Goal: Task Accomplishment & Management: Manage account settings

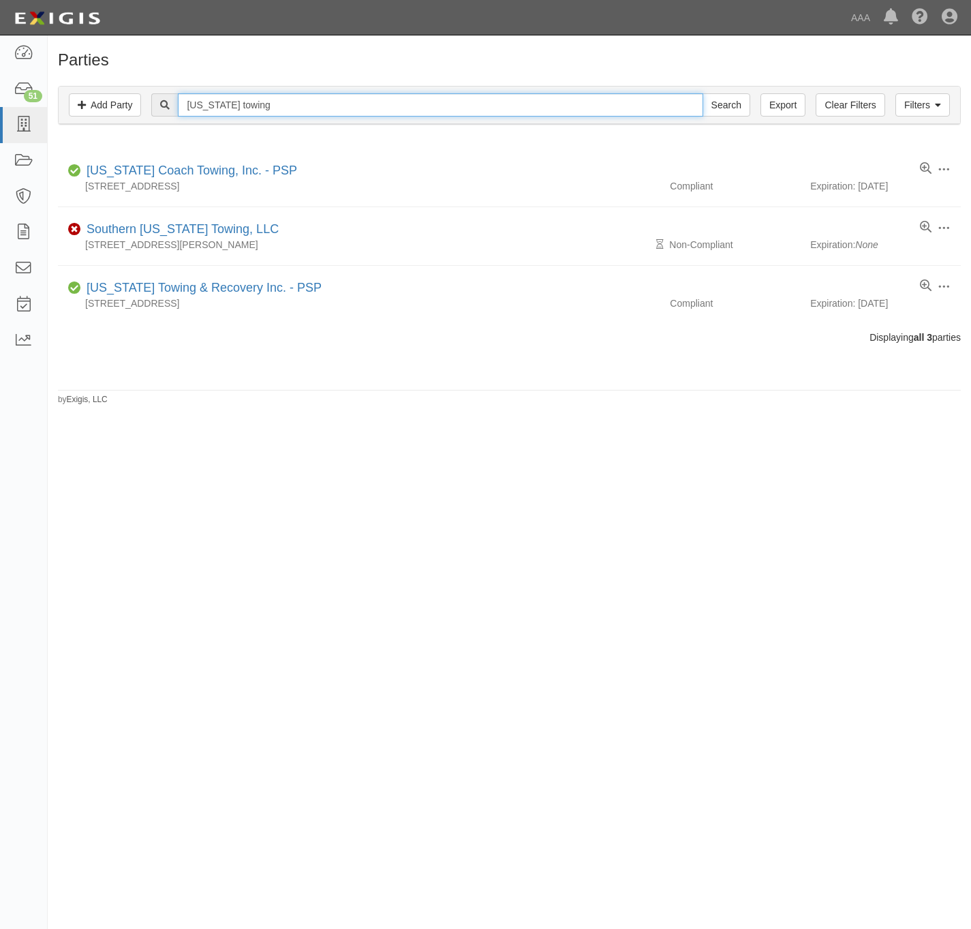
click at [284, 117] on input "california towing" at bounding box center [440, 104] width 525 height 23
type input "160716"
click at [703, 93] on input "Search" at bounding box center [727, 104] width 48 height 23
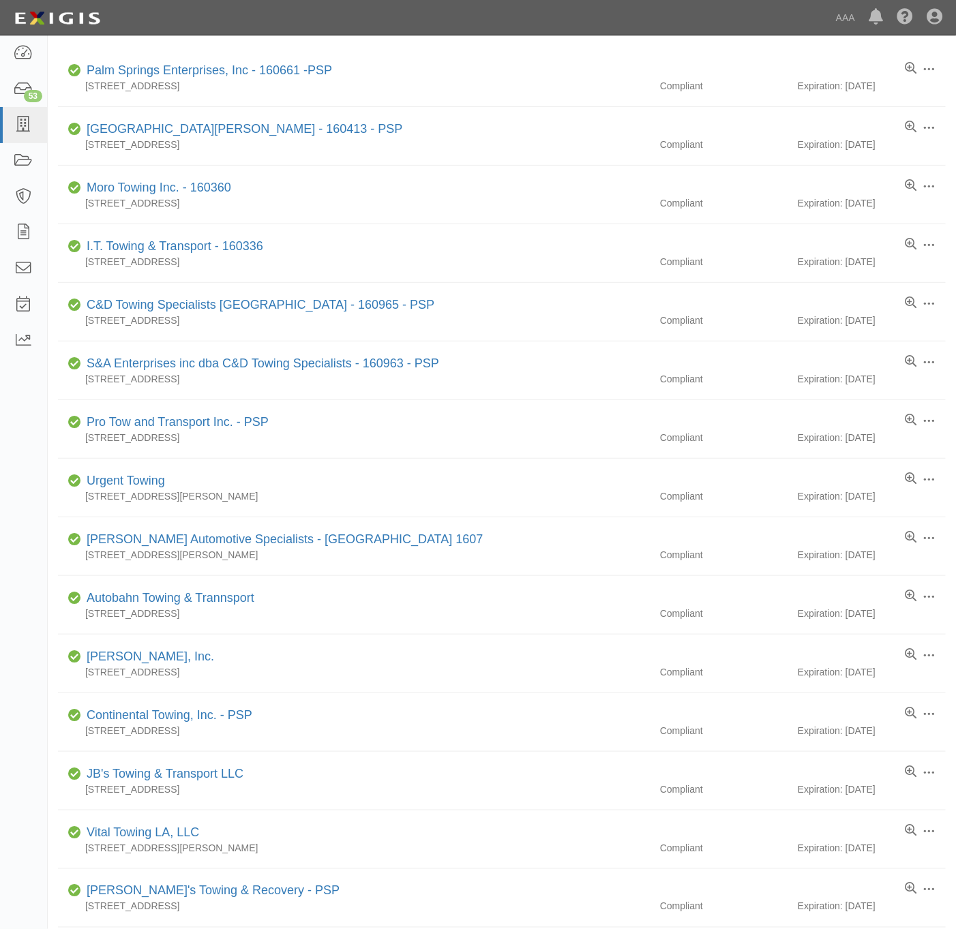
scroll to position [10, 0]
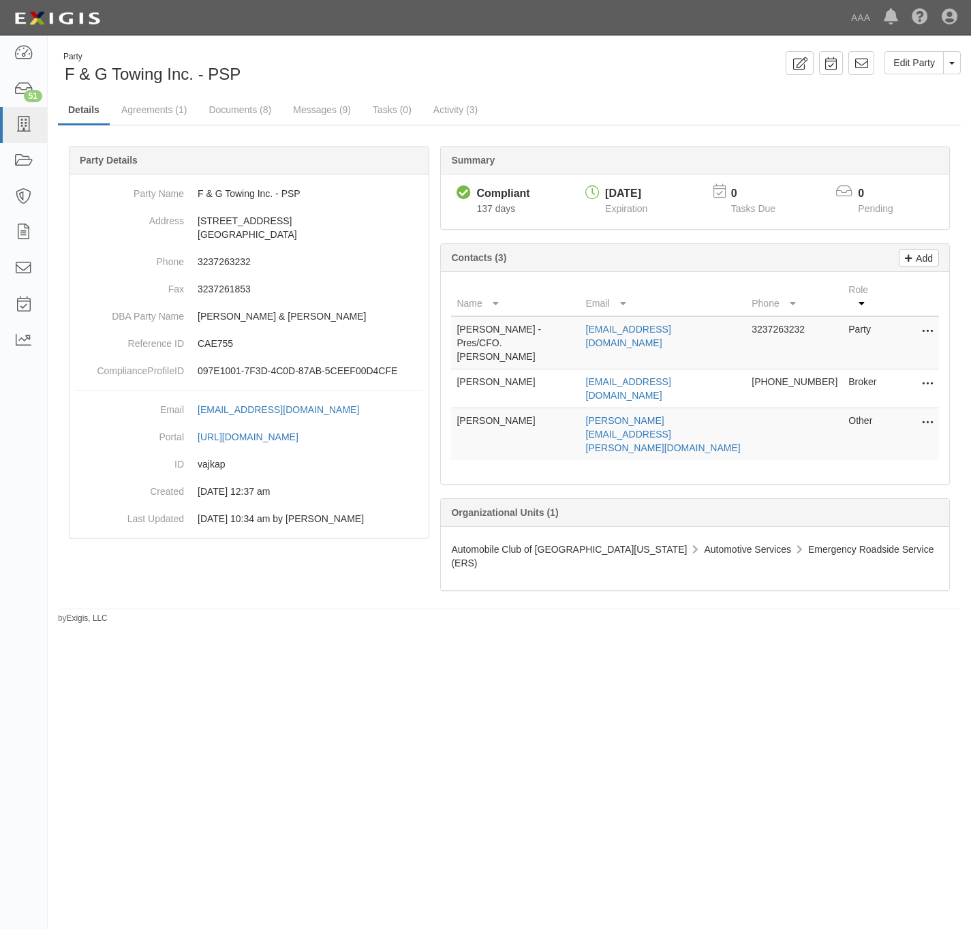
click at [935, 408] on td "Edit Delete" at bounding box center [912, 434] width 55 height 52
click at [937, 408] on td "Edit Delete" at bounding box center [912, 434] width 55 height 52
click at [928, 414] on icon at bounding box center [927, 423] width 11 height 18
click at [879, 409] on link "Edit" at bounding box center [879, 419] width 108 height 25
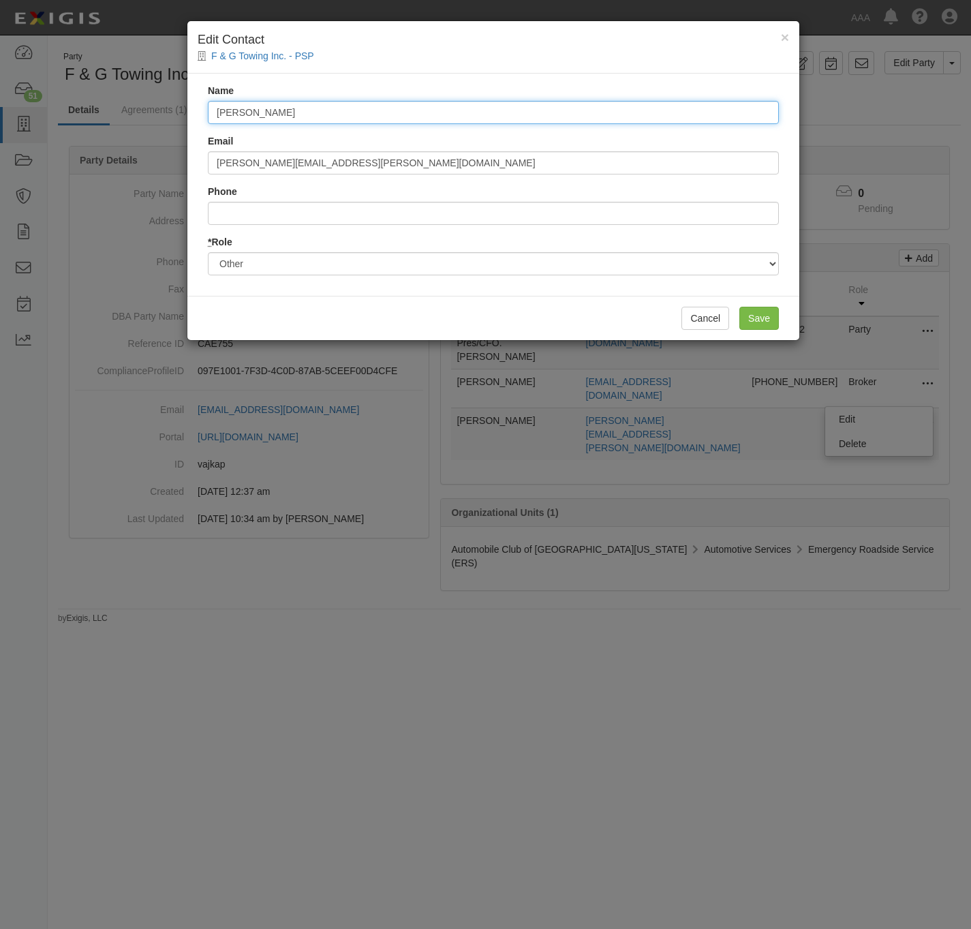
click at [431, 117] on input "Anthony Rios" at bounding box center [493, 112] width 571 height 23
click at [432, 117] on input "[PERSON_NAME]" at bounding box center [493, 112] width 571 height 23
paste input "[PERSON_NAME]"
type input "[PERSON_NAME]"
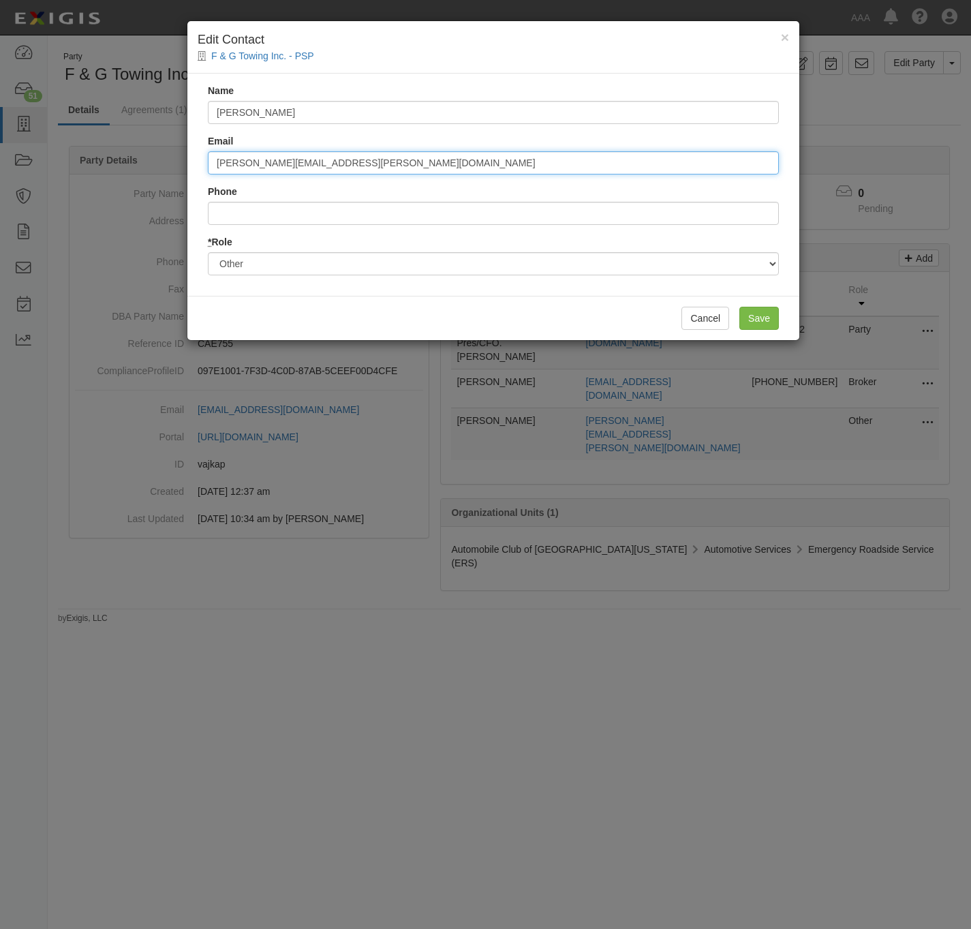
click at [604, 168] on input "[PERSON_NAME][EMAIL_ADDRESS][PERSON_NAME][DOMAIN_NAME]" at bounding box center [493, 162] width 571 height 23
click at [604, 168] on input "rios.anthony@ace.aaa.com" at bounding box center [493, 162] width 571 height 23
paste input "miranda.raegan"
type input "miranda.raegan@ace.aaa.com"
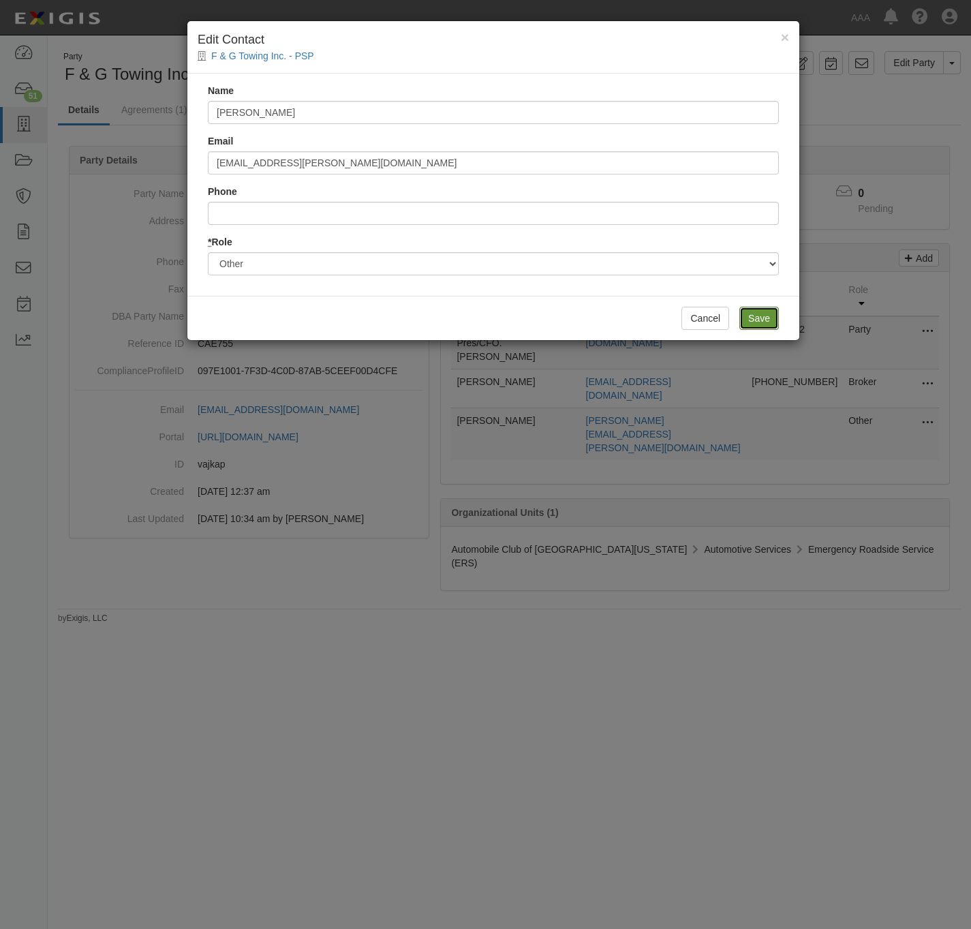
click at [763, 320] on input "Save" at bounding box center [760, 318] width 40 height 23
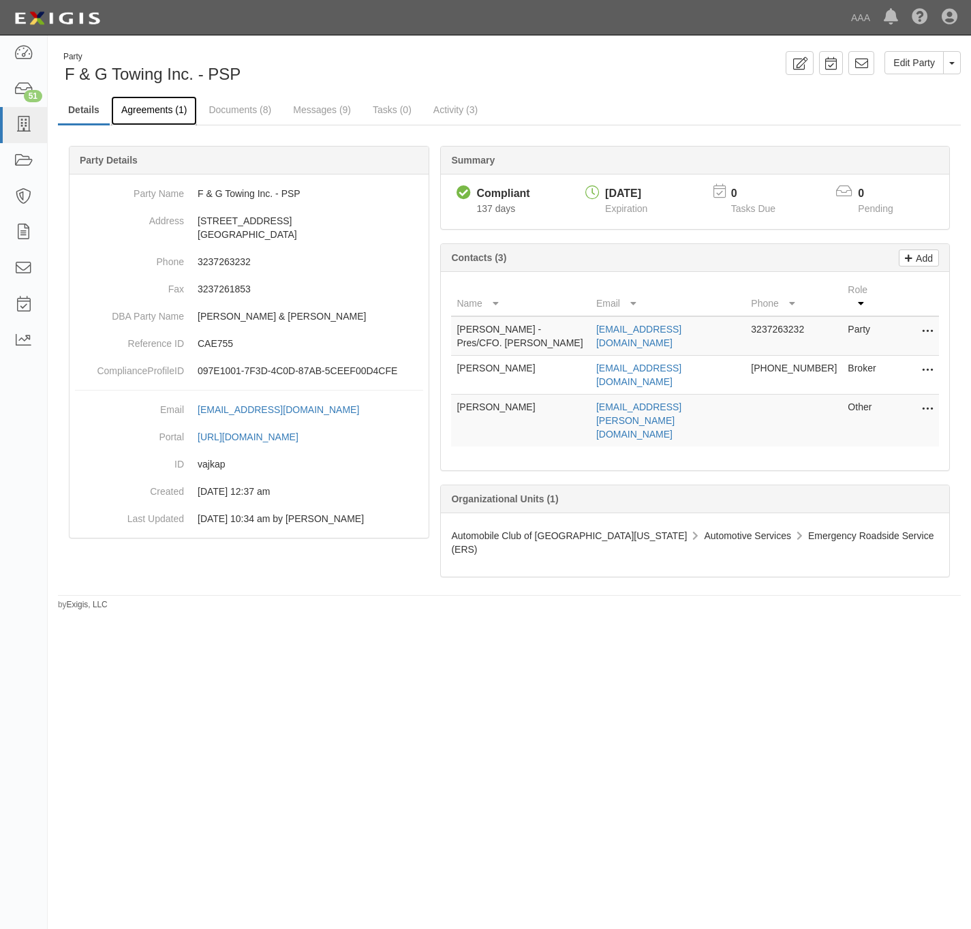
click at [168, 110] on link "Agreements (1)" at bounding box center [154, 110] width 86 height 29
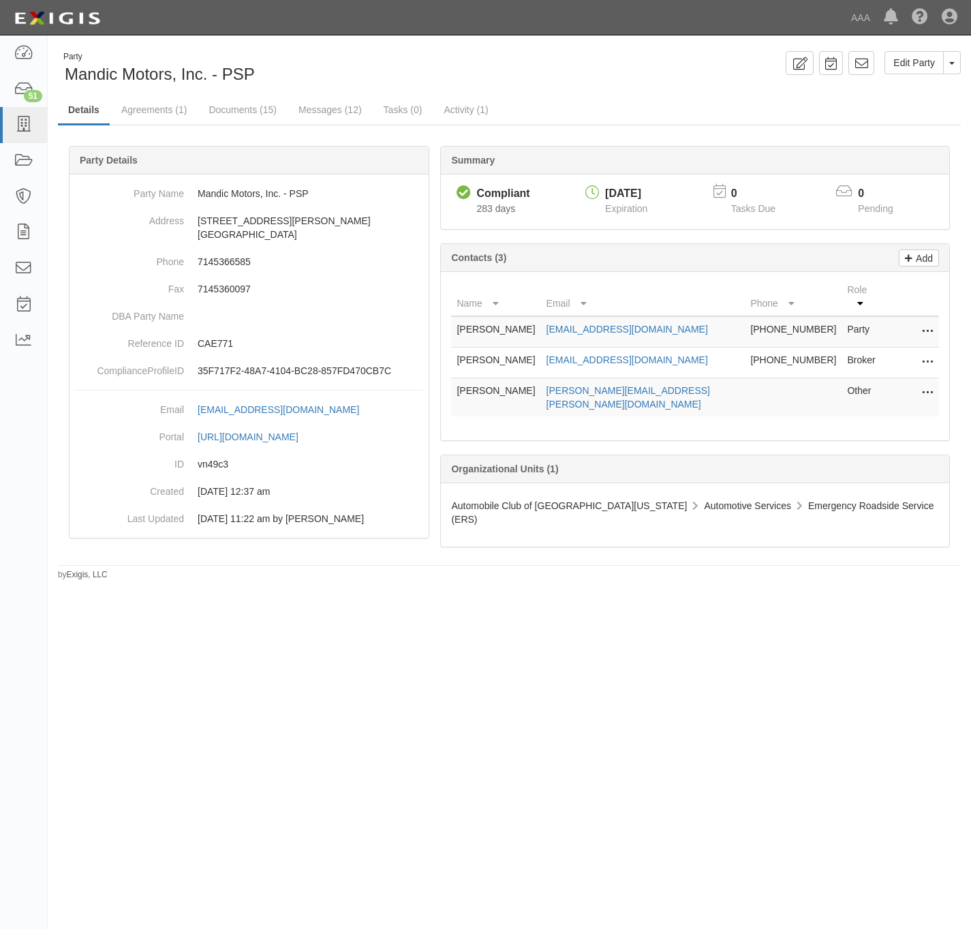
click at [928, 384] on icon at bounding box center [927, 393] width 11 height 18
drag, startPoint x: 864, startPoint y: 383, endPoint x: 836, endPoint y: 375, distance: 28.5
click at [863, 383] on link "Edit" at bounding box center [879, 389] width 108 height 25
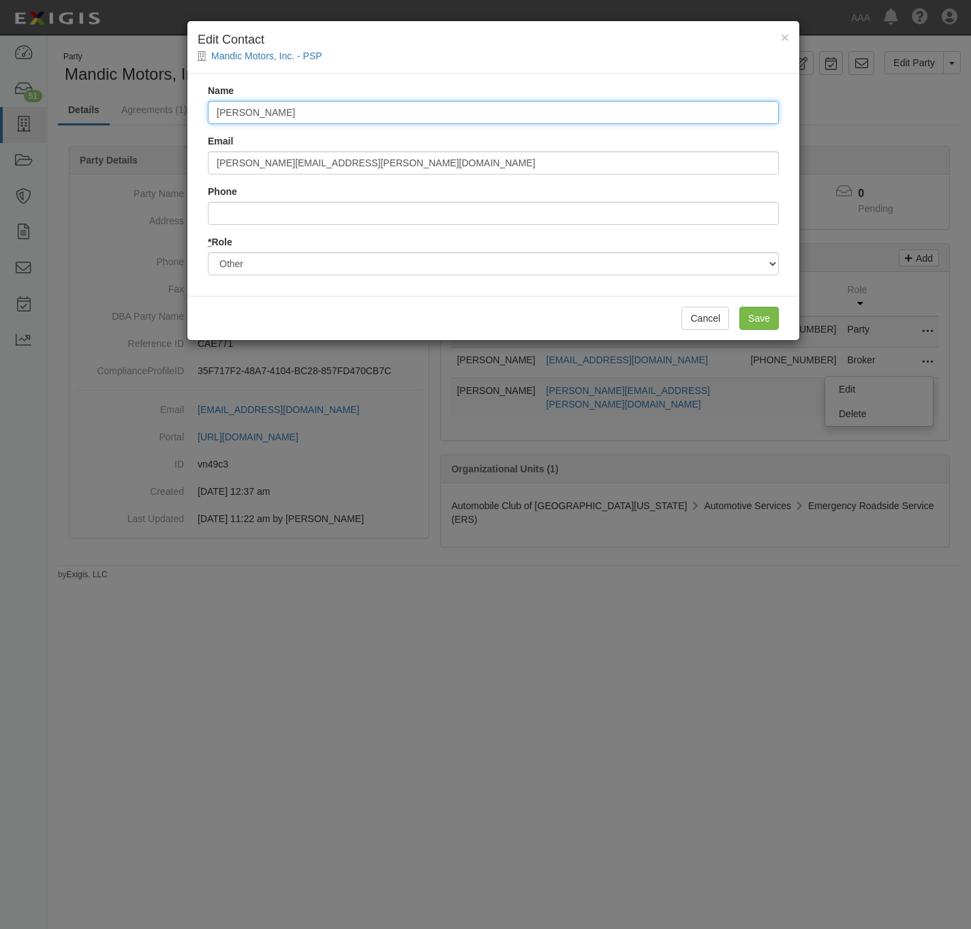
click at [314, 112] on input "[PERSON_NAME]" at bounding box center [493, 112] width 571 height 23
click at [315, 115] on input "Anthony Rios" at bounding box center [493, 112] width 571 height 23
paste input "Raegan Miranda"
type input "Raegan Miranda"
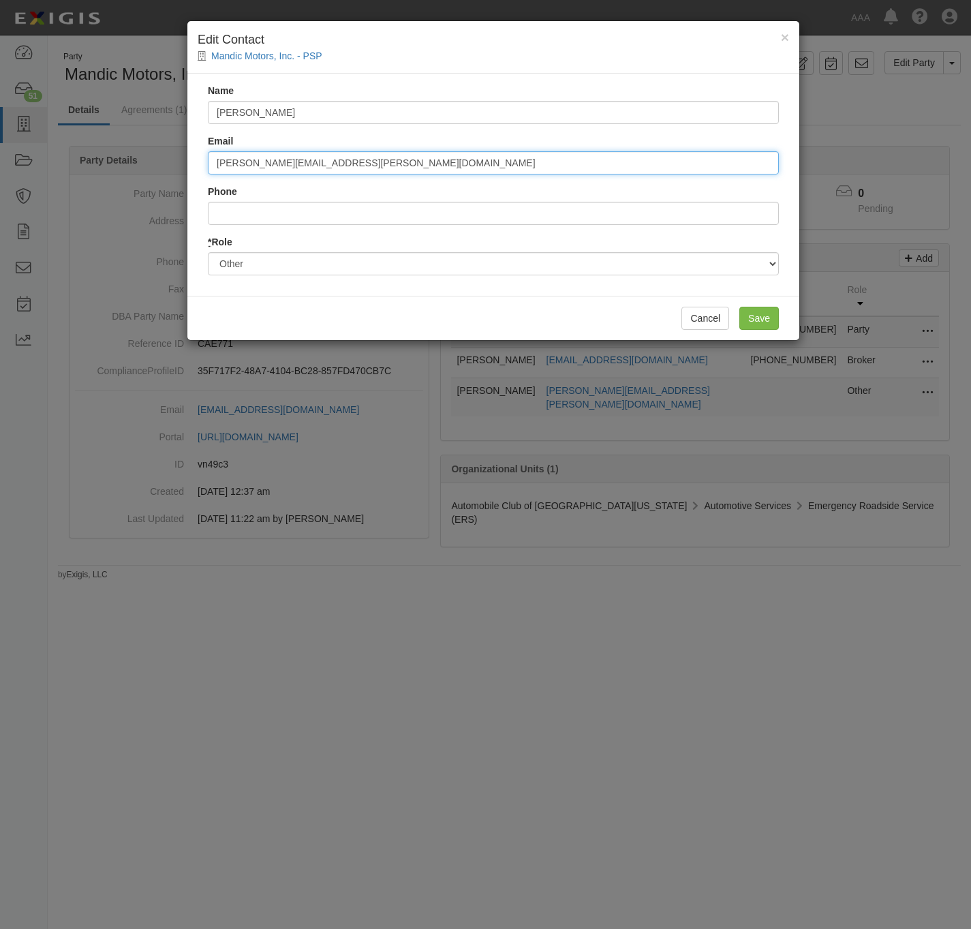
click at [359, 168] on input "[PERSON_NAME][EMAIL_ADDRESS][PERSON_NAME][DOMAIN_NAME]" at bounding box center [493, 162] width 571 height 23
paste input "[PERSON_NAME].[PERSON_NAME]"
type input "miranda.raegan@ace.aaa.com"
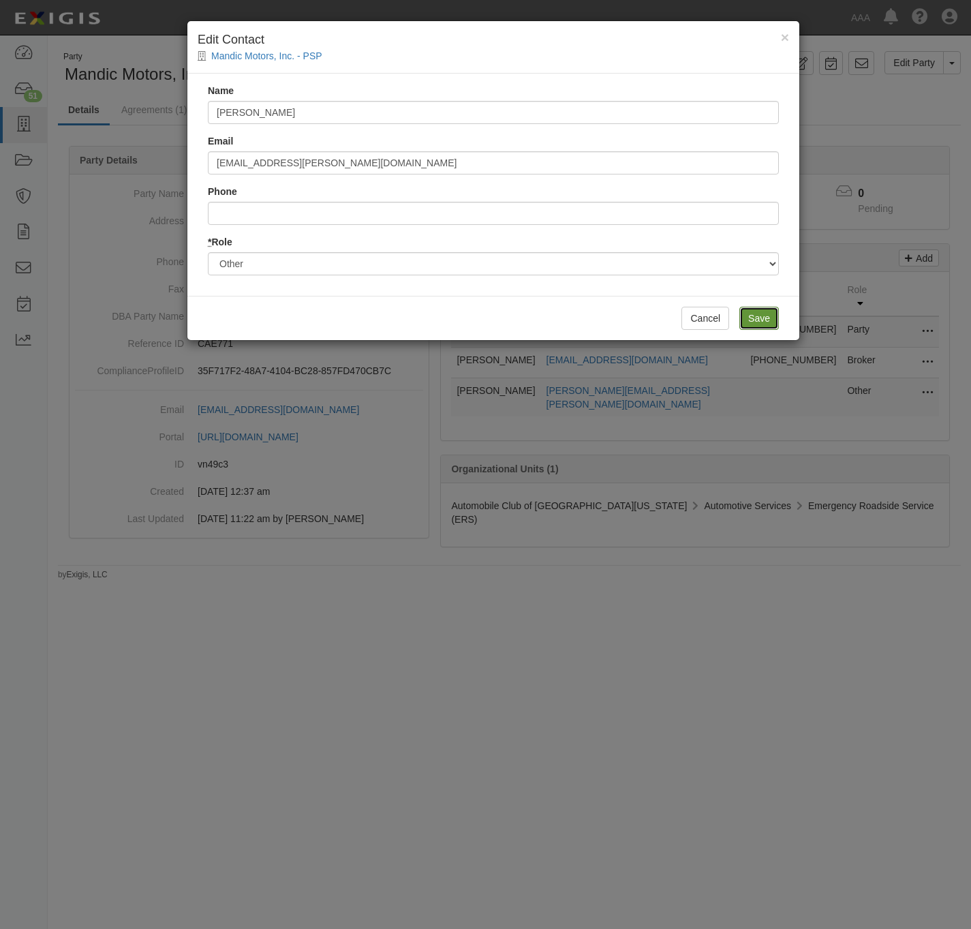
click at [748, 313] on input "Save" at bounding box center [760, 318] width 40 height 23
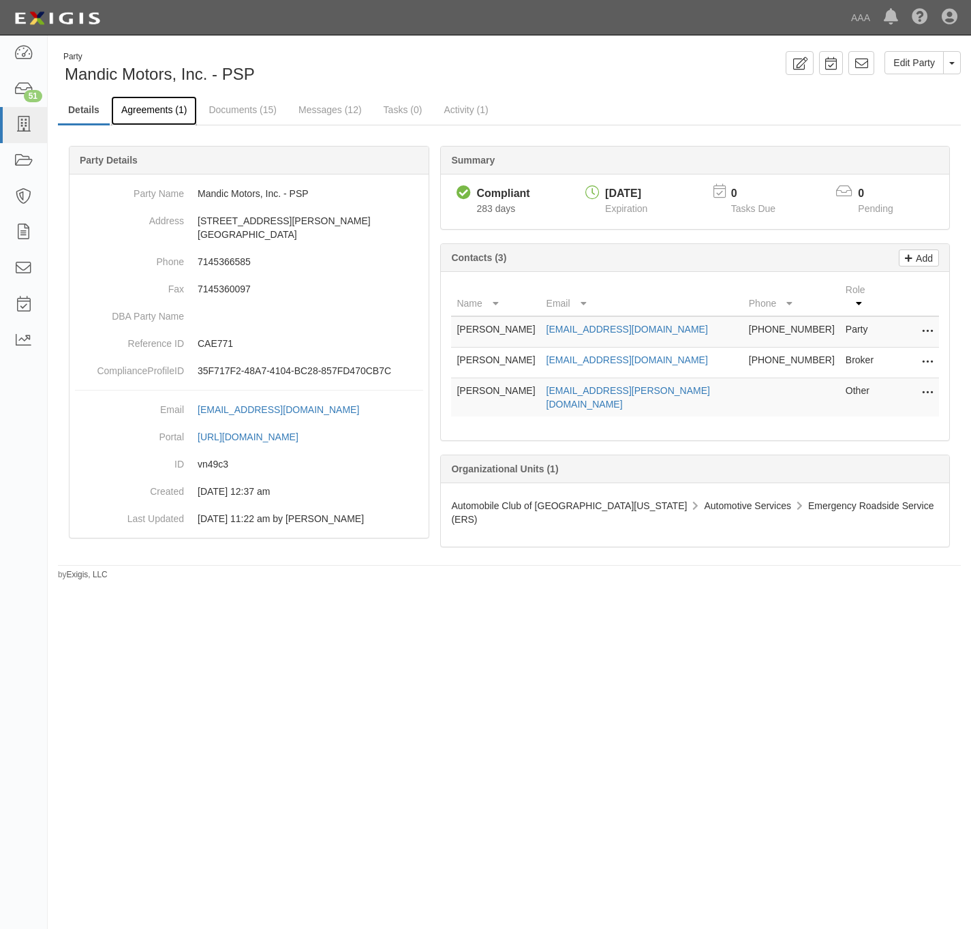
click at [138, 109] on link "Agreements (1)" at bounding box center [154, 110] width 86 height 29
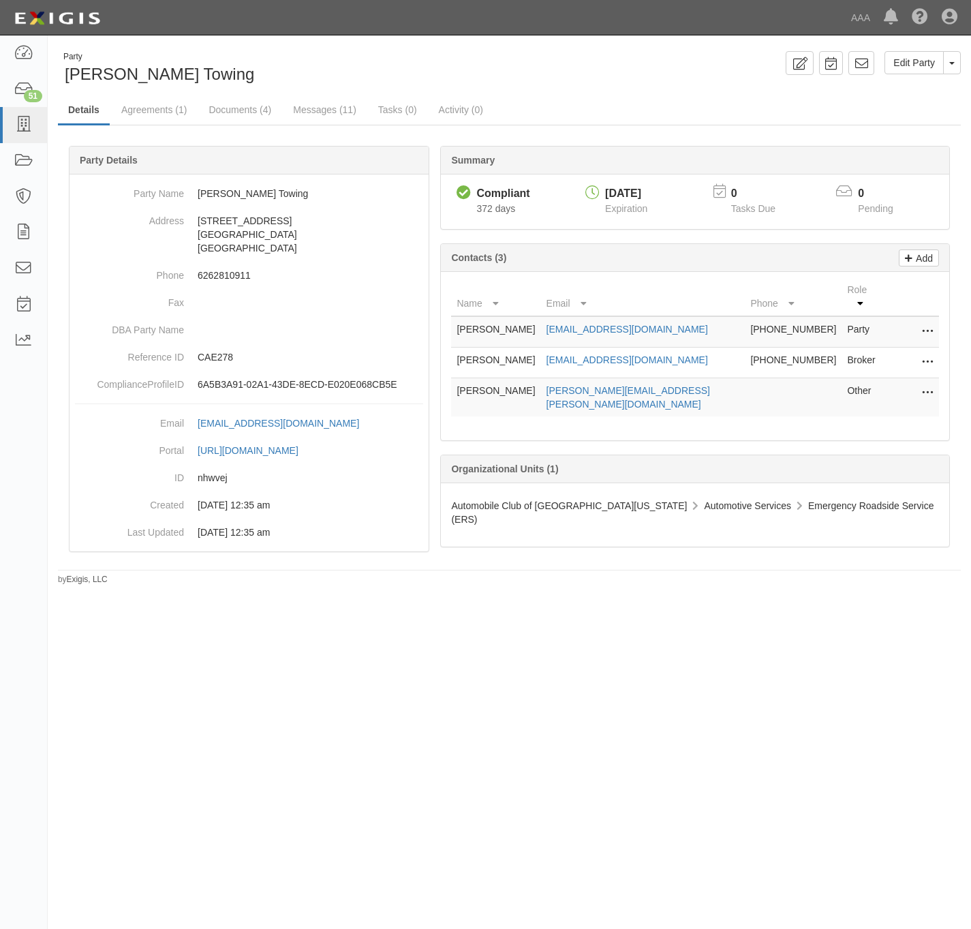
click at [929, 384] on icon at bounding box center [927, 393] width 11 height 18
click at [866, 383] on link "Edit" at bounding box center [879, 389] width 108 height 25
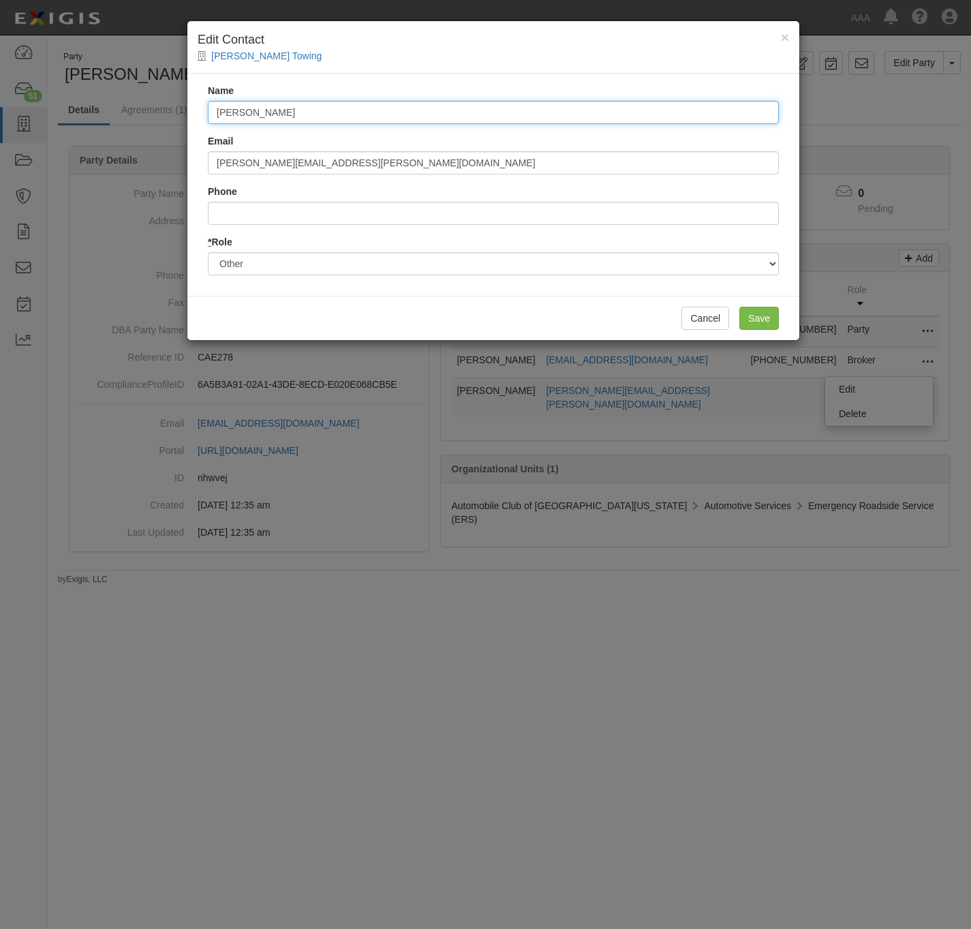
click at [346, 115] on input "[PERSON_NAME]" at bounding box center [493, 112] width 571 height 23
paste input "[PERSON_NAME]"
type input "[PERSON_NAME]"
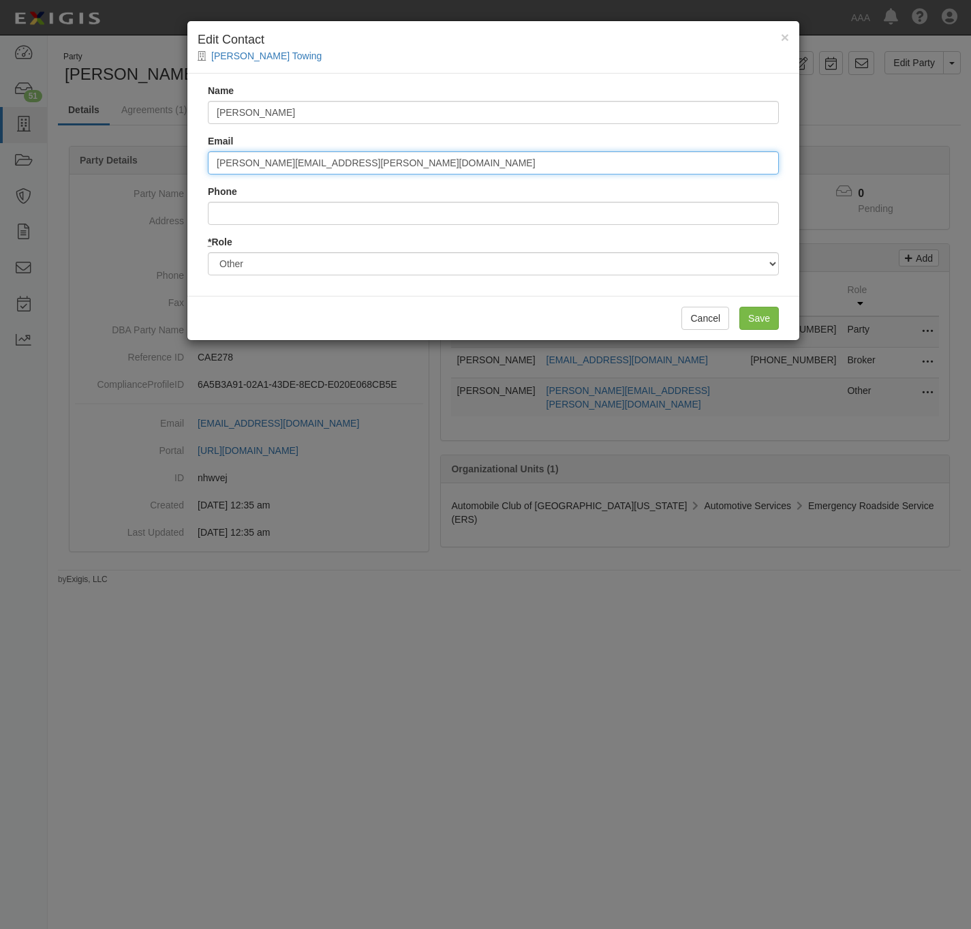
click at [321, 164] on input "[PERSON_NAME][EMAIL_ADDRESS][PERSON_NAME][DOMAIN_NAME]" at bounding box center [493, 162] width 571 height 23
paste input "[PERSON_NAME].[PERSON_NAME]"
type input "[EMAIL_ADDRESS][PERSON_NAME][DOMAIN_NAME]"
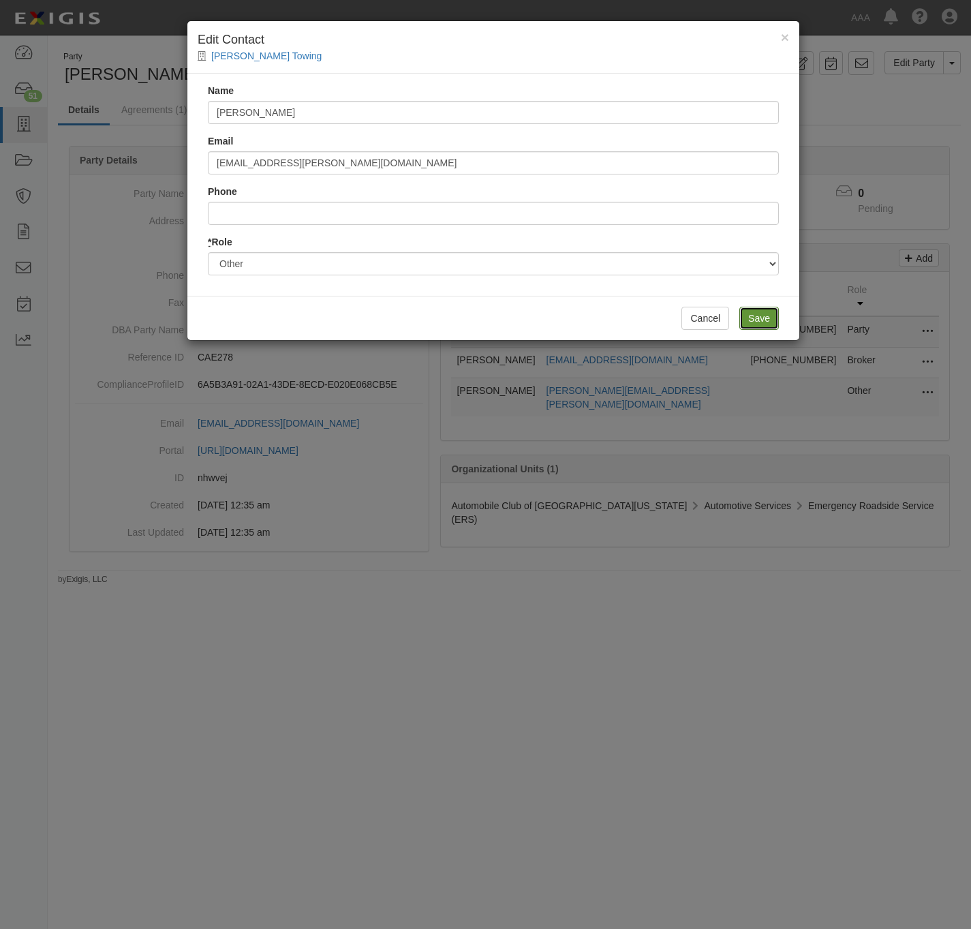
click at [765, 317] on input "Save" at bounding box center [760, 318] width 40 height 23
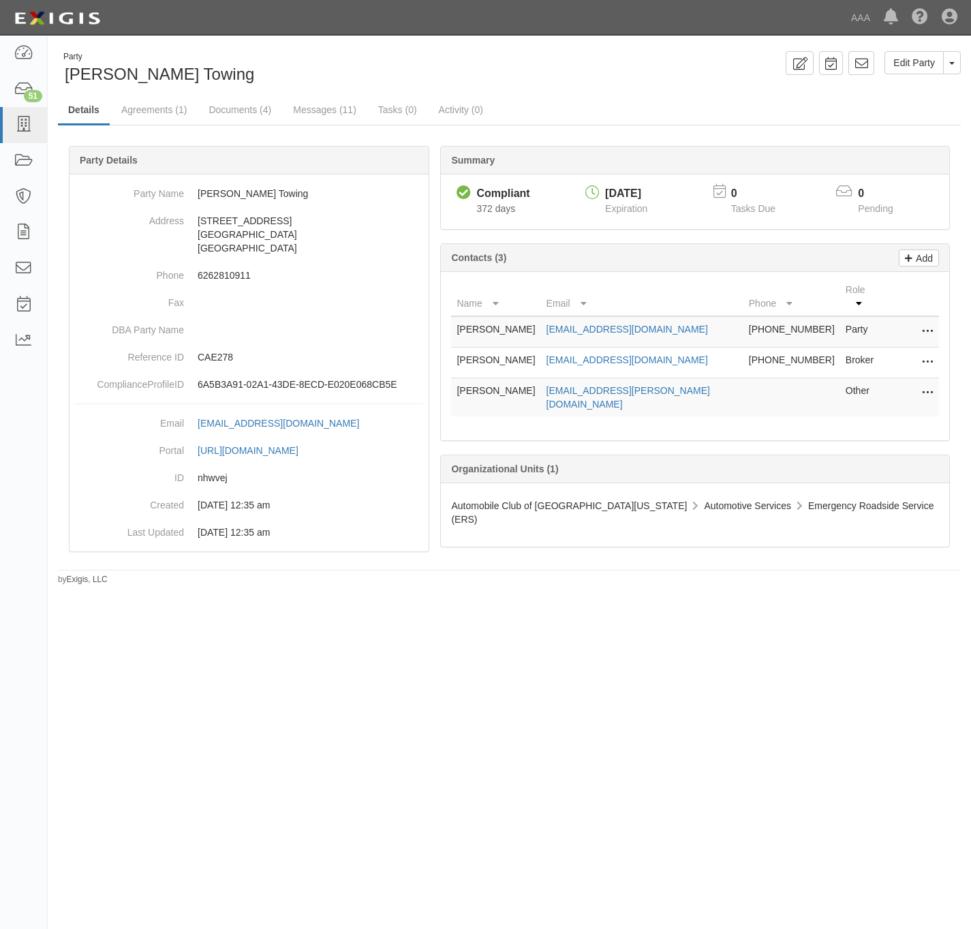
drag, startPoint x: 534, startPoint y: 105, endPoint x: 479, endPoint y: 72, distance: 63.9
click at [534, 104] on ul "Details Agreements (1) Documents (4) Messages (11) Tasks (0) Activity (0)" at bounding box center [509, 110] width 903 height 29
click at [153, 115] on link "Agreements (1)" at bounding box center [154, 110] width 86 height 29
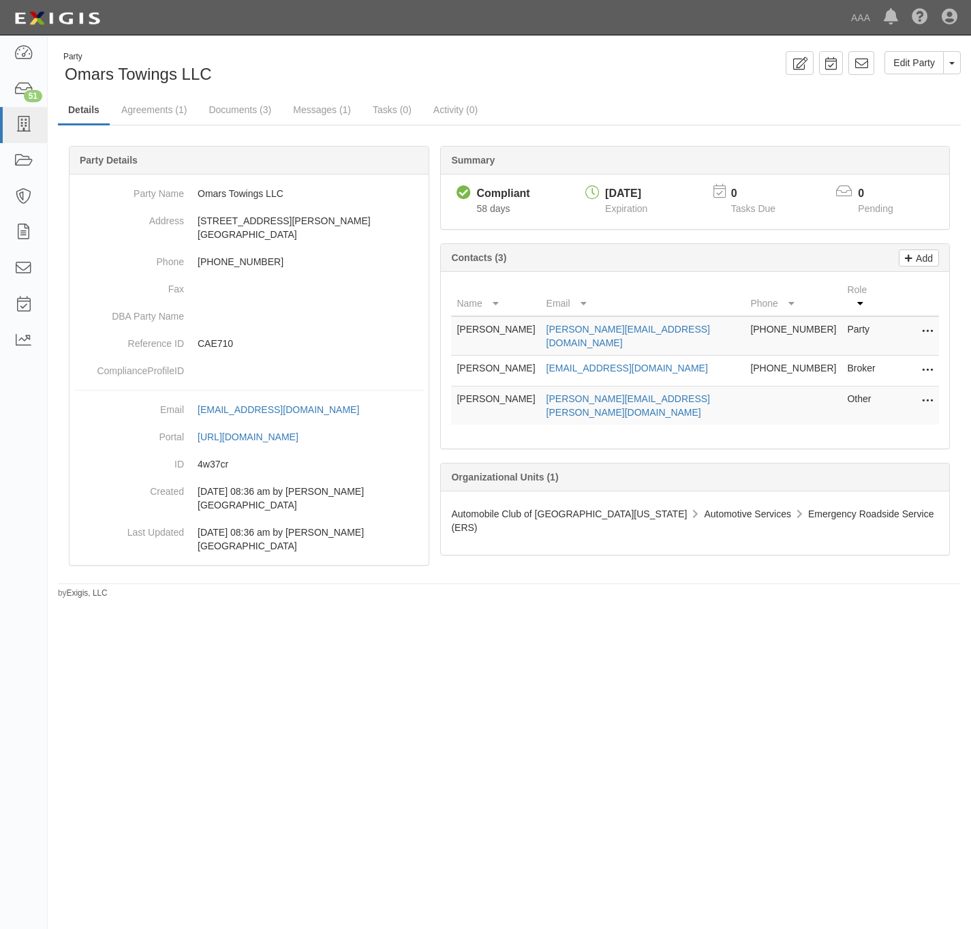
click at [925, 393] on icon at bounding box center [927, 402] width 11 height 18
click at [865, 386] on link "Edit" at bounding box center [879, 397] width 108 height 25
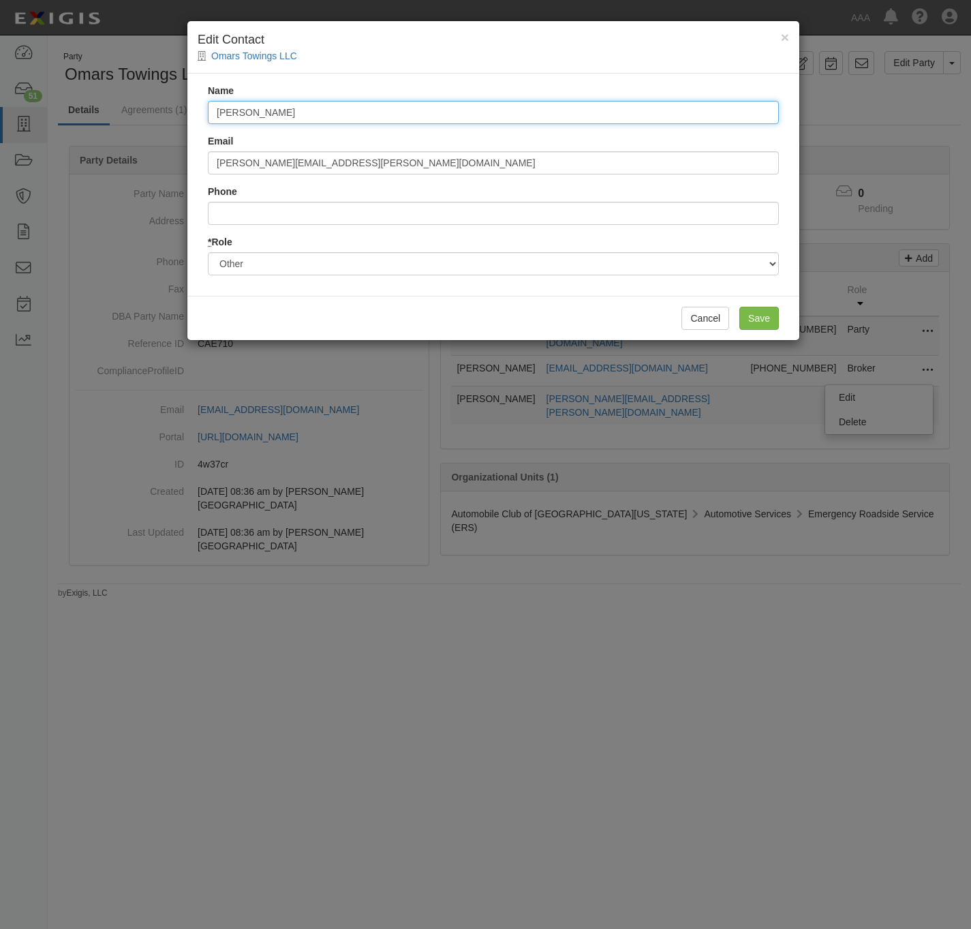
click at [316, 117] on input "[PERSON_NAME]" at bounding box center [493, 112] width 571 height 23
paste input "[PERSON_NAME]"
type input "[PERSON_NAME]"
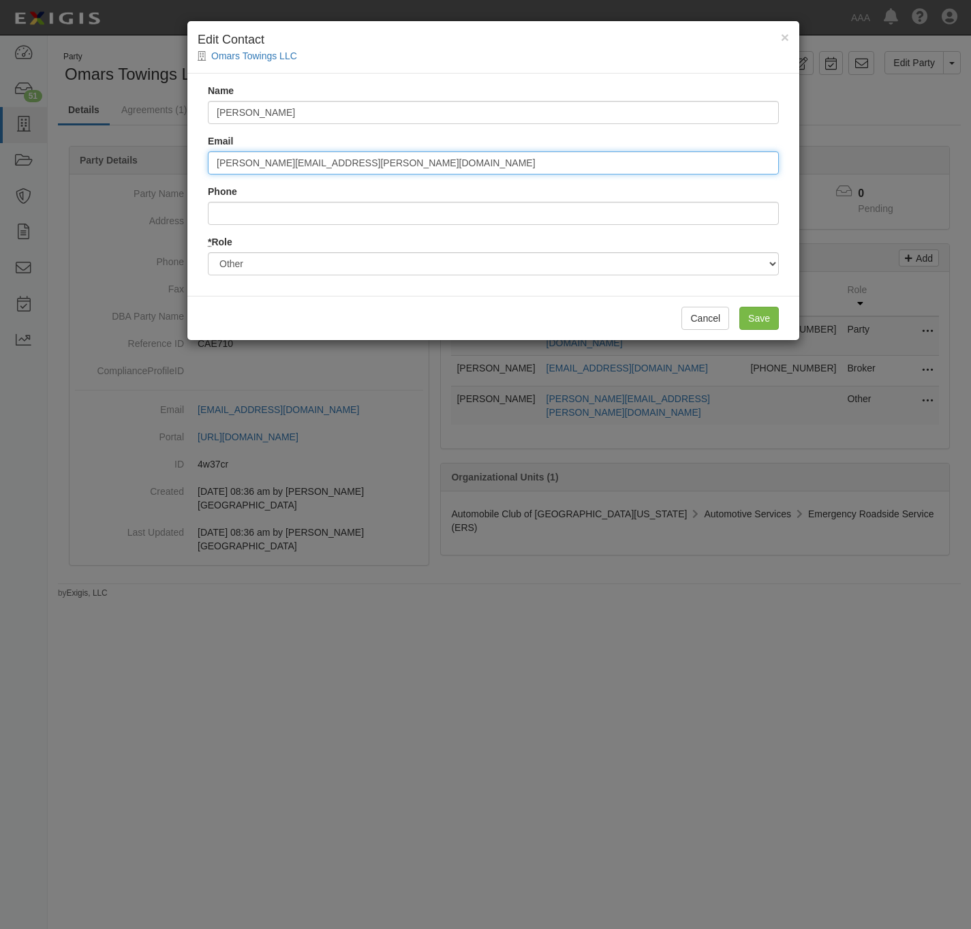
click at [271, 162] on input "[PERSON_NAME][EMAIL_ADDRESS][PERSON_NAME][DOMAIN_NAME]" at bounding box center [493, 162] width 571 height 23
click at [271, 162] on input "rios.anthony@ace.aaa.com" at bounding box center [493, 162] width 571 height 23
paste input "miranda.raegan"
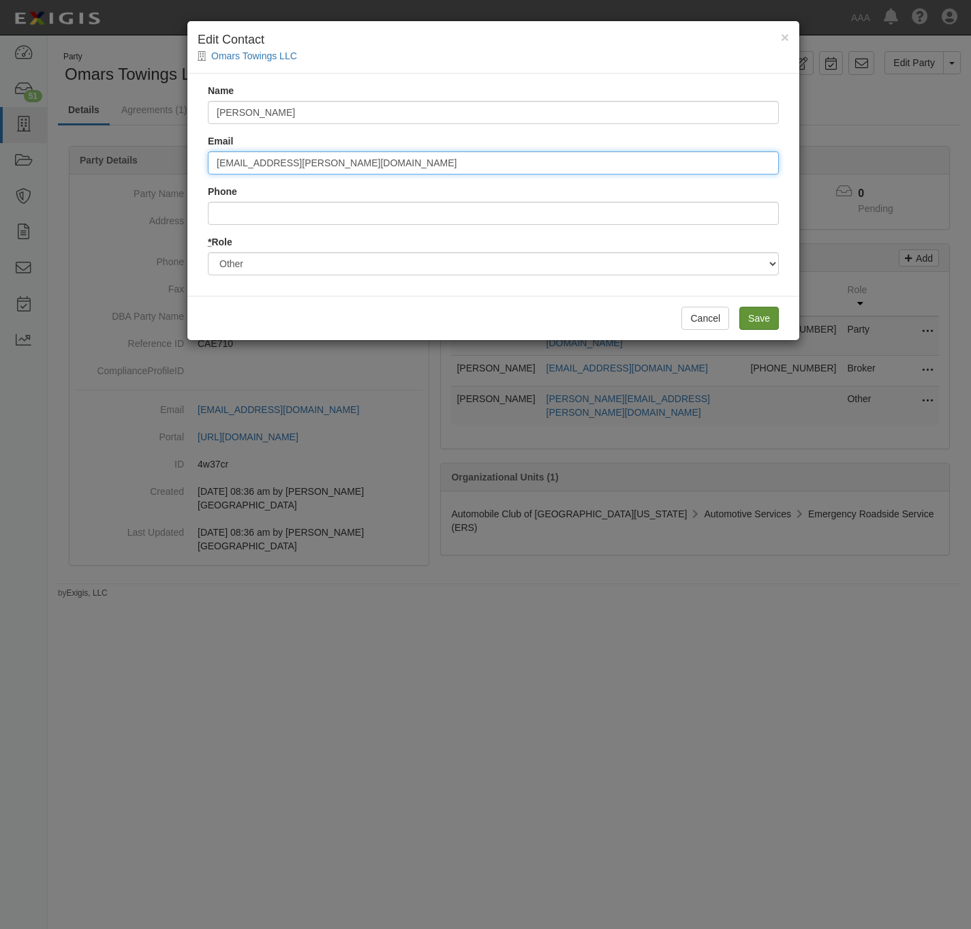
type input "[EMAIL_ADDRESS][PERSON_NAME][DOMAIN_NAME]"
click at [767, 323] on input "Save" at bounding box center [760, 318] width 40 height 23
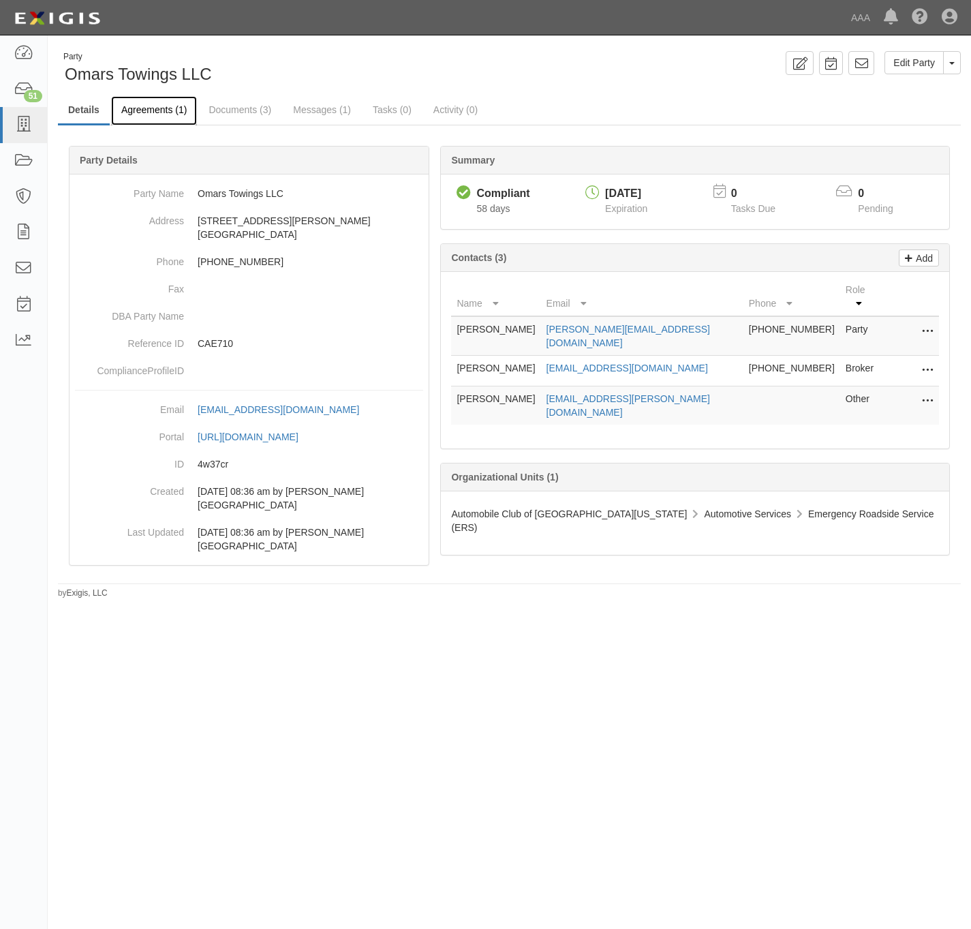
click at [150, 110] on link "Agreements (1)" at bounding box center [154, 110] width 86 height 29
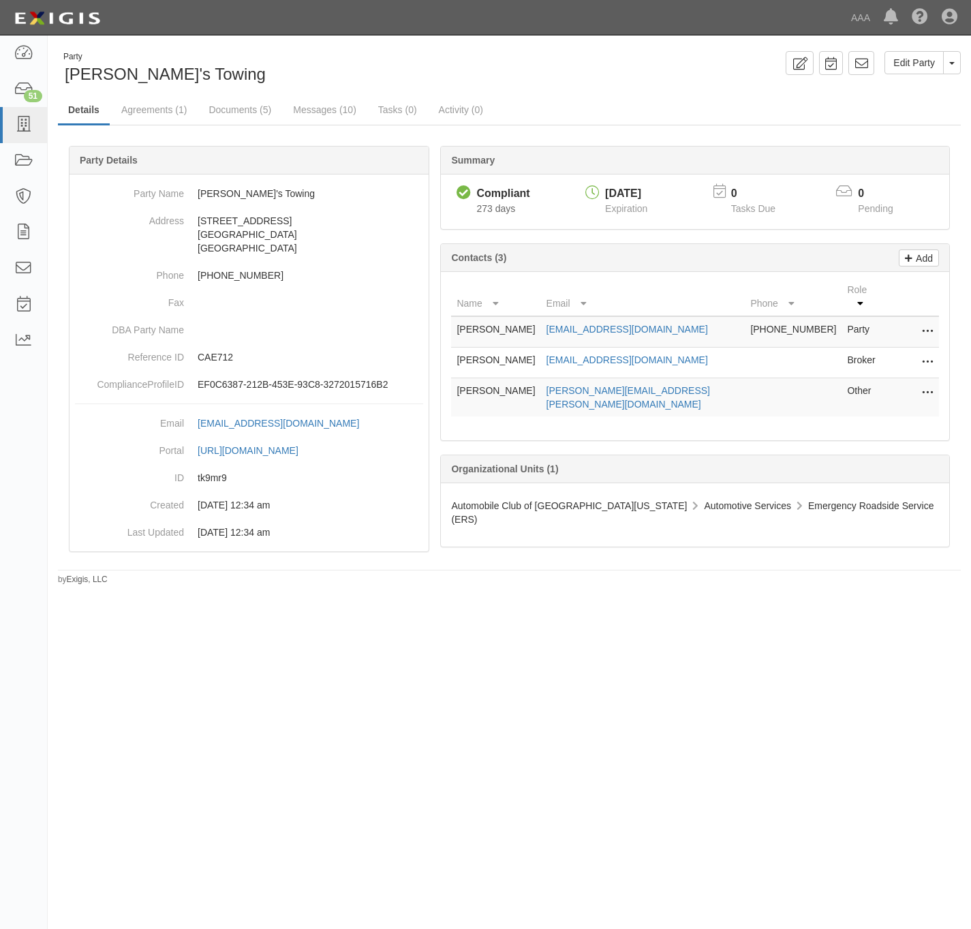
click at [930, 387] on icon at bounding box center [927, 393] width 11 height 18
click at [884, 387] on link "Edit" at bounding box center [879, 389] width 108 height 25
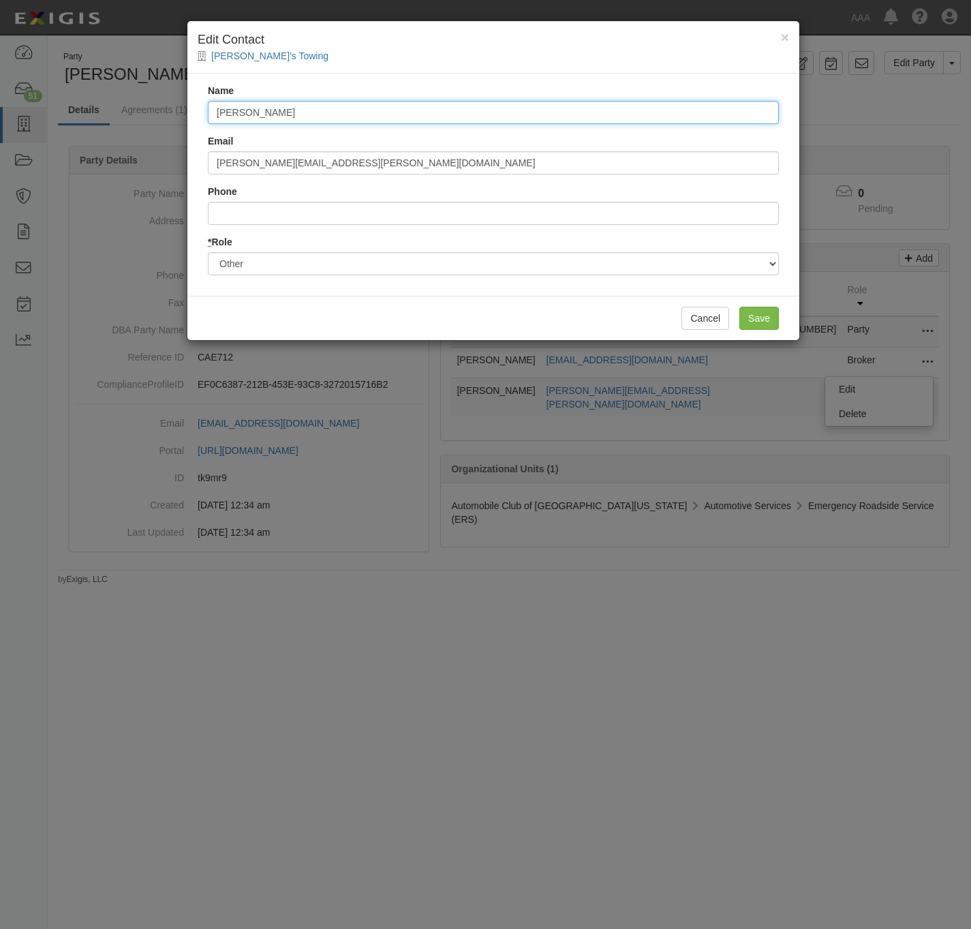
click at [340, 117] on input "Aaron Lieberman" at bounding box center [493, 112] width 571 height 23
paste input "[PERSON_NAME]"
type input "[PERSON_NAME]"
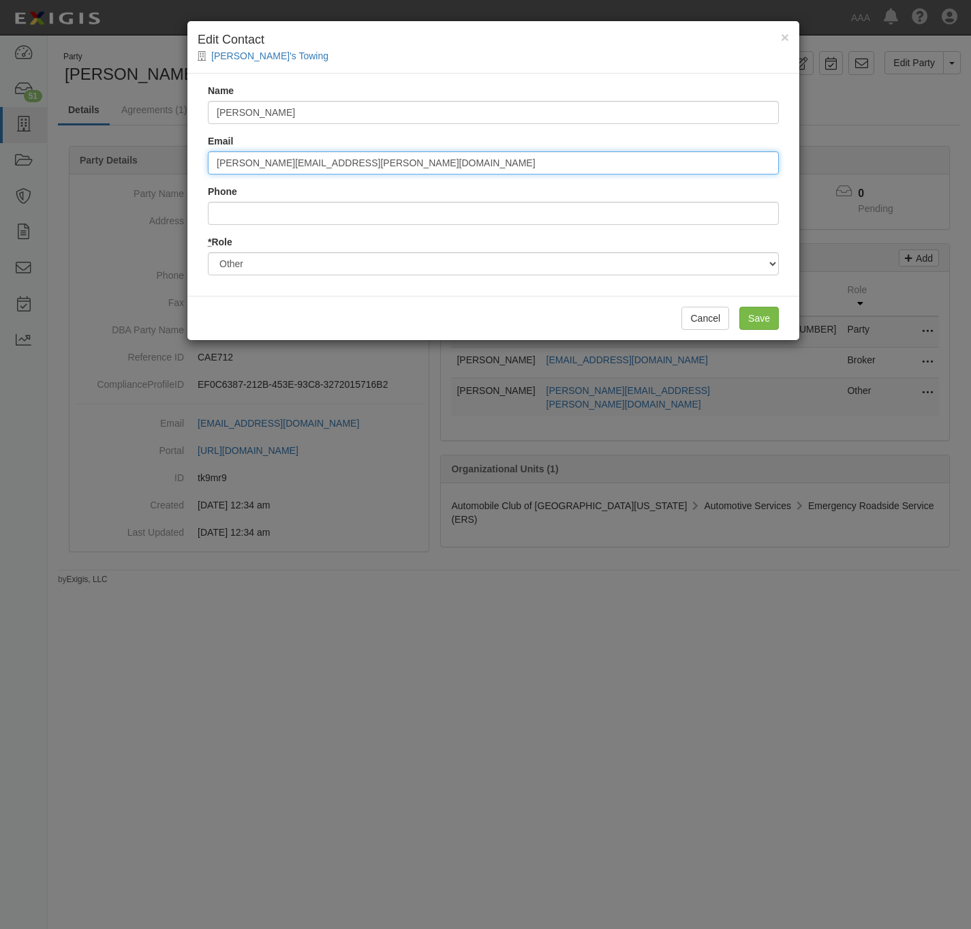
click at [336, 172] on input "lieberman.aaron@ace.aaa.com" at bounding box center [493, 162] width 571 height 23
click at [336, 170] on input "lieberman.aaron@ace.aaa.com" at bounding box center [493, 162] width 571 height 23
paste input "miranda.raega"
type input "[EMAIL_ADDRESS][PERSON_NAME][DOMAIN_NAME]"
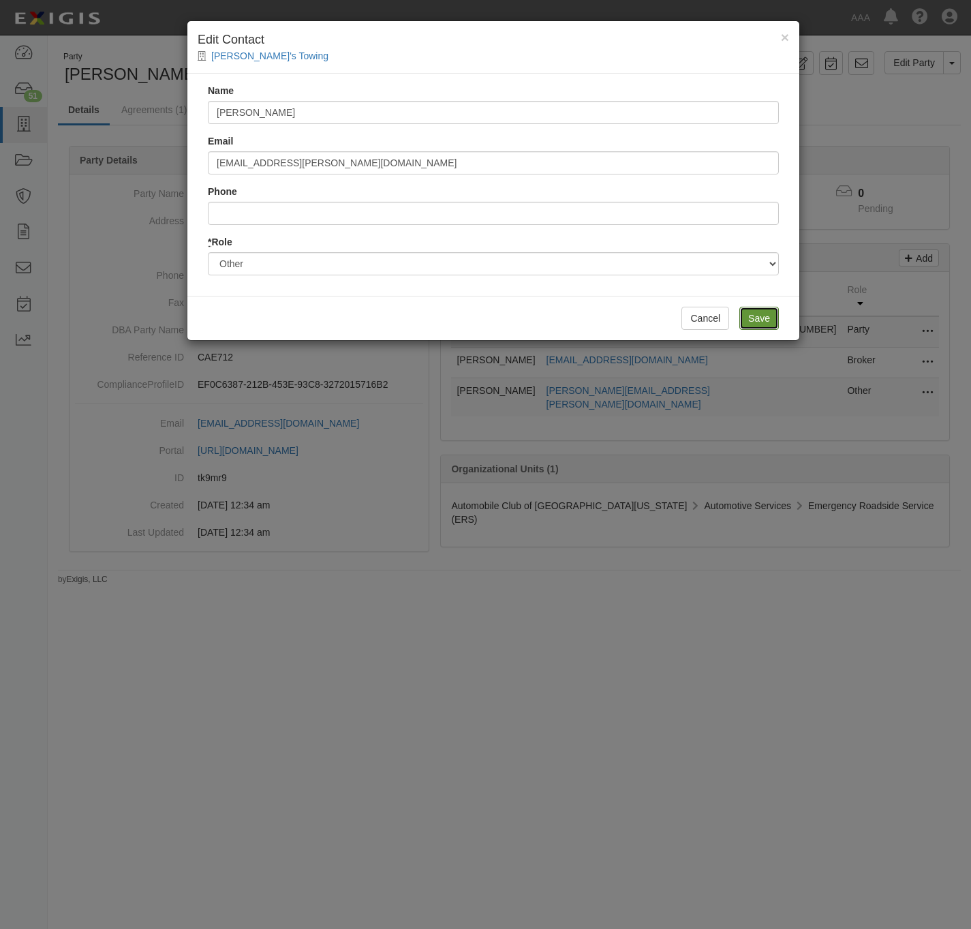
click at [761, 319] on input "Save" at bounding box center [760, 318] width 40 height 23
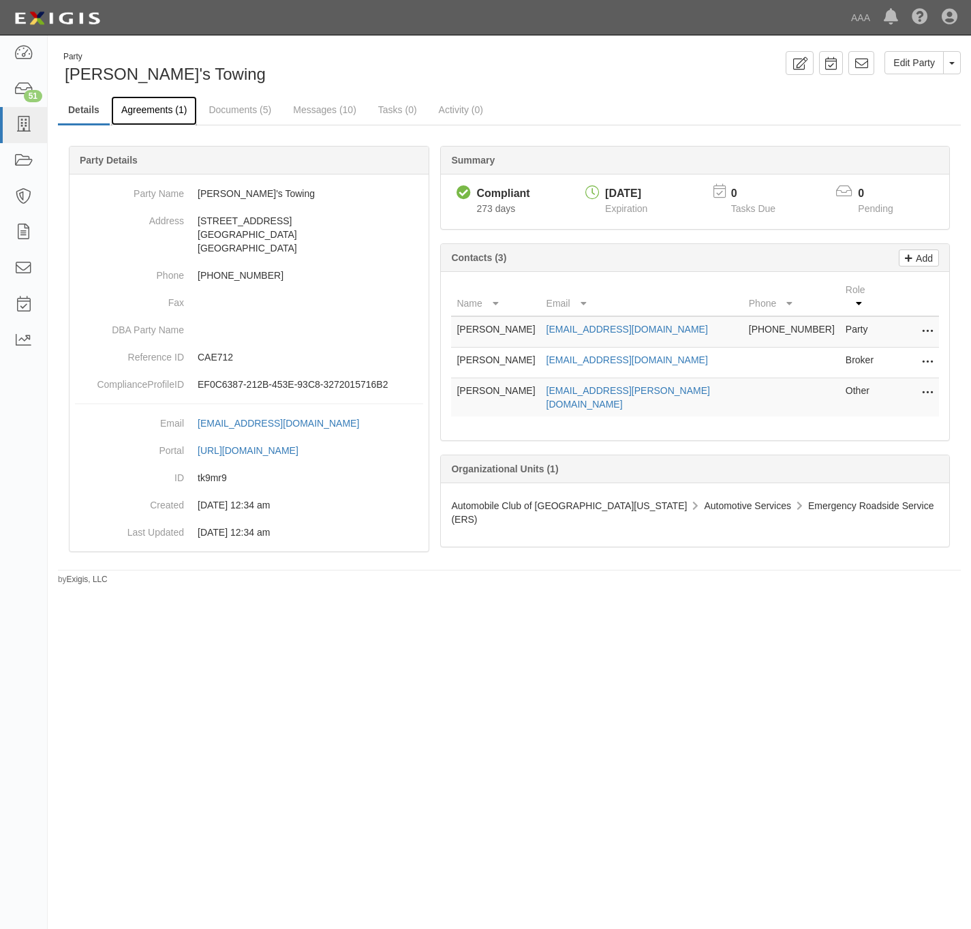
click at [168, 109] on link "Agreements (1)" at bounding box center [154, 110] width 86 height 29
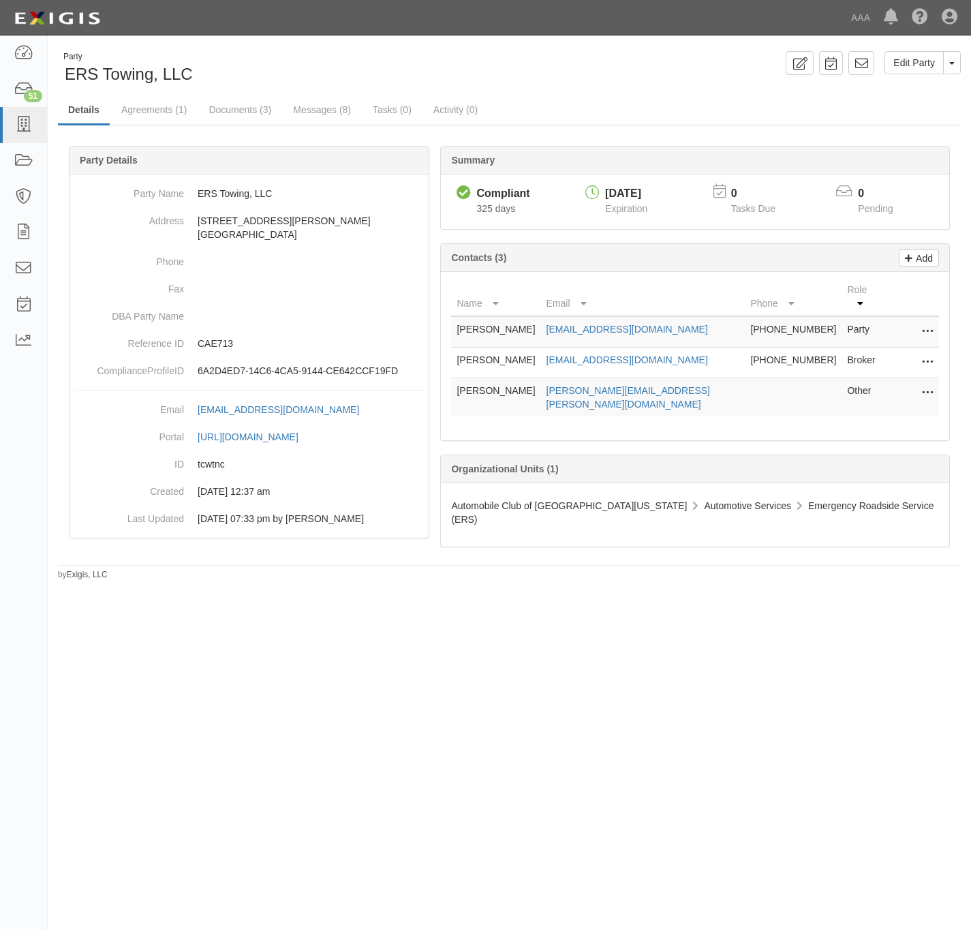
click at [933, 385] on button at bounding box center [925, 393] width 18 height 19
drag, startPoint x: 884, startPoint y: 381, endPoint x: 751, endPoint y: 350, distance: 136.6
click at [883, 381] on link "Edit" at bounding box center [879, 389] width 108 height 25
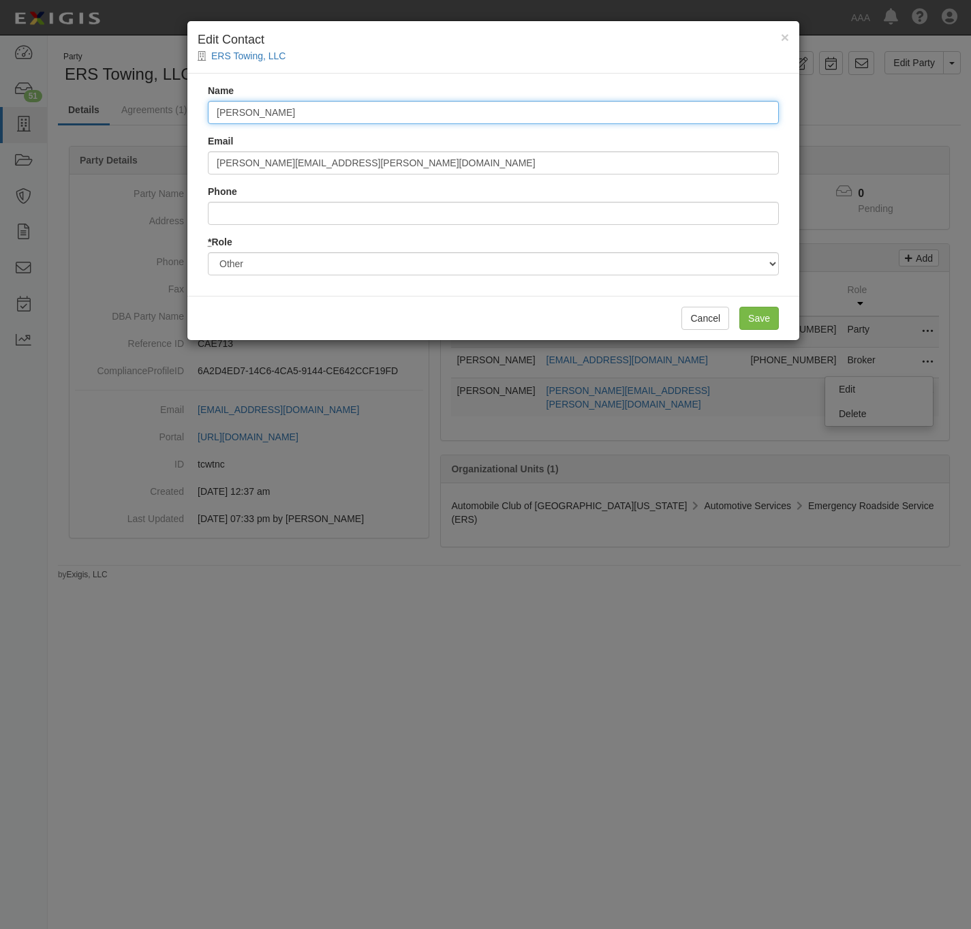
click at [358, 119] on input "[PERSON_NAME]" at bounding box center [493, 112] width 571 height 23
click at [357, 119] on input "[PERSON_NAME]" at bounding box center [493, 112] width 571 height 23
paste input "[PERSON_NAME]"
type input "[PERSON_NAME]"
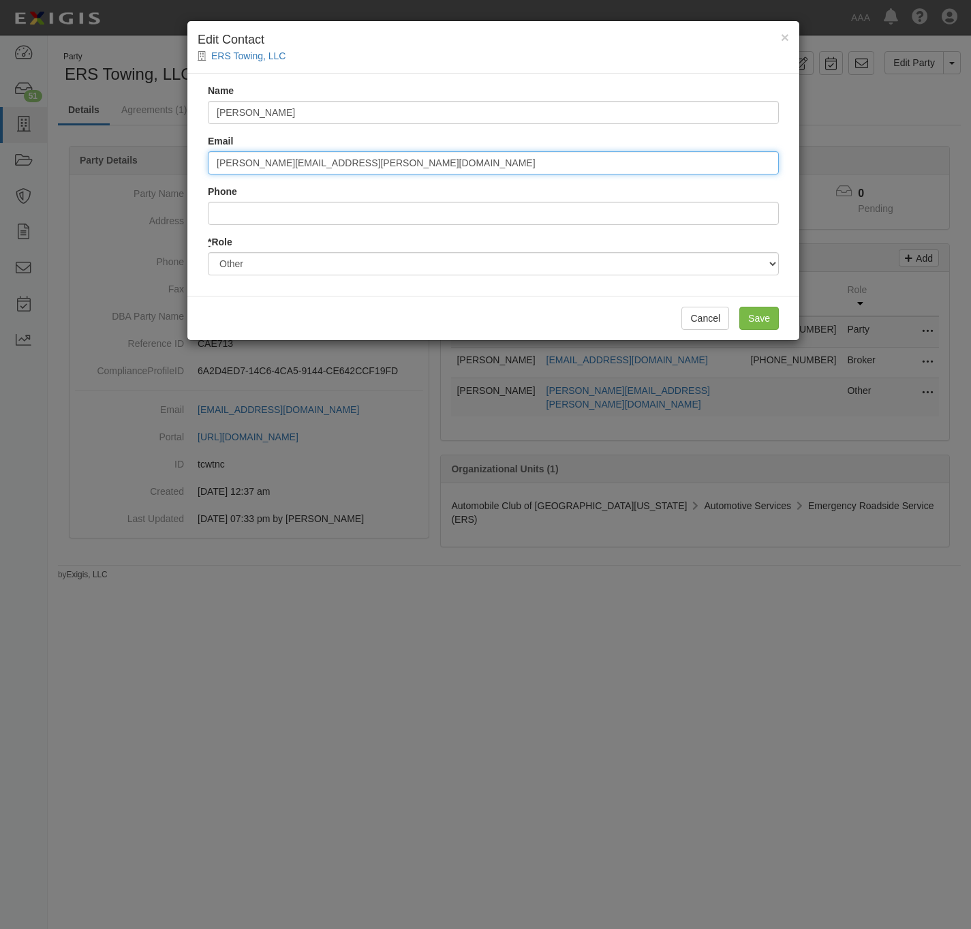
click at [340, 166] on input "[PERSON_NAME][EMAIL_ADDRESS][PERSON_NAME][DOMAIN_NAME]" at bounding box center [493, 162] width 571 height 23
paste input "[PERSON_NAME].[PERSON_NAME]"
type input "[EMAIL_ADDRESS][PERSON_NAME][DOMAIN_NAME]"
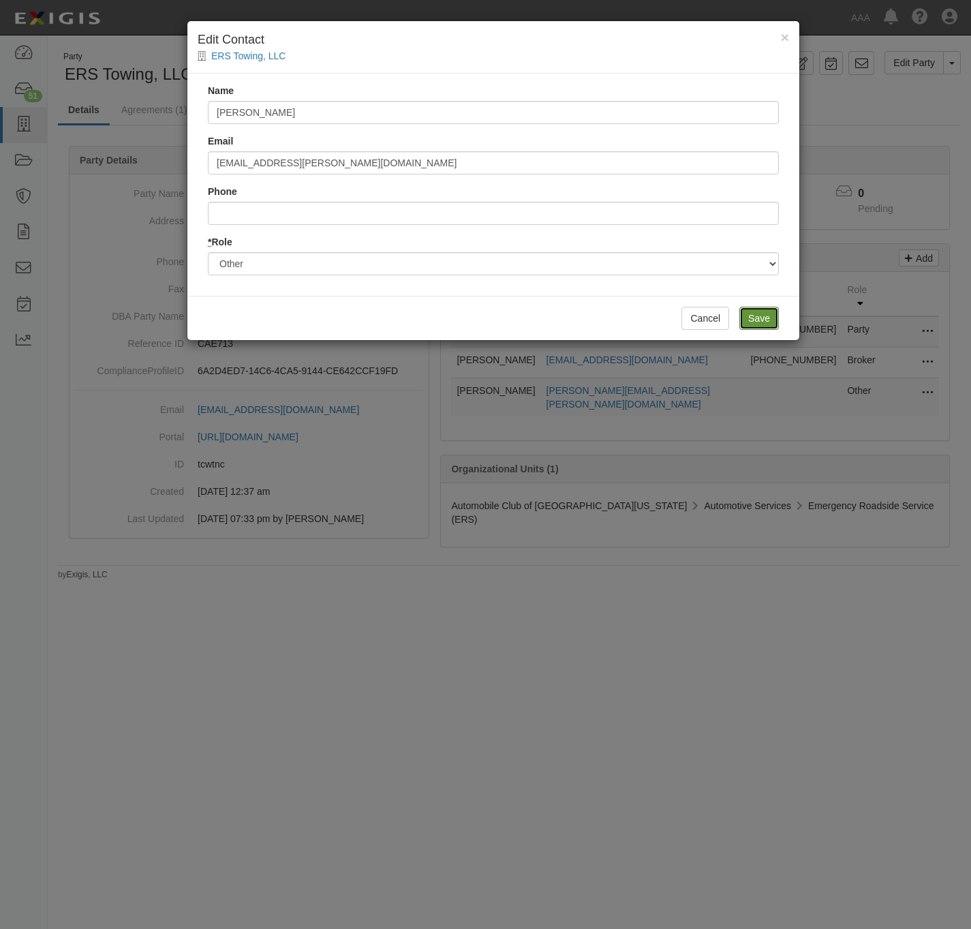
click at [759, 321] on input "Save" at bounding box center [760, 318] width 40 height 23
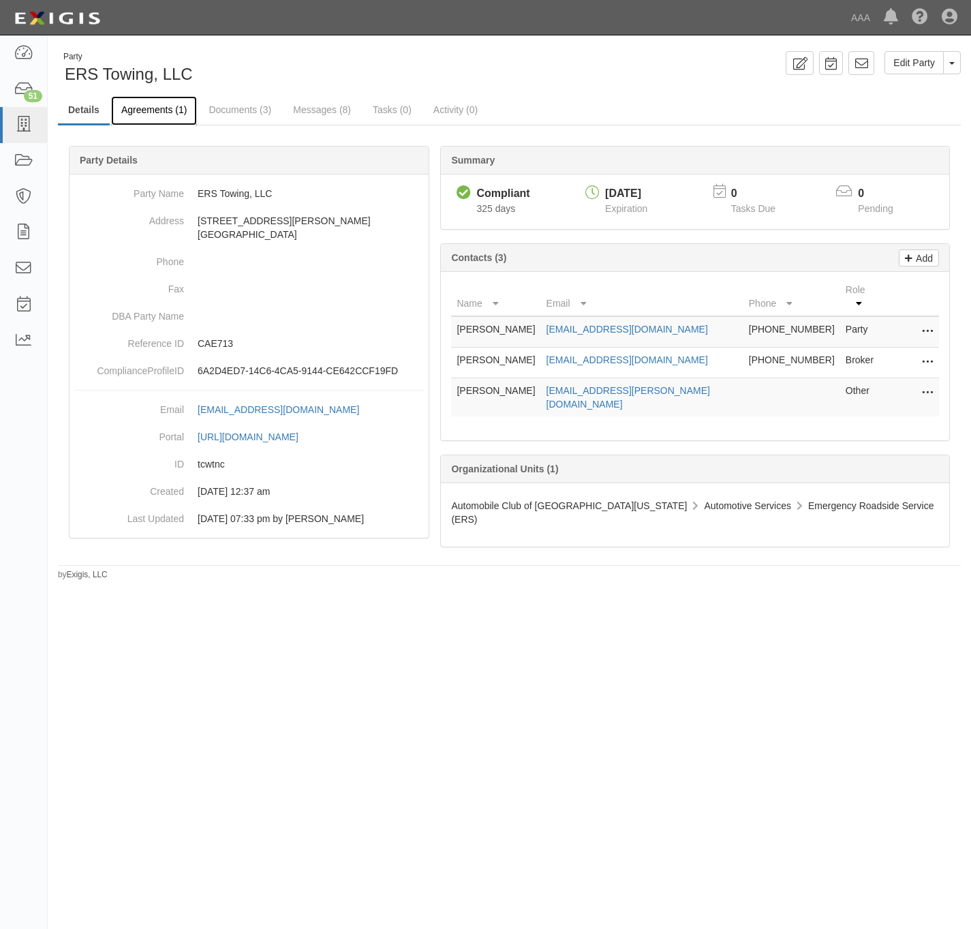
click at [155, 102] on link "Agreements (1)" at bounding box center [154, 110] width 86 height 29
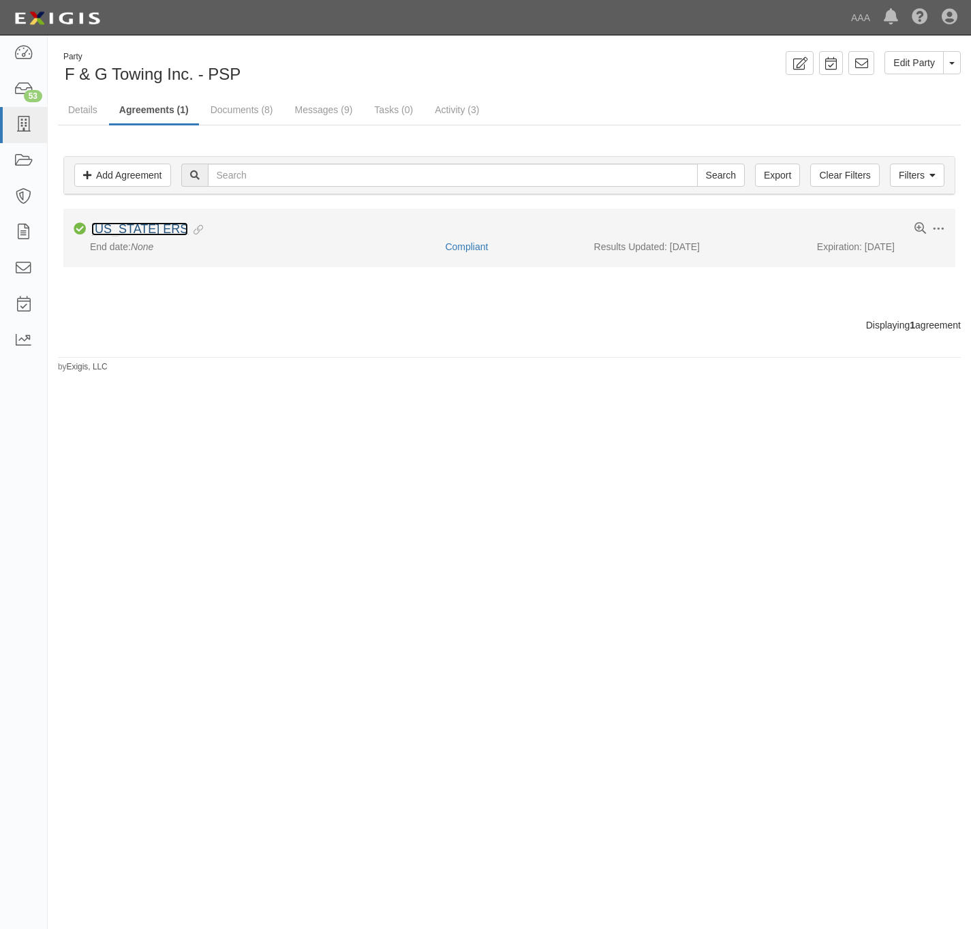
click at [147, 233] on link "[US_STATE] ERS" at bounding box center [139, 229] width 97 height 14
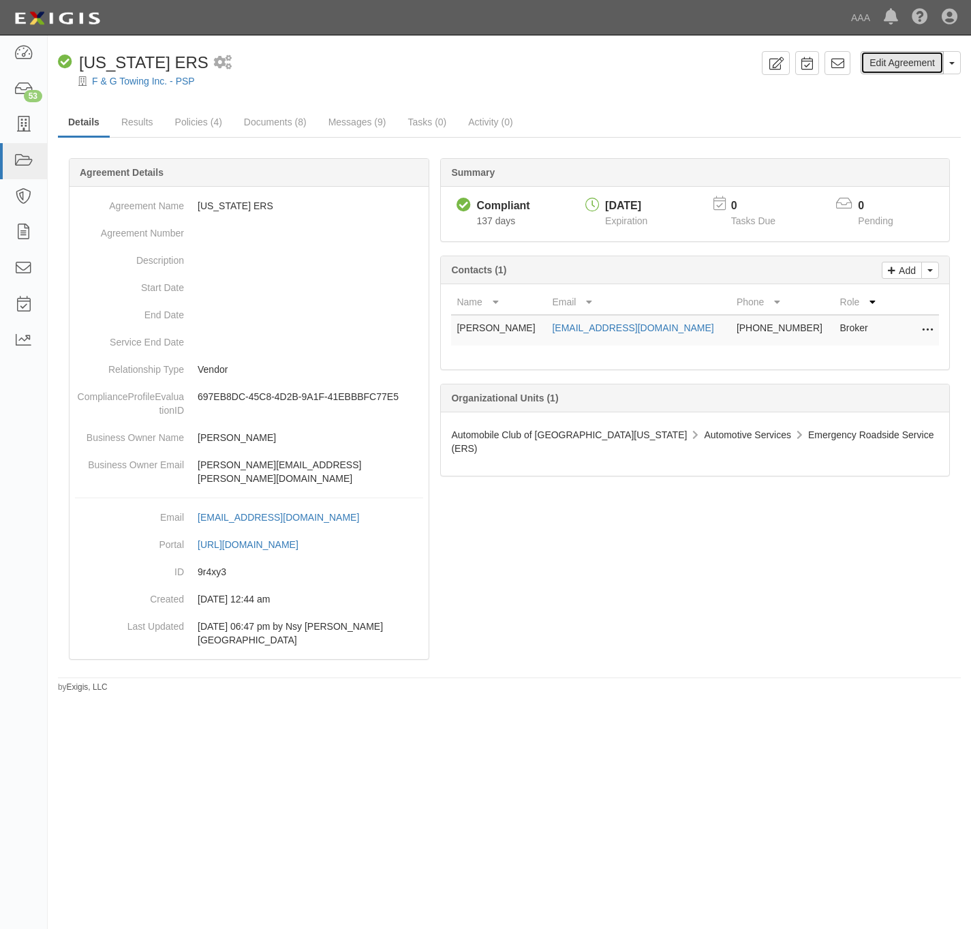
drag, startPoint x: 909, startPoint y: 70, endPoint x: 866, endPoint y: 70, distance: 42.9
click at [909, 68] on link "Edit Agreement" at bounding box center [902, 62] width 83 height 23
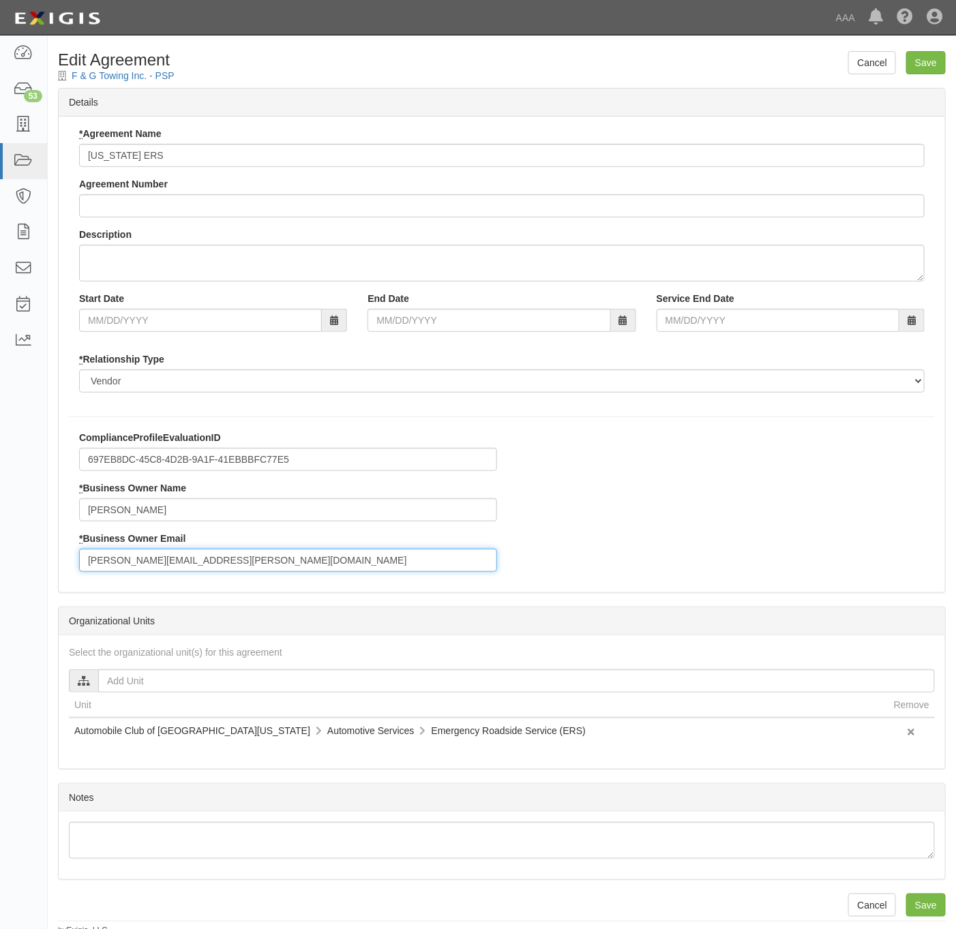
click at [217, 569] on input "[PERSON_NAME][EMAIL_ADDRESS][PERSON_NAME][DOMAIN_NAME]" at bounding box center [288, 560] width 418 height 23
click at [215, 569] on input "[PERSON_NAME][EMAIL_ADDRESS][PERSON_NAME][DOMAIN_NAME]" at bounding box center [288, 560] width 418 height 23
click at [223, 567] on input "[PERSON_NAME][EMAIL_ADDRESS][PERSON_NAME][DOMAIN_NAME]" at bounding box center [288, 560] width 418 height 23
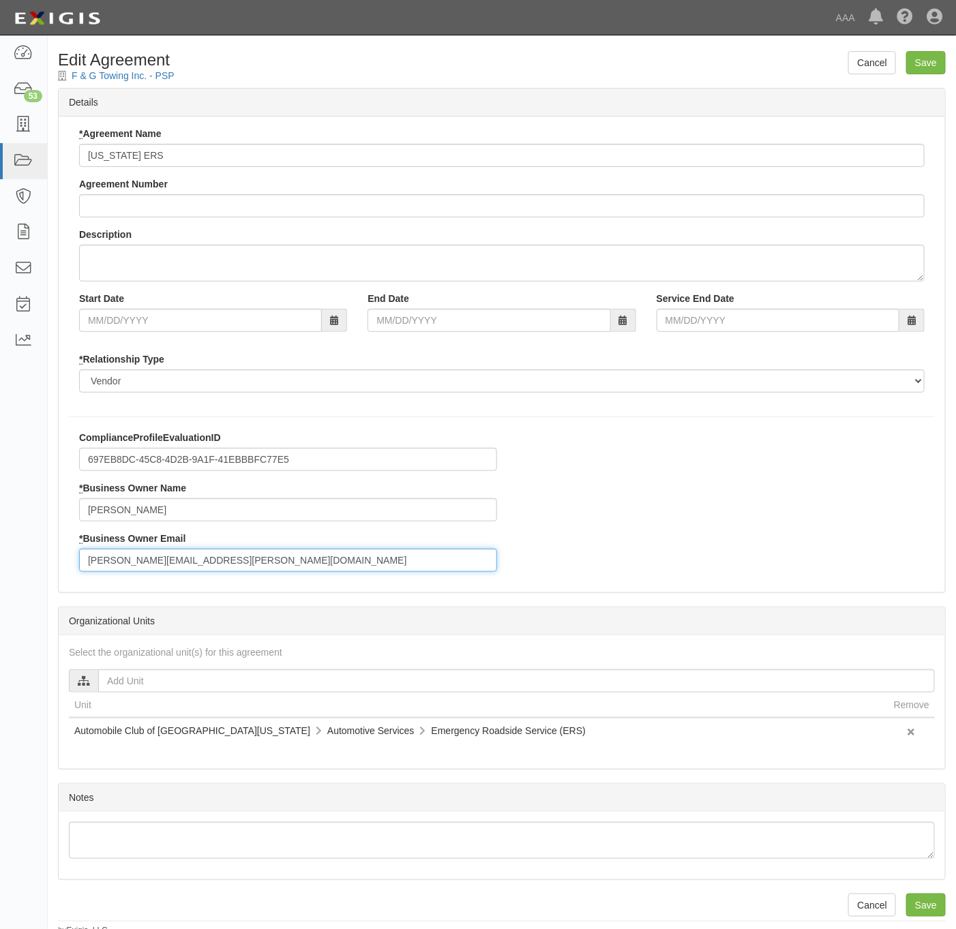
click at [223, 566] on input "[PERSON_NAME][EMAIL_ADDRESS][PERSON_NAME][DOMAIN_NAME]" at bounding box center [288, 560] width 418 height 23
paste input "[PERSON_NAME].[PERSON_NAME]"
type input "[EMAIL_ADDRESS][PERSON_NAME][DOMAIN_NAME]"
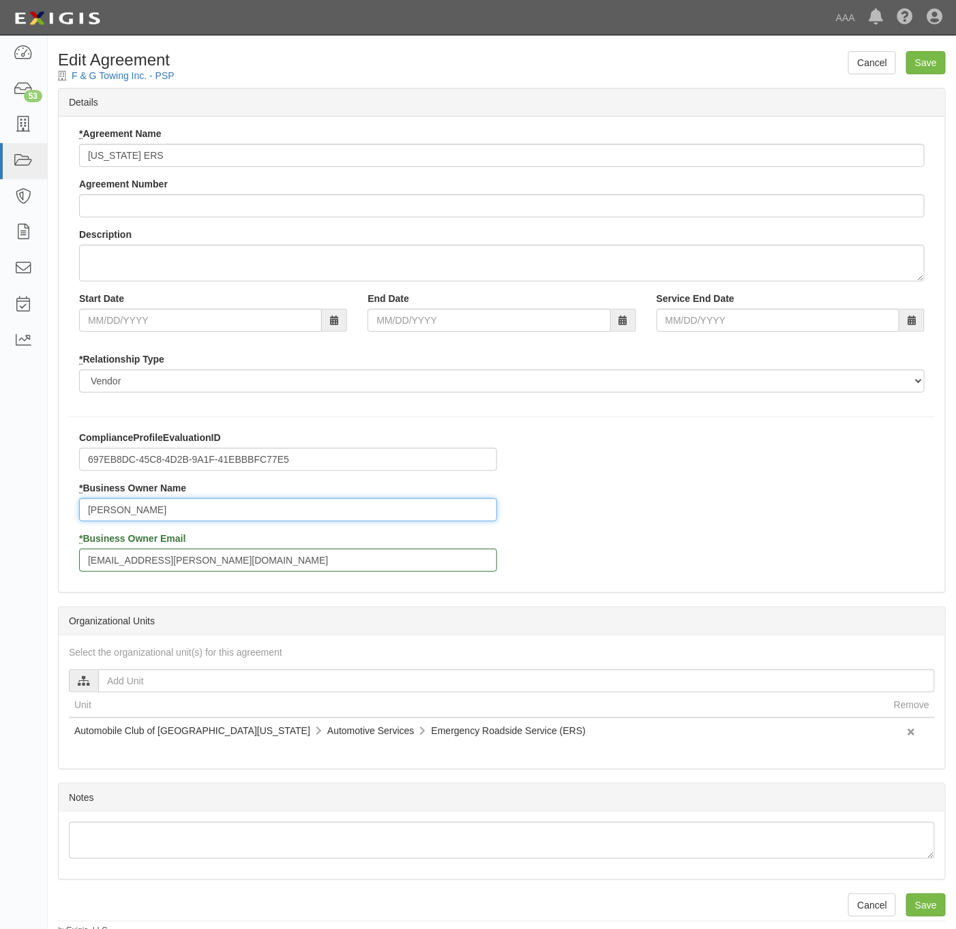
click at [301, 519] on input "[PERSON_NAME]" at bounding box center [288, 509] width 418 height 23
click at [303, 520] on input "[PERSON_NAME]" at bounding box center [288, 509] width 418 height 23
click at [305, 519] on input "[PERSON_NAME]" at bounding box center [288, 509] width 418 height 23
paste input "[PERSON_NAME]"
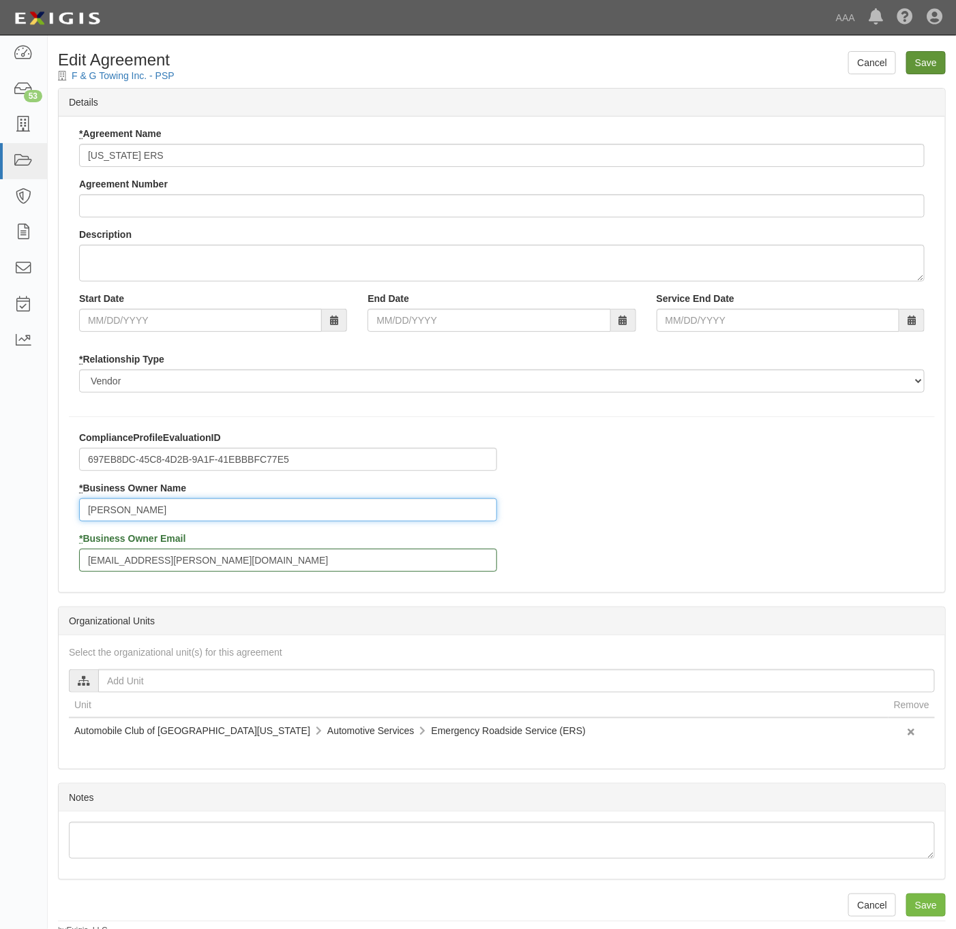
type input "[PERSON_NAME]"
click at [937, 62] on input "Save" at bounding box center [926, 62] width 40 height 23
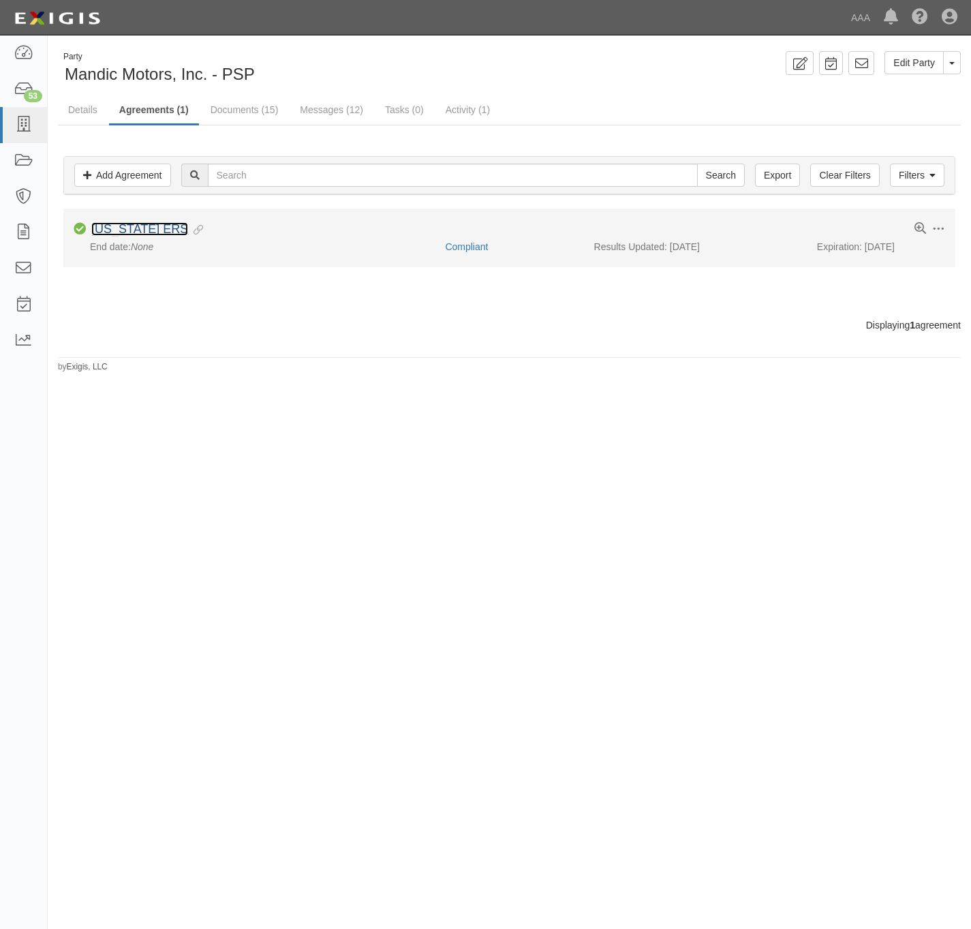
click at [127, 235] on link "[US_STATE] ERS" at bounding box center [139, 229] width 97 height 14
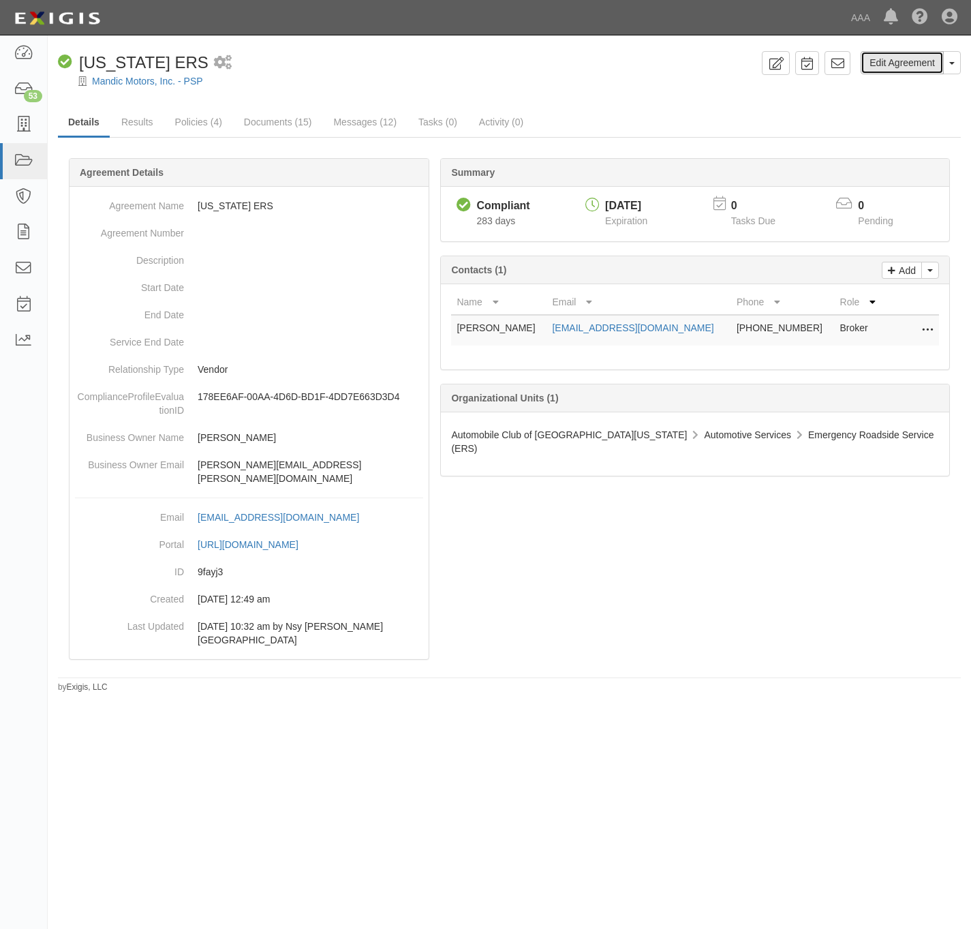
click at [921, 60] on link "Edit Agreement" at bounding box center [902, 62] width 83 height 23
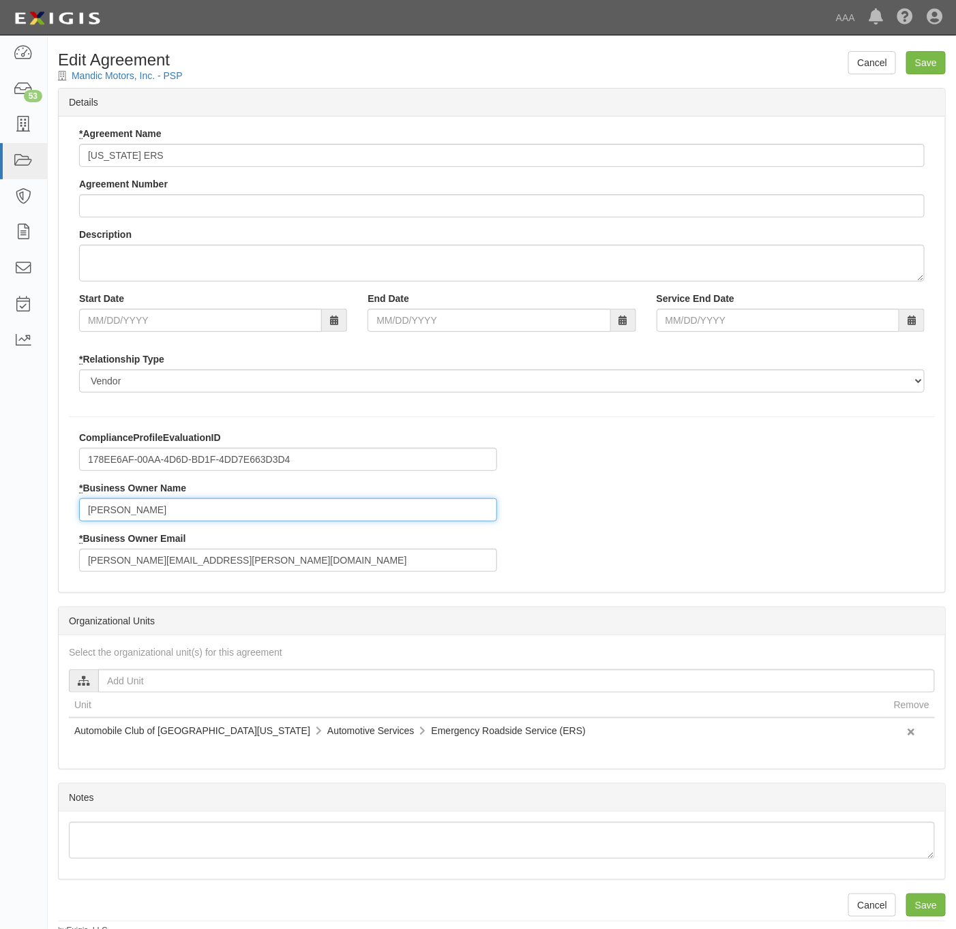
click at [186, 509] on input "[PERSON_NAME]" at bounding box center [288, 509] width 418 height 23
paste input "[PERSON_NAME]"
type input "[PERSON_NAME]"
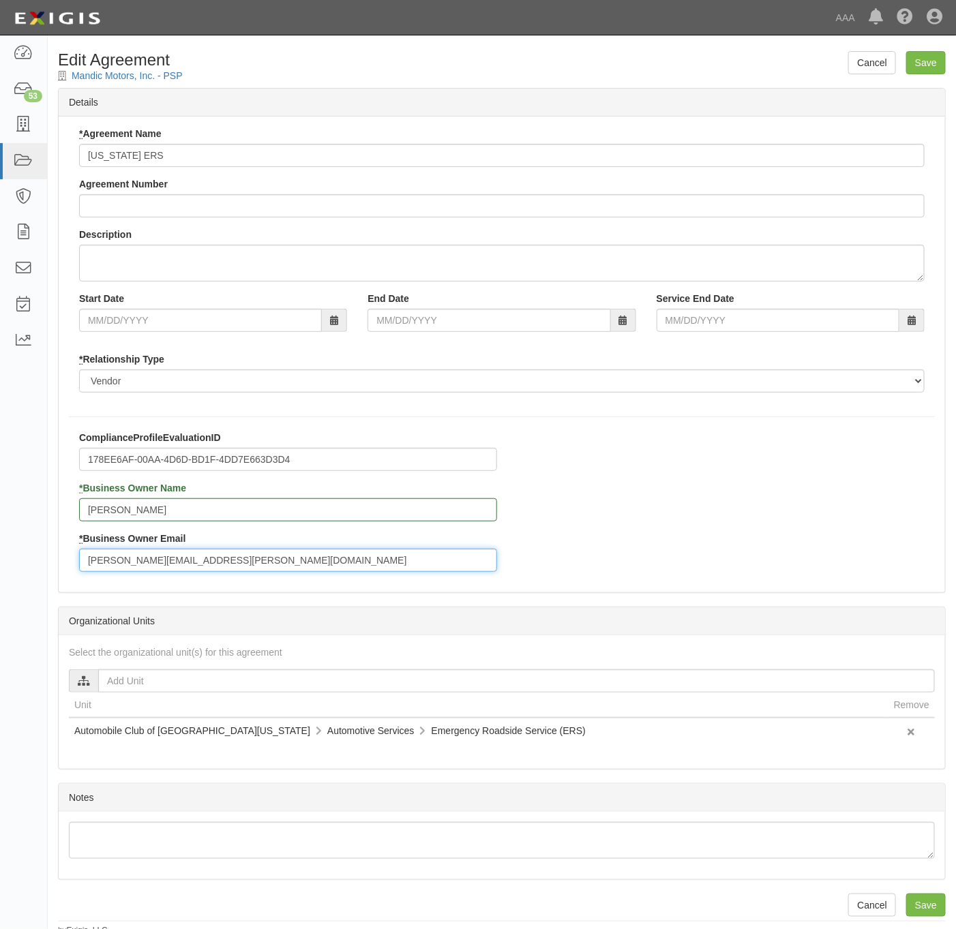
click at [403, 569] on input "rios.anthony@ace.aaa.com" at bounding box center [288, 560] width 418 height 23
paste input "miranda.raegan"
type input "miranda.raegan@ace.aaa.com"
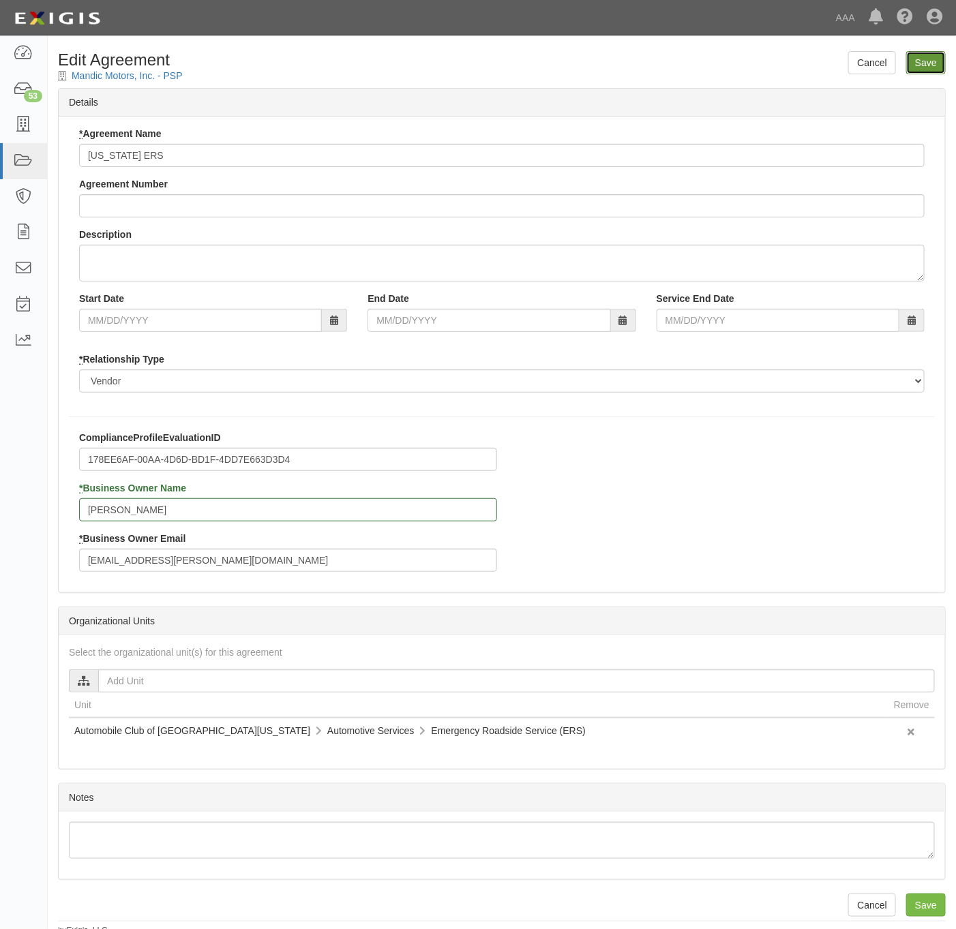
click at [921, 67] on input "Save" at bounding box center [926, 62] width 40 height 23
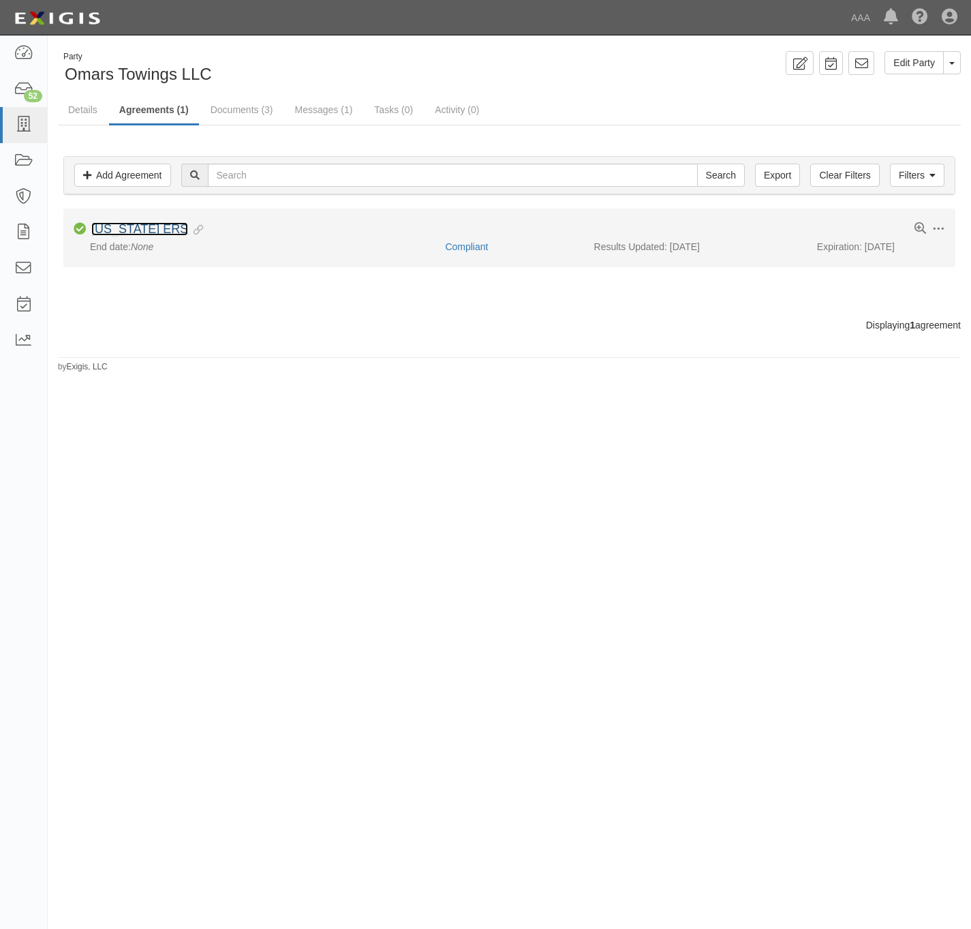
click at [127, 236] on link "[US_STATE] ERS" at bounding box center [139, 229] width 97 height 14
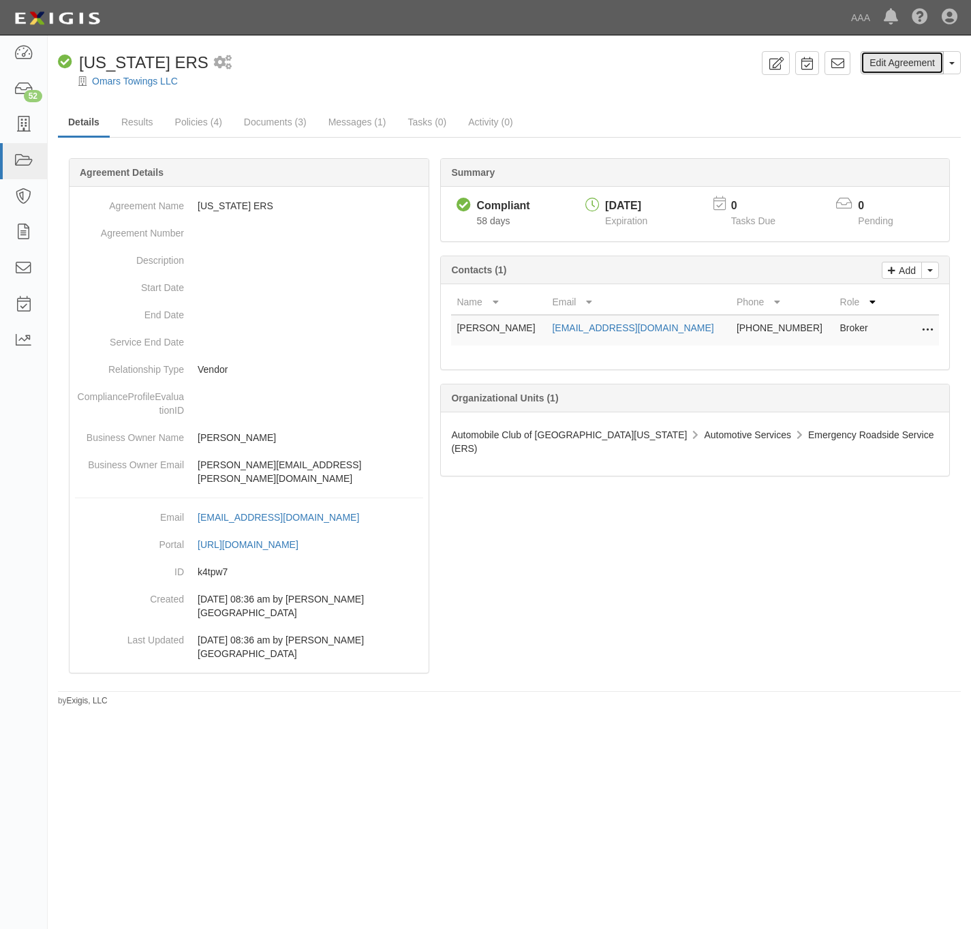
click at [884, 62] on link "Edit Agreement" at bounding box center [902, 62] width 83 height 23
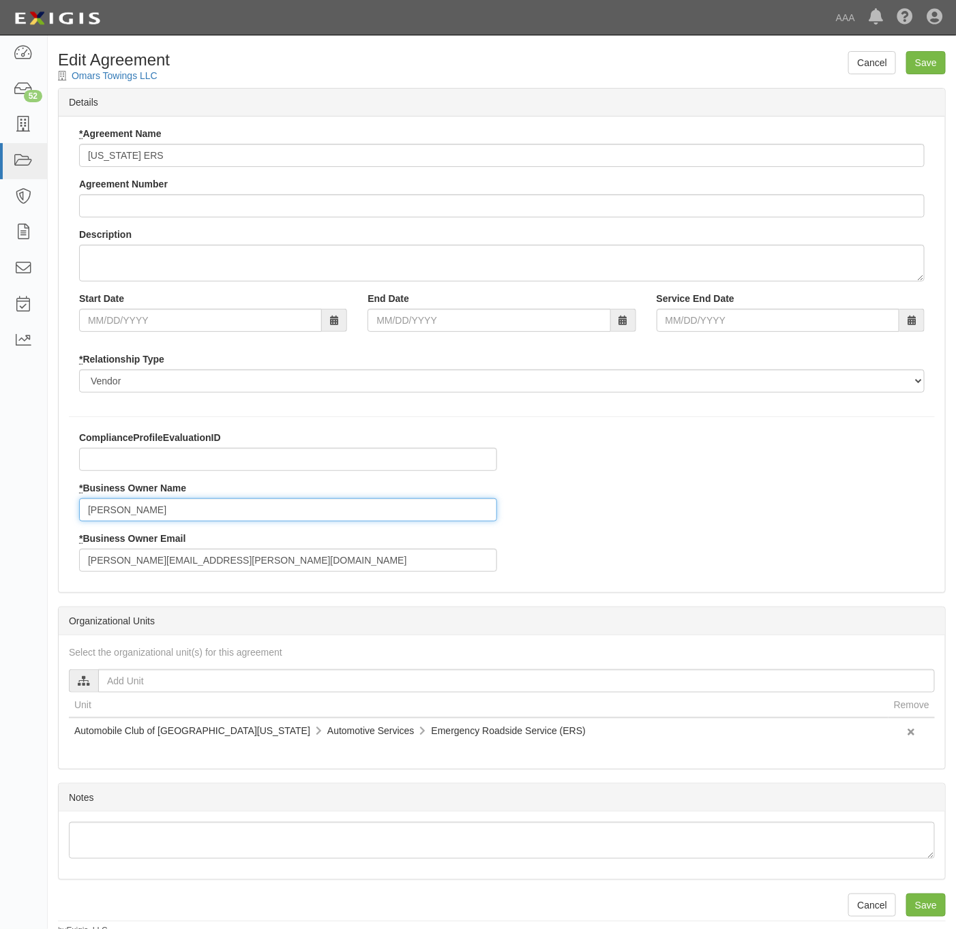
click at [151, 515] on input "[PERSON_NAME]" at bounding box center [288, 509] width 418 height 23
click at [151, 515] on input "Anthony Rios" at bounding box center [288, 509] width 418 height 23
paste input "miranda.raegan@ace.aaa.com"
type input "miranda.raegan@ace.aaa.com"
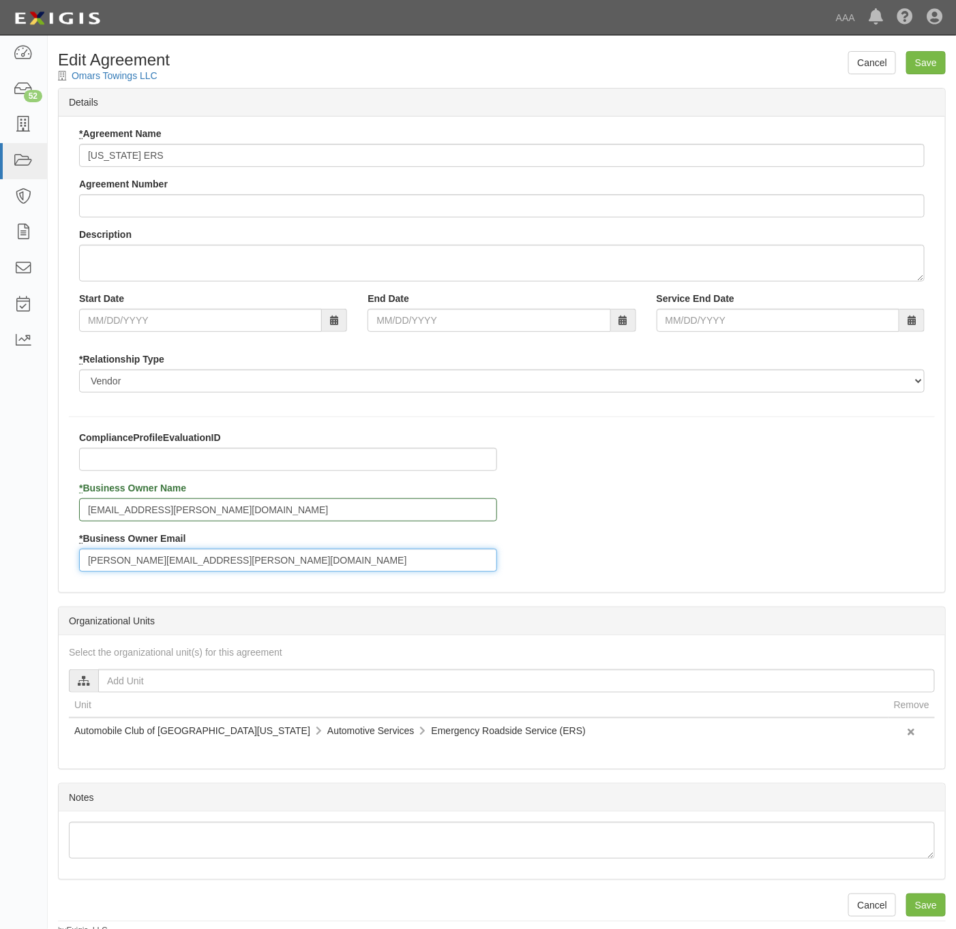
click at [222, 564] on input "[PERSON_NAME][EMAIL_ADDRESS][PERSON_NAME][DOMAIN_NAME]" at bounding box center [288, 560] width 418 height 23
click at [222, 564] on input "rios.anthony@ace.aaa.com" at bounding box center [288, 560] width 418 height 23
paste input "miranda.raegan"
type input "[EMAIL_ADDRESS][PERSON_NAME][DOMAIN_NAME]"
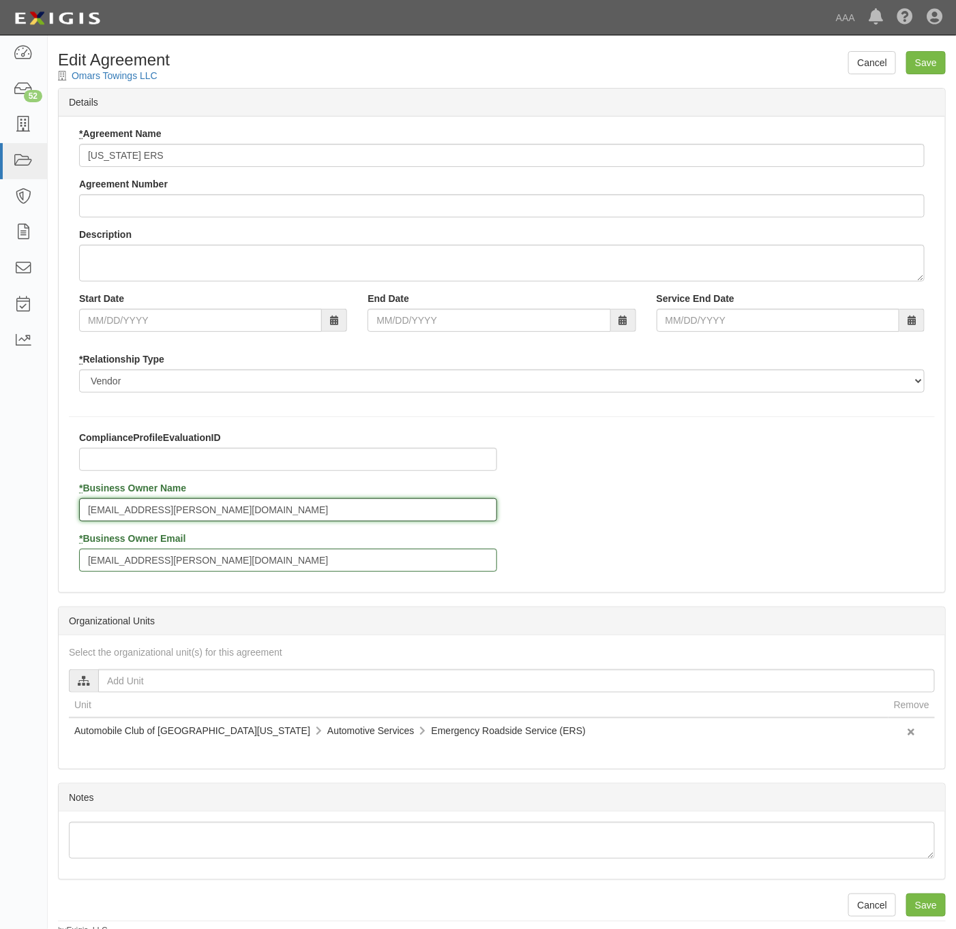
click at [237, 507] on input "[EMAIL_ADDRESS][PERSON_NAME][DOMAIN_NAME]" at bounding box center [288, 509] width 418 height 23
paste input "[PERSON_NAME]"
type input "[PERSON_NAME]"
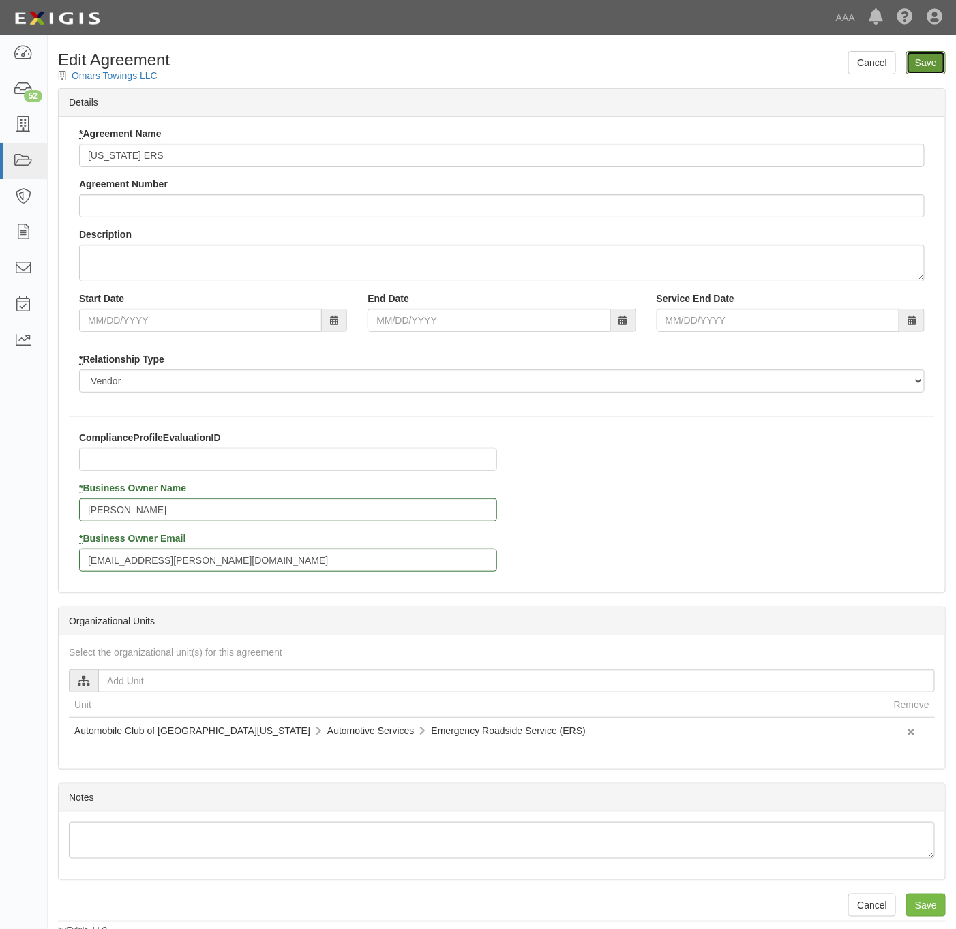
click at [933, 65] on input "Save" at bounding box center [926, 62] width 40 height 23
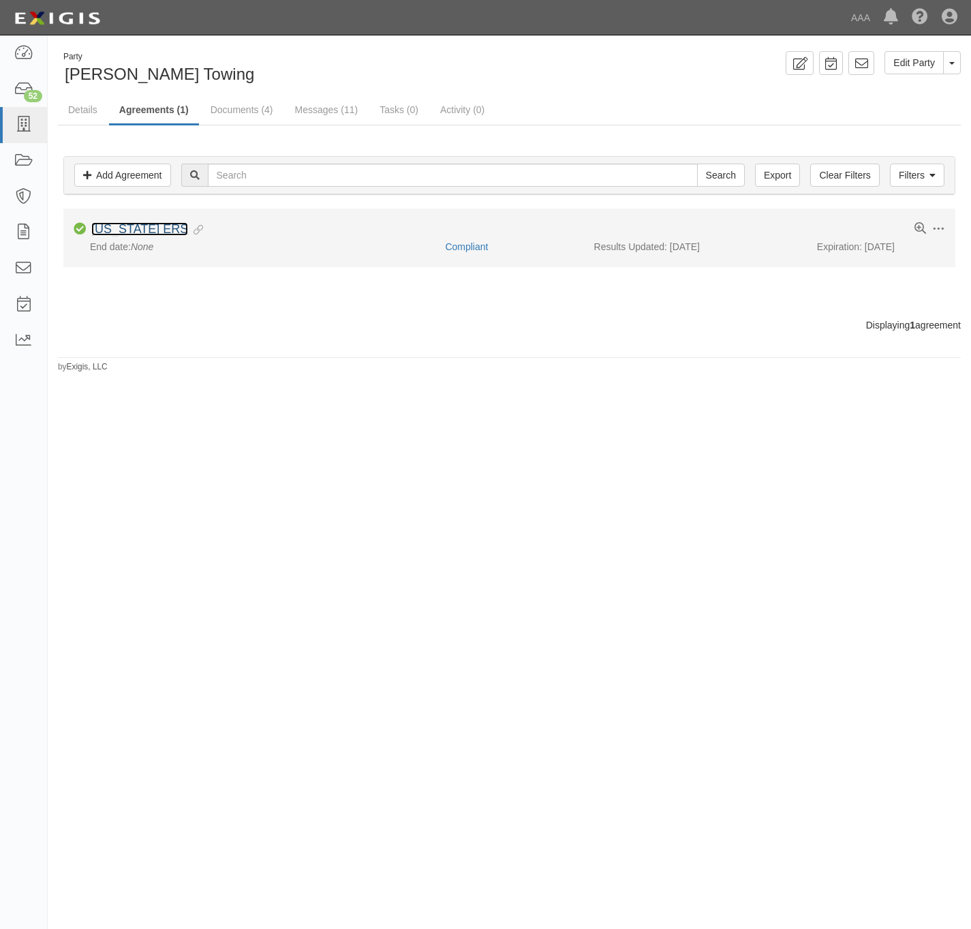
click at [119, 232] on link "[US_STATE] ERS" at bounding box center [139, 229] width 97 height 14
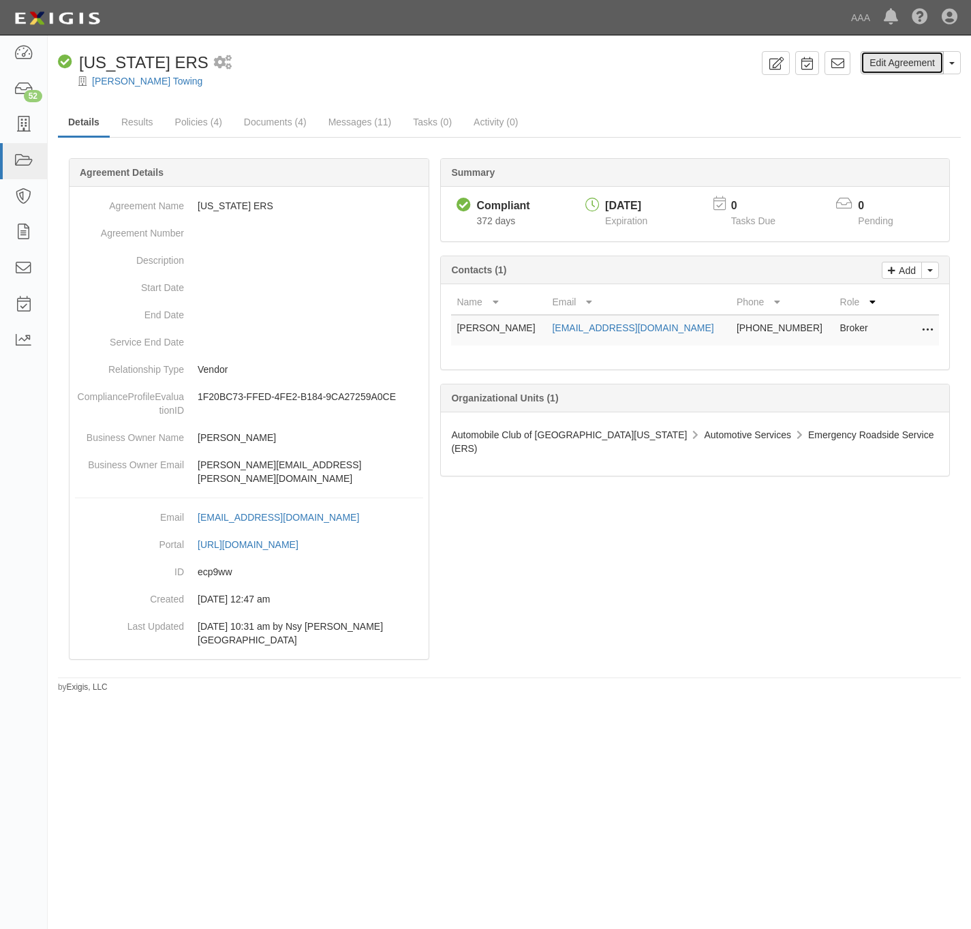
click at [896, 57] on link "Edit Agreement" at bounding box center [902, 62] width 83 height 23
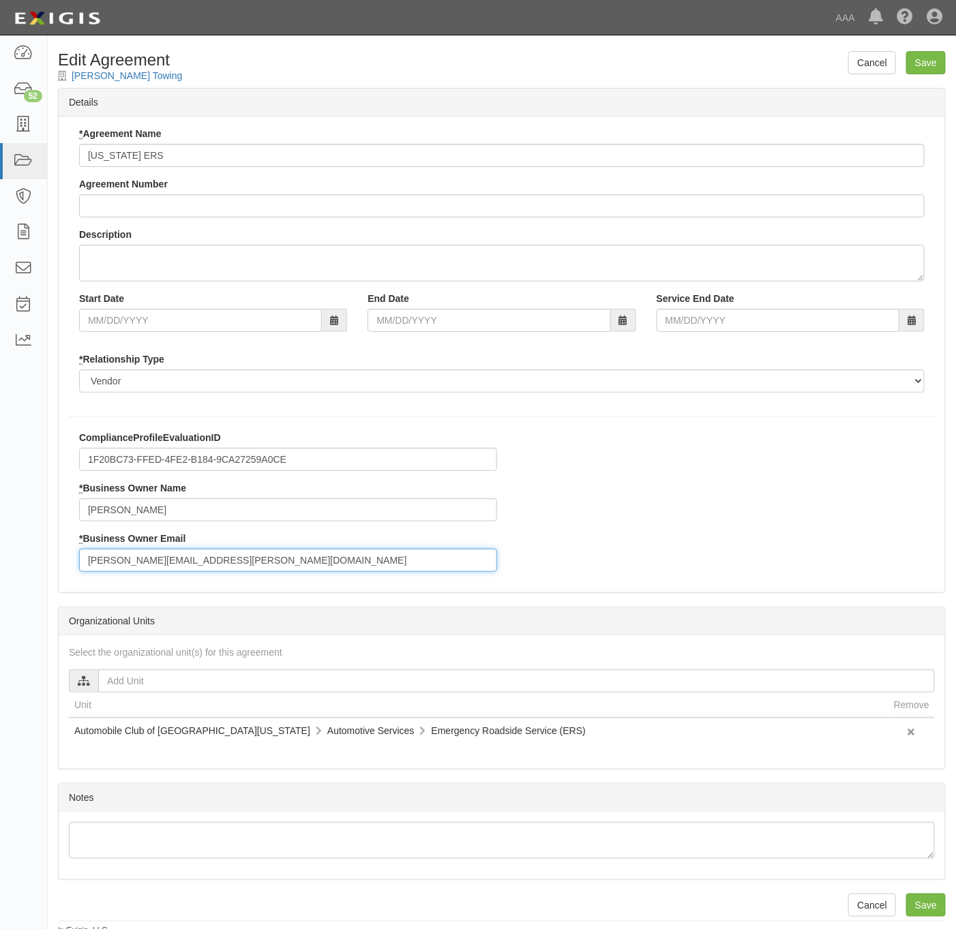
click at [237, 571] on input "rios.anthony@ace.aaa.com" at bounding box center [288, 560] width 418 height 23
click at [238, 569] on input "rios.anthony@ace.aaa.com" at bounding box center [288, 560] width 418 height 23
paste input "miranda.raegan"
type input "miranda.raegan@ace.aaa.com"
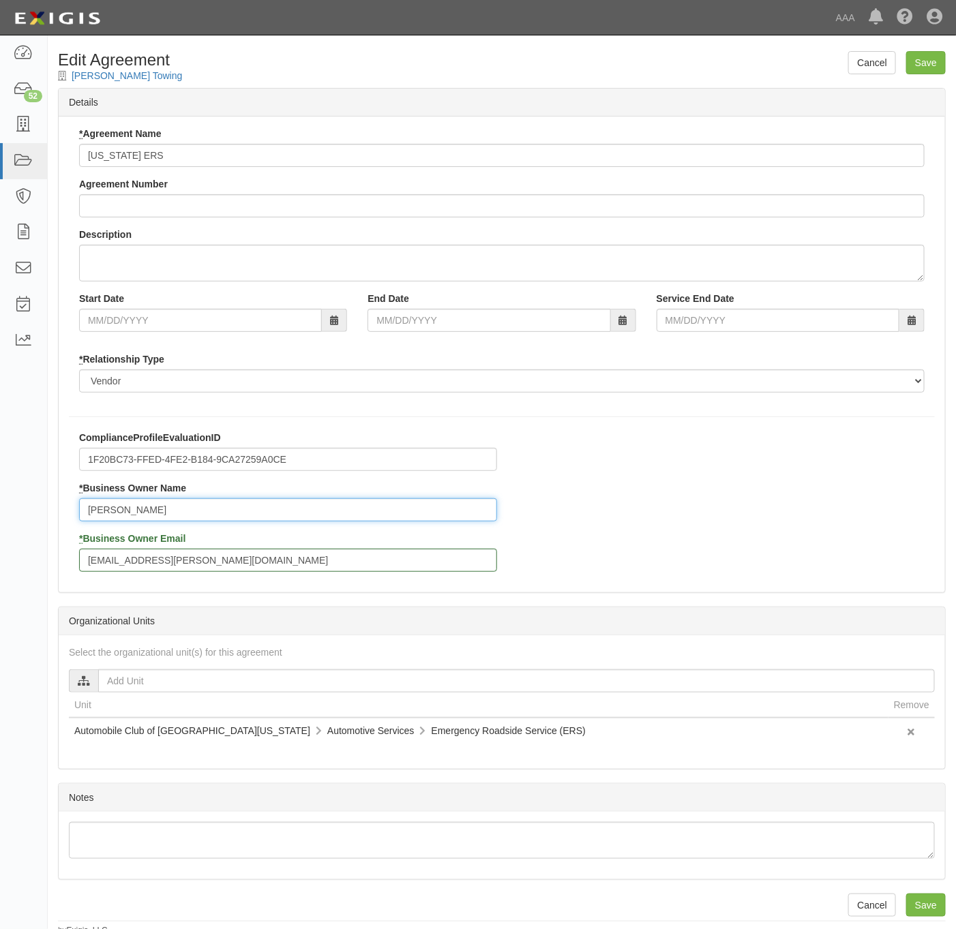
click at [175, 504] on input "Anthony Rios" at bounding box center [288, 509] width 418 height 23
paste input "Raegan Miranda"
type input "Raegan Miranda"
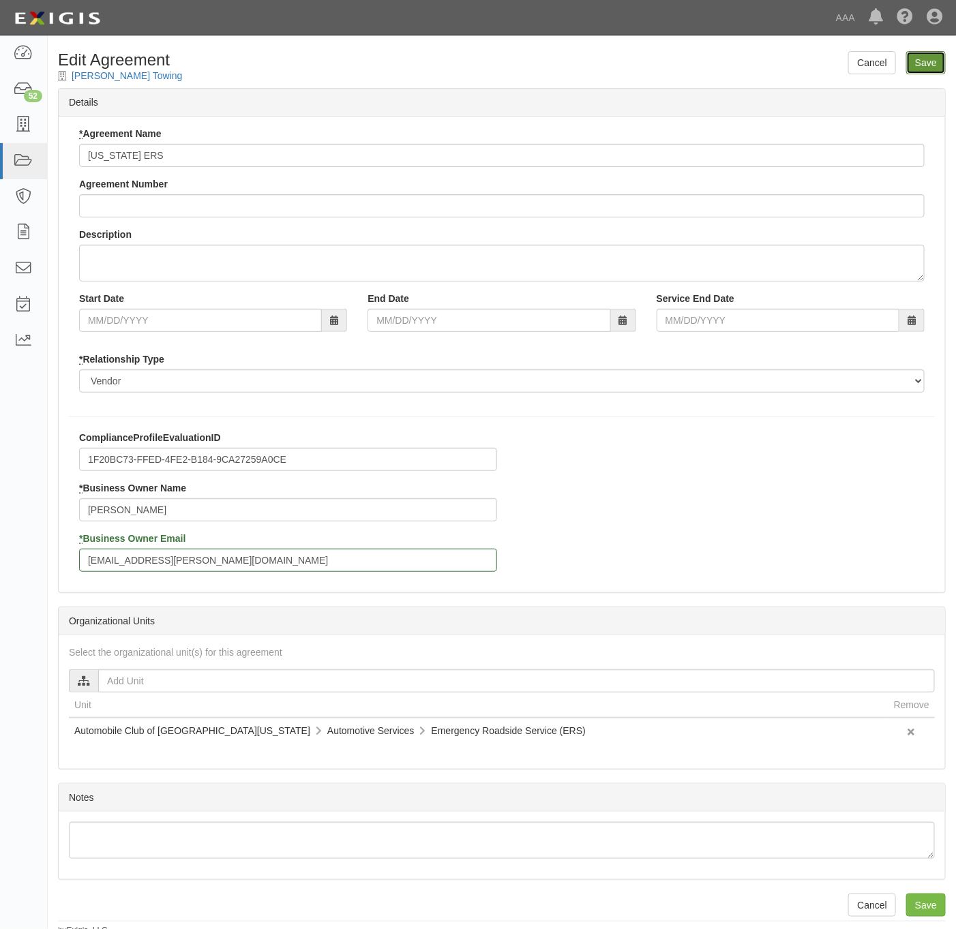
click at [926, 60] on input "Save" at bounding box center [926, 62] width 40 height 23
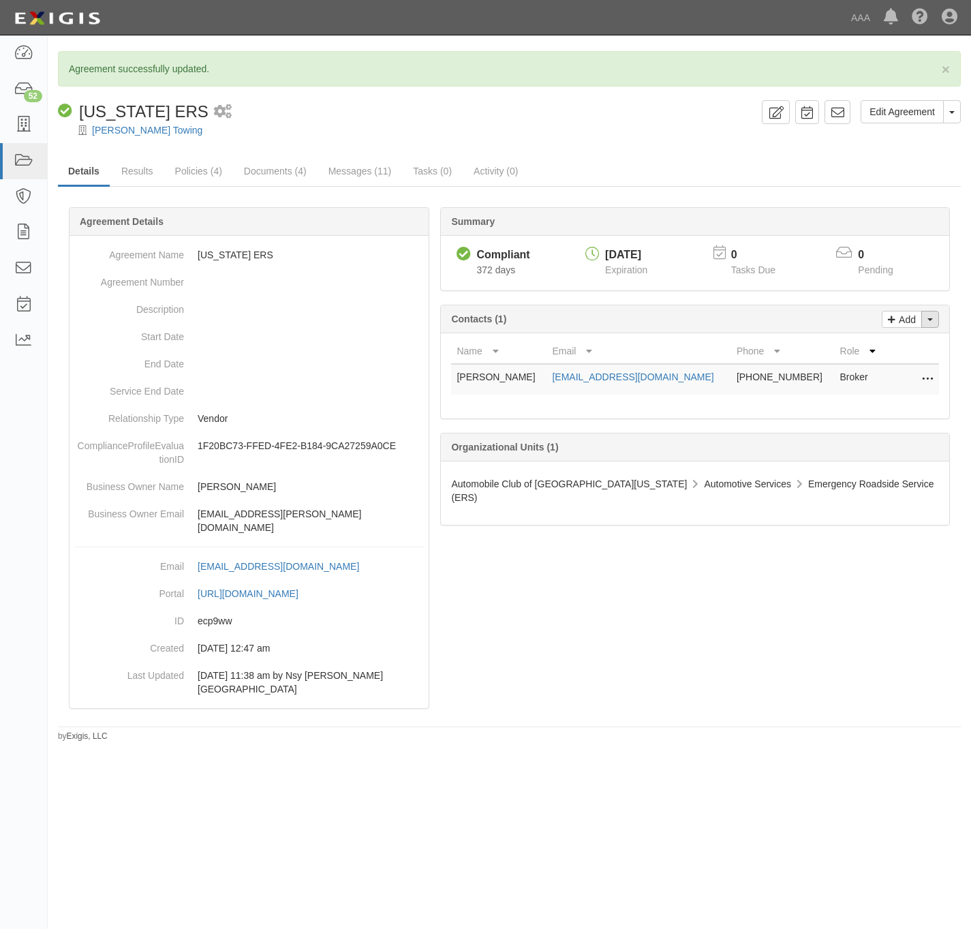
click at [930, 318] on button "Toggle Contact Dropdown" at bounding box center [931, 319] width 18 height 17
click at [898, 350] on link "Change contacts" at bounding box center [885, 344] width 108 height 18
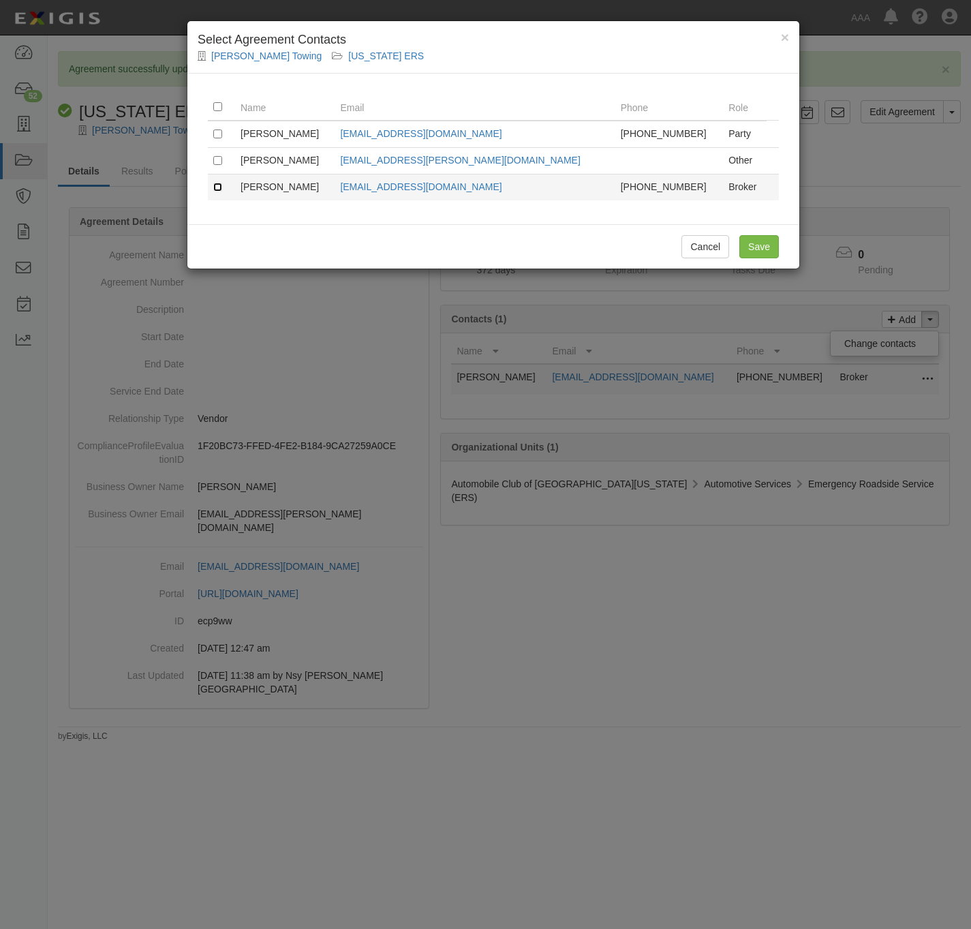
click at [219, 192] on input "checkbox" at bounding box center [217, 187] width 9 height 9
checkbox input "true"
click at [761, 252] on input "Save" at bounding box center [760, 246] width 40 height 23
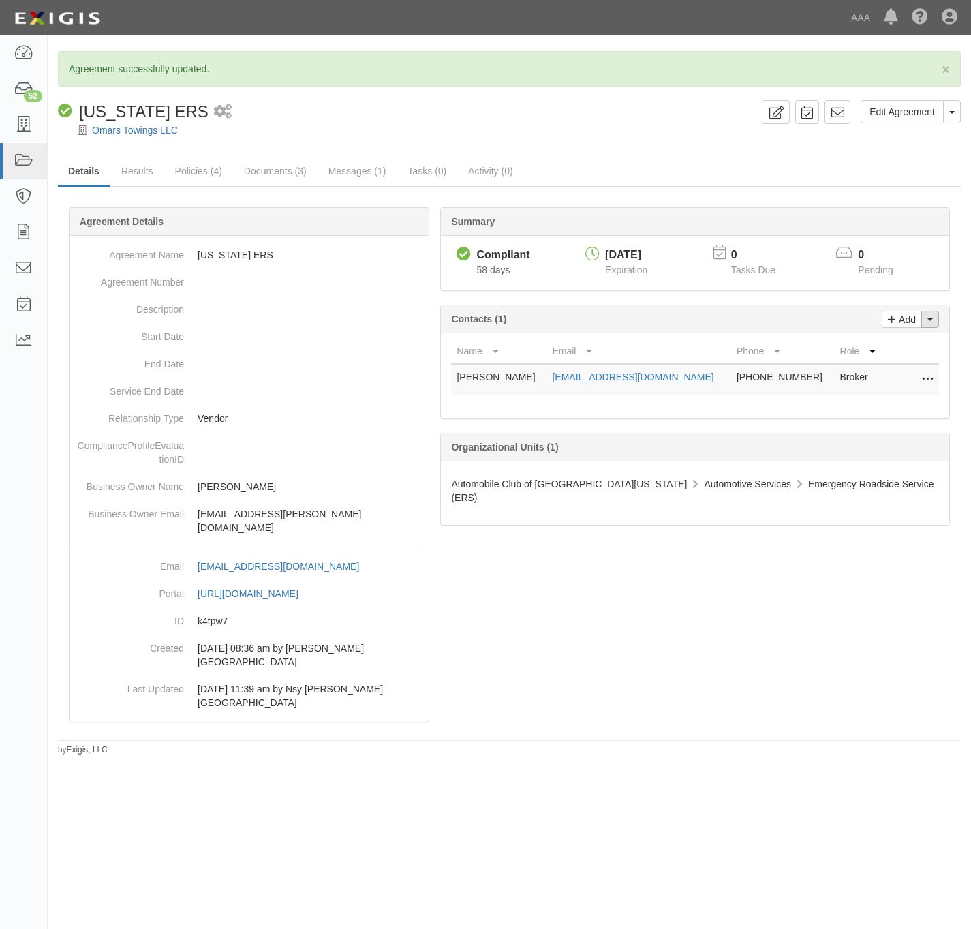
click at [930, 321] on span "button" at bounding box center [930, 319] width 5 height 3
click at [902, 350] on link "Change contacts" at bounding box center [885, 344] width 108 height 18
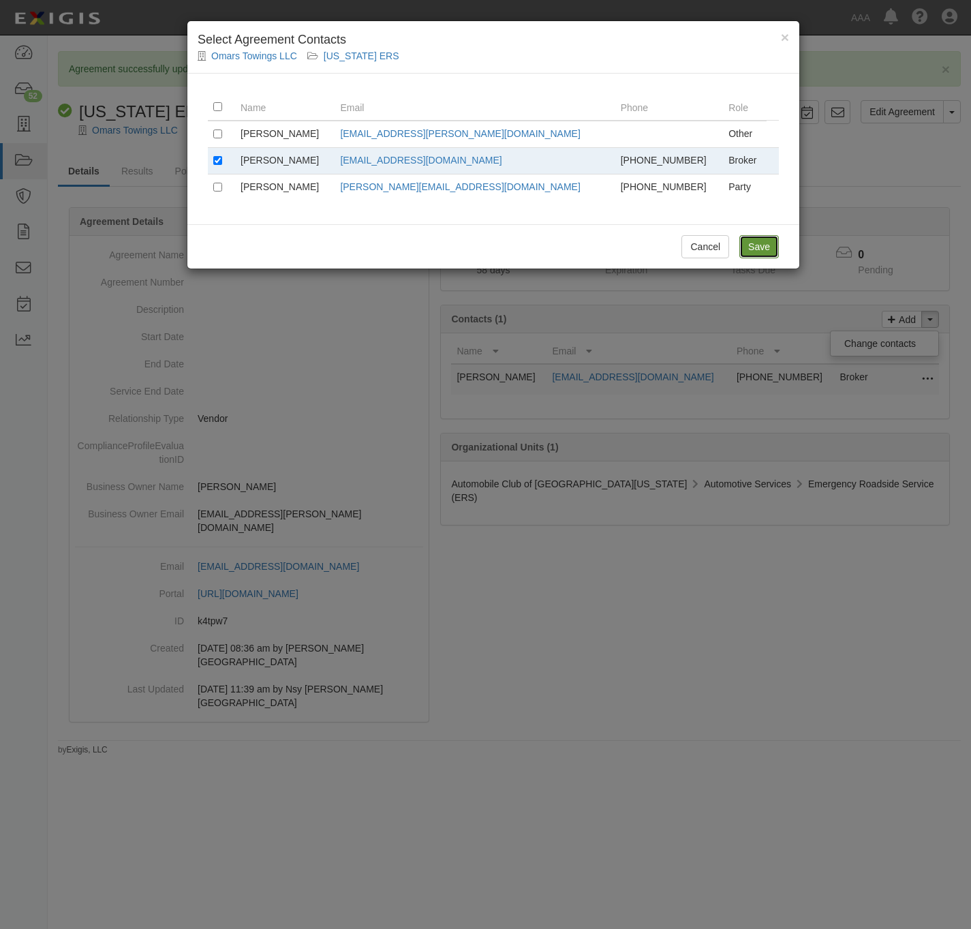
click at [759, 248] on input "Save" at bounding box center [760, 246] width 40 height 23
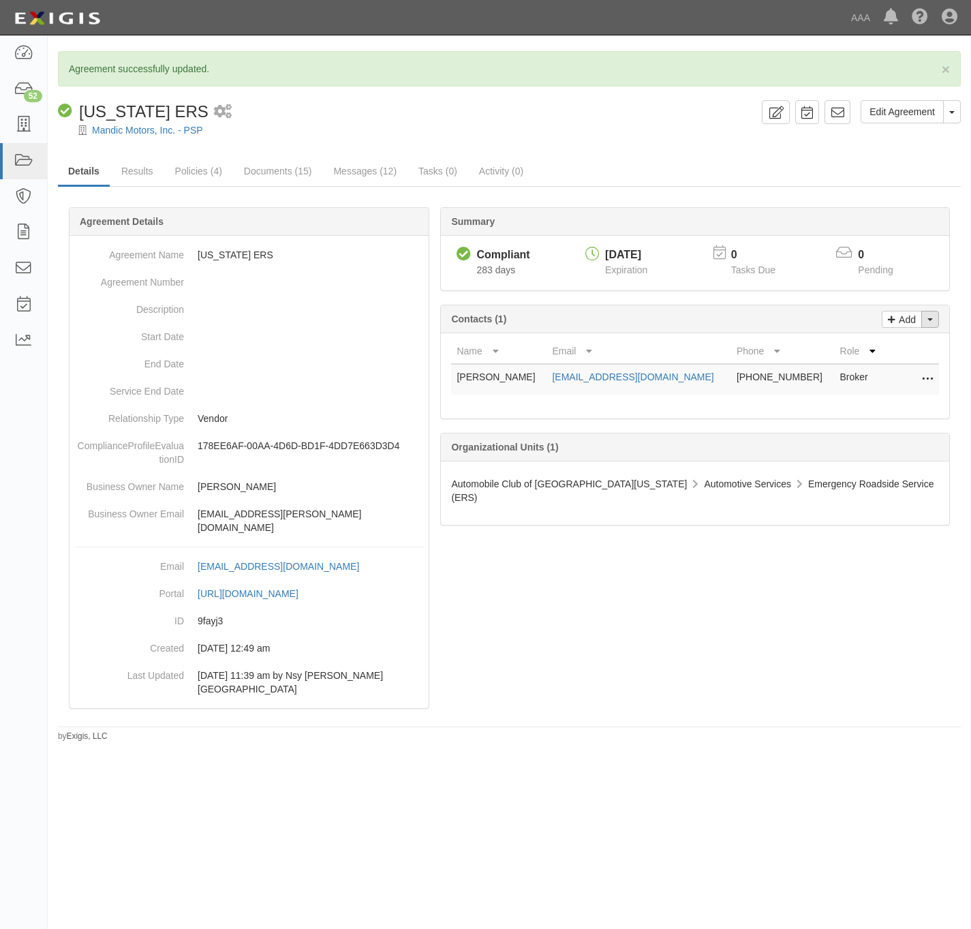
click at [935, 321] on button "Toggle Contact Dropdown" at bounding box center [931, 319] width 18 height 17
click at [869, 348] on link "Change contacts" at bounding box center [885, 344] width 108 height 18
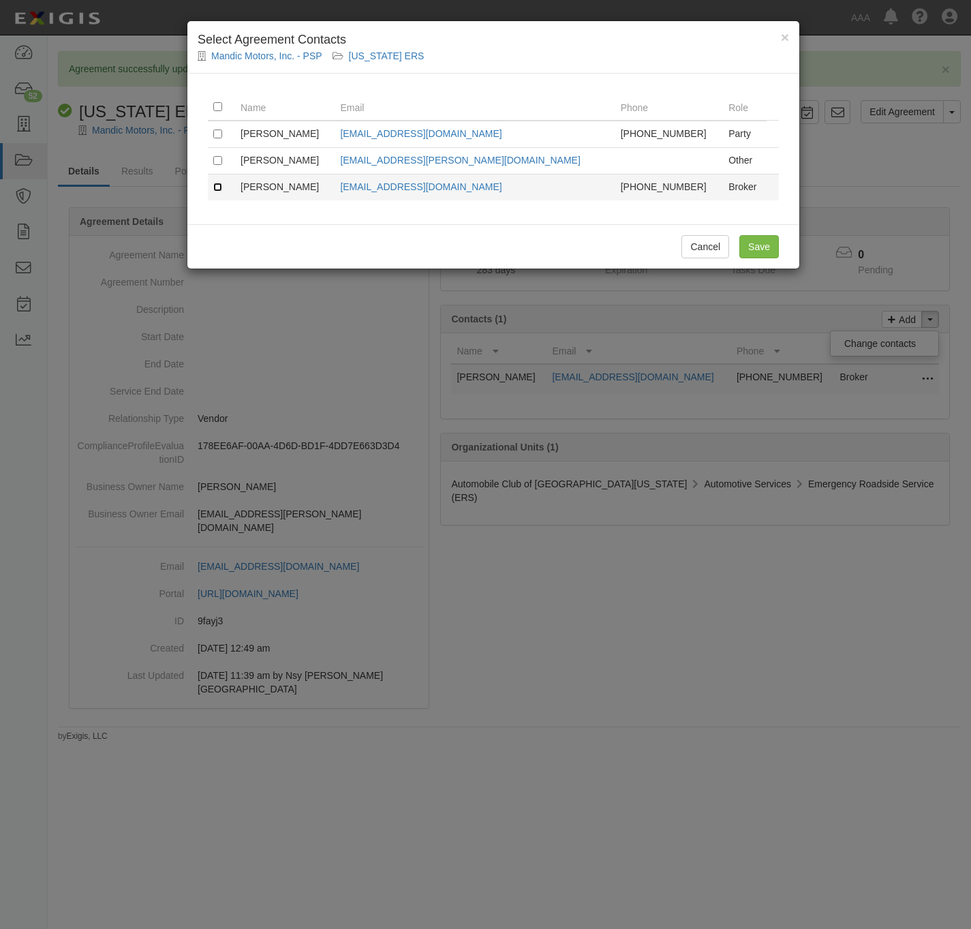
drag, startPoint x: 213, startPoint y: 188, endPoint x: 221, endPoint y: 189, distance: 7.5
click at [213, 189] on input "checkbox" at bounding box center [217, 187] width 9 height 9
checkbox input "true"
click at [765, 249] on input "Save" at bounding box center [760, 246] width 40 height 23
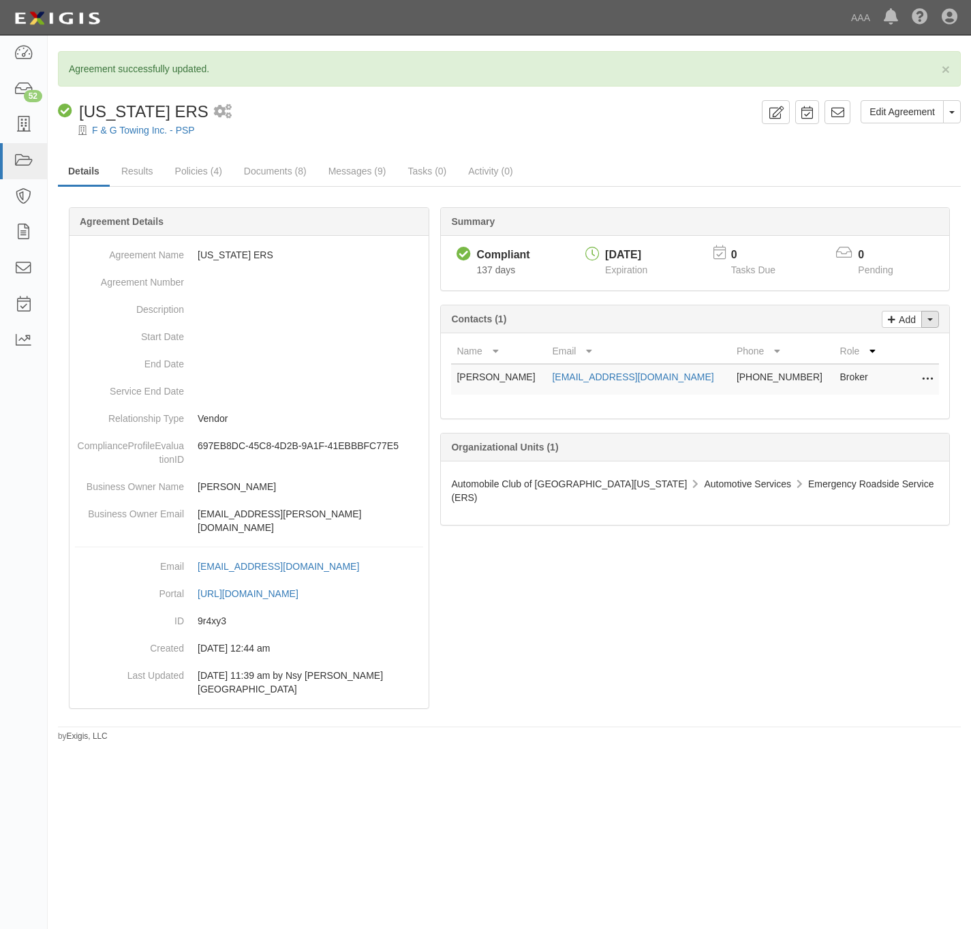
click at [929, 322] on button "Toggle Contact Dropdown" at bounding box center [931, 319] width 18 height 17
click at [921, 344] on link "Change contacts" at bounding box center [885, 344] width 108 height 18
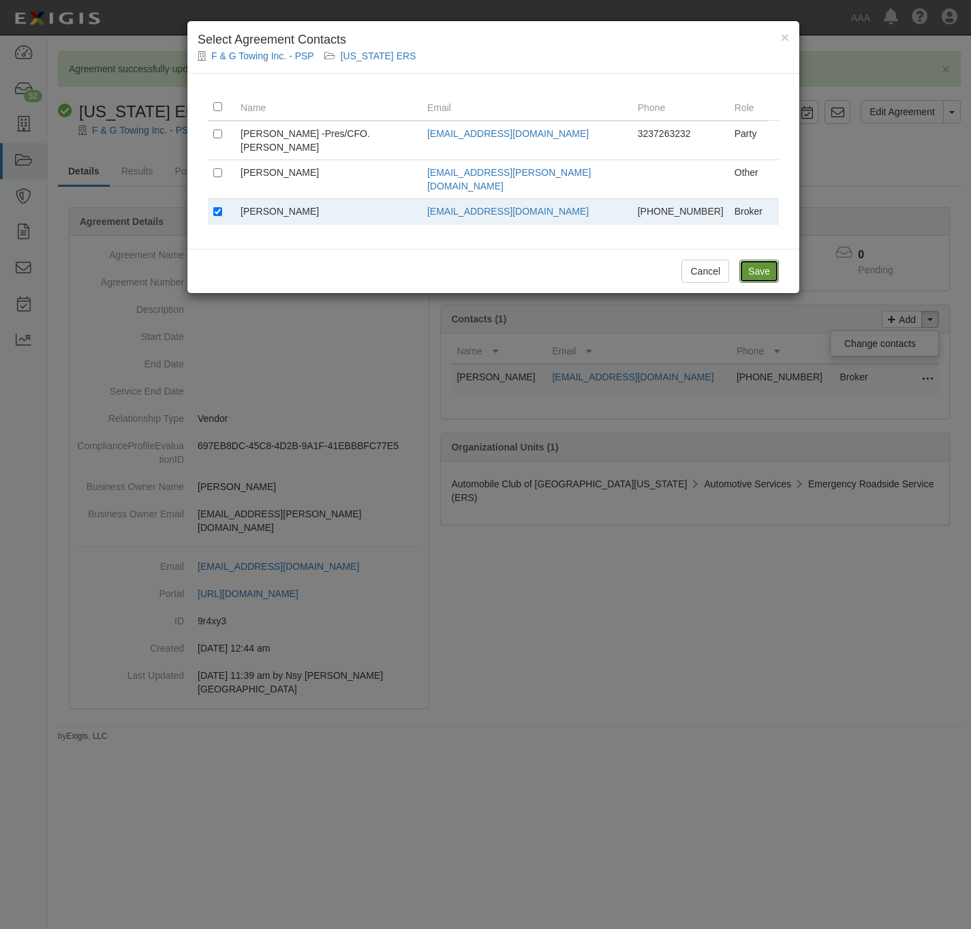
drag, startPoint x: 921, startPoint y: 344, endPoint x: 747, endPoint y: 248, distance: 198.6
click at [747, 260] on input "Save" at bounding box center [760, 271] width 40 height 23
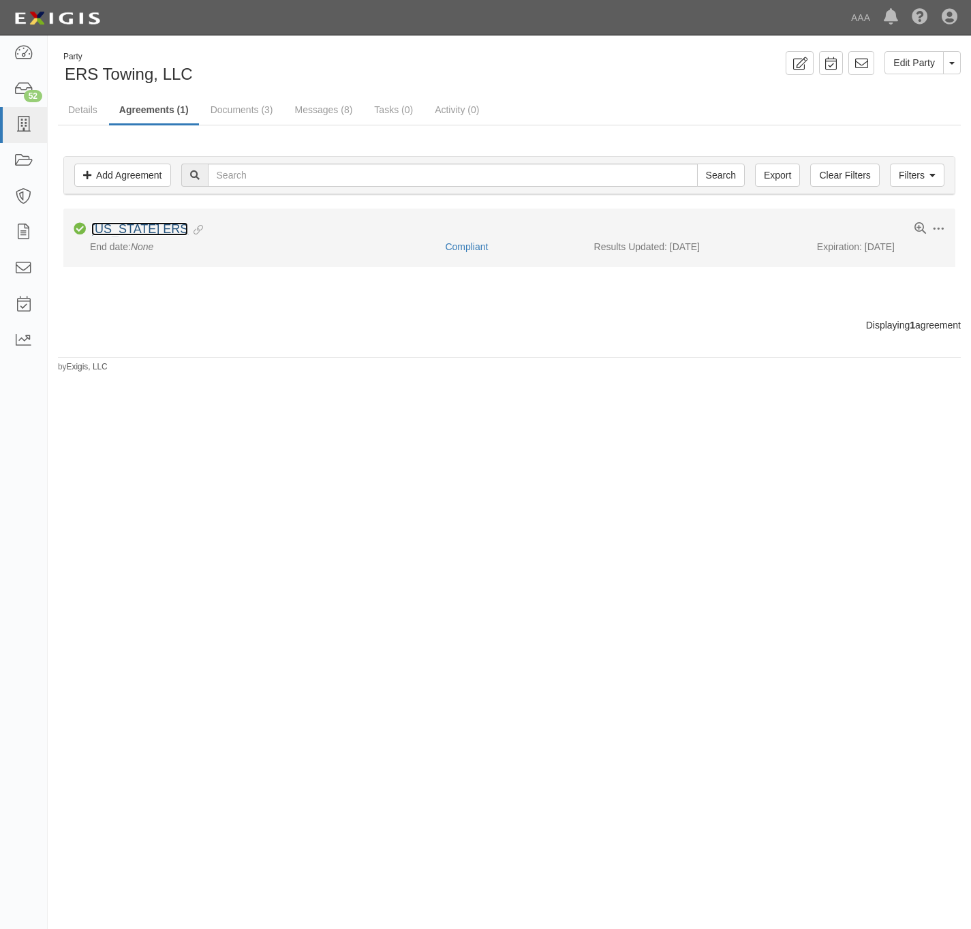
click at [127, 234] on link "California ERS" at bounding box center [139, 229] width 97 height 14
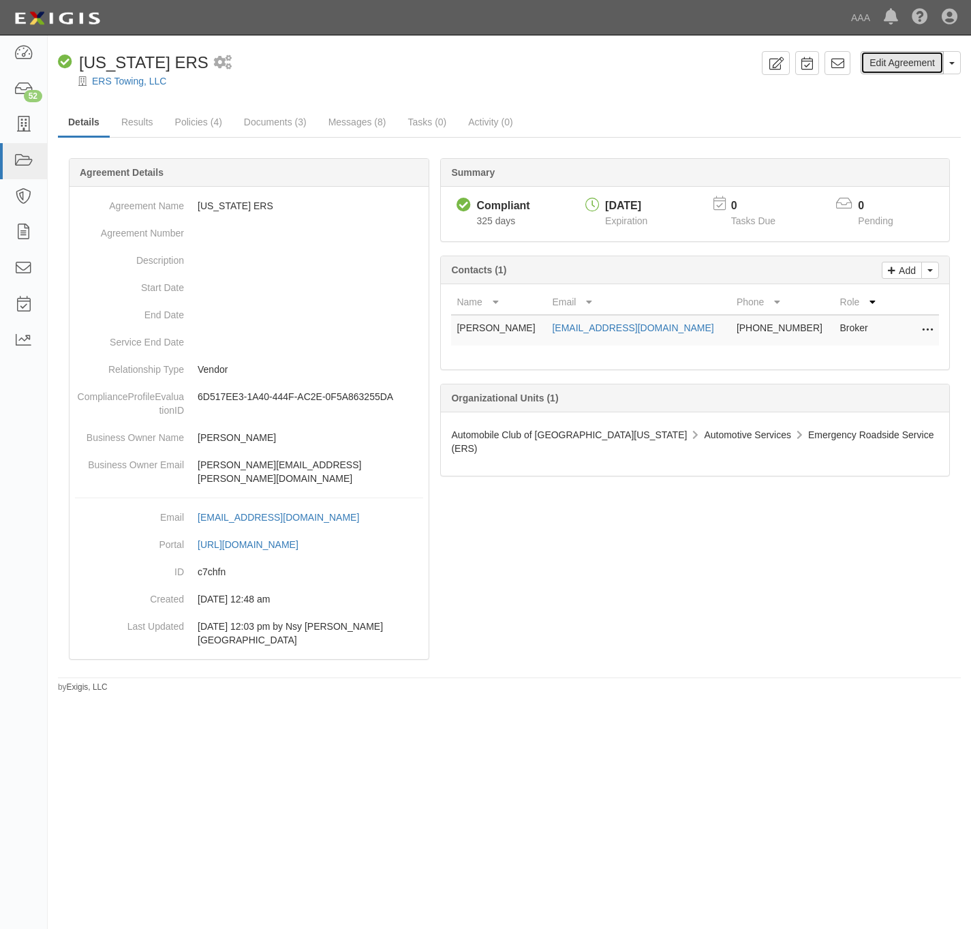
click at [888, 61] on link "Edit Agreement" at bounding box center [902, 62] width 83 height 23
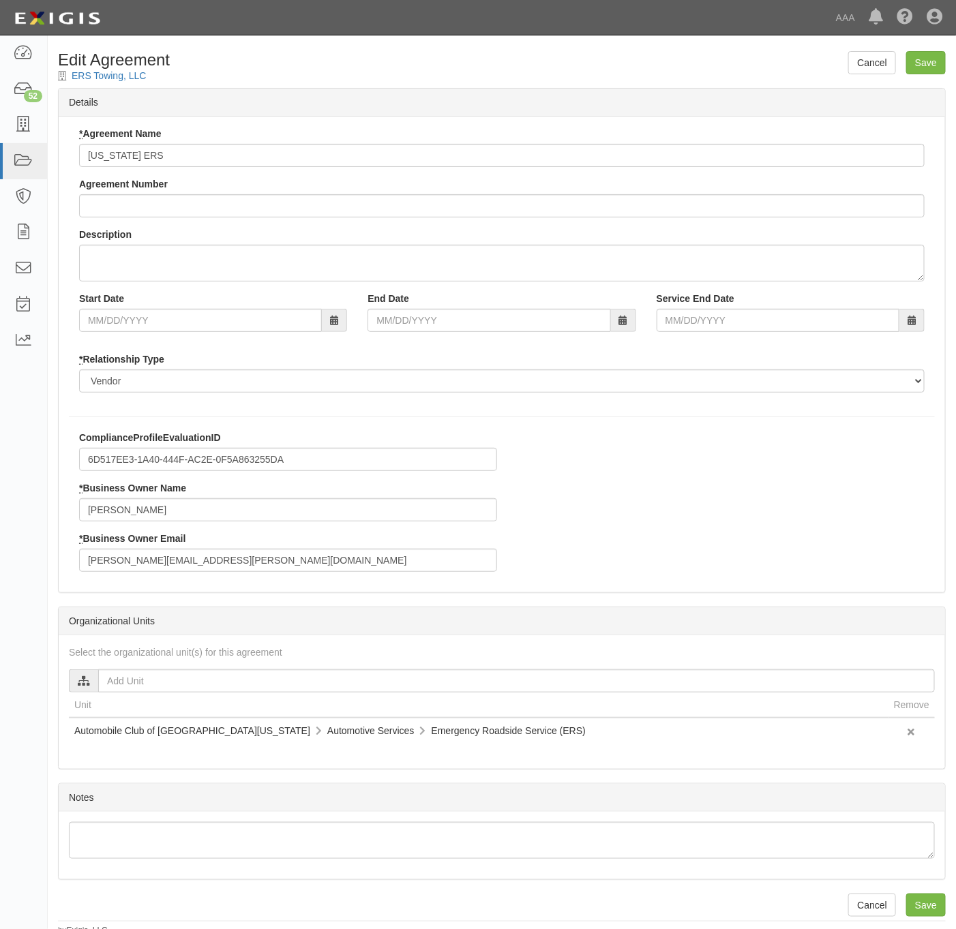
click at [209, 575] on div "ComplianceProfileEvaluationID 6D517EE3-1A40-444F-AC2E-0F5A863255DA * Business O…" at bounding box center [288, 506] width 438 height 151
click at [209, 573] on div "ComplianceProfileEvaluationID 6D517EE3-1A40-444F-AC2E-0F5A863255DA * Business O…" at bounding box center [288, 506] width 438 height 151
click at [209, 569] on input "[PERSON_NAME][EMAIL_ADDRESS][PERSON_NAME][DOMAIN_NAME]" at bounding box center [288, 560] width 418 height 23
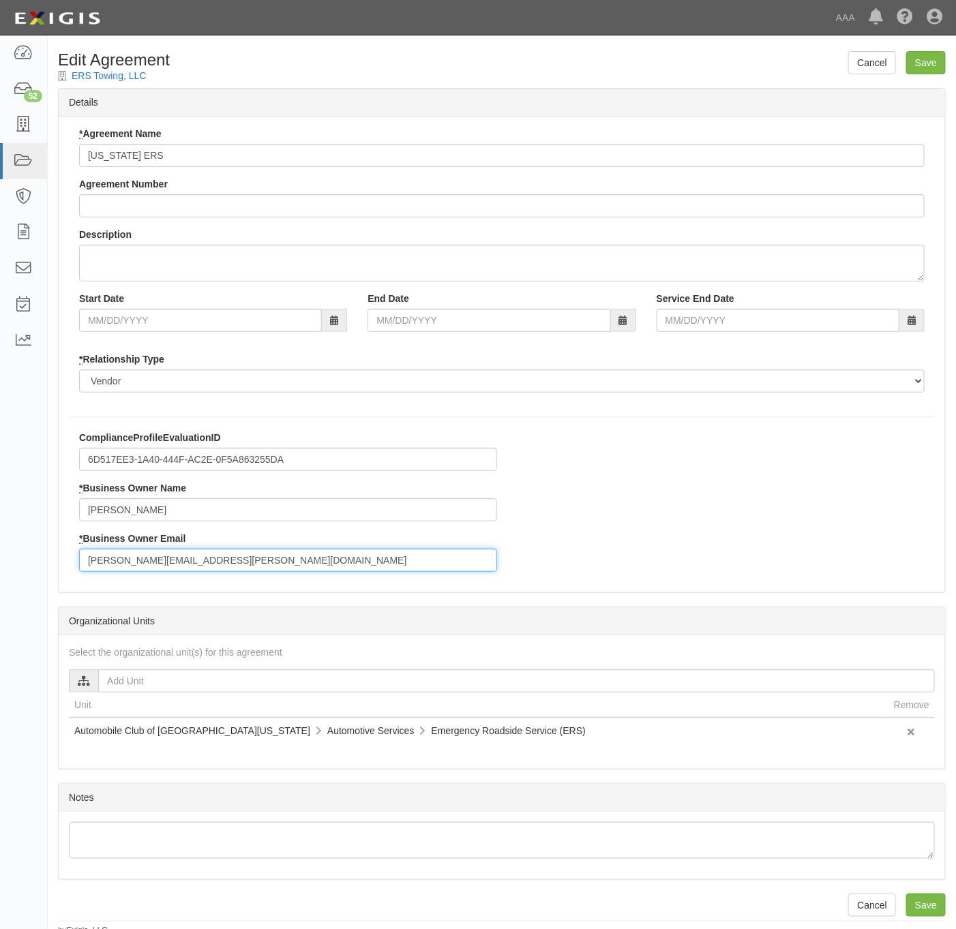
paste input "[PERSON_NAME]"
type input "[PERSON_NAME]"
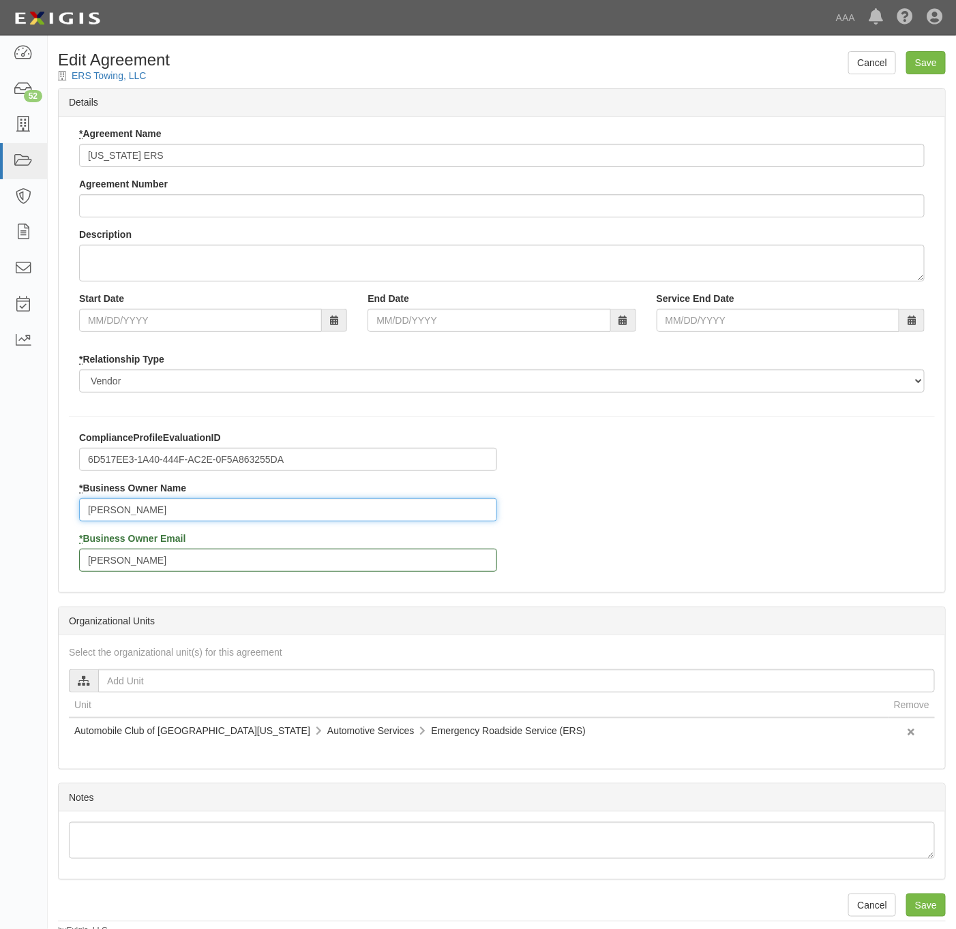
paste input "[PERSON_NAME]"
type input "[PERSON_NAME]"
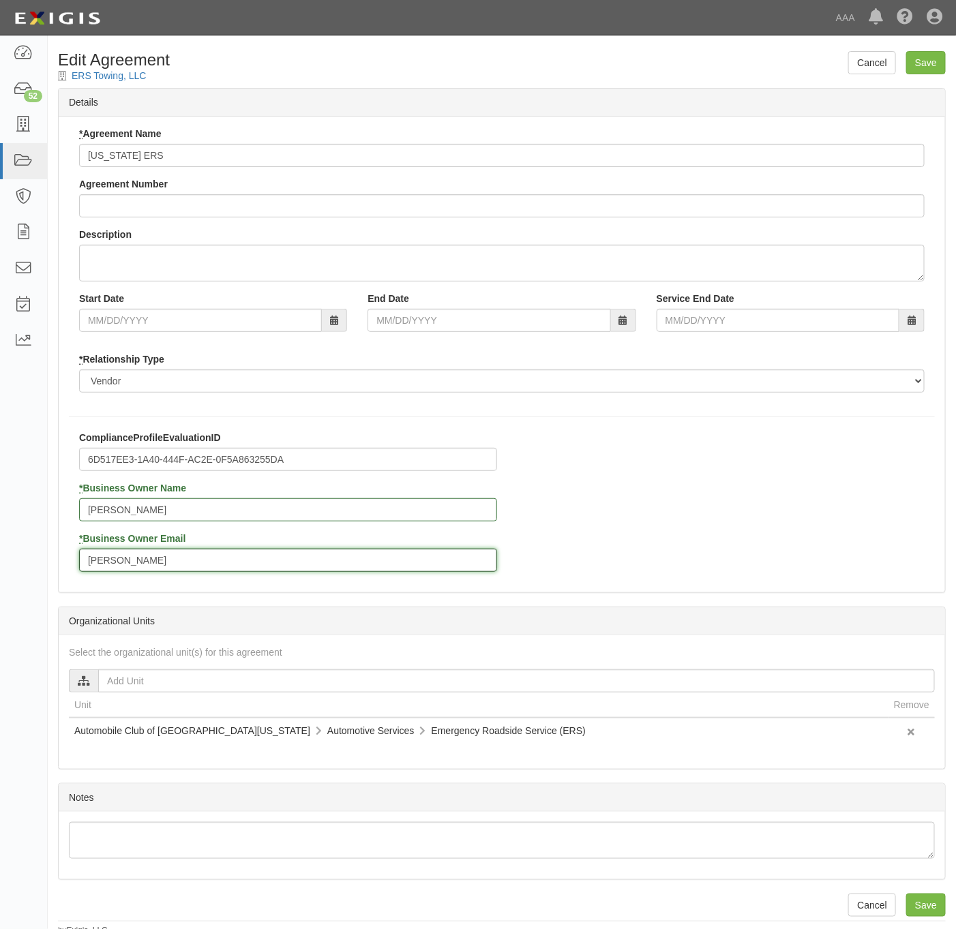
click at [193, 571] on input "[PERSON_NAME]" at bounding box center [288, 560] width 418 height 23
click at [193, 569] on input "[PERSON_NAME]" at bounding box center [288, 560] width 418 height 23
paste input "[EMAIL_ADDRESS][PERSON_NAME][DOMAIN_NAME]"
type input "[EMAIL_ADDRESS][PERSON_NAME][DOMAIN_NAME]"
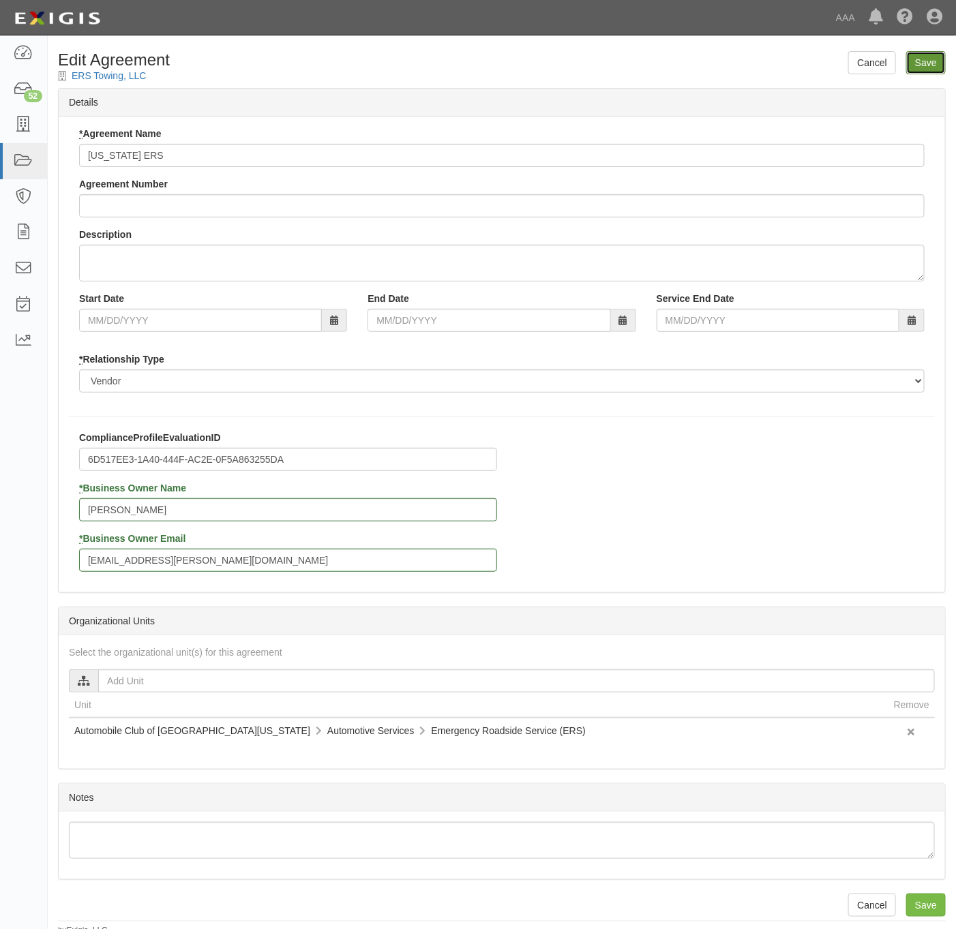
click at [943, 57] on input "Save" at bounding box center [926, 62] width 40 height 23
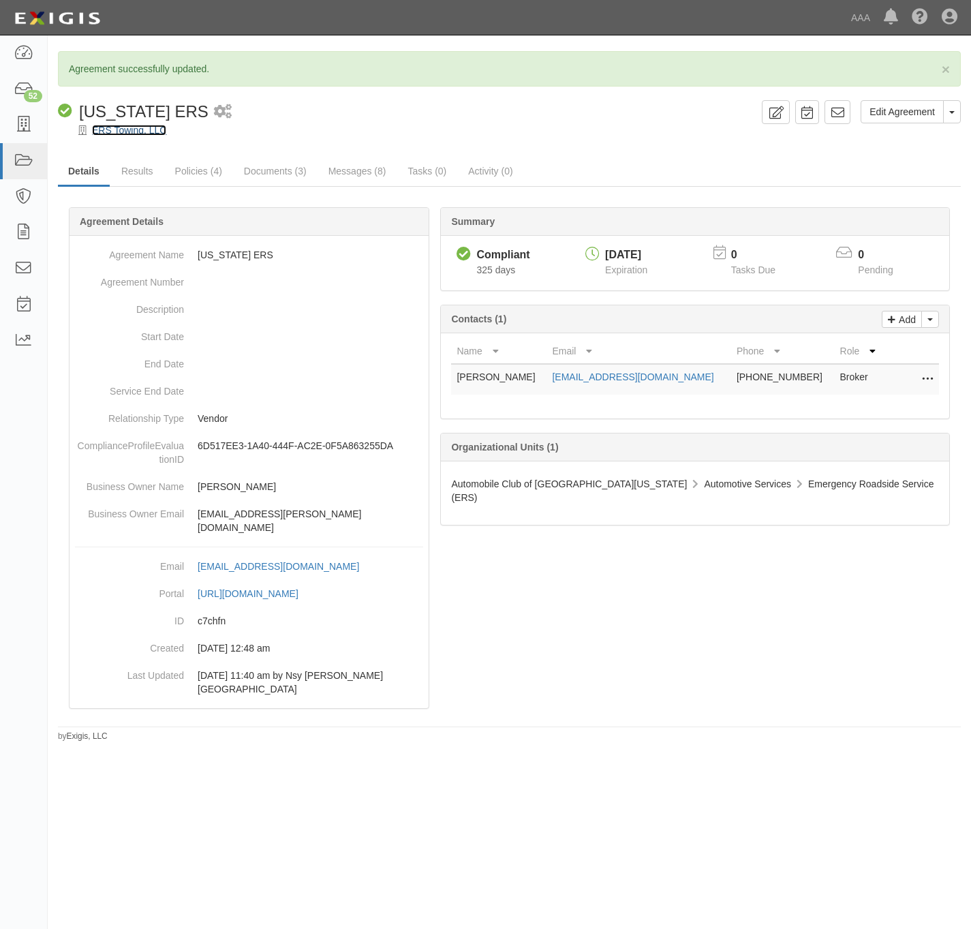
click at [117, 132] on link "ERS Towing, LLC" at bounding box center [129, 130] width 74 height 11
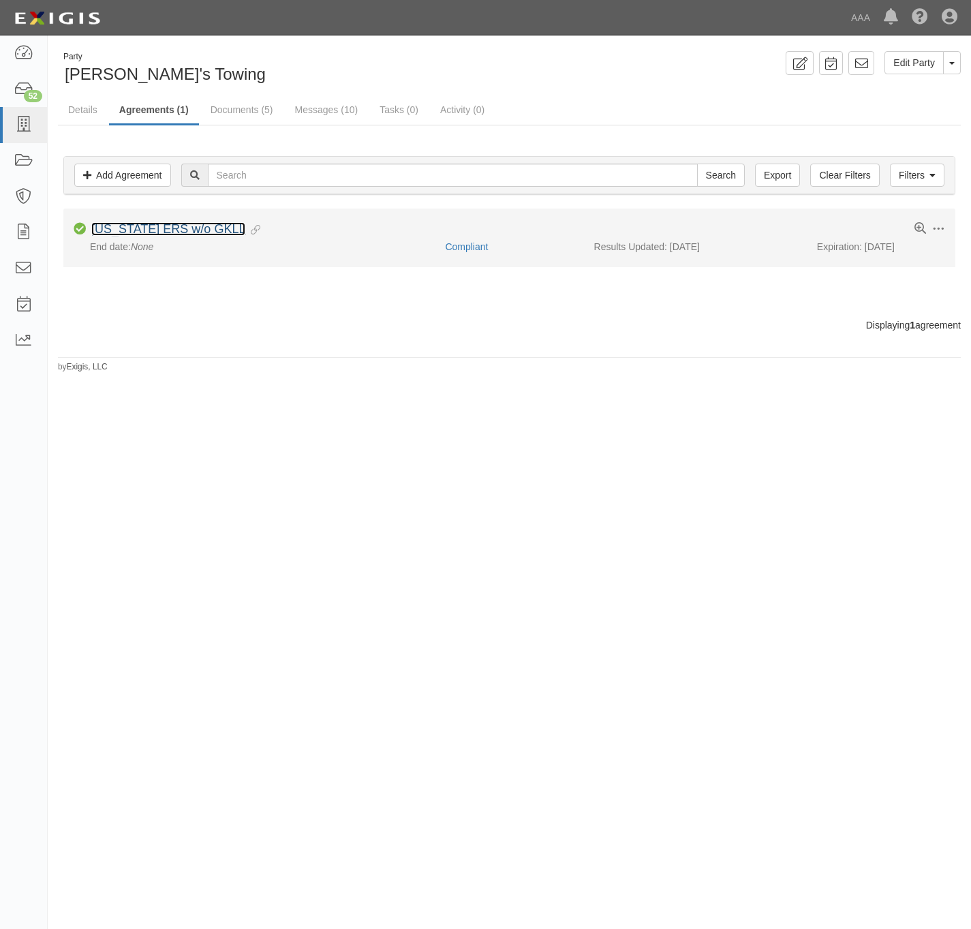
click at [192, 231] on link "[US_STATE] ERS w/o GKLL" at bounding box center [168, 229] width 154 height 14
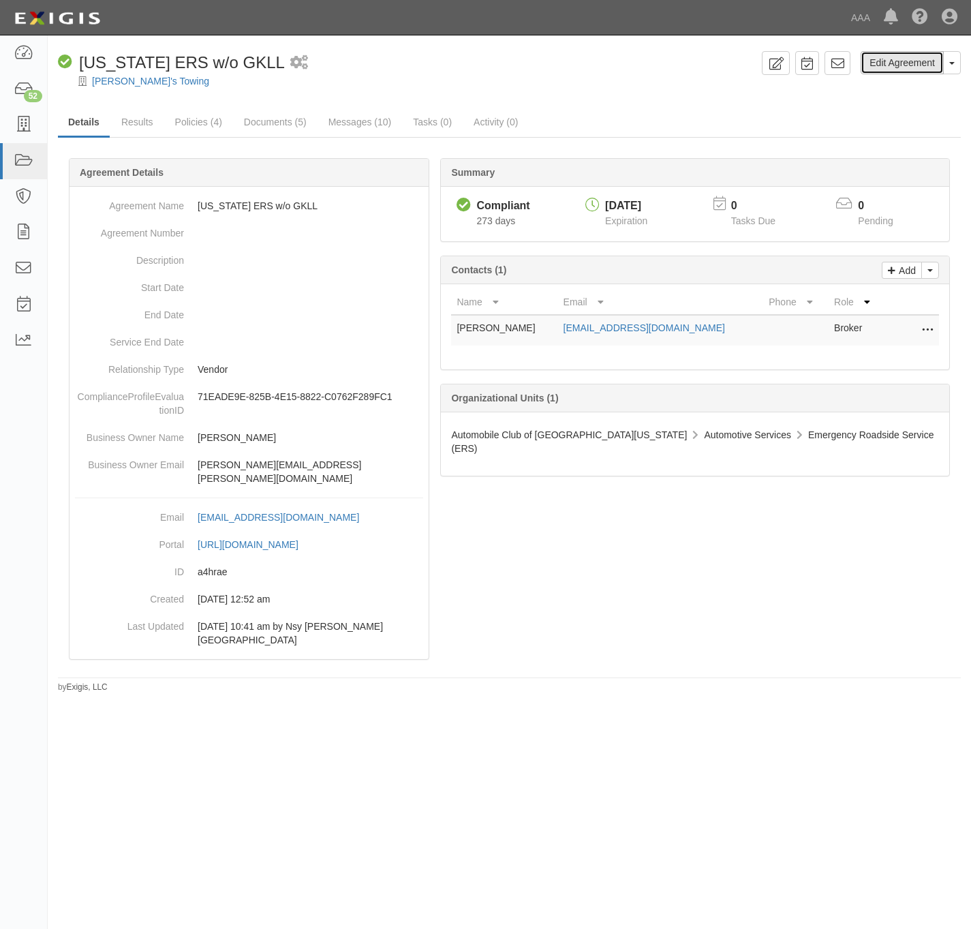
click at [908, 66] on link "Edit Agreement" at bounding box center [902, 62] width 83 height 23
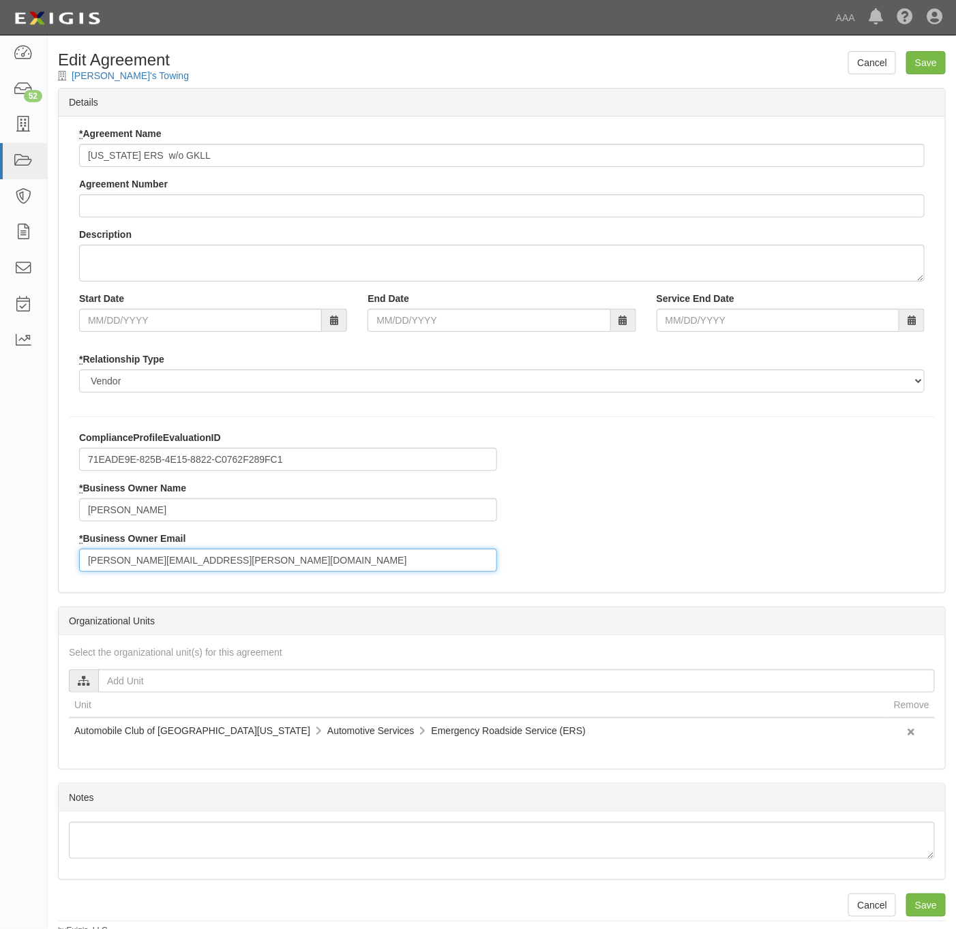
click at [226, 569] on input "[PERSON_NAME][EMAIL_ADDRESS][PERSON_NAME][DOMAIN_NAME]" at bounding box center [288, 560] width 418 height 23
click at [226, 569] on input "lieberman.aaron@ace.aaa.com" at bounding box center [288, 560] width 418 height 23
paste input "miranda.raega"
type input "[EMAIL_ADDRESS][PERSON_NAME][DOMAIN_NAME]"
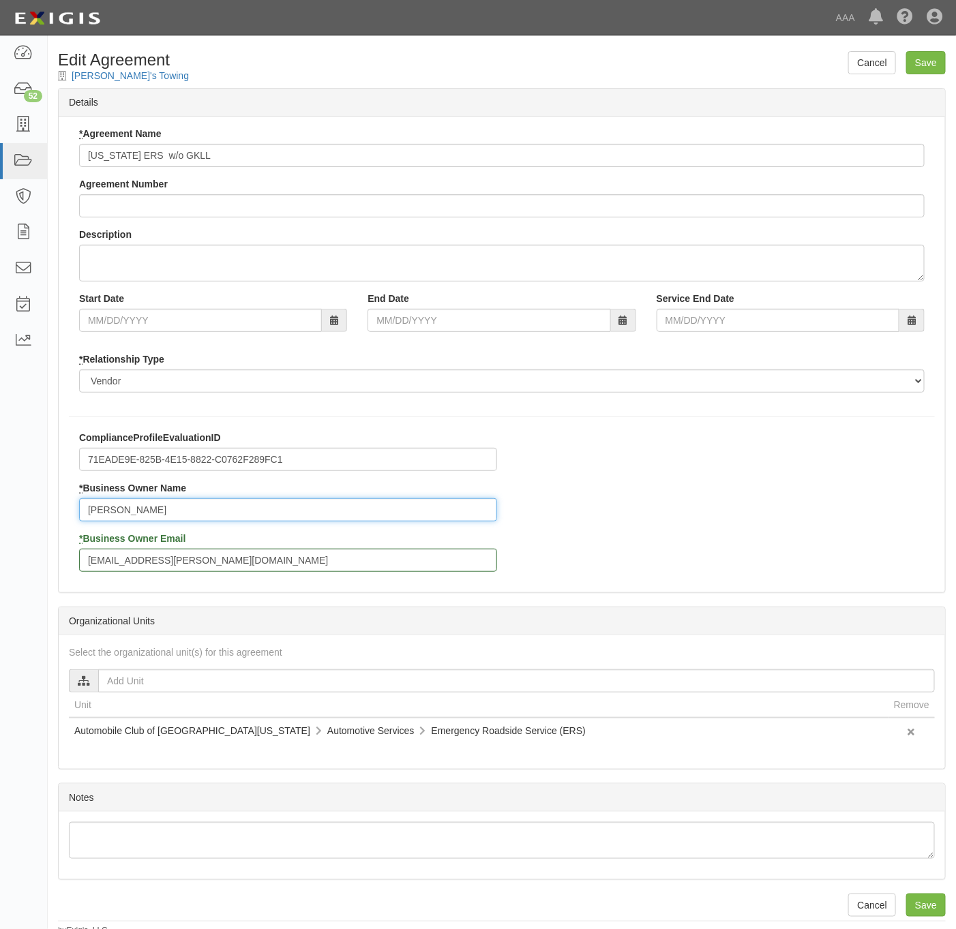
click at [279, 509] on input "Aaron Lieberman" at bounding box center [288, 509] width 418 height 23
paste input "[PERSON_NAME]"
type input "[PERSON_NAME]"
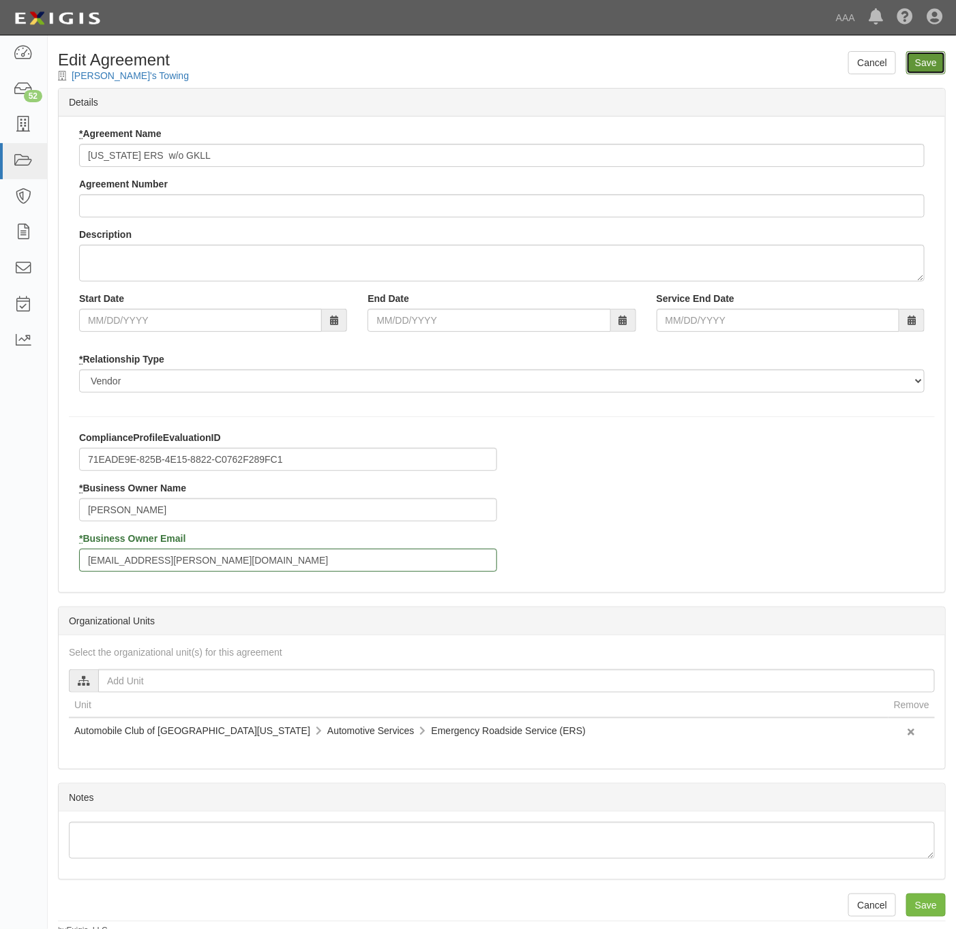
click at [939, 65] on input "Save" at bounding box center [926, 62] width 40 height 23
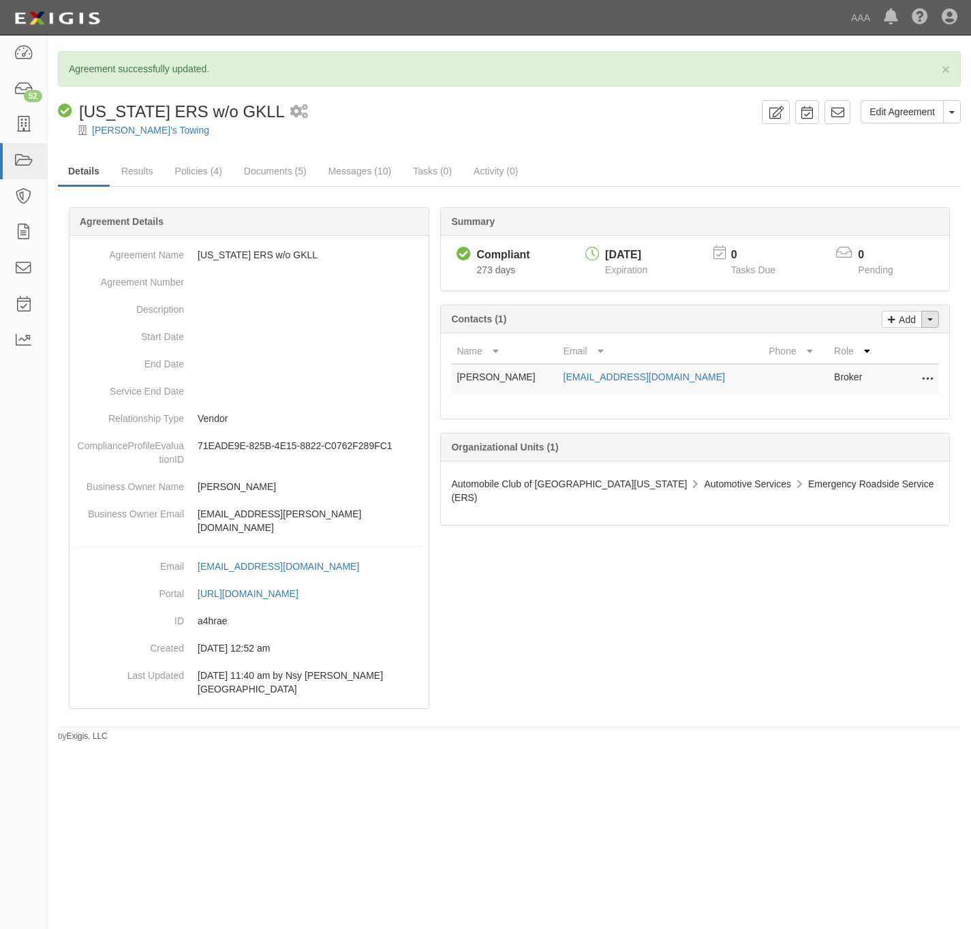
click at [935, 324] on button "Toggle Contact Dropdown" at bounding box center [931, 319] width 18 height 17
click at [909, 350] on link "Change contacts" at bounding box center [885, 344] width 108 height 18
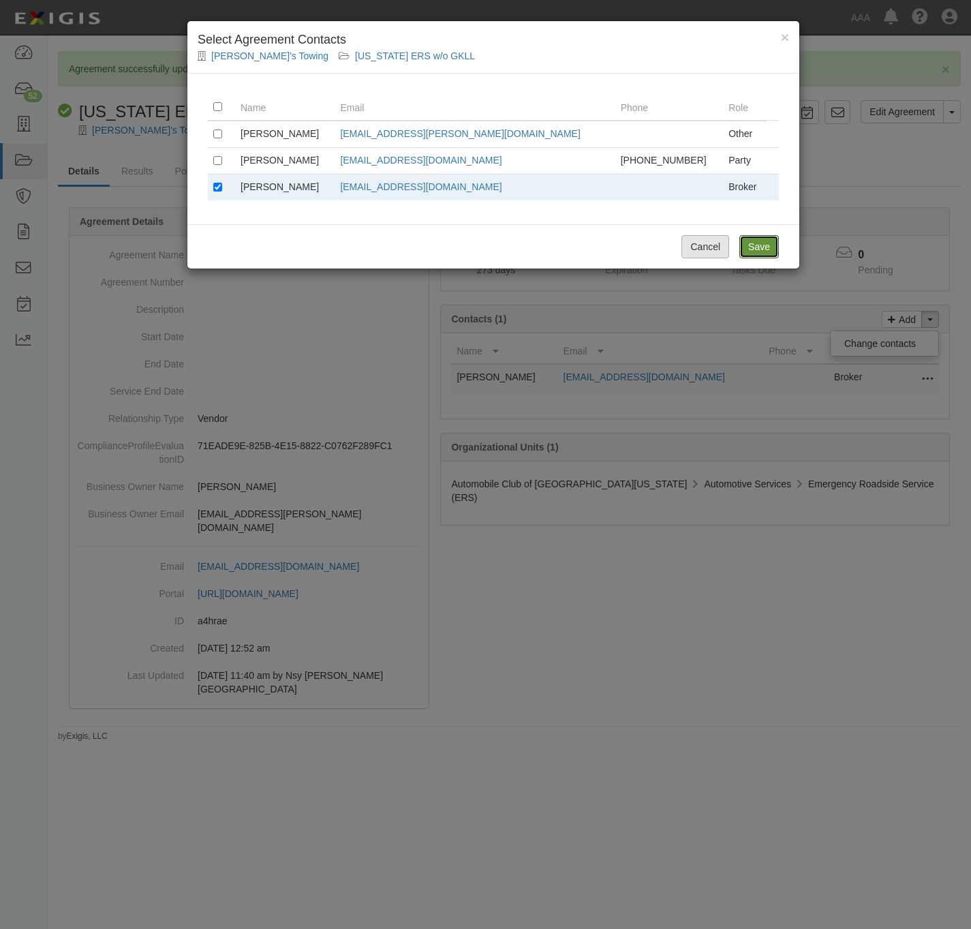
drag, startPoint x: 761, startPoint y: 249, endPoint x: 694, endPoint y: 249, distance: 66.8
click at [759, 249] on input "Save" at bounding box center [760, 246] width 40 height 23
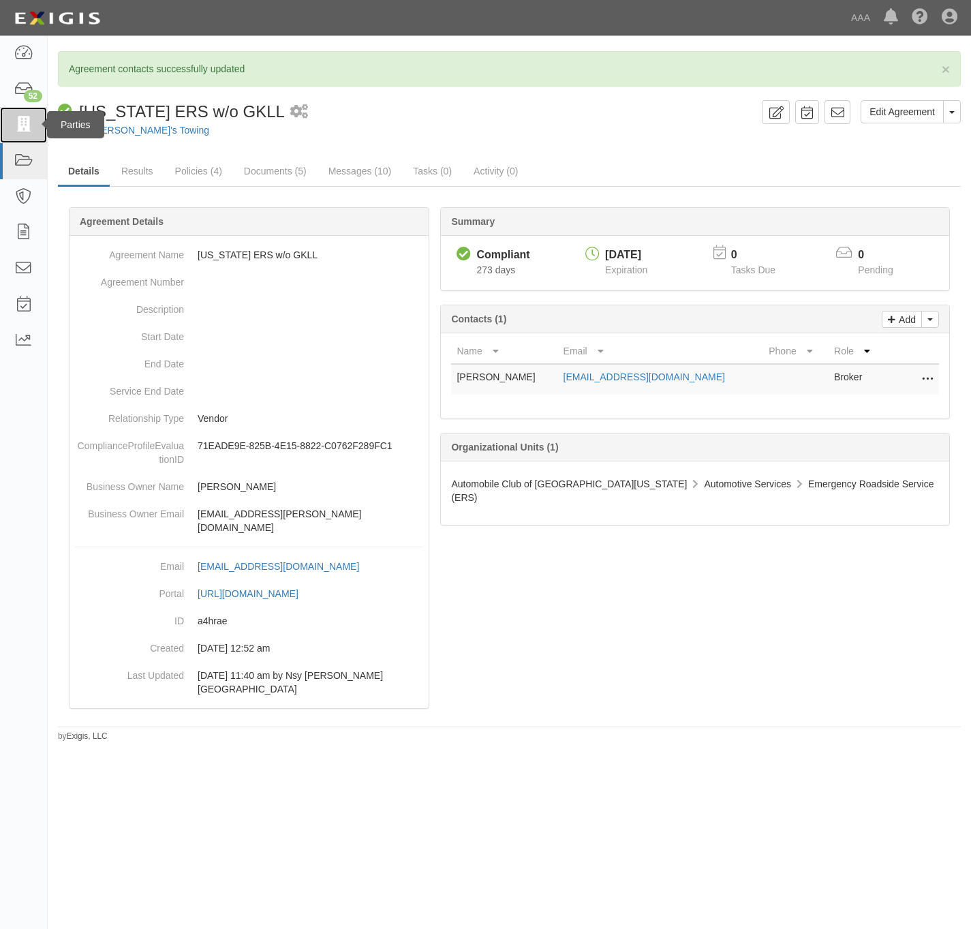
click at [27, 125] on icon at bounding box center [23, 125] width 19 height 16
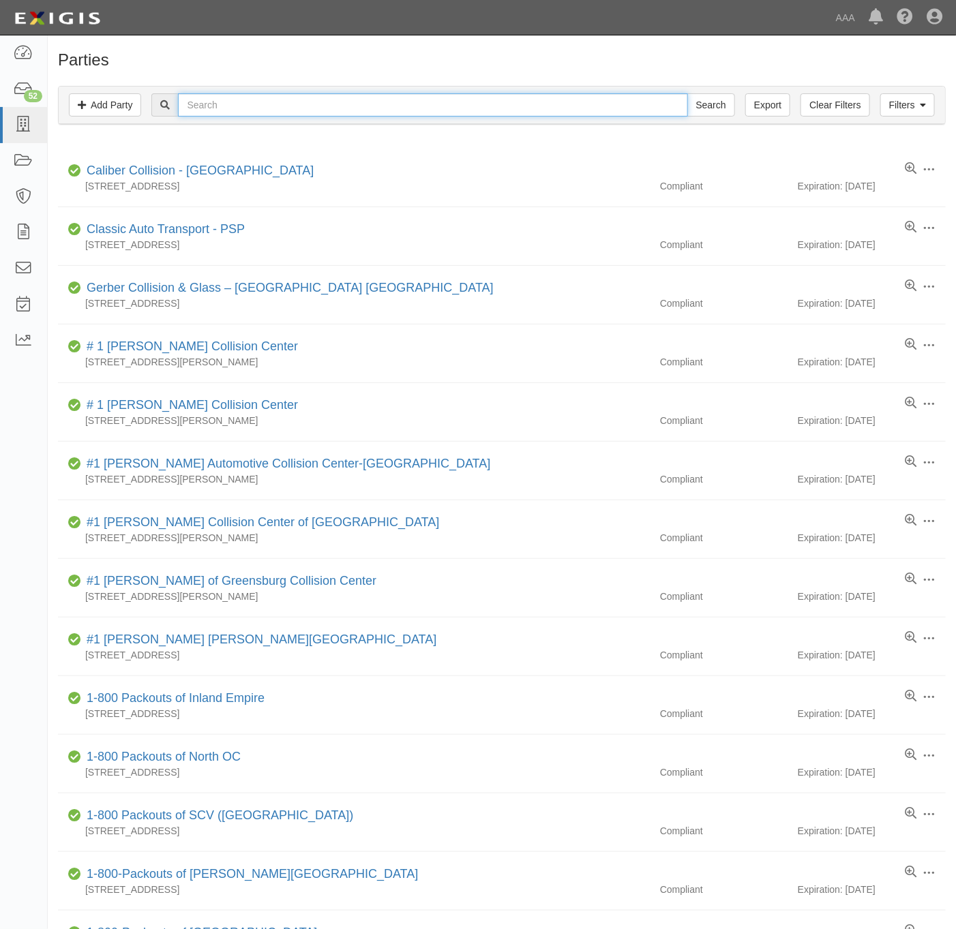
click at [429, 103] on input "text" at bounding box center [432, 104] width 509 height 23
drag, startPoint x: 429, startPoint y: 103, endPoint x: 397, endPoint y: 109, distance: 33.3
click at [397, 109] on input "text" at bounding box center [432, 104] width 509 height 23
type input "arm stron towing"
click at [687, 93] on input "Search" at bounding box center [711, 104] width 48 height 23
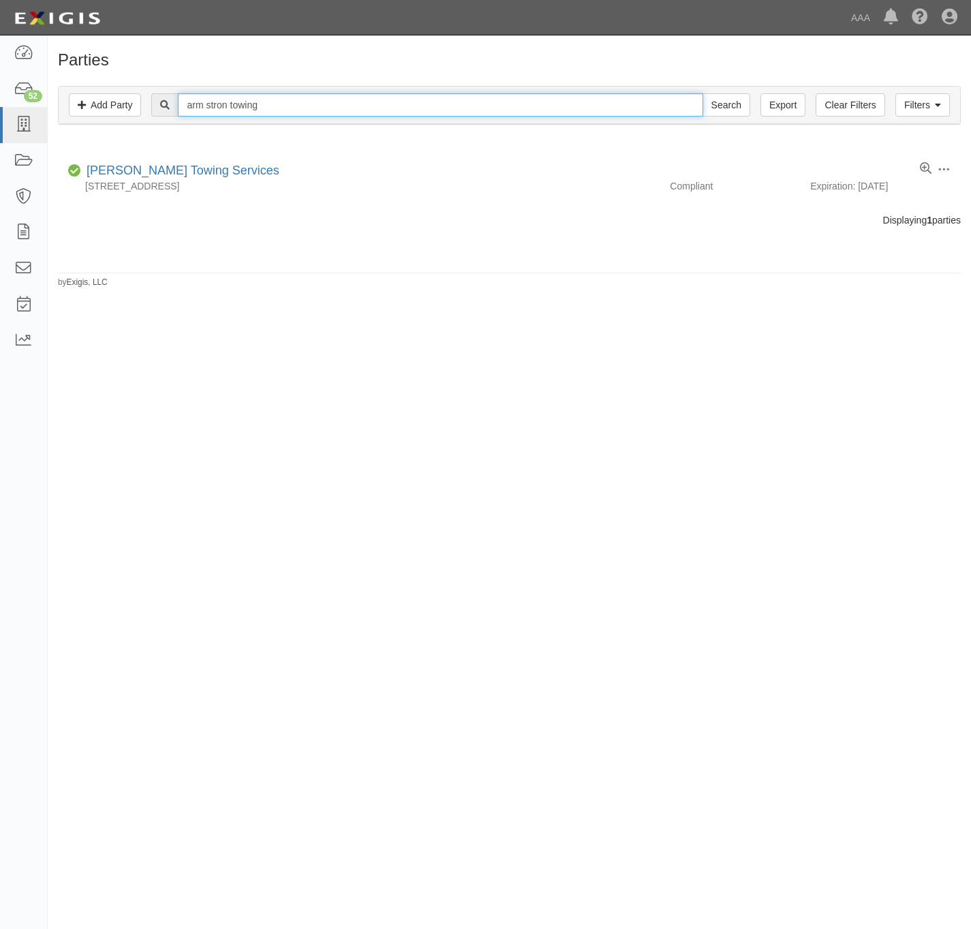
click at [240, 102] on input "arm stron towing" at bounding box center [440, 104] width 525 height 23
click at [240, 101] on input "arm stron towing" at bounding box center [440, 104] width 525 height 23
type input "preferred towing"
click at [703, 93] on input "Search" at bounding box center [727, 104] width 48 height 23
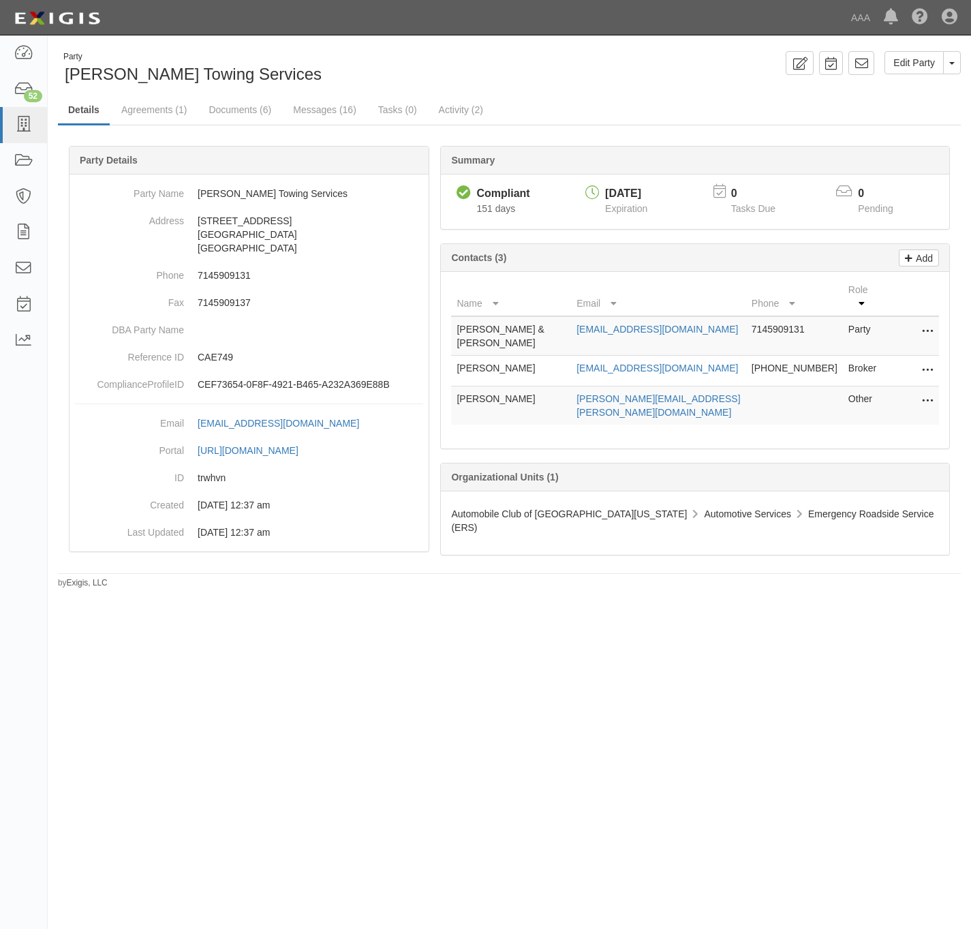
click at [926, 407] on icon at bounding box center [927, 402] width 11 height 18
click at [851, 410] on link "Edit" at bounding box center [879, 397] width 108 height 25
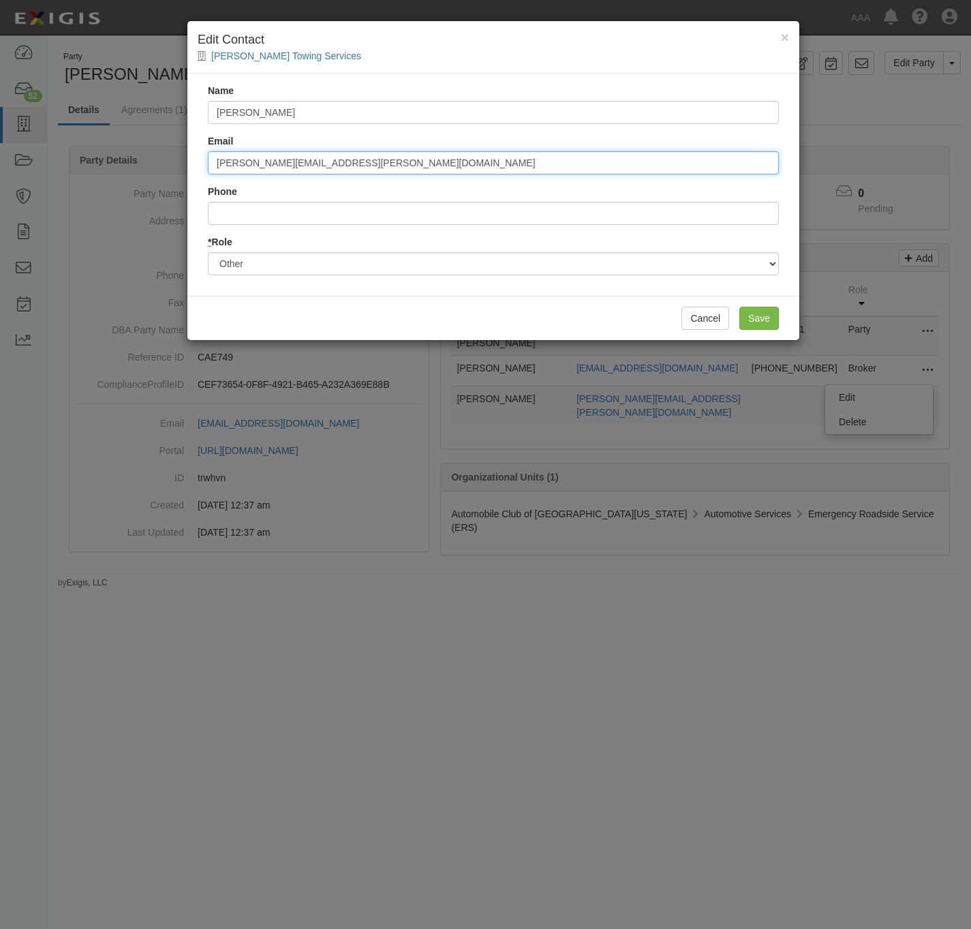
click at [354, 164] on input "escoto.jose@ace.aaa.com" at bounding box center [493, 162] width 571 height 23
click at [352, 162] on input "escoto.jose@ace.aaa.com" at bounding box center [493, 162] width 571 height 23
click at [350, 162] on input "escoto.jose@ace.aaa.com" at bounding box center [493, 162] width 571 height 23
click at [350, 160] on input "escoto.jose@ace.aaa.com" at bounding box center [493, 162] width 571 height 23
click at [346, 170] on input "escoto.jose@ace.aaa.com" at bounding box center [493, 162] width 571 height 23
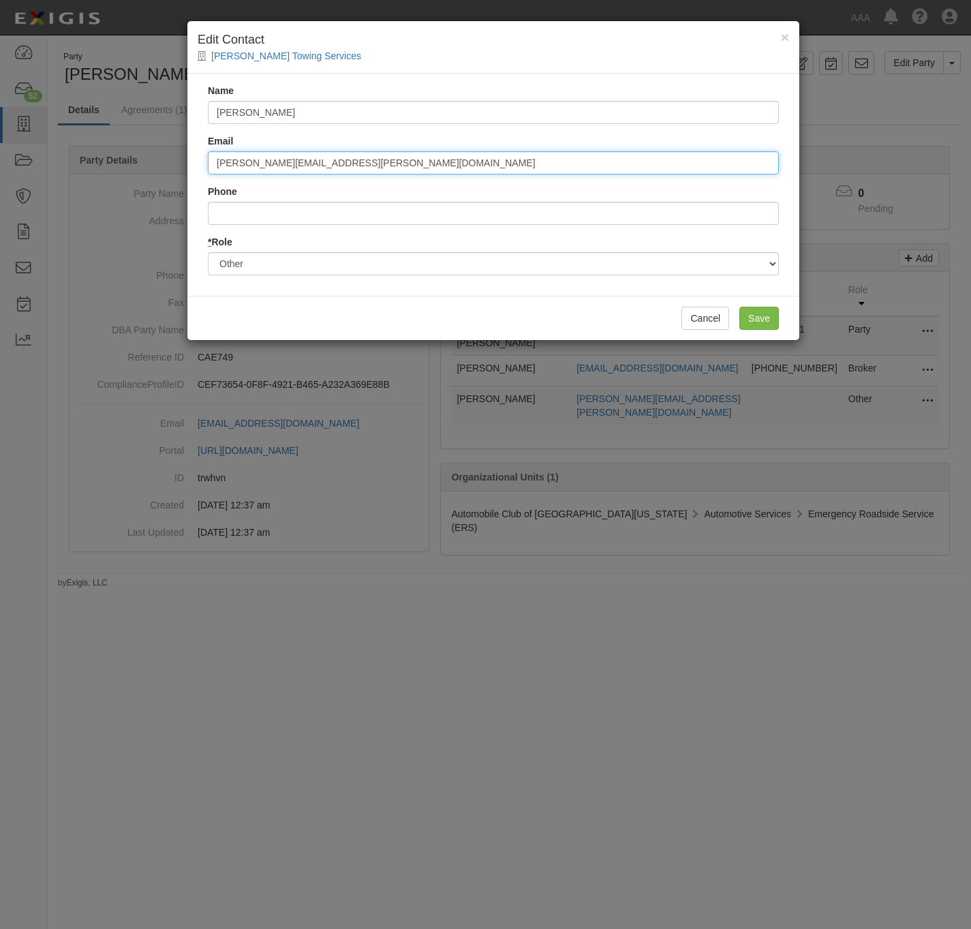
click at [346, 170] on input "escoto.jose@ace.aaa.com" at bounding box center [493, 162] width 571 height 23
click at [346, 168] on input "escoto.jose@ace.aaa.com" at bounding box center [493, 162] width 571 height 23
paste input "miranda.raegan"
type input "miranda.raegan@ace.aaa.com"
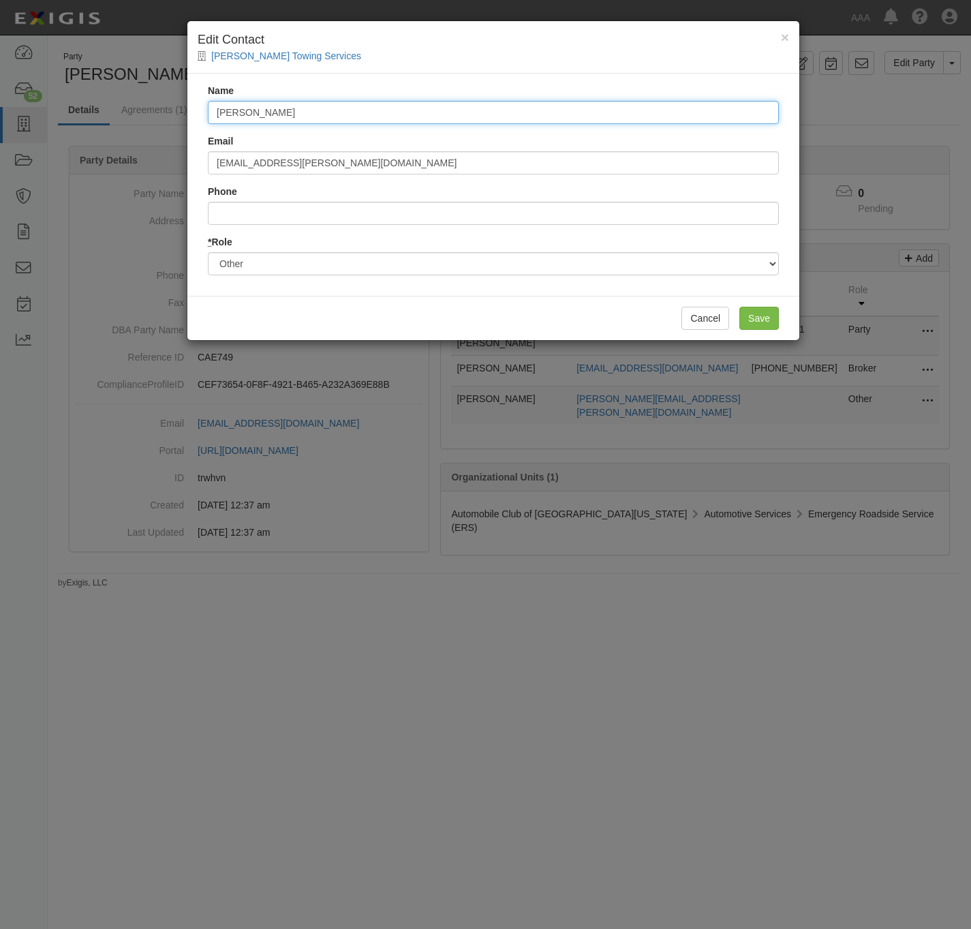
click at [277, 117] on input "Jose Escoto" at bounding box center [493, 112] width 571 height 23
click at [276, 117] on input "Jose Escoto" at bounding box center [493, 112] width 571 height 23
click at [275, 117] on input "Jose Escoto" at bounding box center [493, 112] width 571 height 23
paste input "Raegan Miranda"
type input "Raegan Miranda"
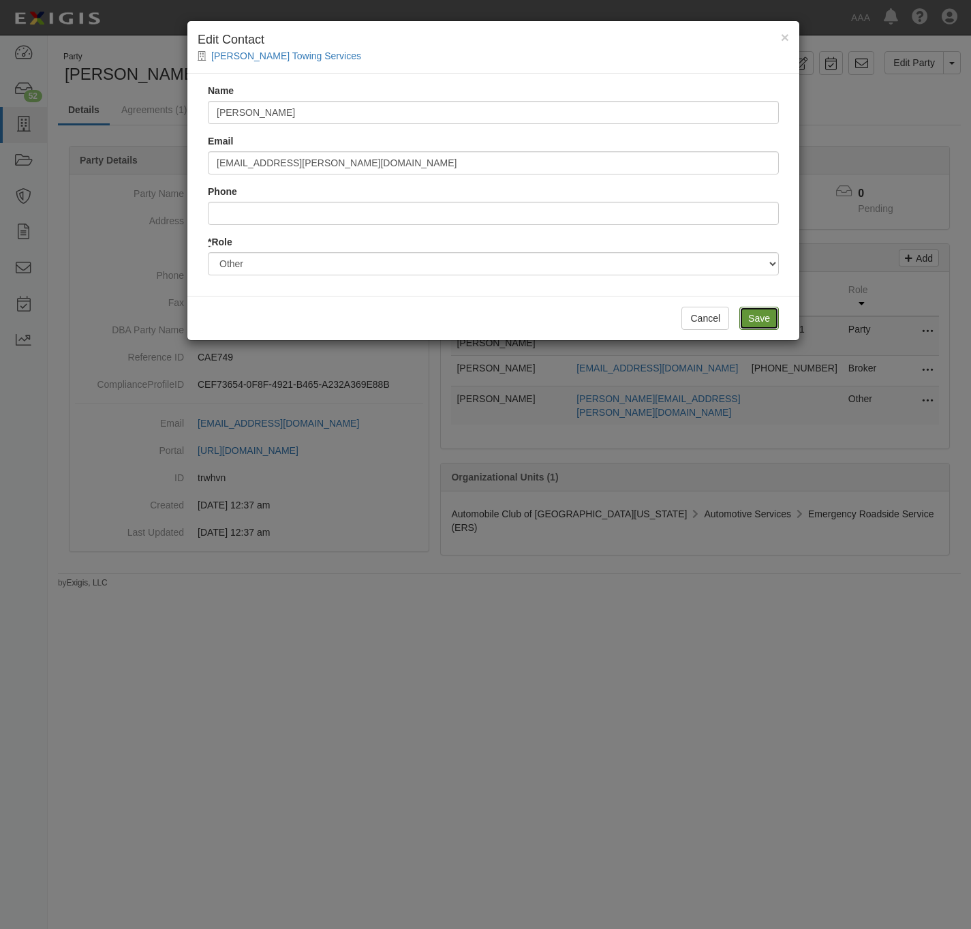
click at [765, 319] on input "Save" at bounding box center [760, 318] width 40 height 23
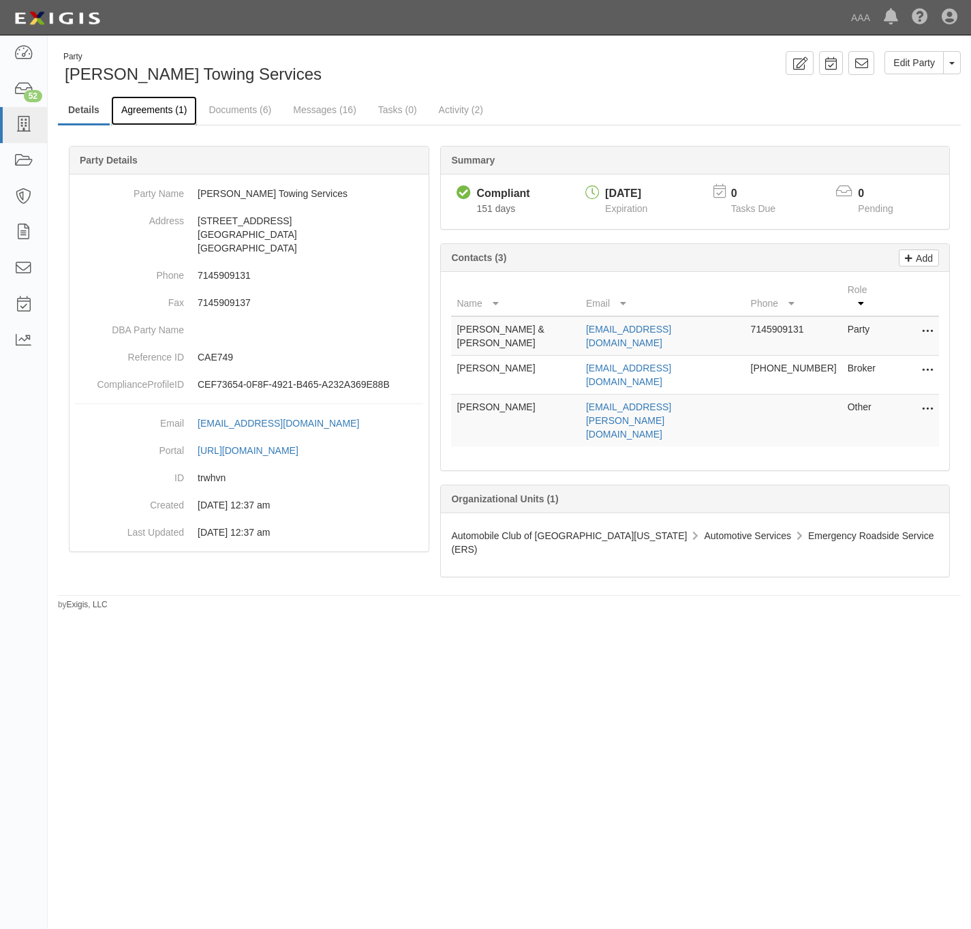
click at [150, 121] on link "Agreements (1)" at bounding box center [154, 110] width 86 height 29
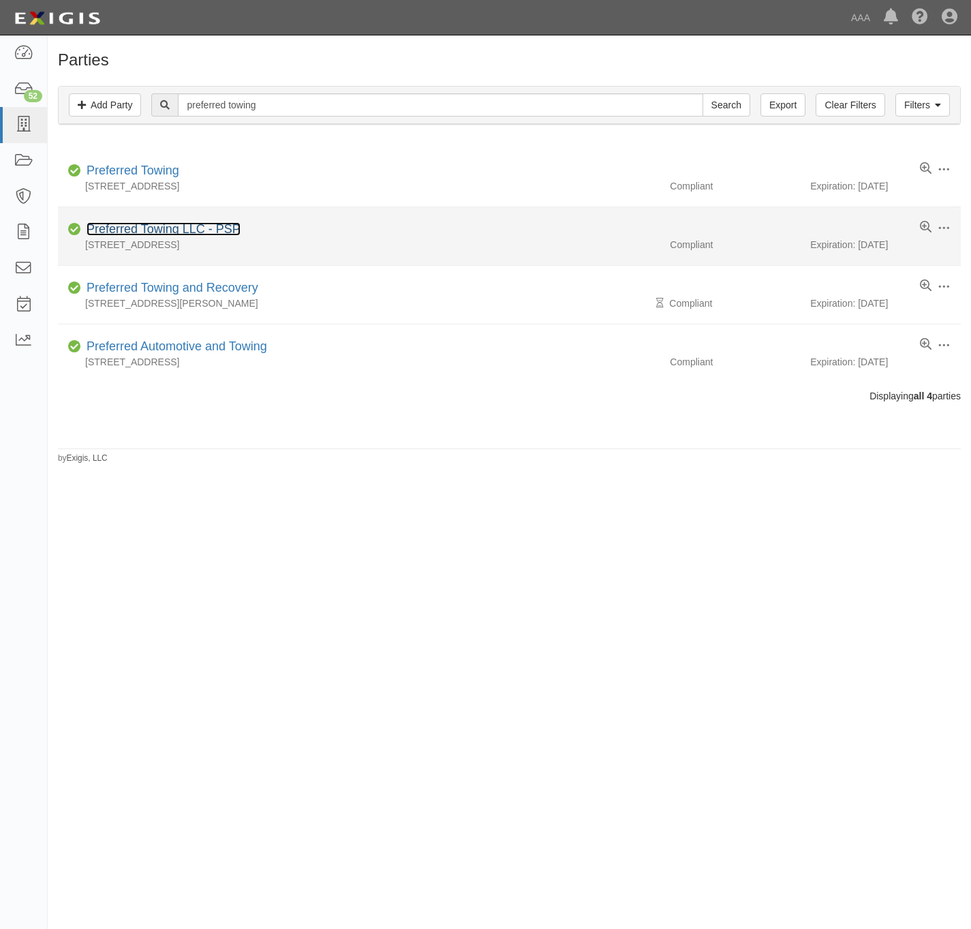
click at [154, 232] on link "Preferred Towing LLC - PSP" at bounding box center [164, 229] width 154 height 14
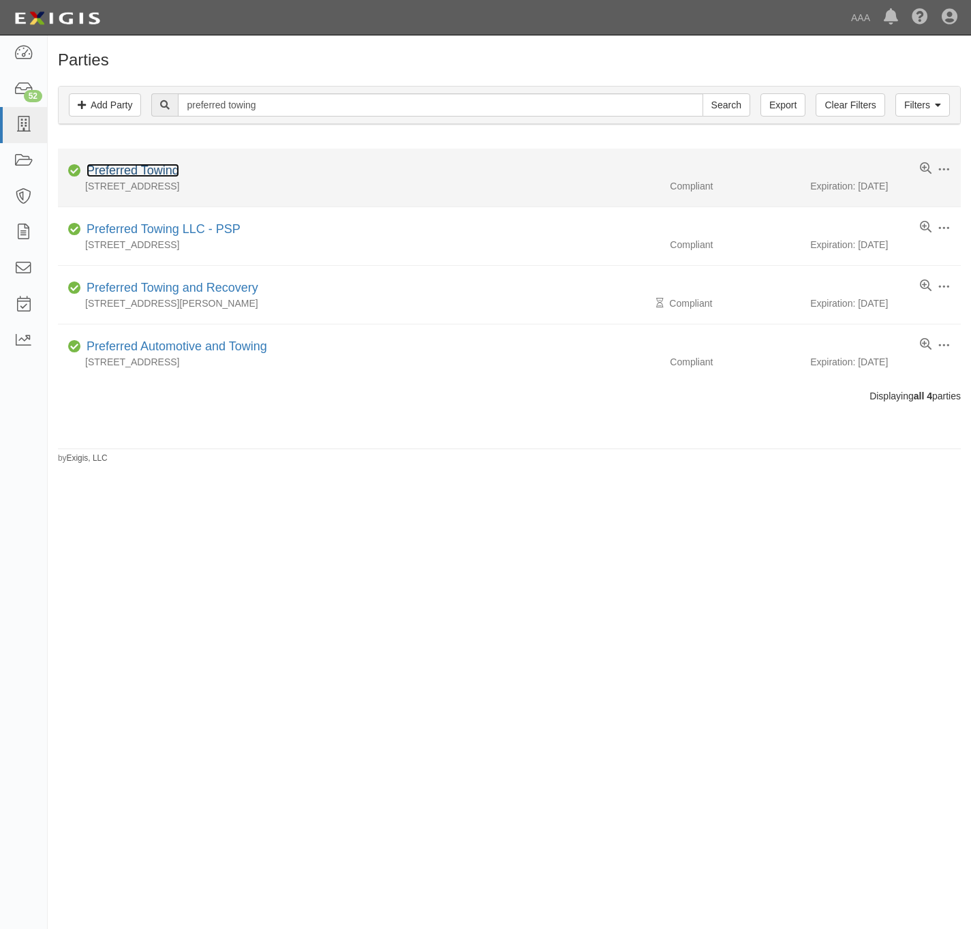
click at [145, 170] on link "Preferred Towing" at bounding box center [133, 171] width 93 height 14
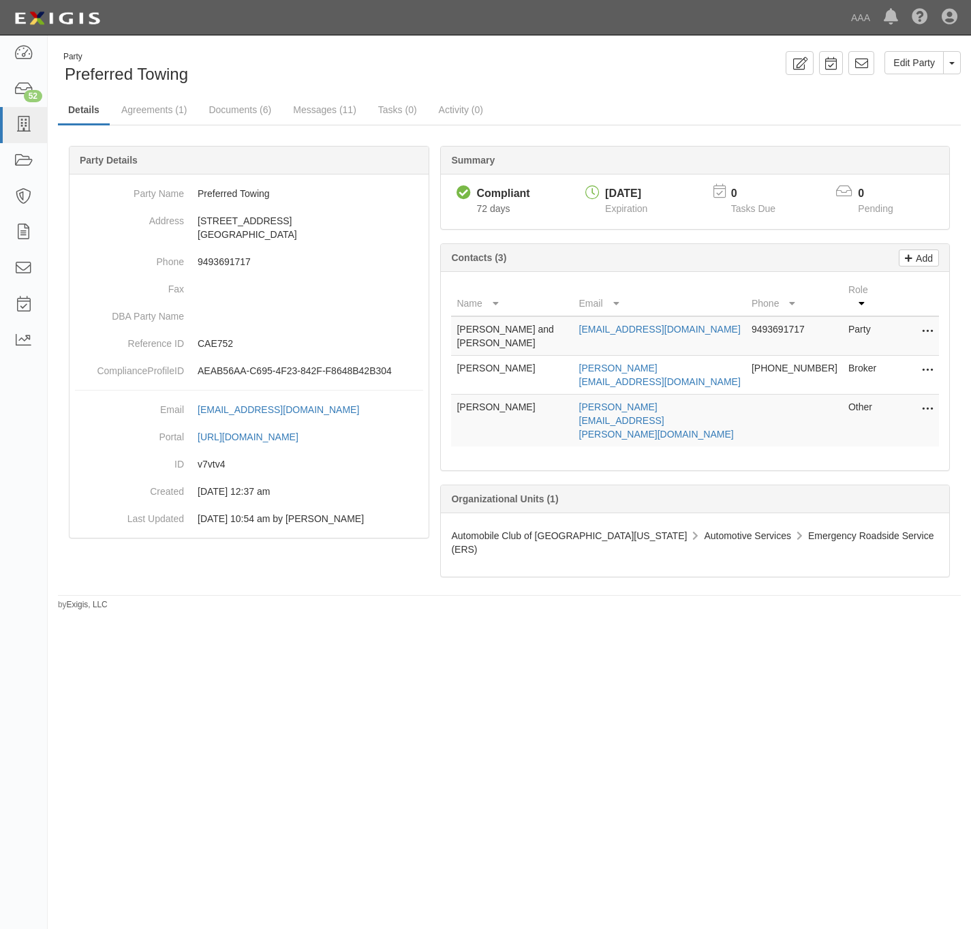
click at [926, 401] on icon at bounding box center [927, 410] width 11 height 18
click at [862, 393] on link "Edit" at bounding box center [879, 405] width 108 height 25
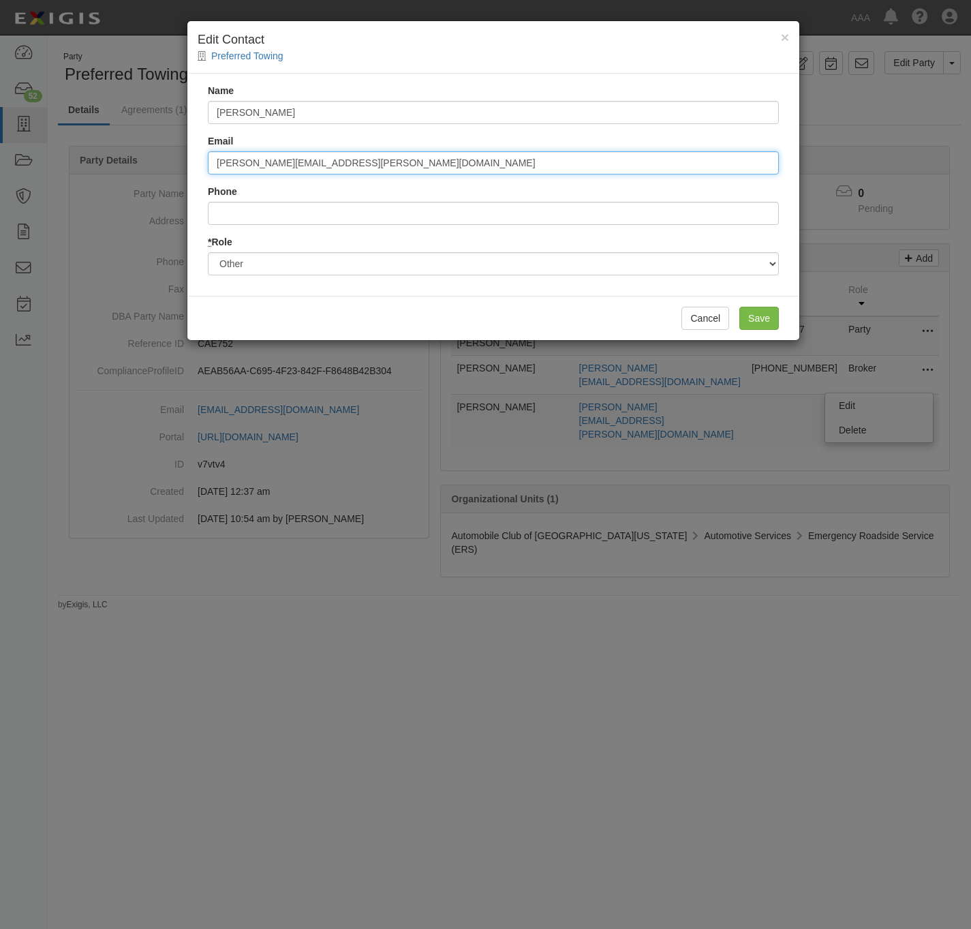
drag, startPoint x: 368, startPoint y: 170, endPoint x: 205, endPoint y: 166, distance: 163.0
click at [205, 166] on div "Name Aaron Lieberman Email lieberman.aaron@aaa-calif.com Phone * Role Party Bro…" at bounding box center [493, 185] width 612 height 222
paste input "miranda.raegan@ace.aaa"
type input "[EMAIL_ADDRESS][PERSON_NAME][DOMAIN_NAME]"
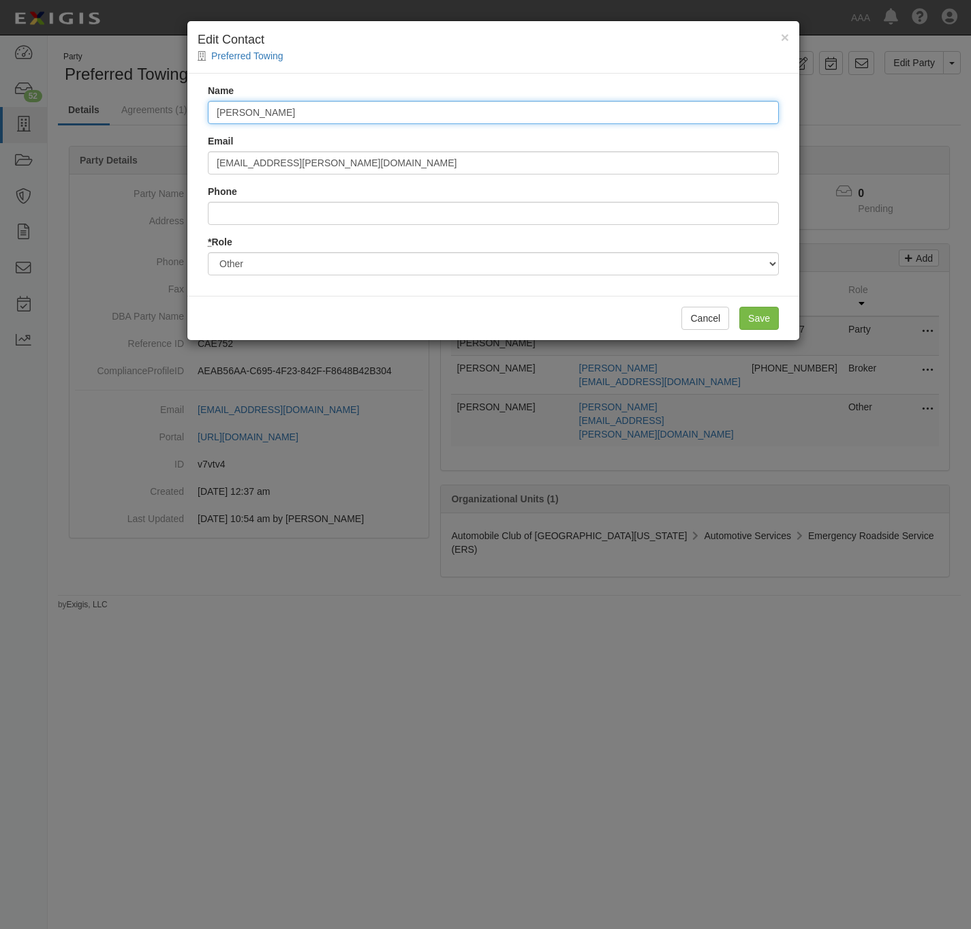
click at [414, 111] on input "Aaron Lieberman" at bounding box center [493, 112] width 571 height 23
click at [414, 111] on input "[PERSON_NAME]" at bounding box center [493, 112] width 571 height 23
paste input "Raegan Miranda"
type input "Raegan Miranda"
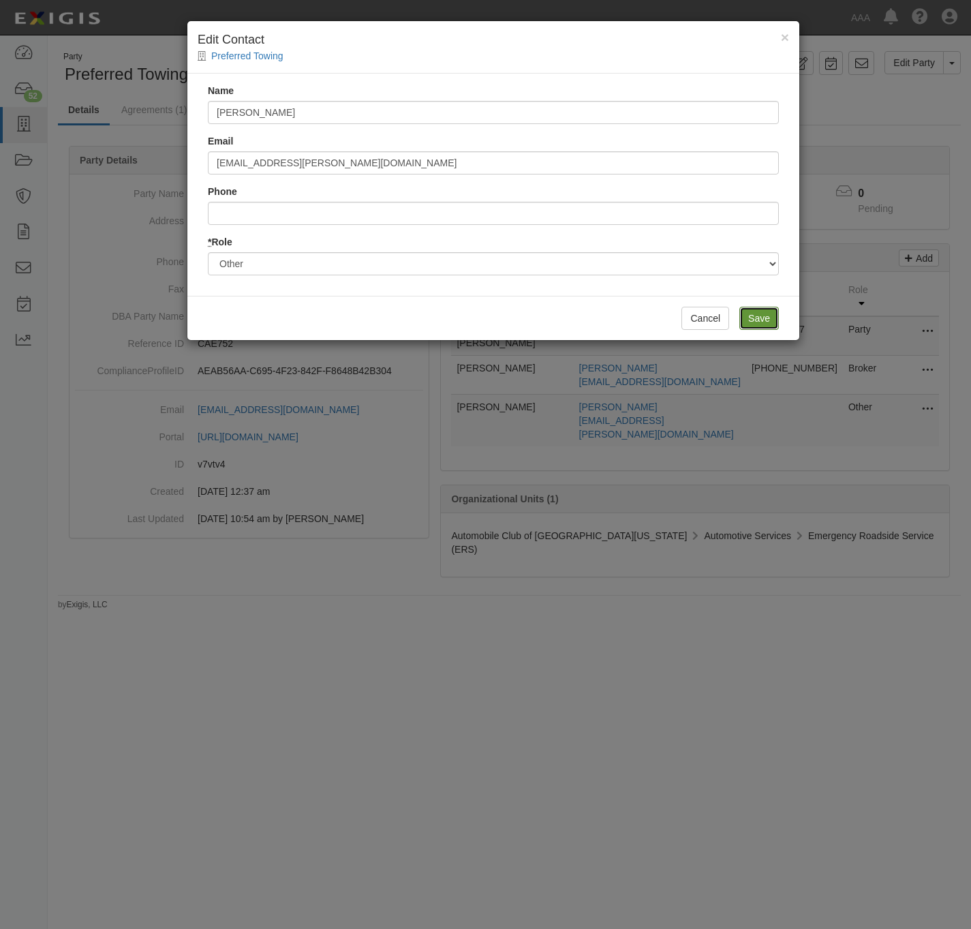
click at [755, 323] on input "Save" at bounding box center [760, 318] width 40 height 23
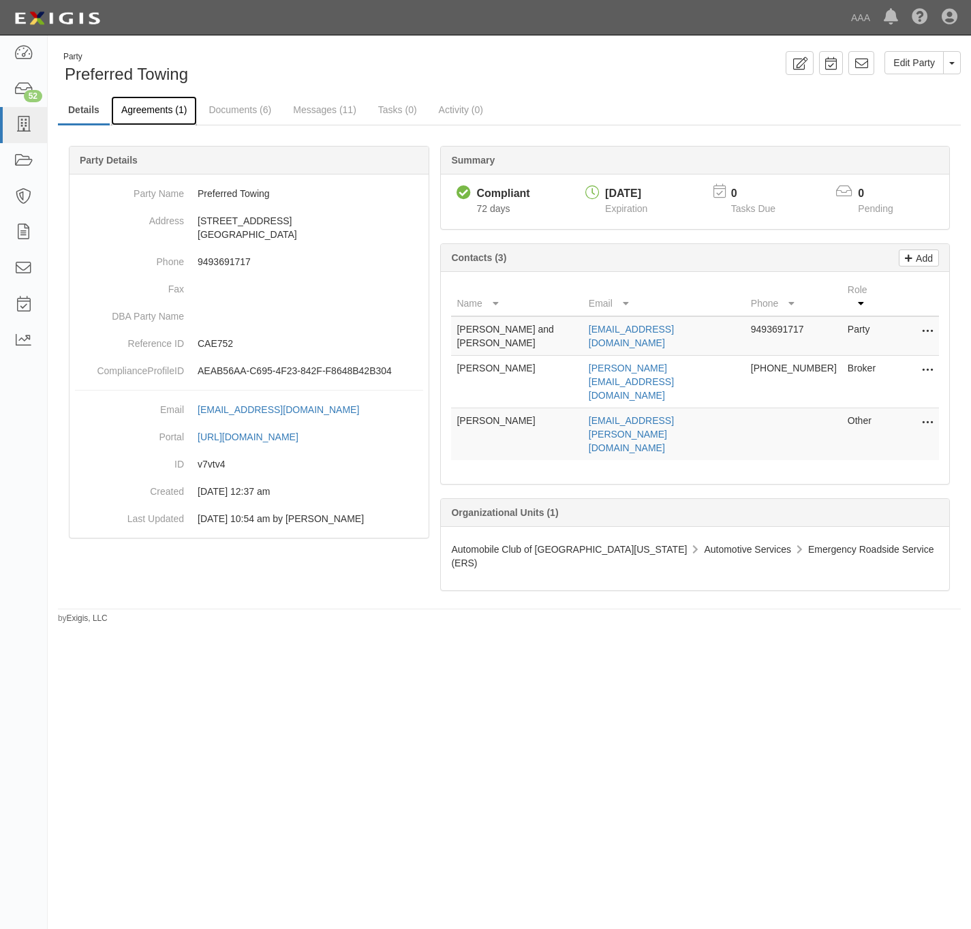
click at [149, 115] on link "Agreements (1)" at bounding box center [154, 110] width 86 height 29
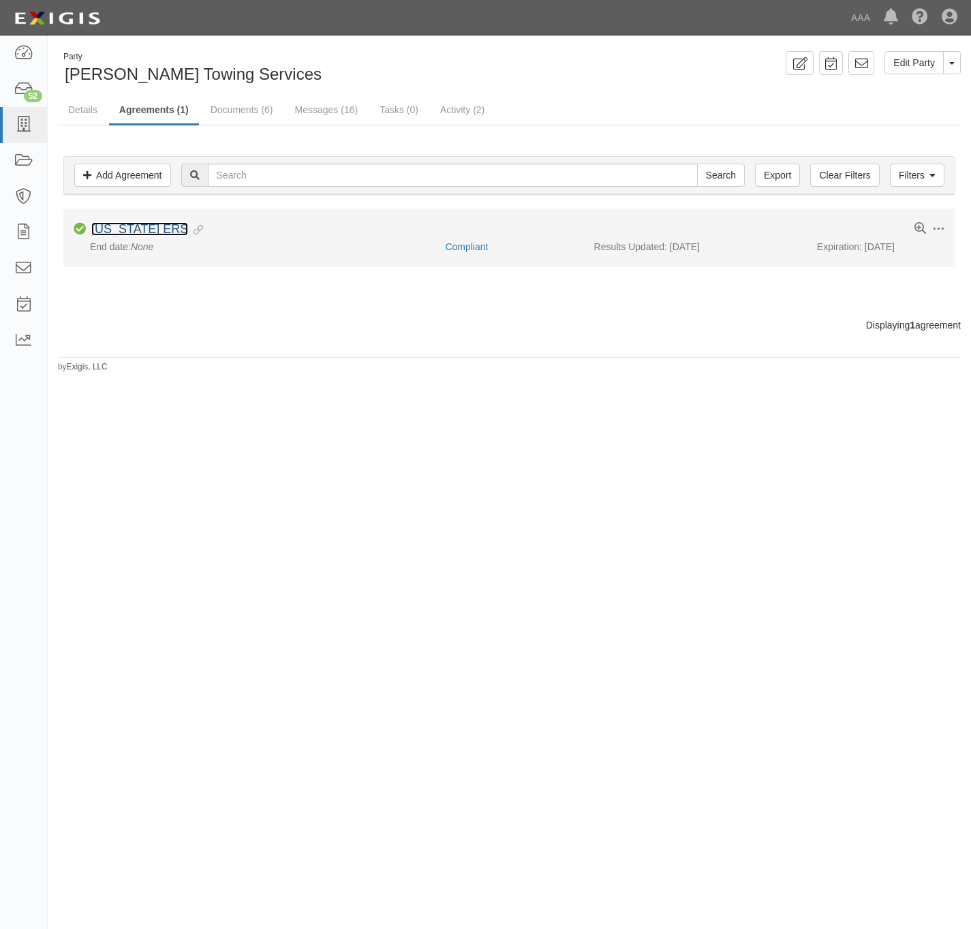
click at [151, 224] on link "[US_STATE] ERS" at bounding box center [139, 229] width 97 height 14
click at [115, 230] on link "[US_STATE] ERS" at bounding box center [139, 229] width 97 height 14
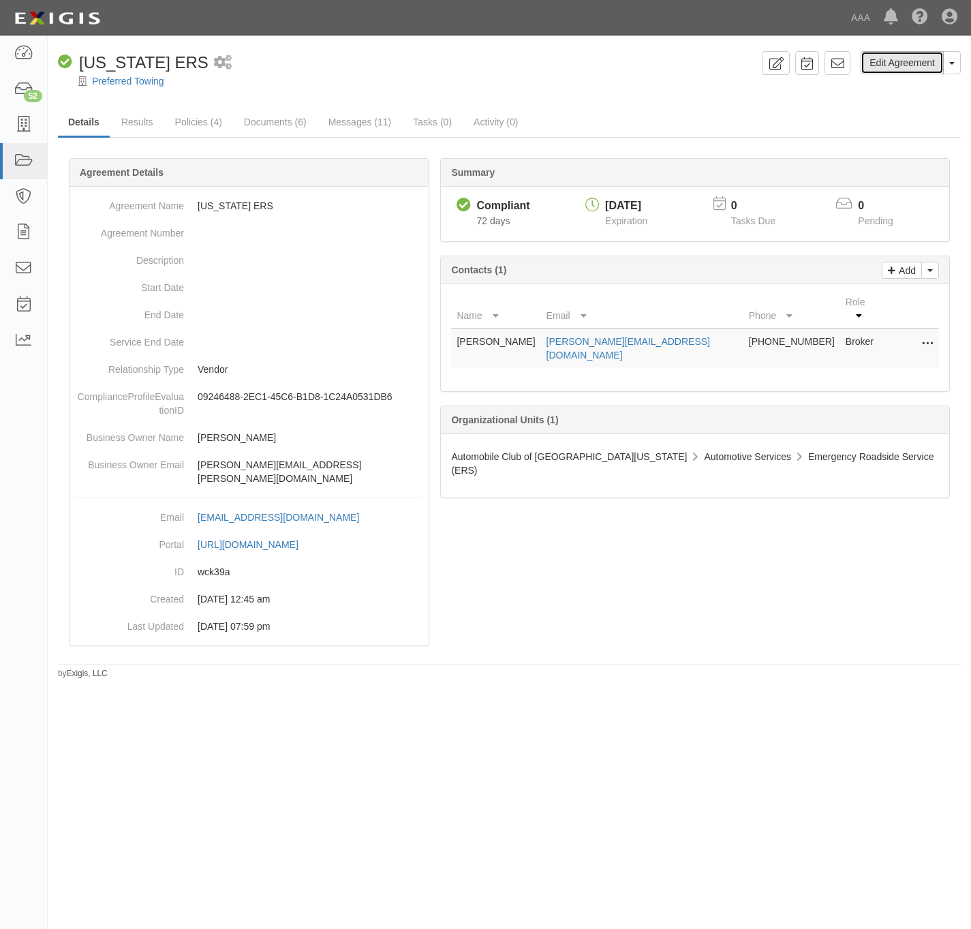
click at [924, 65] on link "Edit Agreement" at bounding box center [902, 62] width 83 height 23
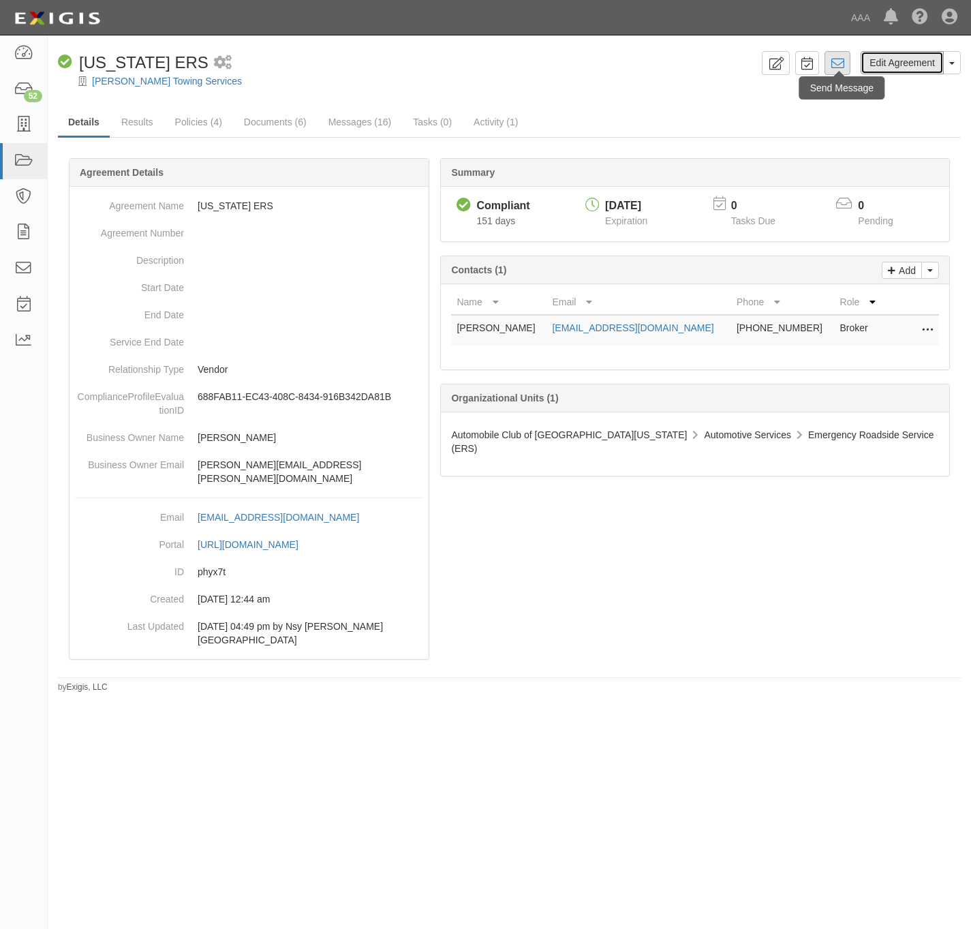
drag, startPoint x: 894, startPoint y: 61, endPoint x: 831, endPoint y: 54, distance: 63.2
click at [892, 61] on link "Edit Agreement" at bounding box center [902, 62] width 83 height 23
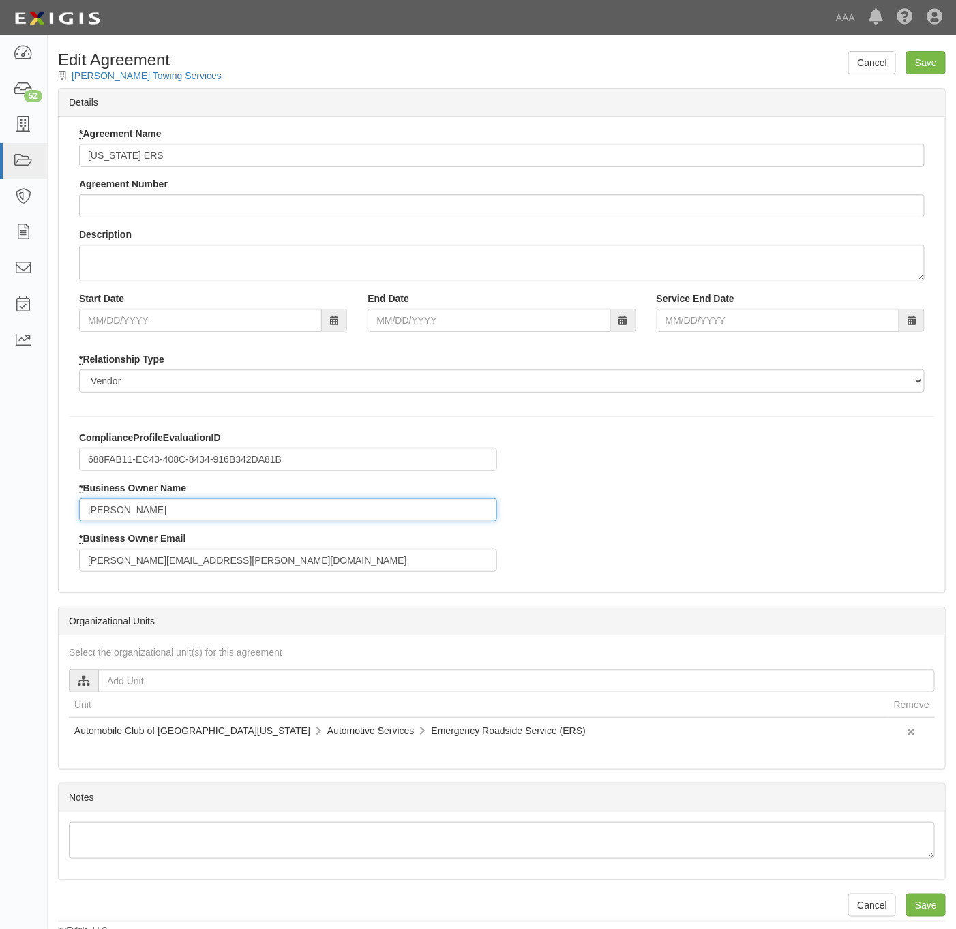
click at [162, 517] on input "[PERSON_NAME]" at bounding box center [288, 509] width 418 height 23
paste input "[PERSON_NAME]"
type input "[PERSON_NAME]"
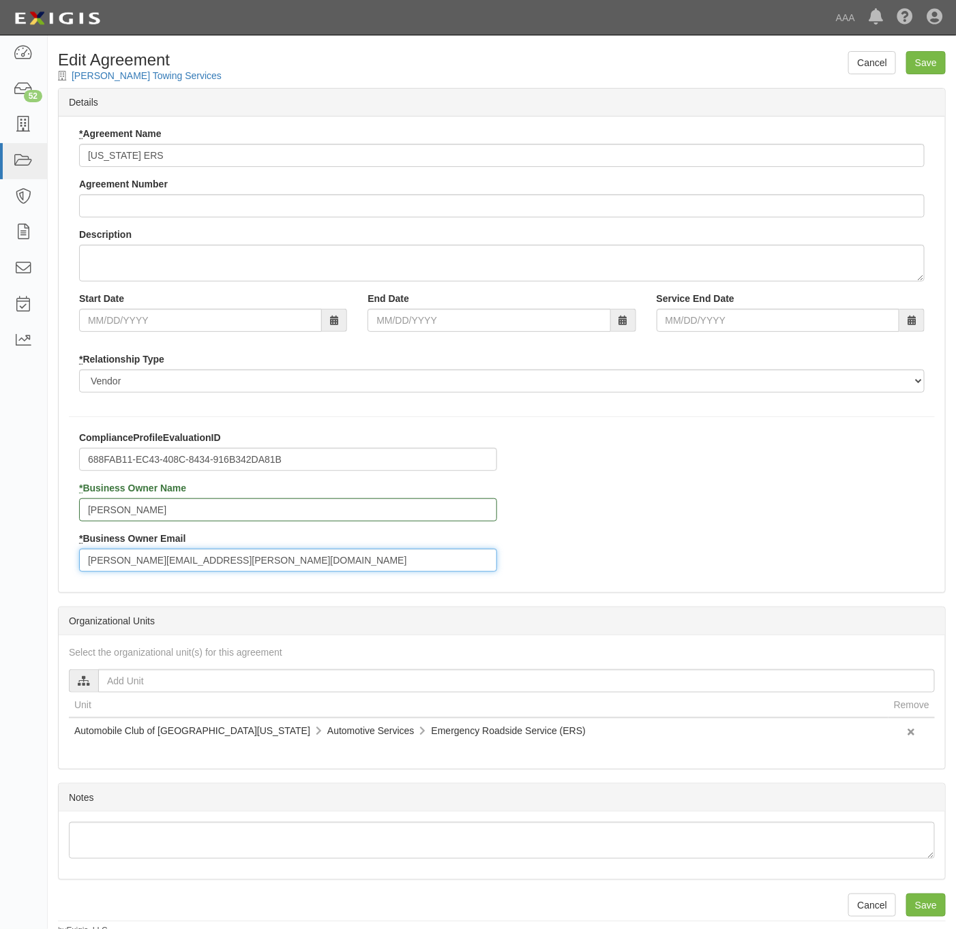
click at [278, 567] on input "escoto.jose@ace.aaa.com" at bounding box center [288, 560] width 418 height 23
paste input "miranda.raegan"
type input "[EMAIL_ADDRESS][PERSON_NAME][DOMAIN_NAME]"
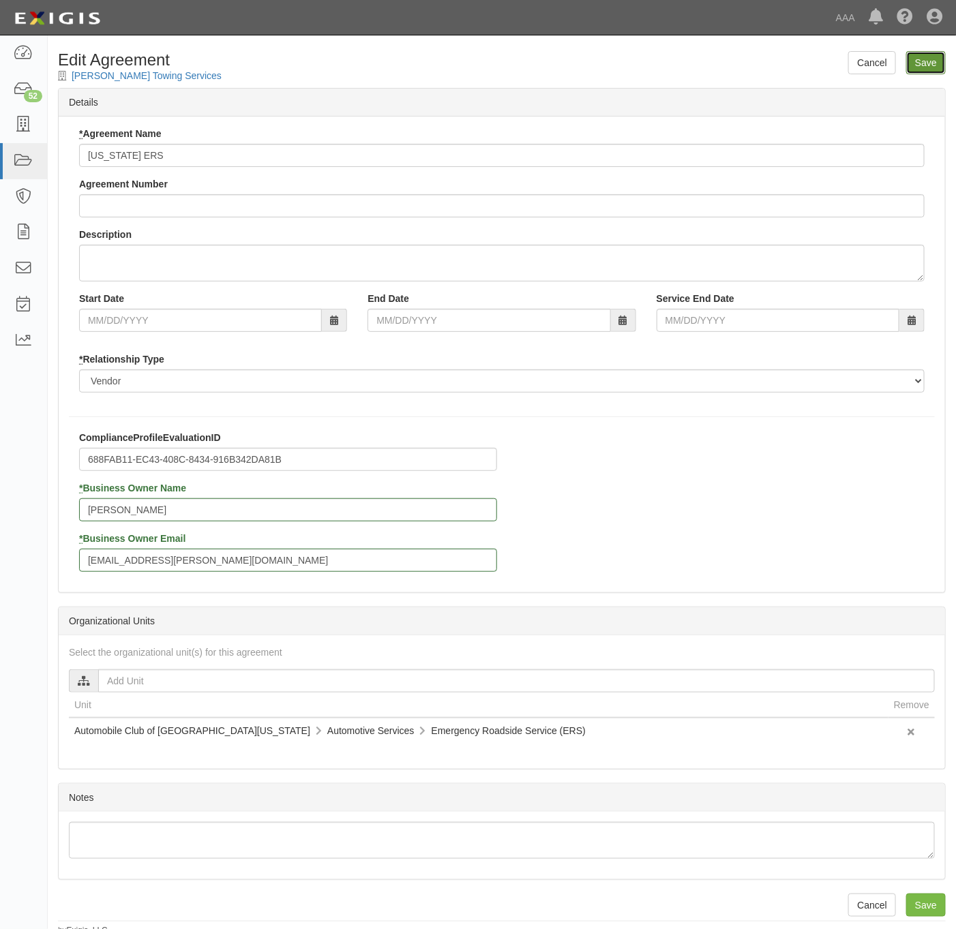
click at [922, 58] on input "Save" at bounding box center [926, 62] width 40 height 23
click at [191, 514] on input "[PERSON_NAME]" at bounding box center [288, 509] width 418 height 23
click at [190, 516] on input "[PERSON_NAME]" at bounding box center [288, 509] width 418 height 23
click at [190, 517] on input "[PERSON_NAME]" at bounding box center [288, 509] width 418 height 23
paste input "[PERSON_NAME]"
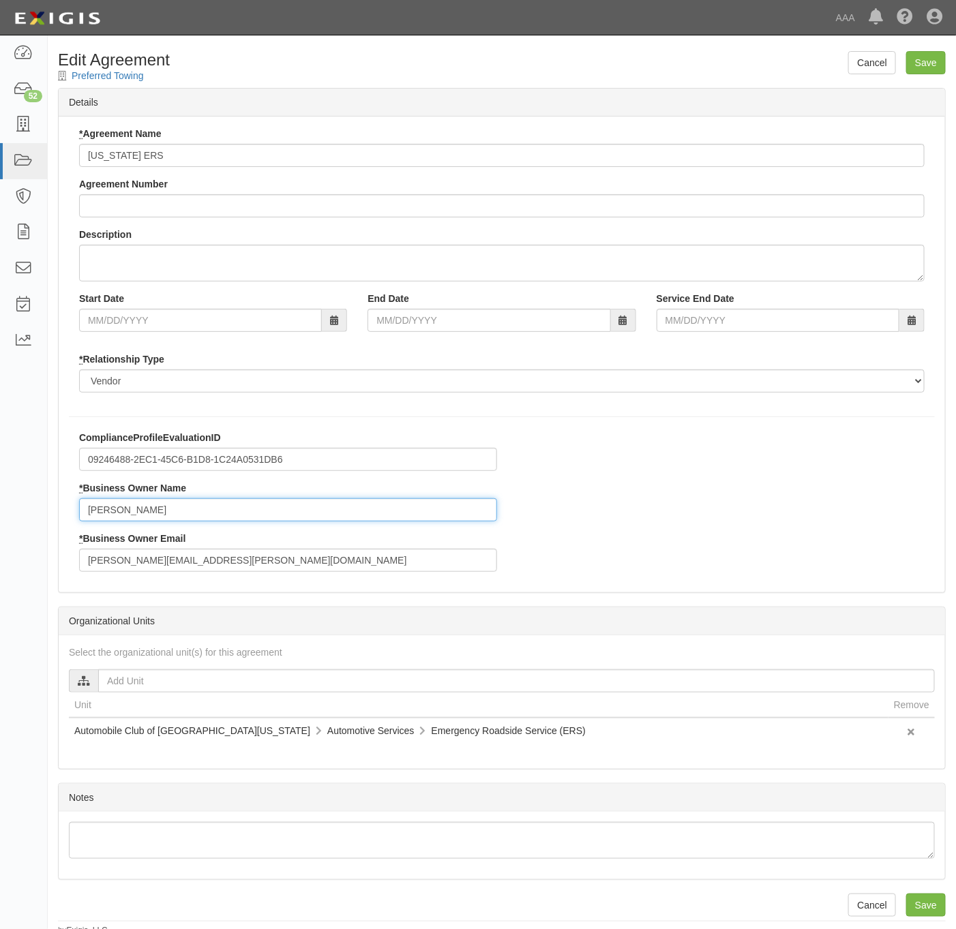
type input "[PERSON_NAME]"
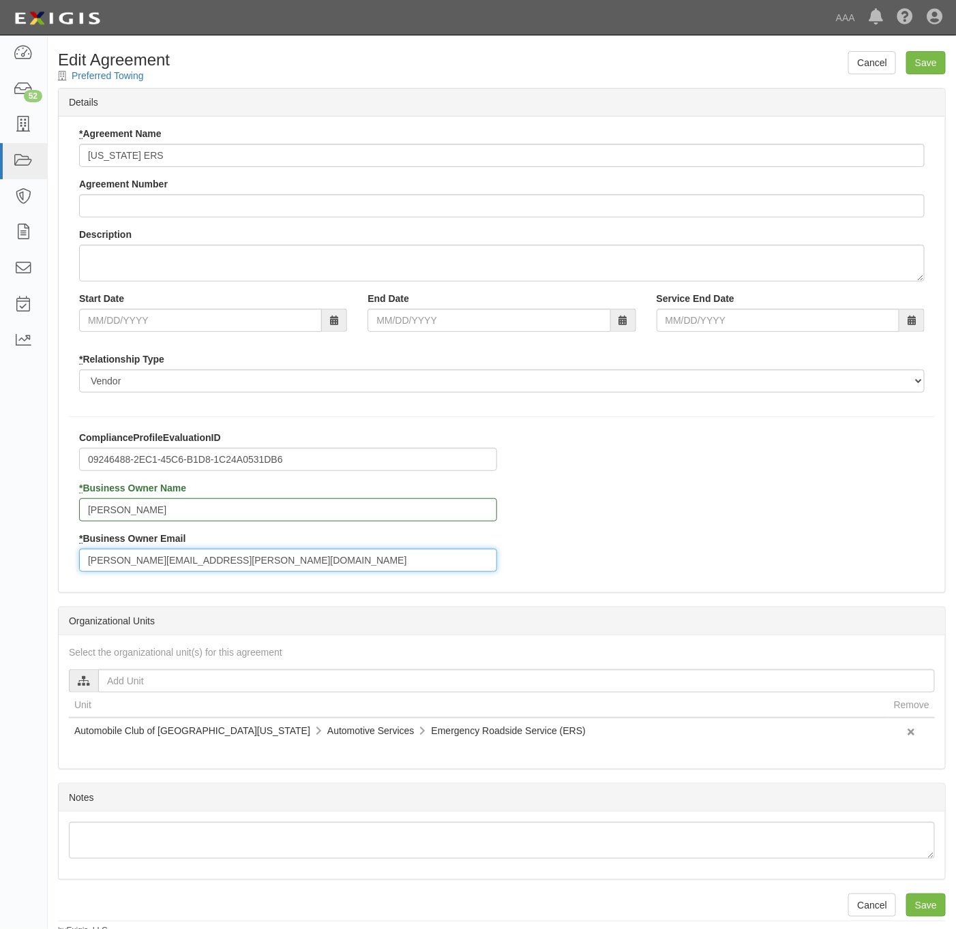
click at [283, 563] on input "lieberman.aaron@aaa-calif.com" at bounding box center [288, 560] width 418 height 23
paste input "miranda.raegan@ace.aaa"
type input "[EMAIL_ADDRESS][PERSON_NAME][DOMAIN_NAME]"
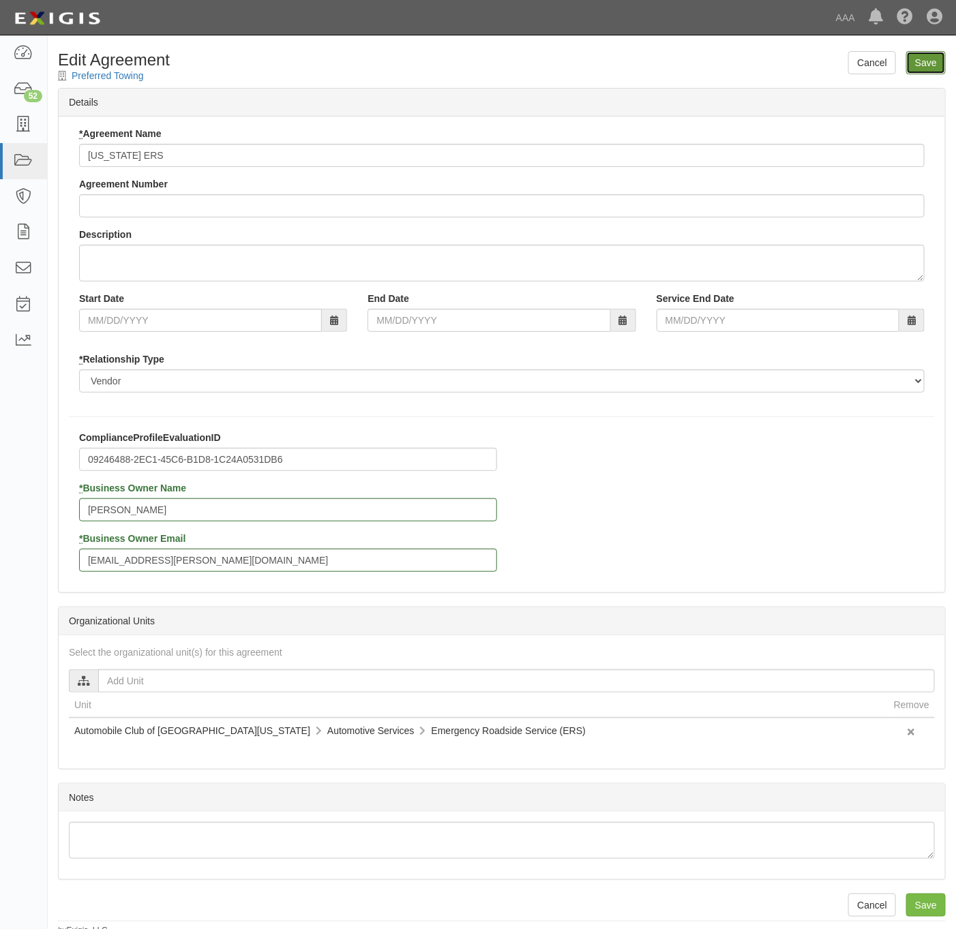
click at [926, 63] on input "Save" at bounding box center [926, 62] width 40 height 23
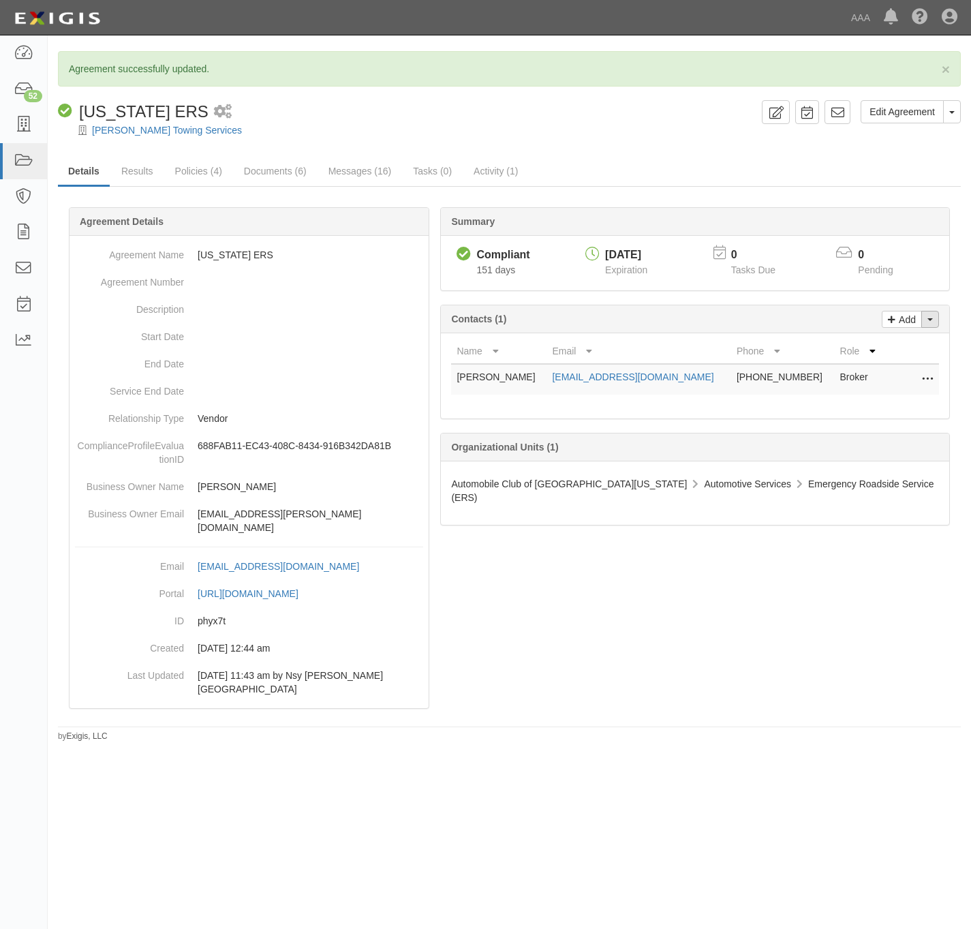
click at [931, 325] on button "Toggle Contact Dropdown" at bounding box center [931, 319] width 18 height 17
click at [898, 350] on link "Change contacts" at bounding box center [885, 344] width 108 height 18
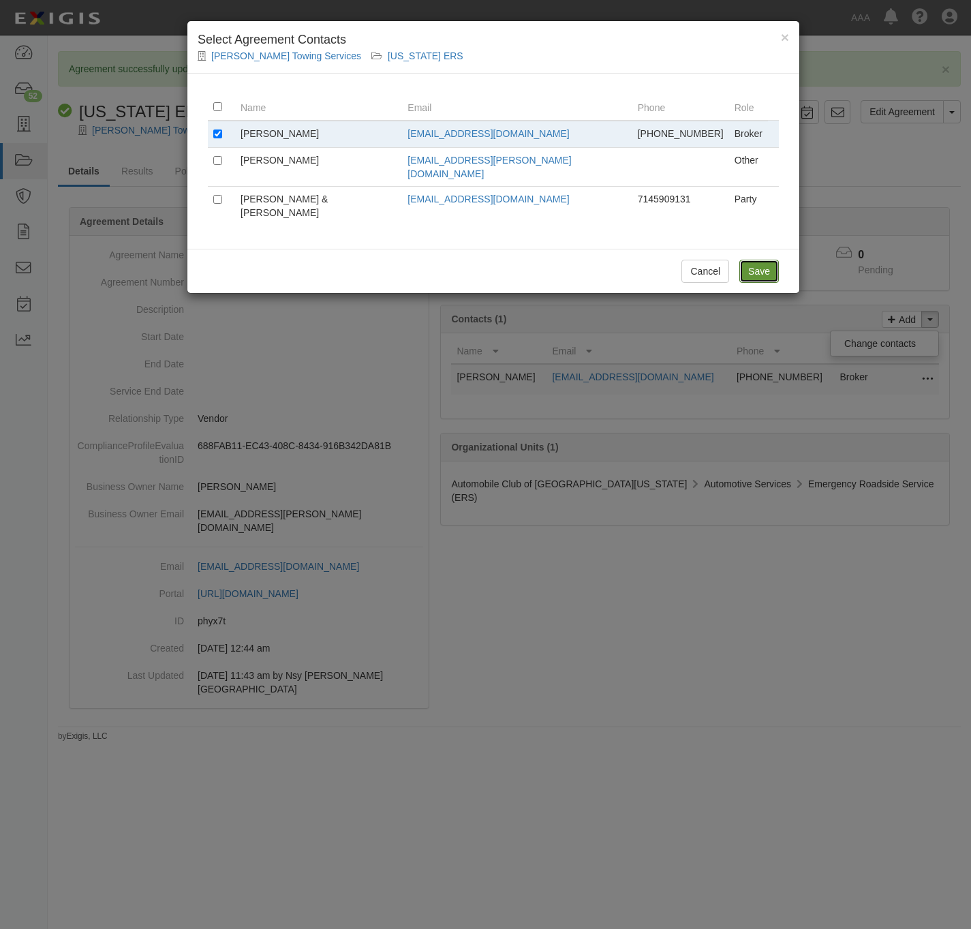
drag, startPoint x: 767, startPoint y: 247, endPoint x: 753, endPoint y: 242, distance: 14.7
click at [765, 260] on input "Save" at bounding box center [760, 271] width 40 height 23
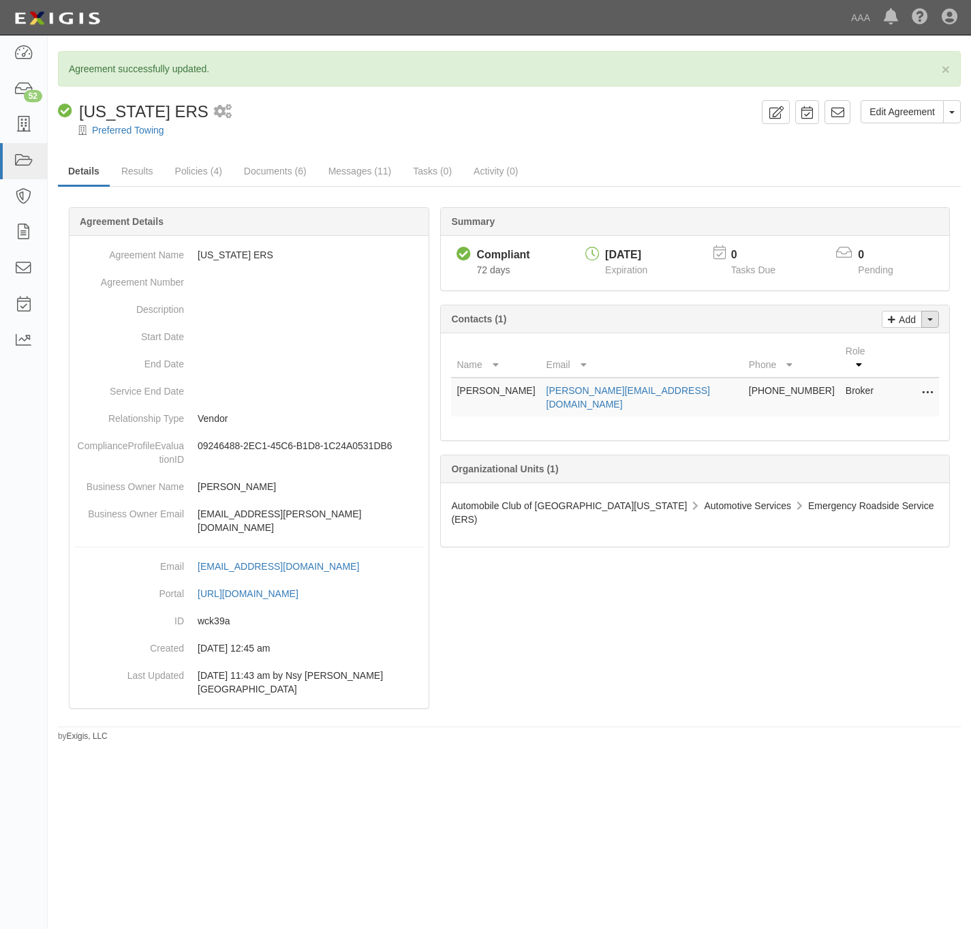
click at [935, 323] on button "Toggle Contact Dropdown" at bounding box center [931, 319] width 18 height 17
click at [896, 350] on link "Change contacts" at bounding box center [885, 344] width 108 height 18
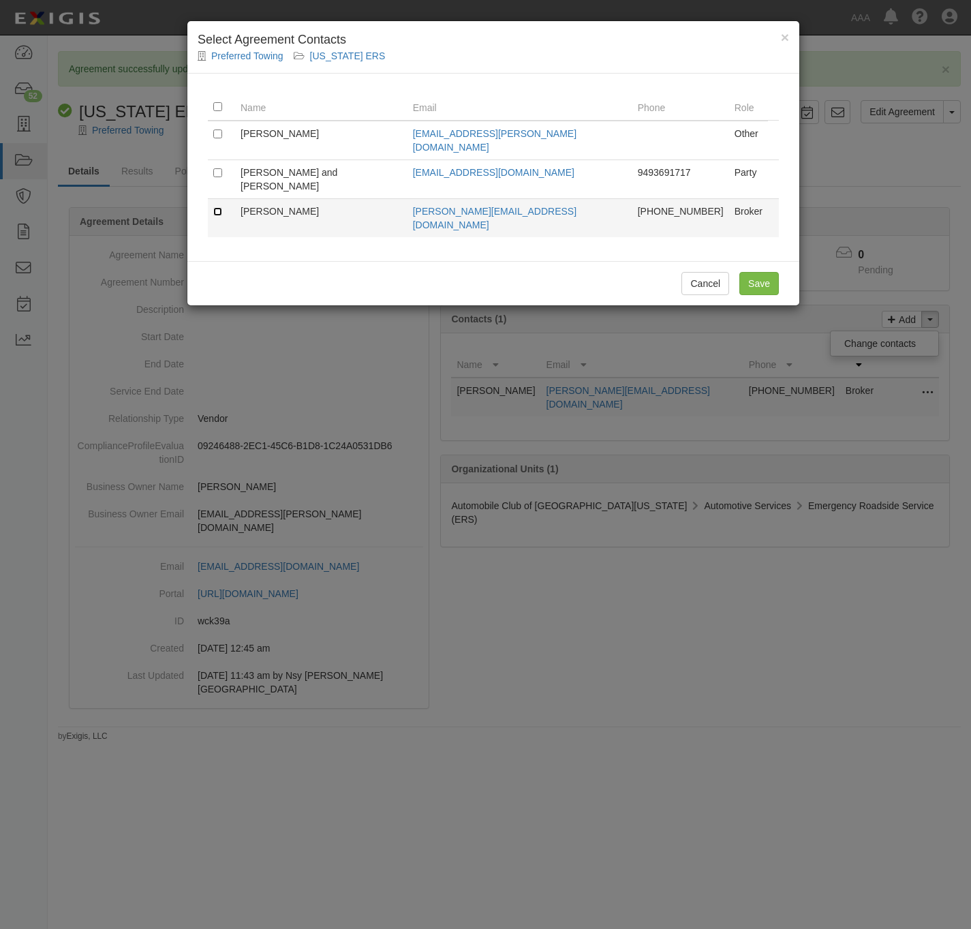
click at [219, 207] on input "checkbox" at bounding box center [217, 211] width 9 height 9
checkbox input "true"
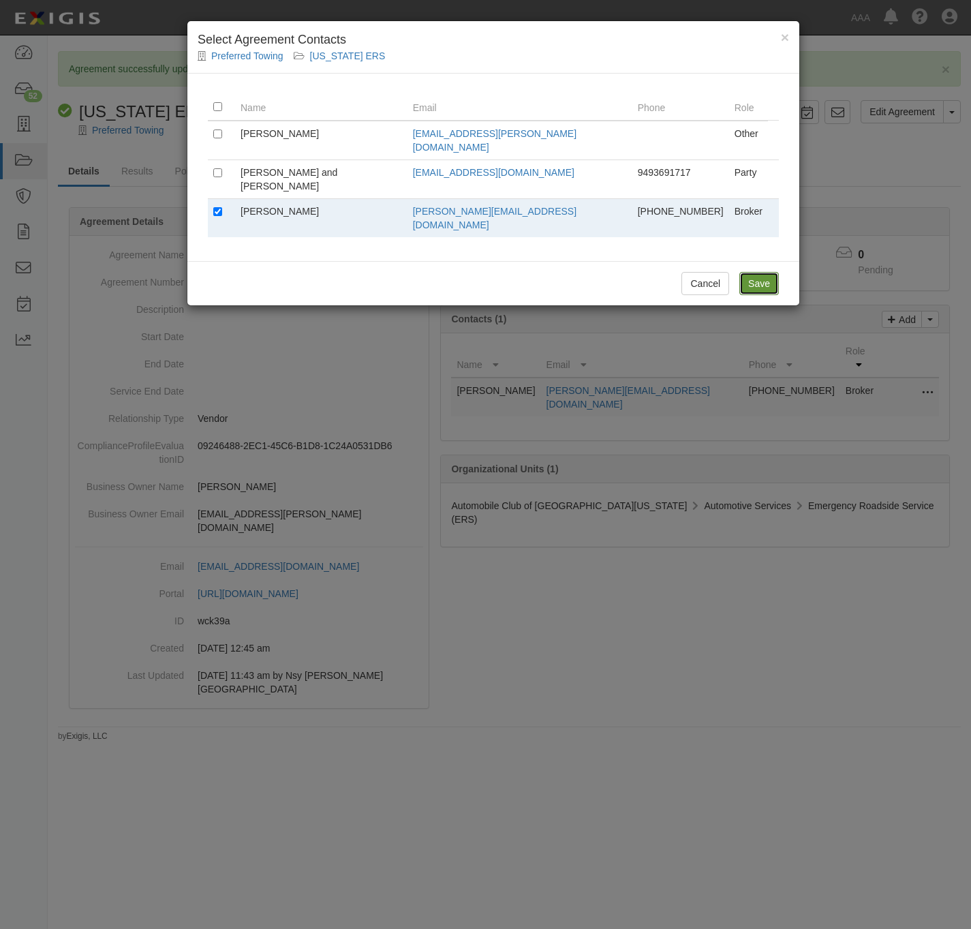
drag, startPoint x: 769, startPoint y: 252, endPoint x: 624, endPoint y: 231, distance: 146.6
click at [765, 272] on input "Save" at bounding box center [760, 283] width 40 height 23
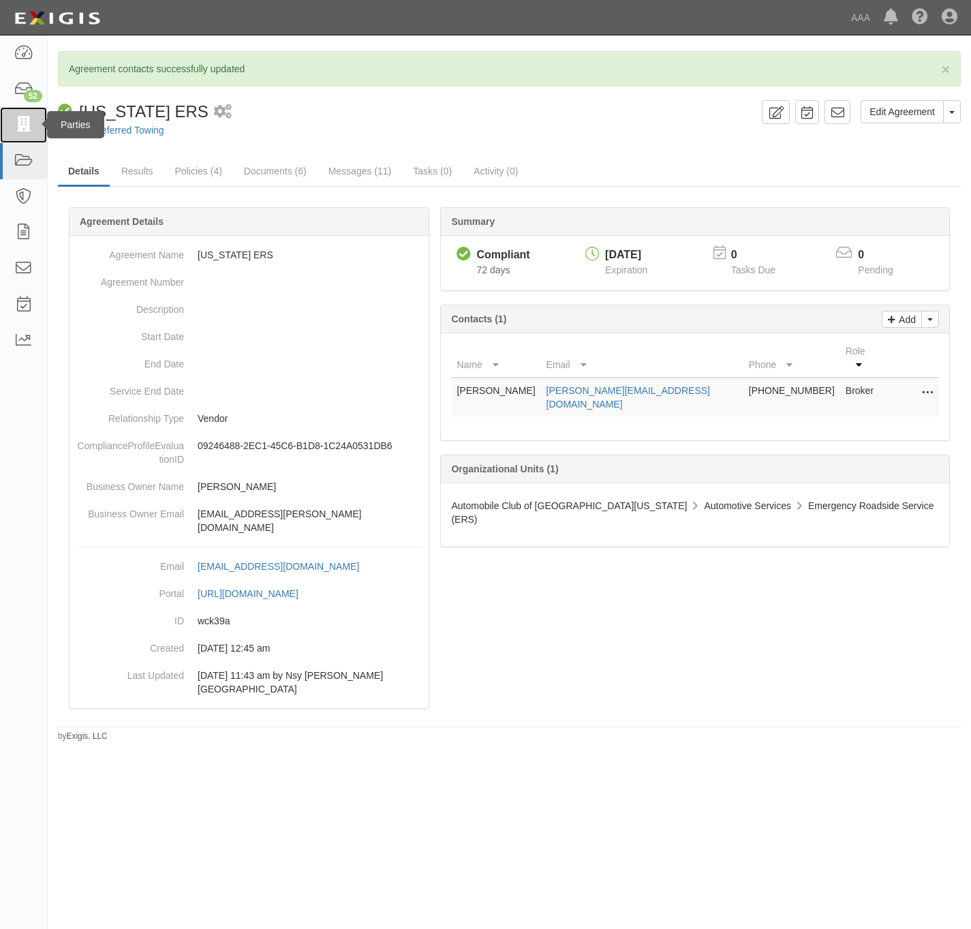
click at [16, 127] on icon at bounding box center [23, 125] width 19 height 16
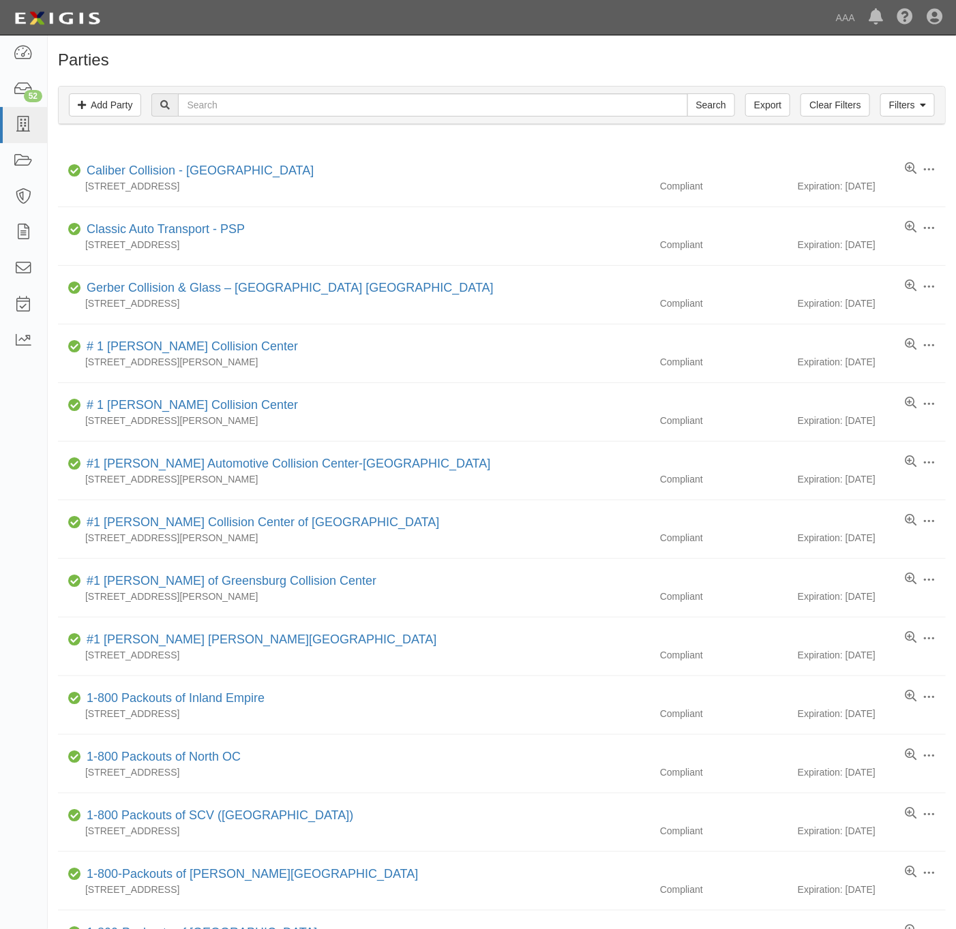
click at [328, 117] on div "Search" at bounding box center [442, 104] width 583 height 23
click at [325, 113] on input "text" at bounding box center [432, 104] width 509 height 23
type input "KO towing"
click at [687, 93] on input "Search" at bounding box center [711, 104] width 48 height 23
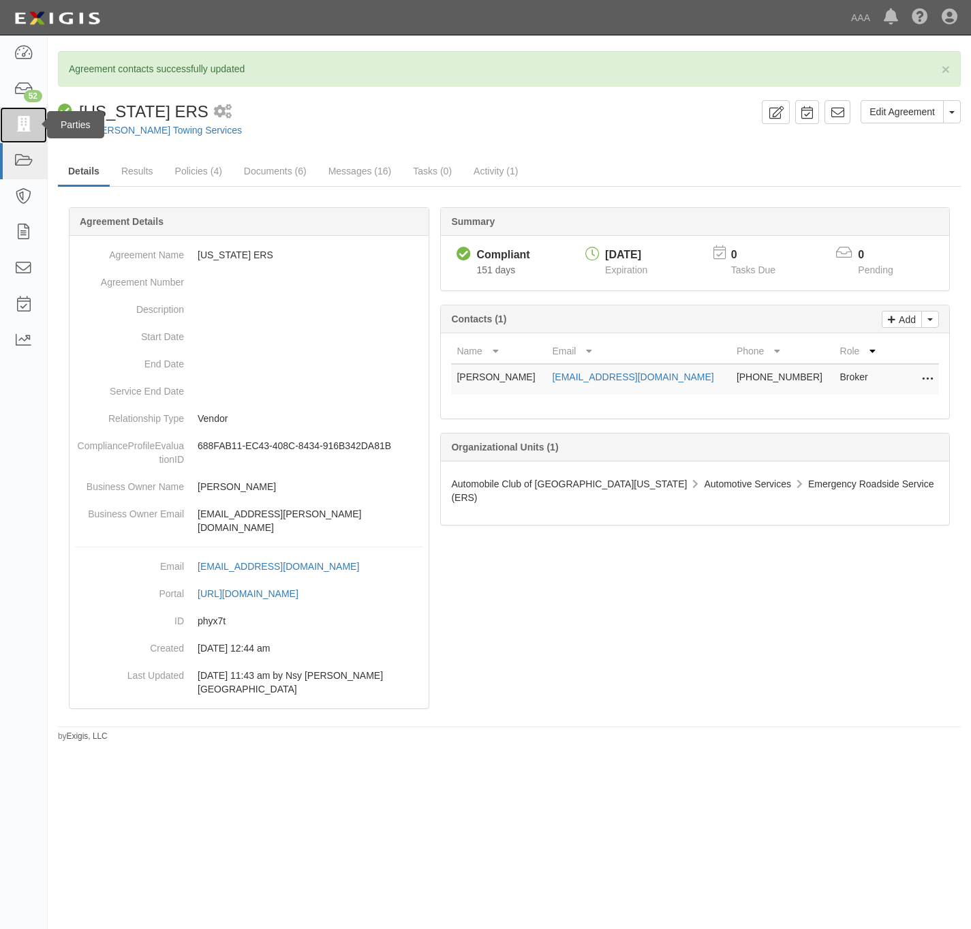
drag, startPoint x: 25, startPoint y: 121, endPoint x: 40, endPoint y: 113, distance: 16.5
click at [25, 123] on icon at bounding box center [23, 125] width 19 height 16
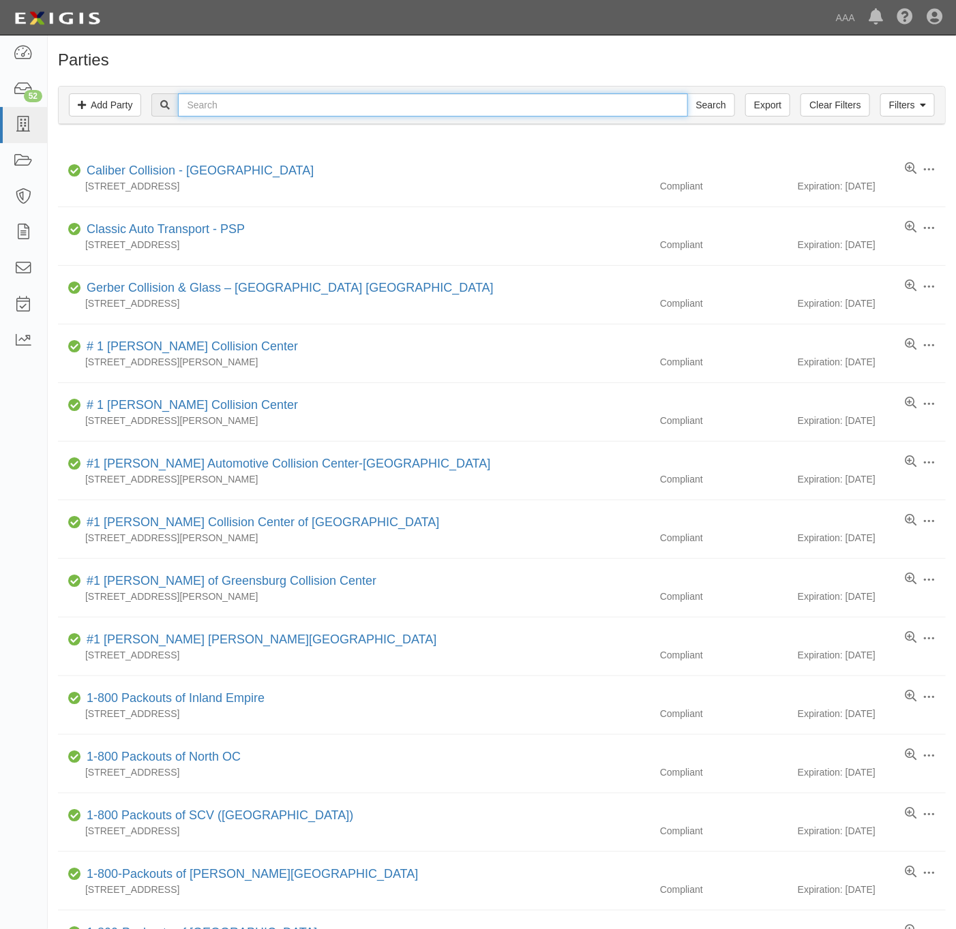
click at [338, 106] on input "text" at bounding box center [432, 104] width 509 height 23
type input "advanced lock and key"
click at [687, 93] on input "Search" at bounding box center [711, 104] width 48 height 23
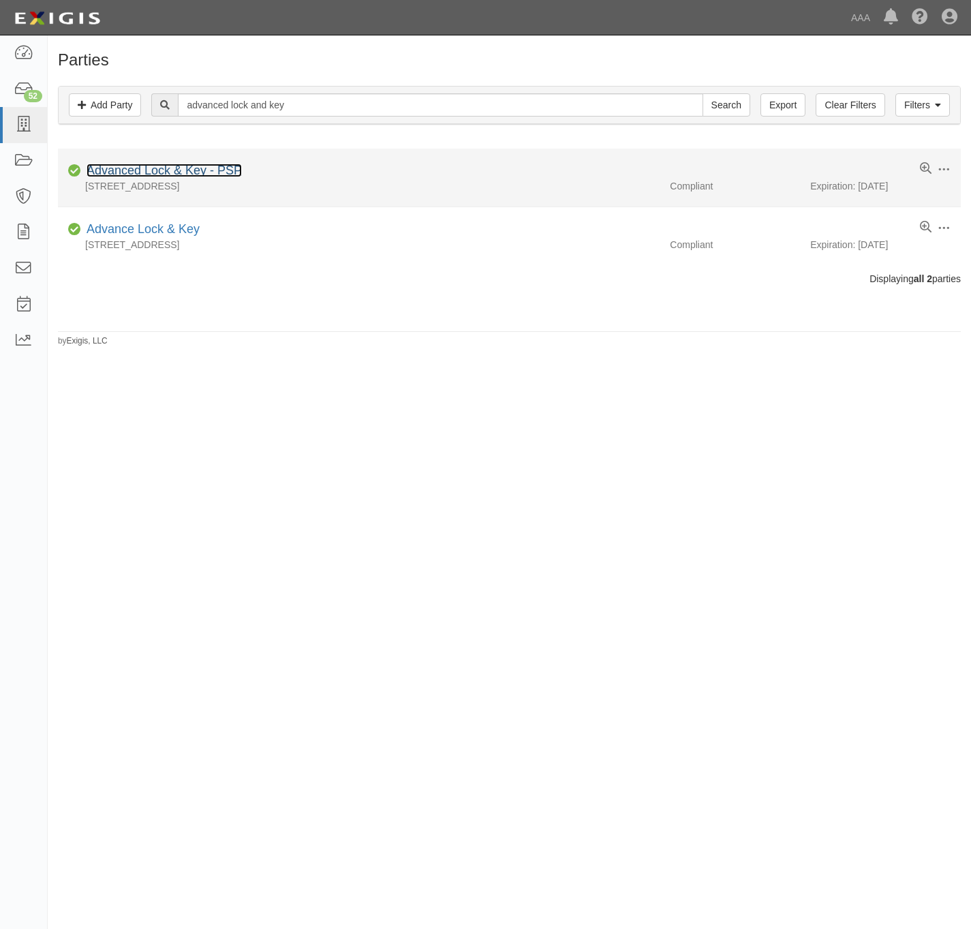
click at [154, 168] on link "Advanced Lock & Key - PSP" at bounding box center [164, 171] width 155 height 14
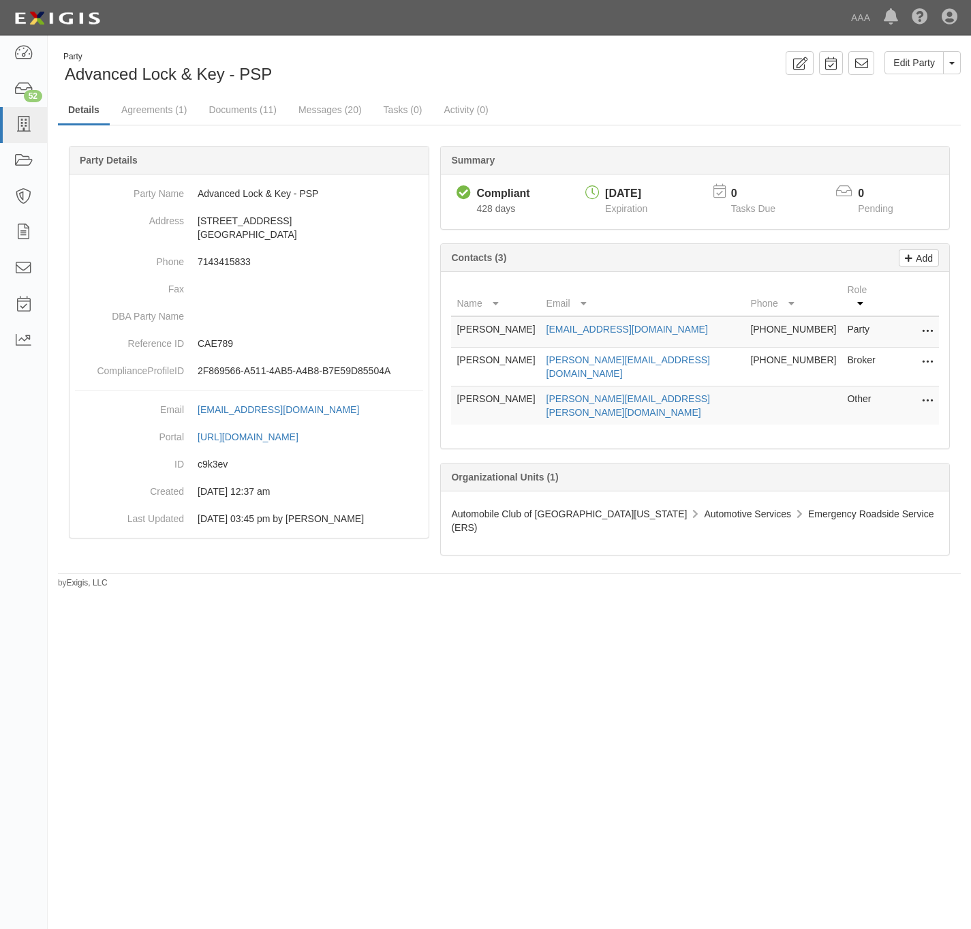
click at [924, 393] on icon at bounding box center [927, 402] width 11 height 18
click at [880, 385] on link "Edit" at bounding box center [879, 397] width 108 height 25
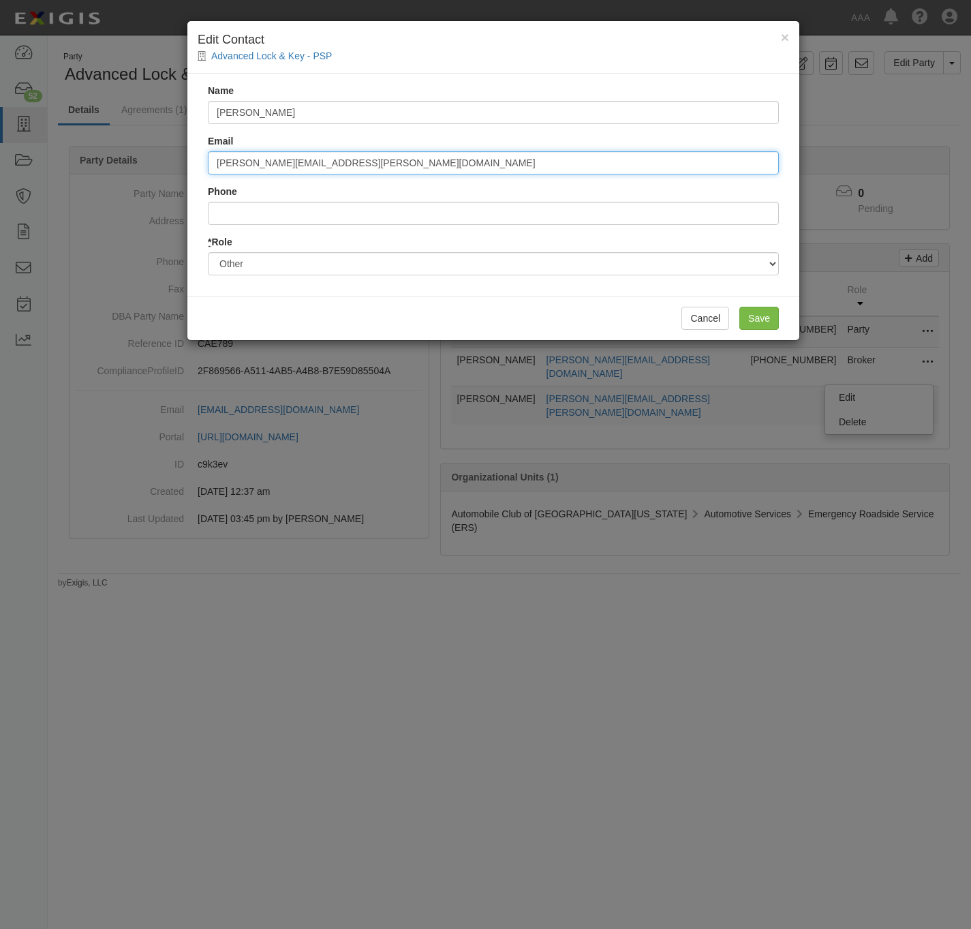
click at [373, 168] on input "[PERSON_NAME][EMAIL_ADDRESS][PERSON_NAME][DOMAIN_NAME]" at bounding box center [493, 162] width 571 height 23
click at [373, 168] on input "lieberman.aaron@ace.aaa.com" at bounding box center [493, 162] width 571 height 23
paste input "miranda.raega"
type input "miranda.raegan@ace.aaa.com"
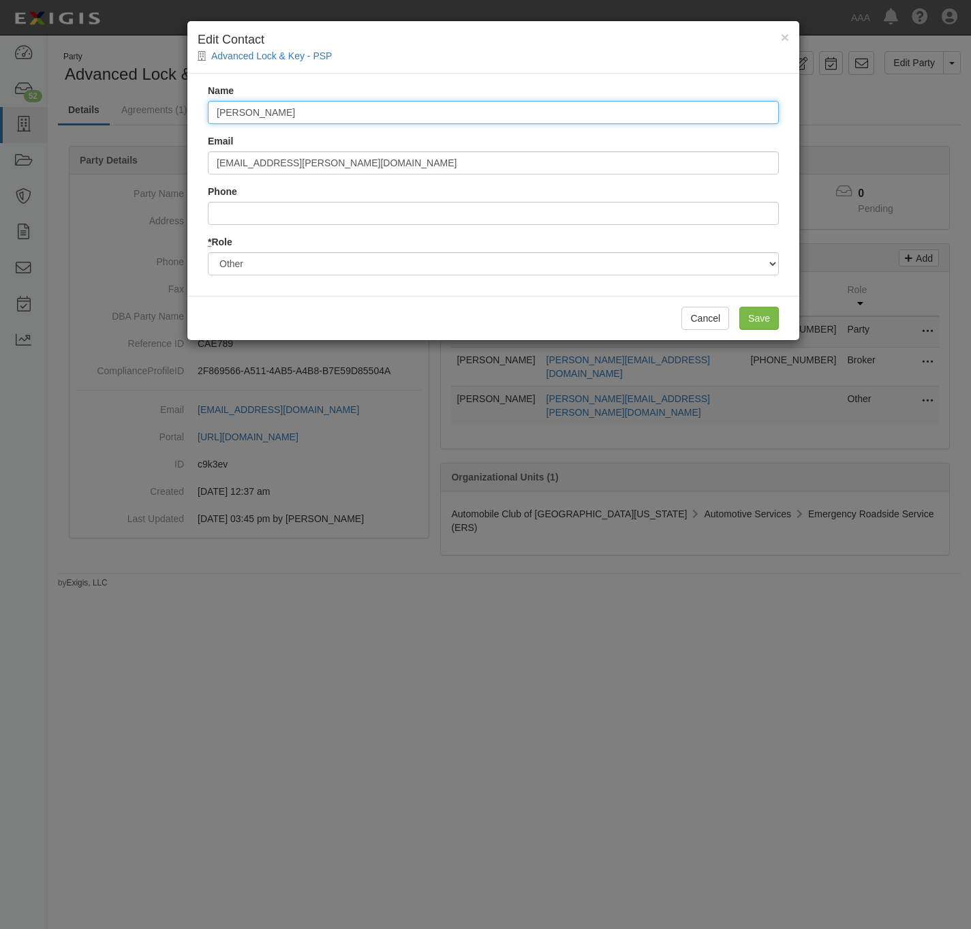
click at [301, 115] on input "Aaron Lieberman" at bounding box center [493, 112] width 571 height 23
paste input "Raegan Miranda"
type input "Raegan Miranda"
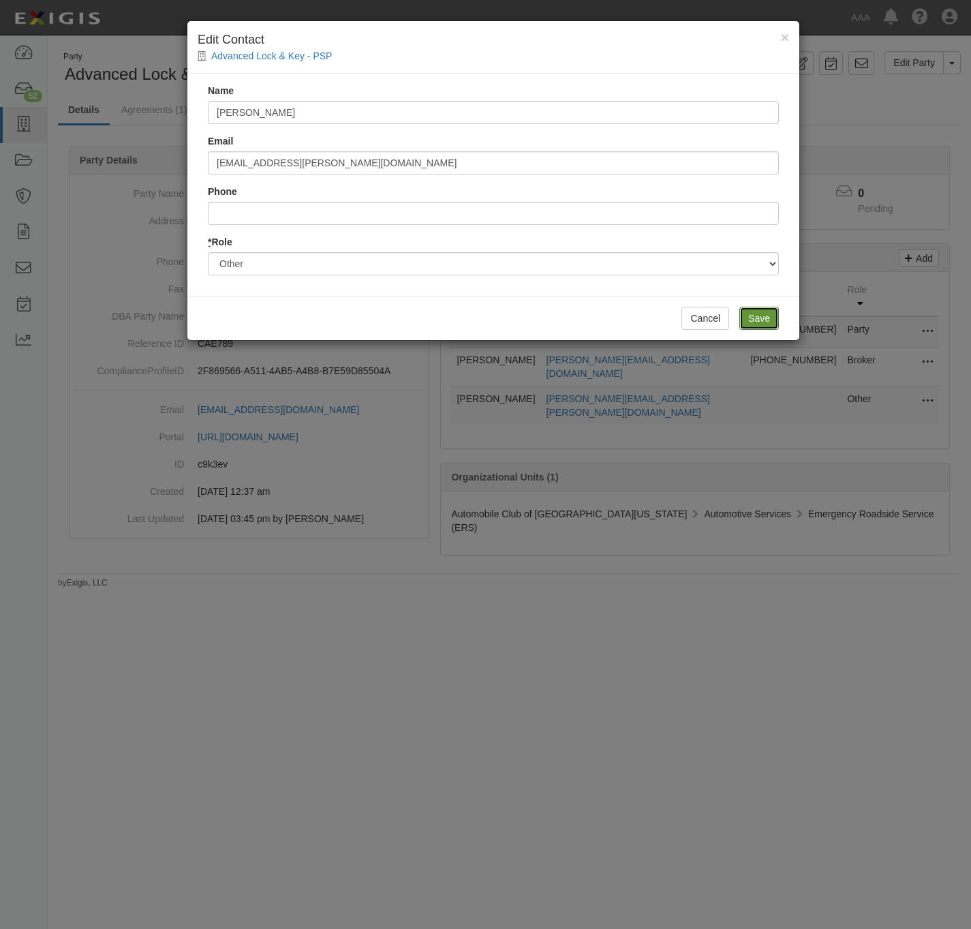
click at [755, 317] on input "Save" at bounding box center [760, 318] width 40 height 23
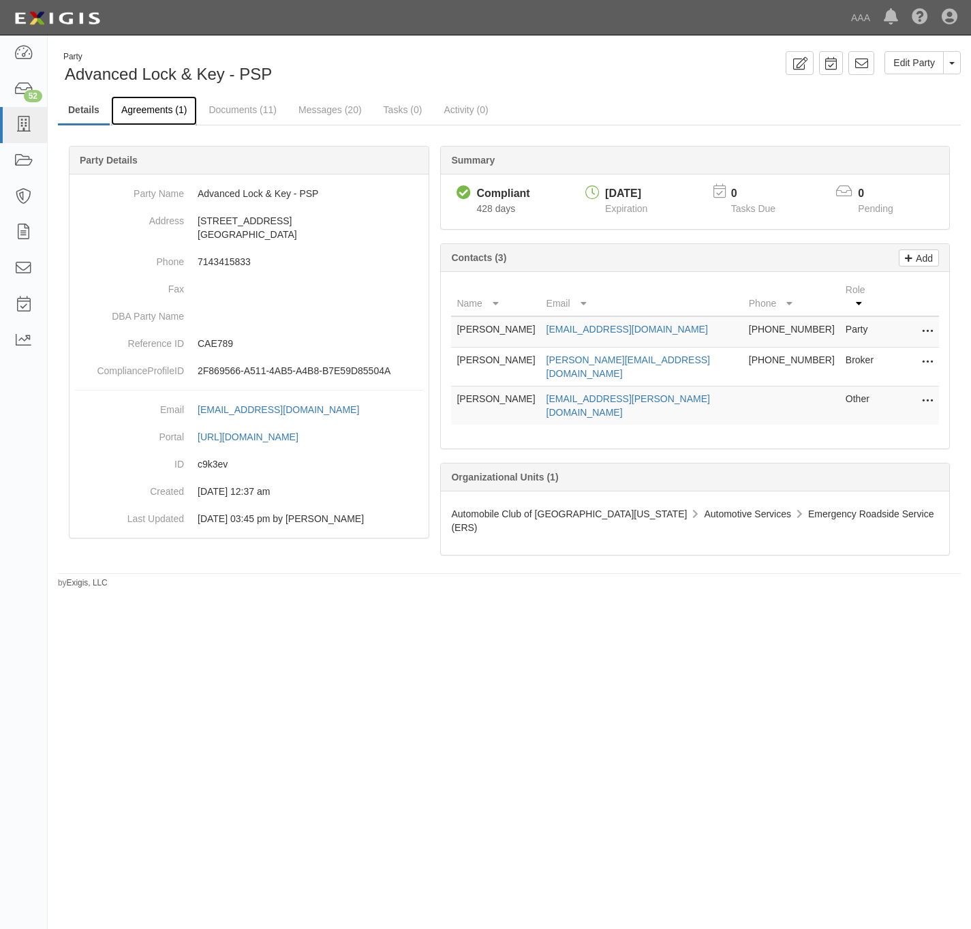
click at [156, 110] on link "Agreements (1)" at bounding box center [154, 110] width 86 height 29
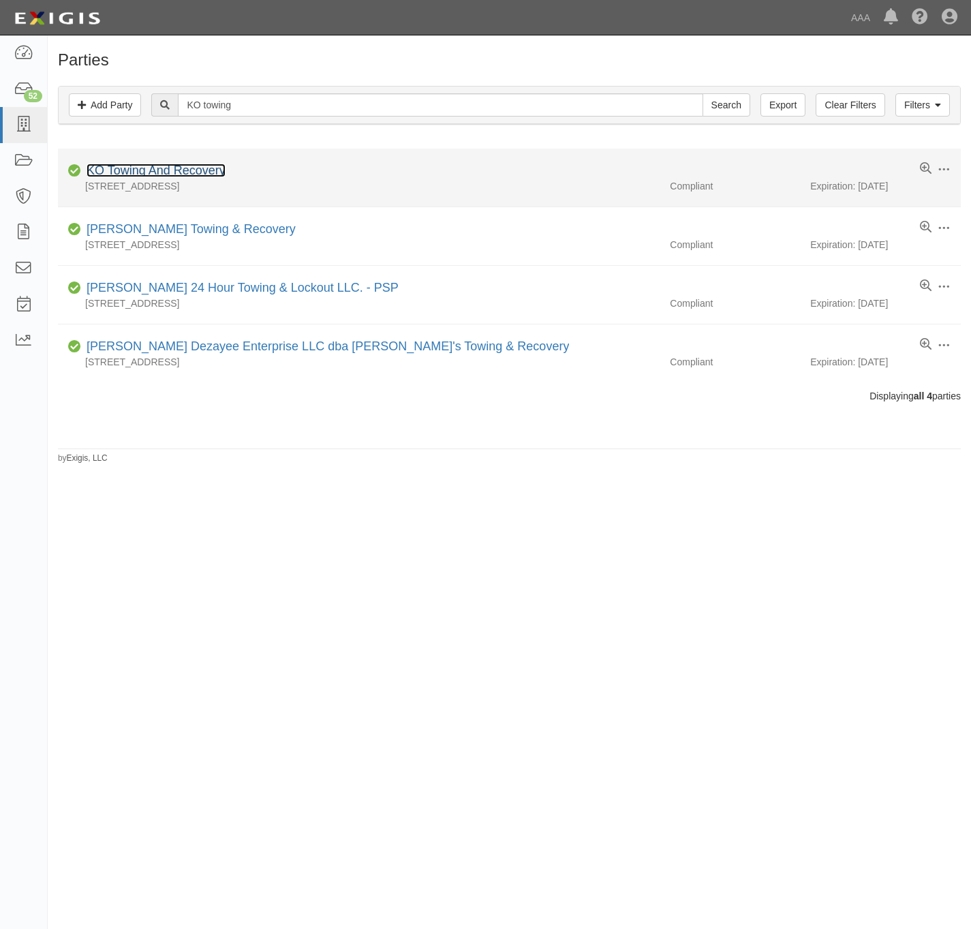
click at [182, 170] on link "KO Towing And Recovery" at bounding box center [156, 171] width 139 height 14
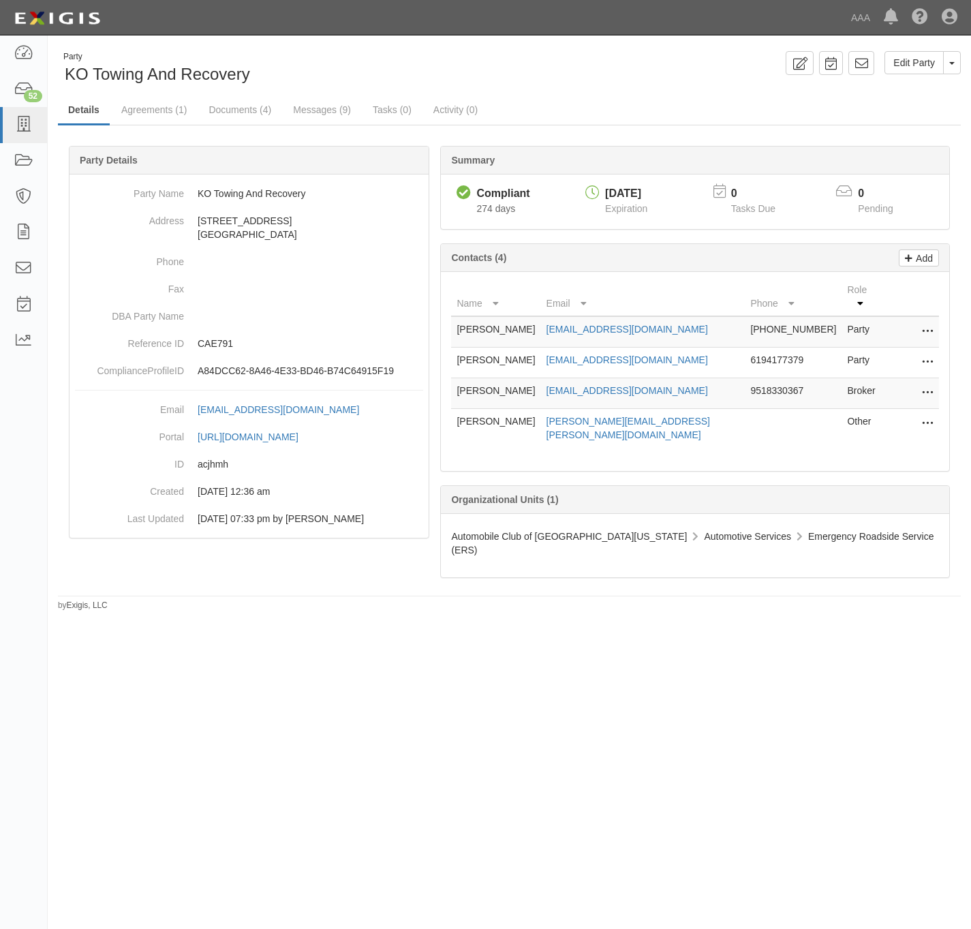
click at [941, 418] on div "Name Email Phone Role [PERSON_NAME] [EMAIL_ADDRESS][DOMAIN_NAME] [PHONE_NUMBER]…" at bounding box center [695, 371] width 509 height 199
click at [929, 419] on icon at bounding box center [927, 424] width 11 height 18
click at [879, 418] on link "Edit" at bounding box center [879, 420] width 108 height 25
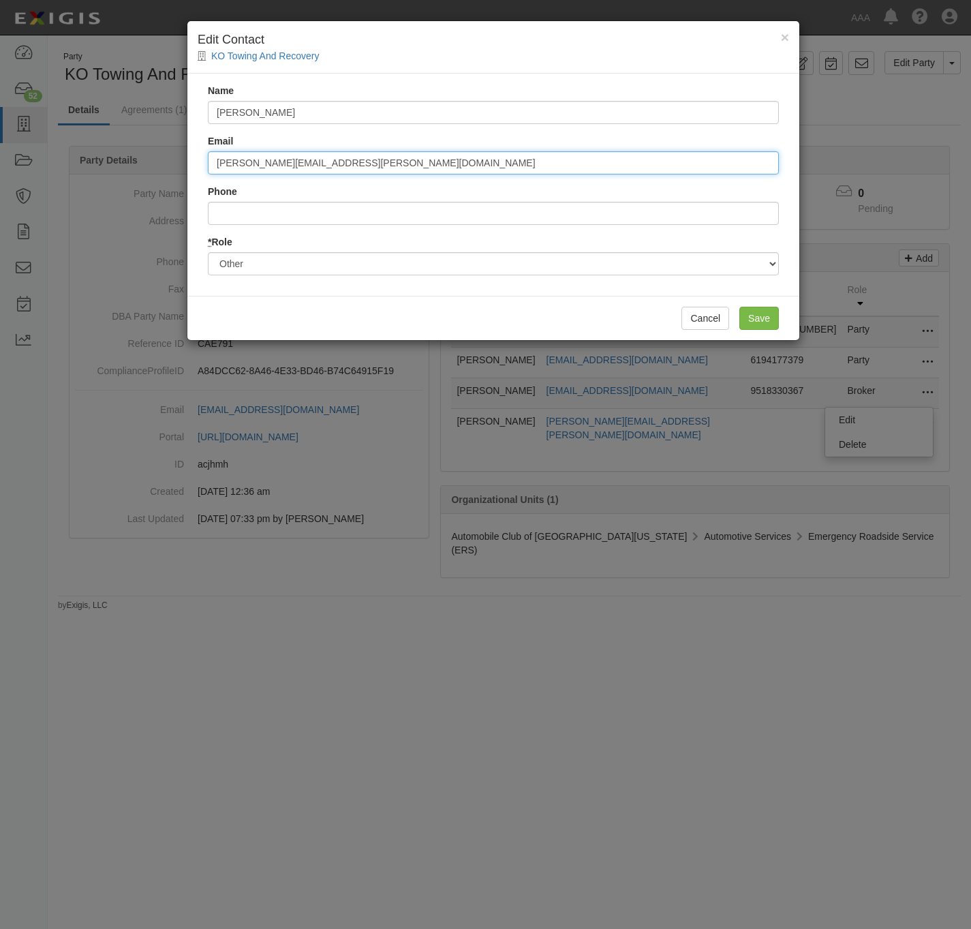
click at [309, 160] on input "rios.anthony@ace.aaa.com" at bounding box center [493, 162] width 571 height 23
paste input "miranda.raegan"
type input "miranda.raegan@ace.aaa.com"
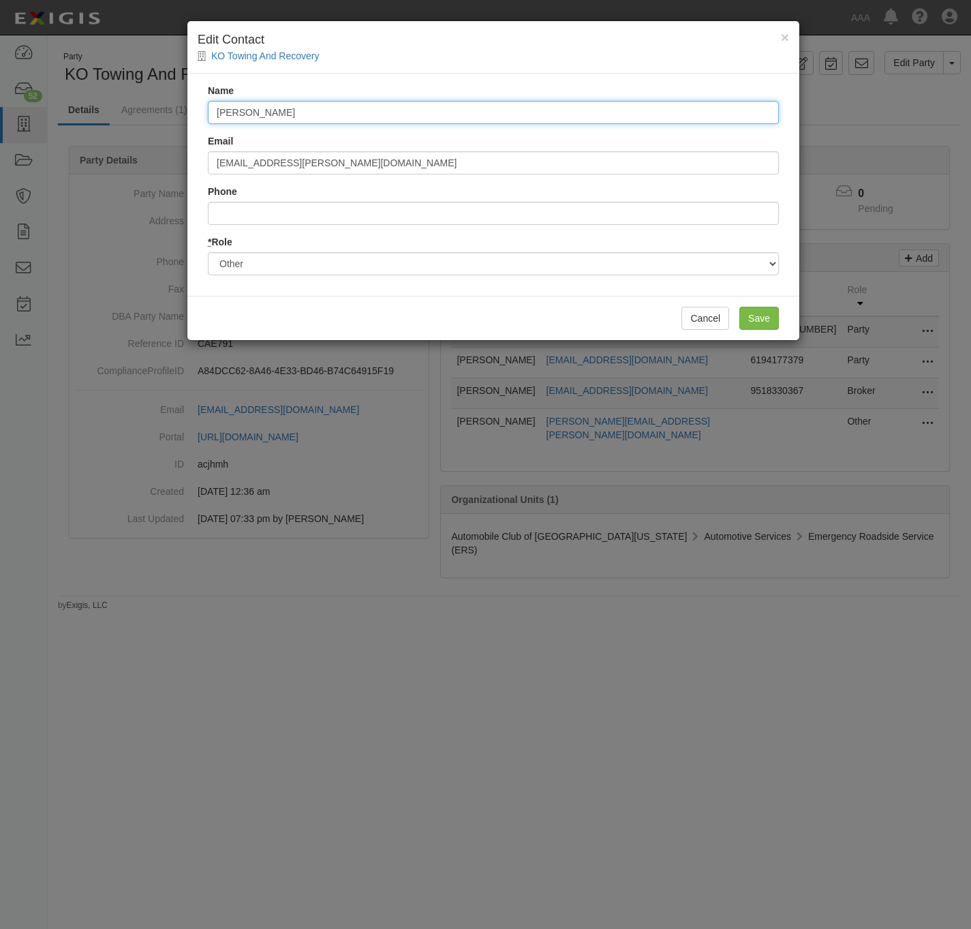
click at [386, 117] on input "Anthony Rios" at bounding box center [493, 112] width 571 height 23
click at [387, 117] on input "Anthony Rios" at bounding box center [493, 112] width 571 height 23
paste input "Raegan Miranda"
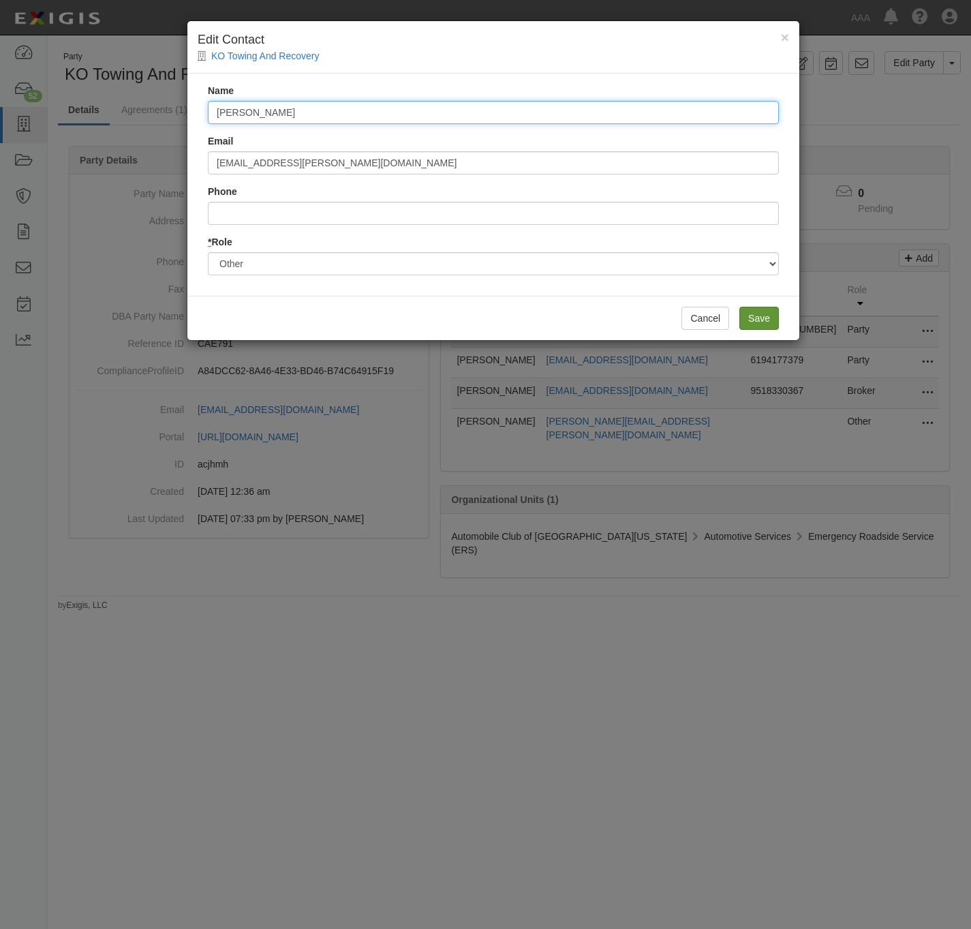
type input "Raegan Miranda"
click at [765, 321] on input "Save" at bounding box center [760, 318] width 40 height 23
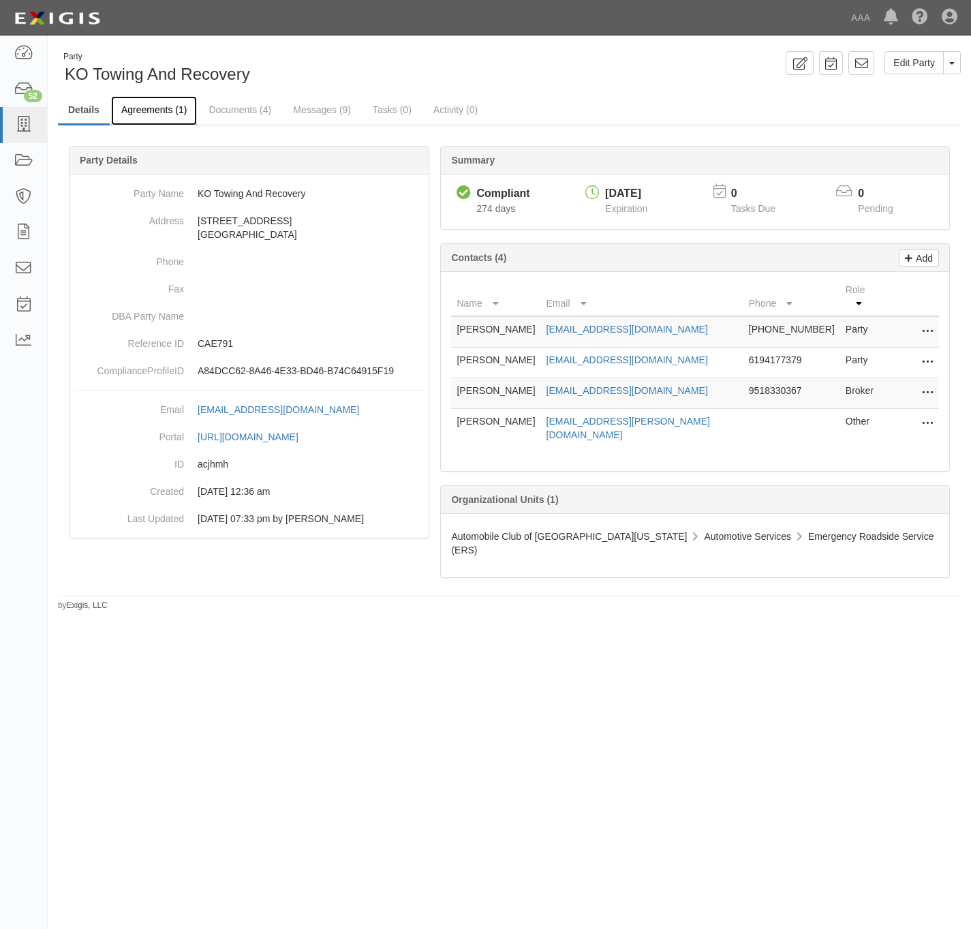
click at [172, 111] on link "Agreements (1)" at bounding box center [154, 110] width 86 height 29
drag, startPoint x: 172, startPoint y: 111, endPoint x: 155, endPoint y: 108, distance: 16.6
click at [155, 108] on link "Agreements (1)" at bounding box center [154, 110] width 86 height 29
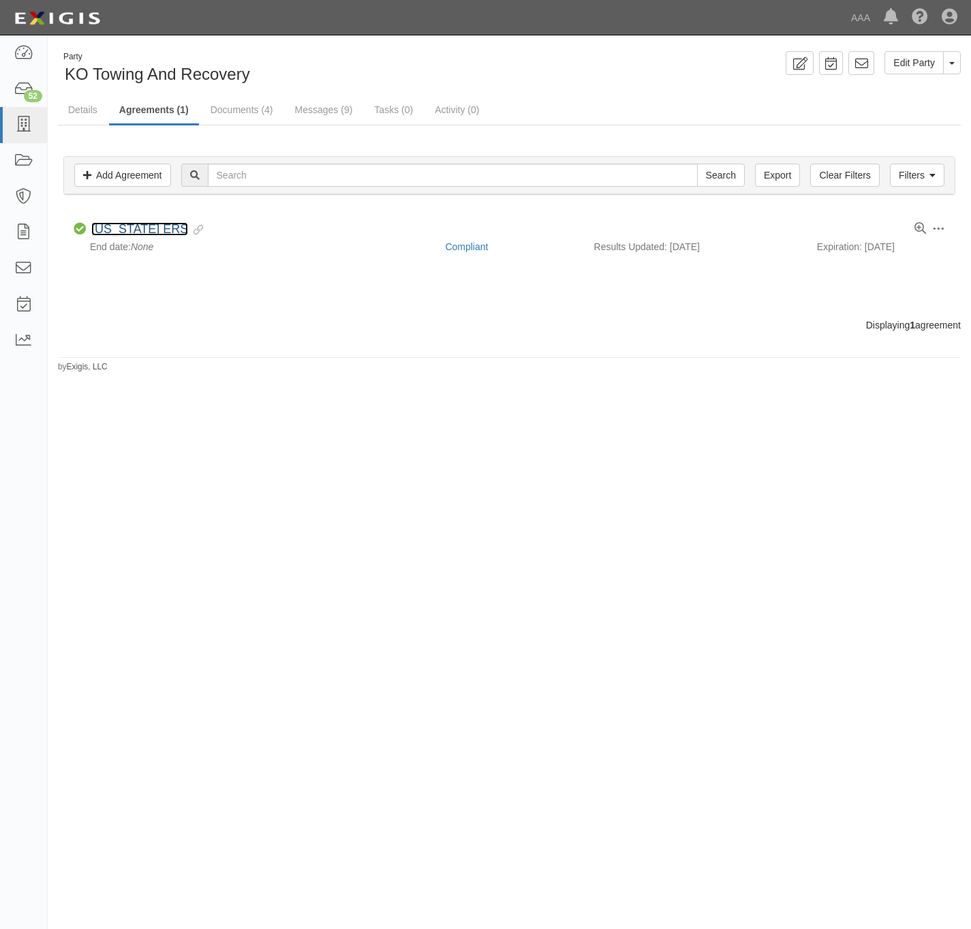
drag, startPoint x: 139, startPoint y: 226, endPoint x: 137, endPoint y: 204, distance: 21.2
click at [137, 223] on li "Toggle Agreement Dropdown Edit Log activity Add task Send message Archive Compl…" at bounding box center [509, 238] width 892 height 58
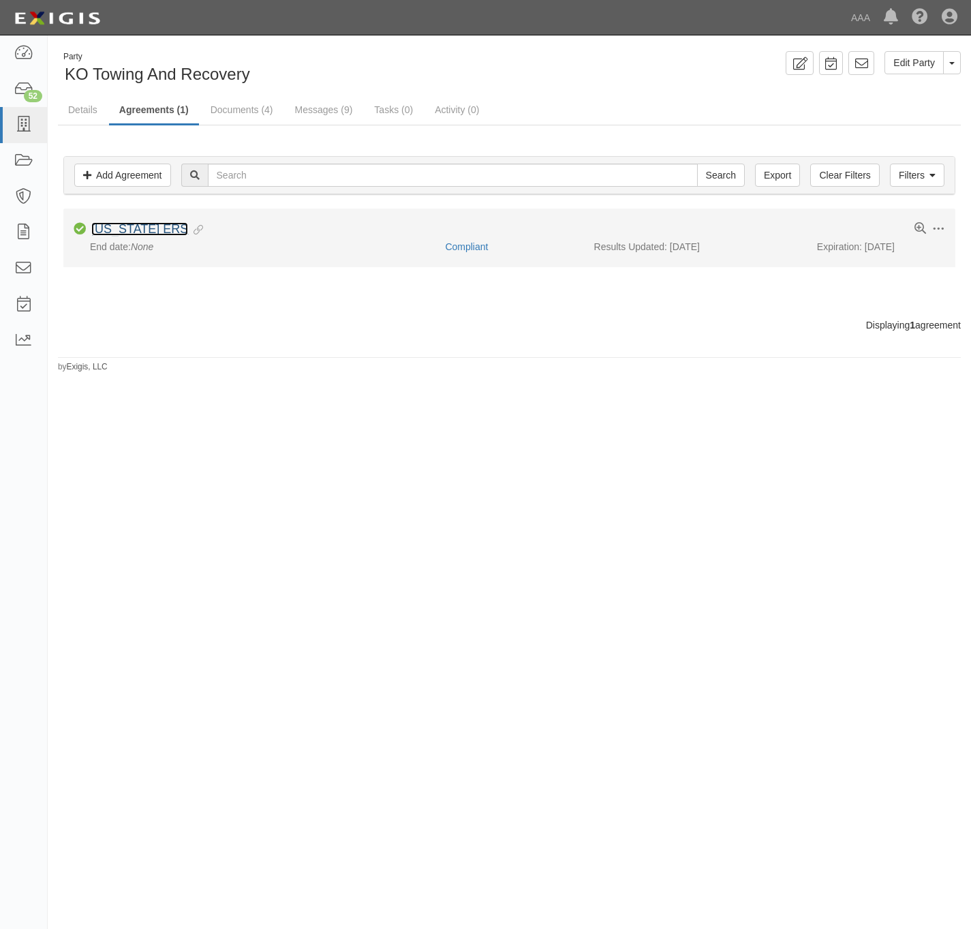
click at [144, 233] on link "[US_STATE] ERS" at bounding box center [139, 229] width 97 height 14
click at [127, 230] on link "[US_STATE] ERS Locksmith" at bounding box center [168, 229] width 155 height 14
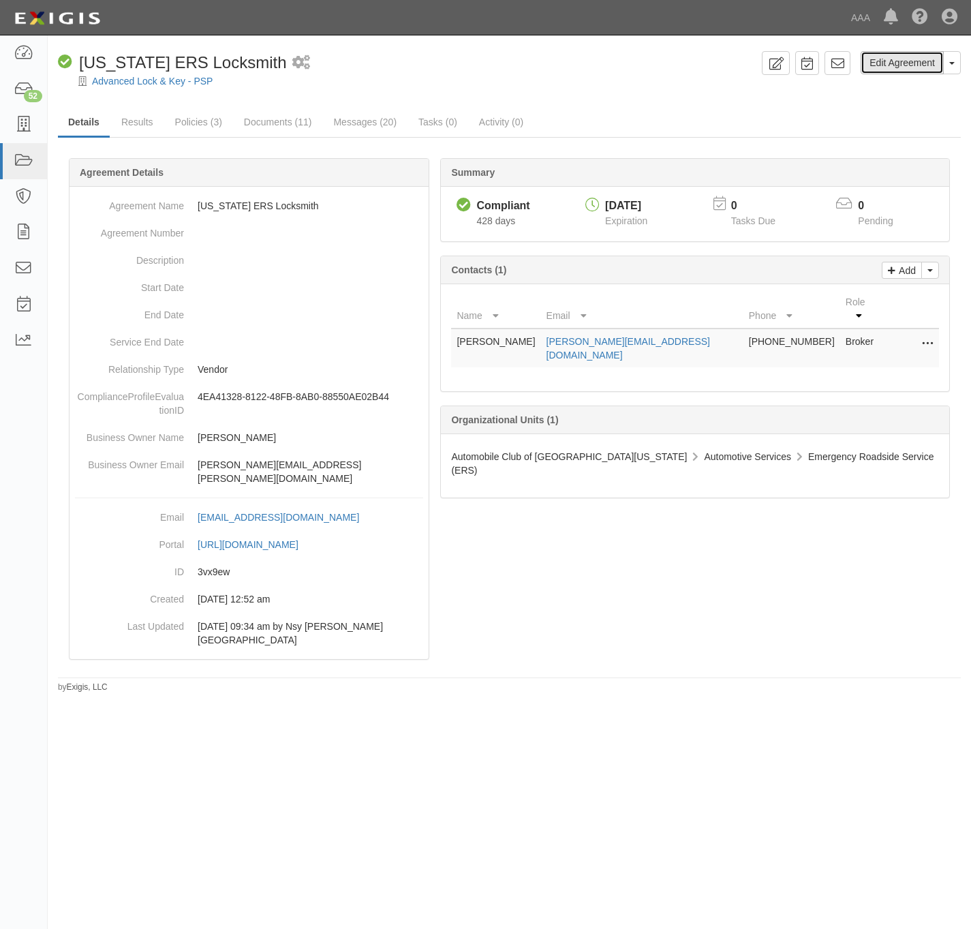
click at [896, 55] on link "Edit Agreement" at bounding box center [902, 62] width 83 height 23
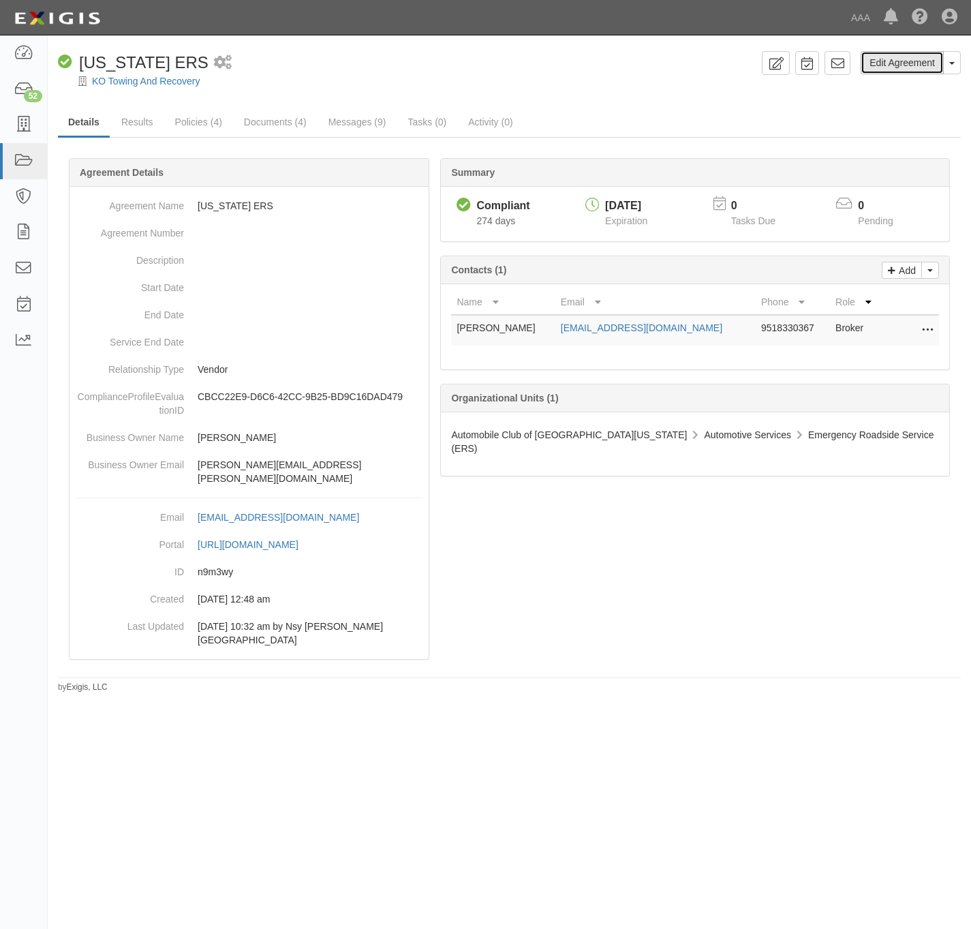
click at [920, 62] on link "Edit Agreement" at bounding box center [902, 62] width 83 height 23
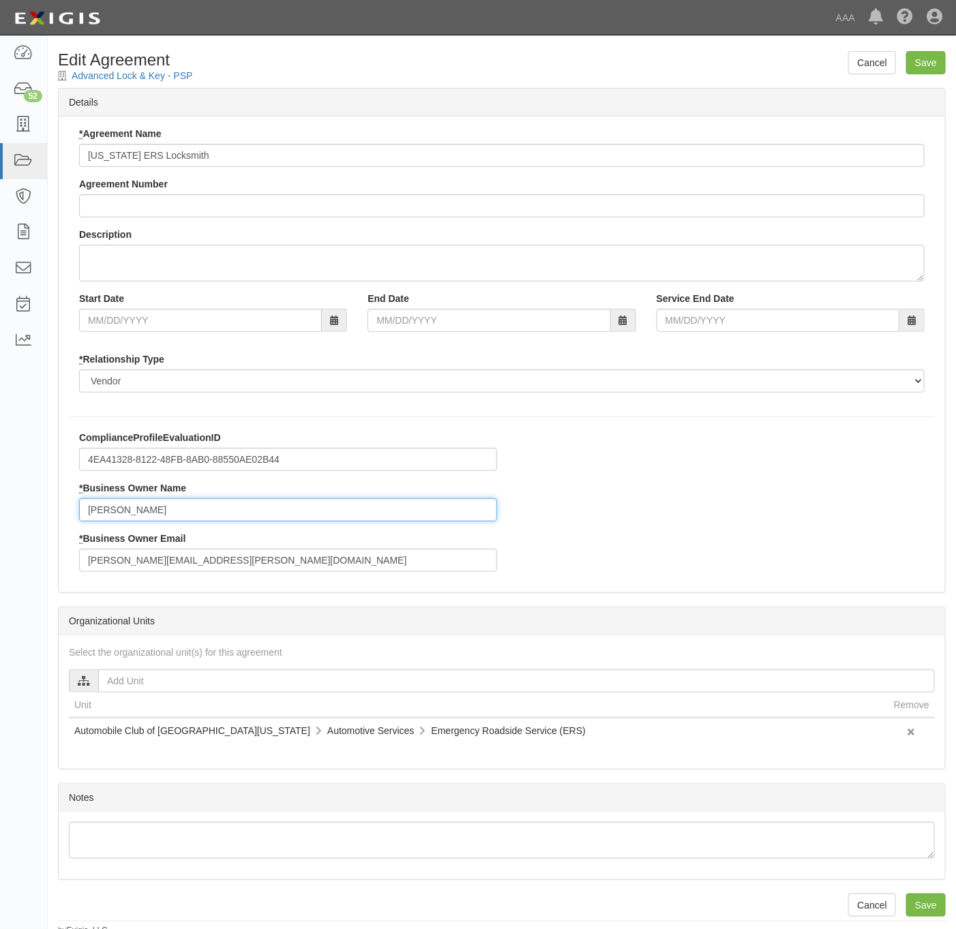
click at [187, 517] on input "[PERSON_NAME]" at bounding box center [288, 509] width 418 height 23
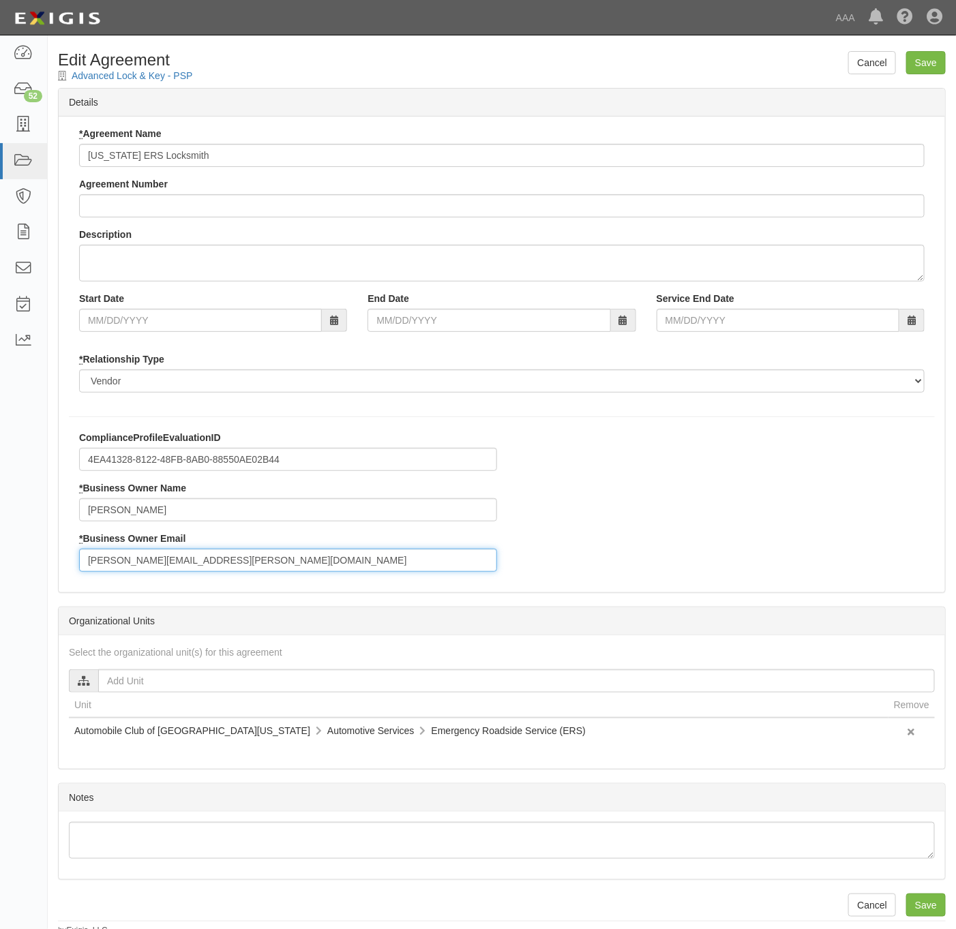
click at [250, 565] on input "lieberman.aaron@ace.aaa.com" at bounding box center [288, 560] width 418 height 23
paste input "[PERSON_NAME]"
type input "[PERSON_NAME]"
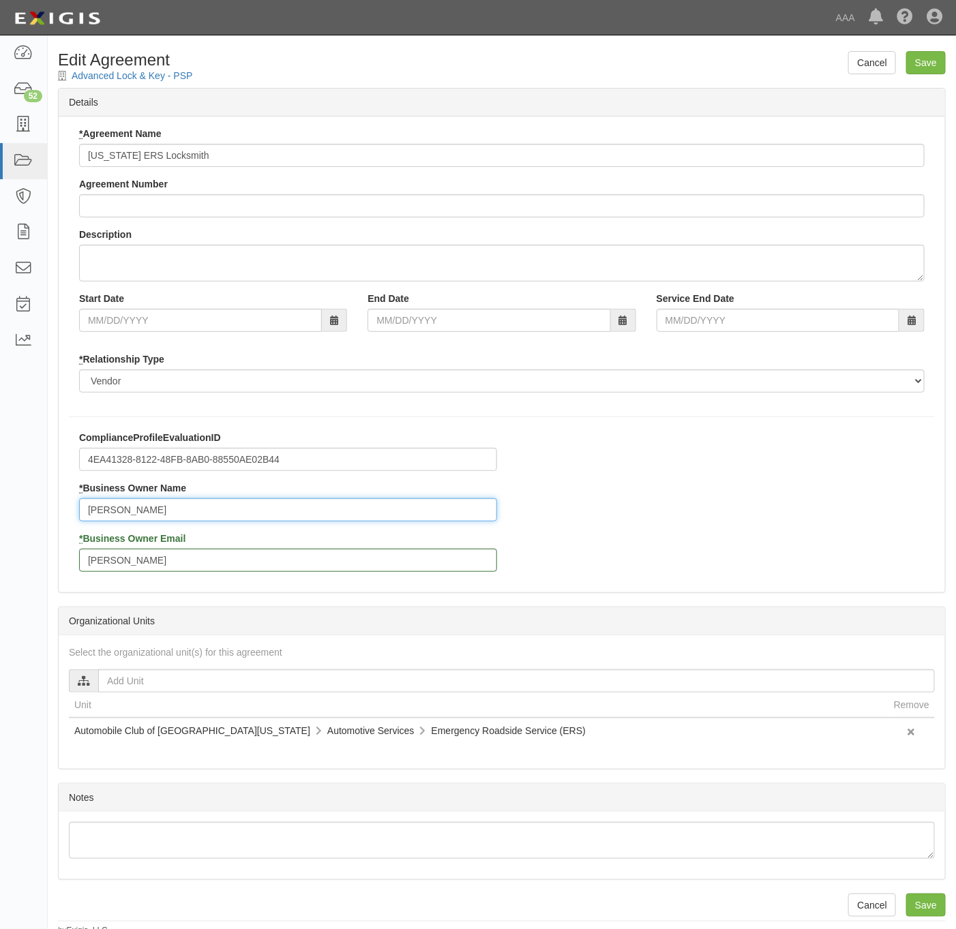
paste input "[PERSON_NAME]"
type input "[PERSON_NAME]"
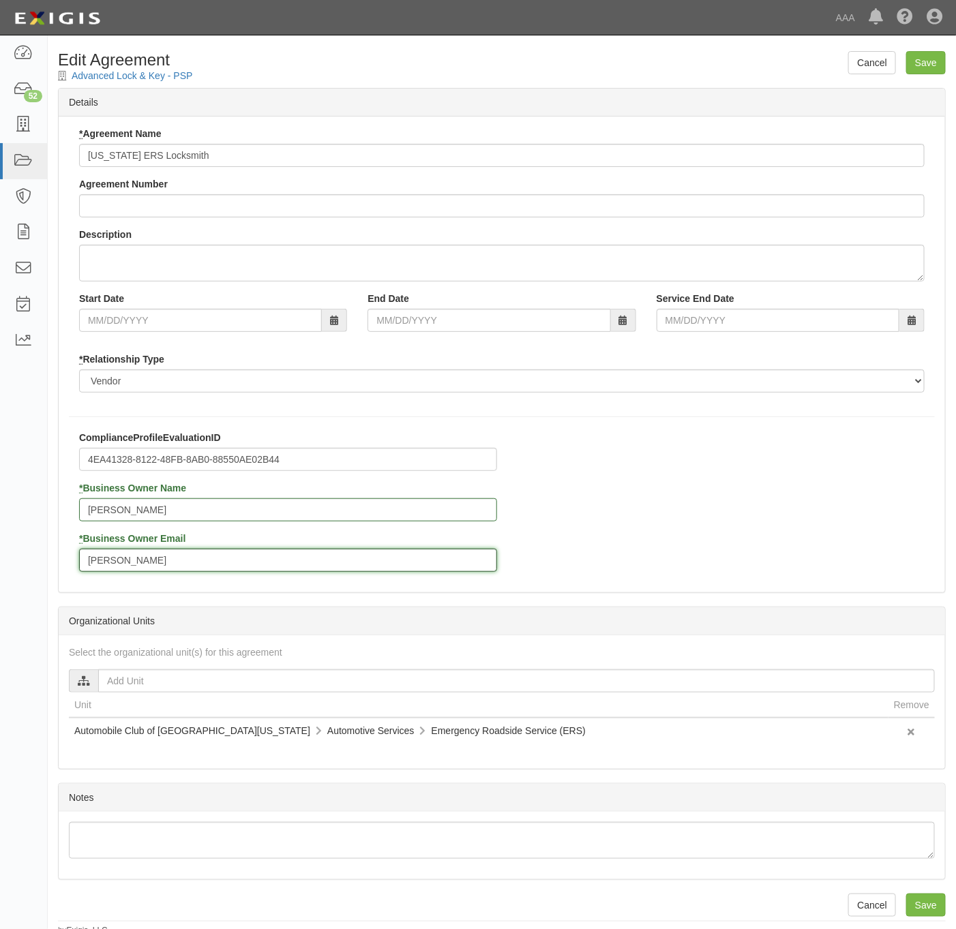
paste input "[EMAIL_ADDRESS][PERSON_NAME][DOMAIN_NAME]"
type input "[EMAIL_ADDRESS][PERSON_NAME][DOMAIN_NAME]"
click at [931, 62] on input "Save" at bounding box center [926, 62] width 40 height 23
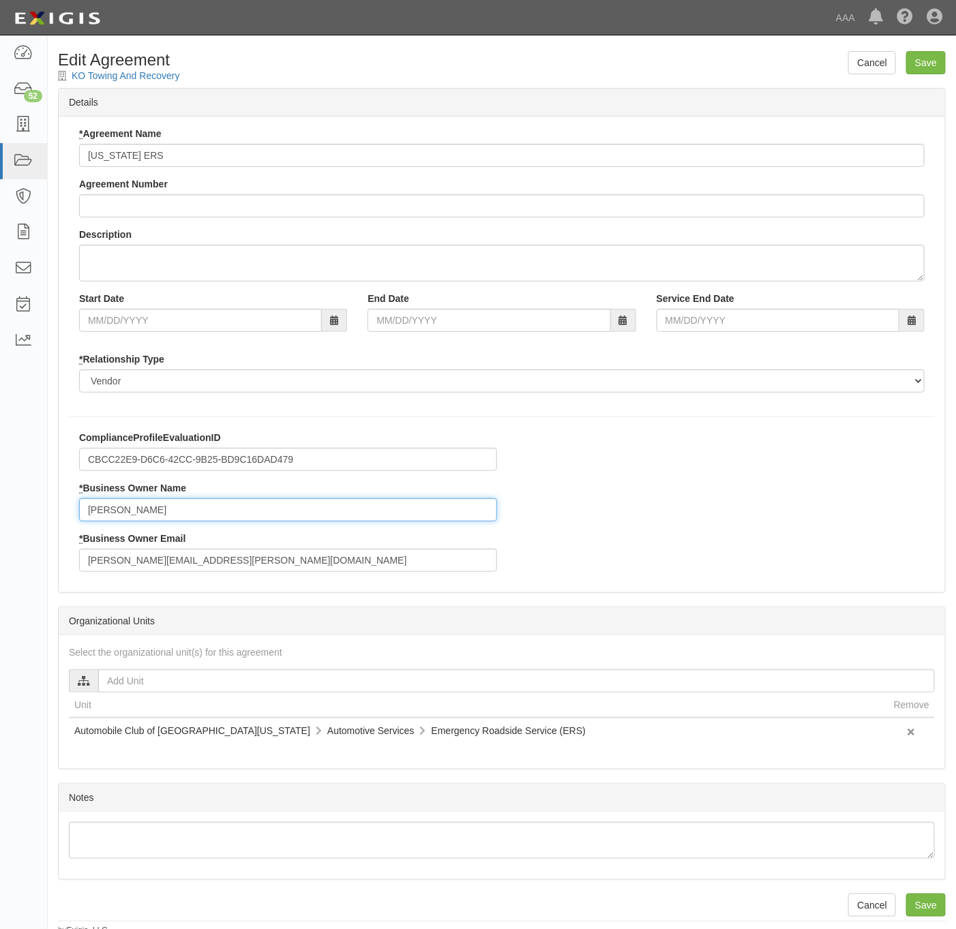
drag, startPoint x: 180, startPoint y: 518, endPoint x: 29, endPoint y: 526, distance: 151.5
click at [27, 526] on body "Toggle navigation Dashboard 52 Inbox Parties Agreements Coverages Documents Mes…" at bounding box center [478, 468] width 956 height 937
paste input "[PERSON_NAME]"
type input "[PERSON_NAME]"
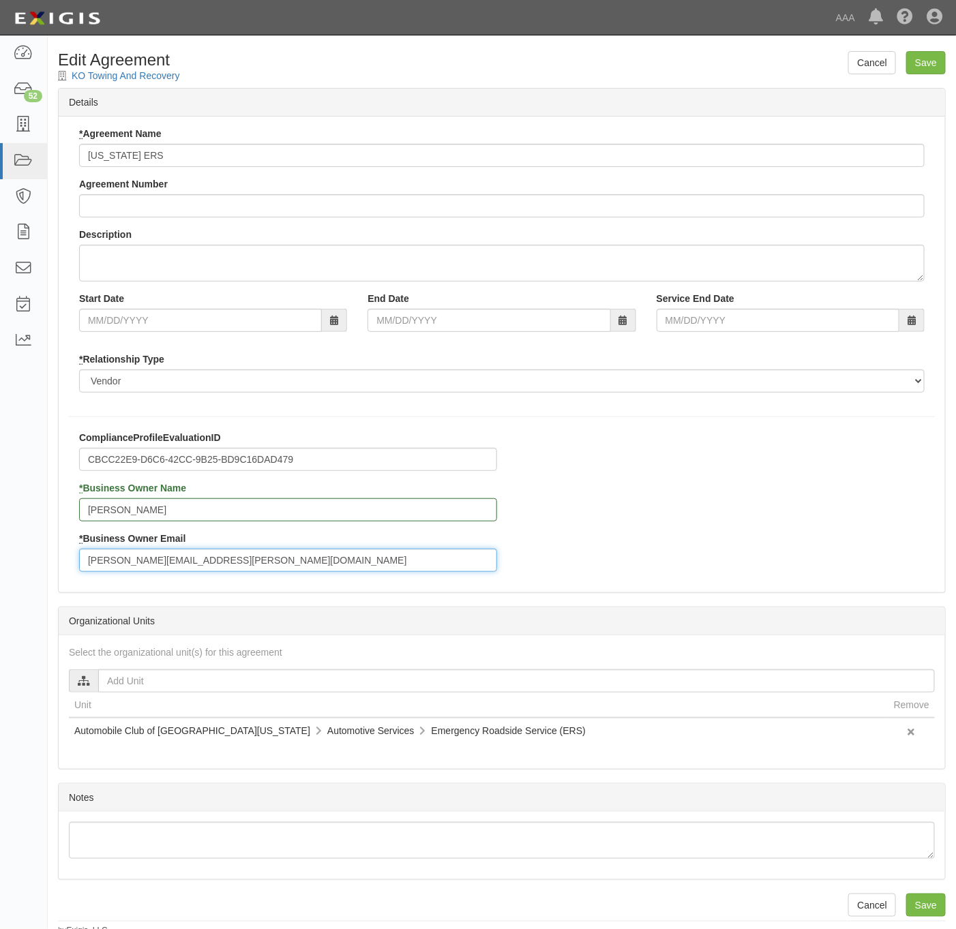
click at [240, 571] on input "rios.anthony@ace.aaa.com" at bounding box center [288, 560] width 418 height 23
paste input "miranda.raegan"
type input "[EMAIL_ADDRESS][PERSON_NAME][DOMAIN_NAME]"
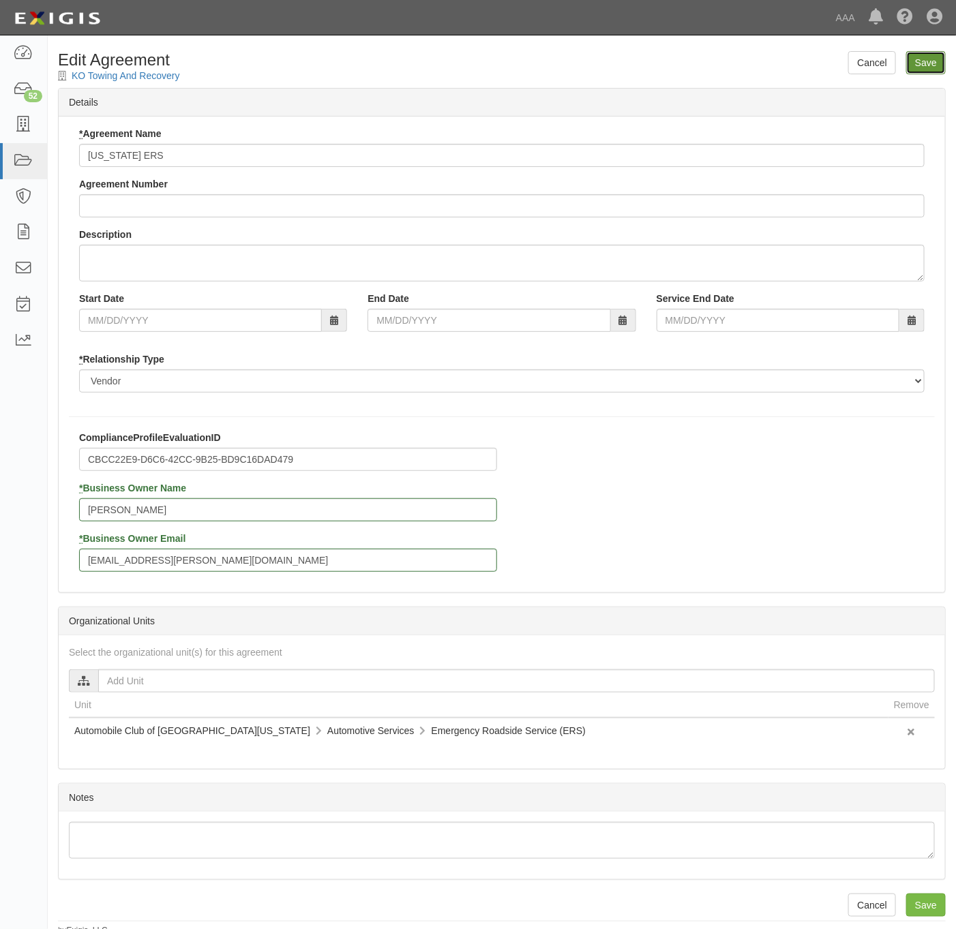
click at [928, 62] on input "Save" at bounding box center [926, 62] width 40 height 23
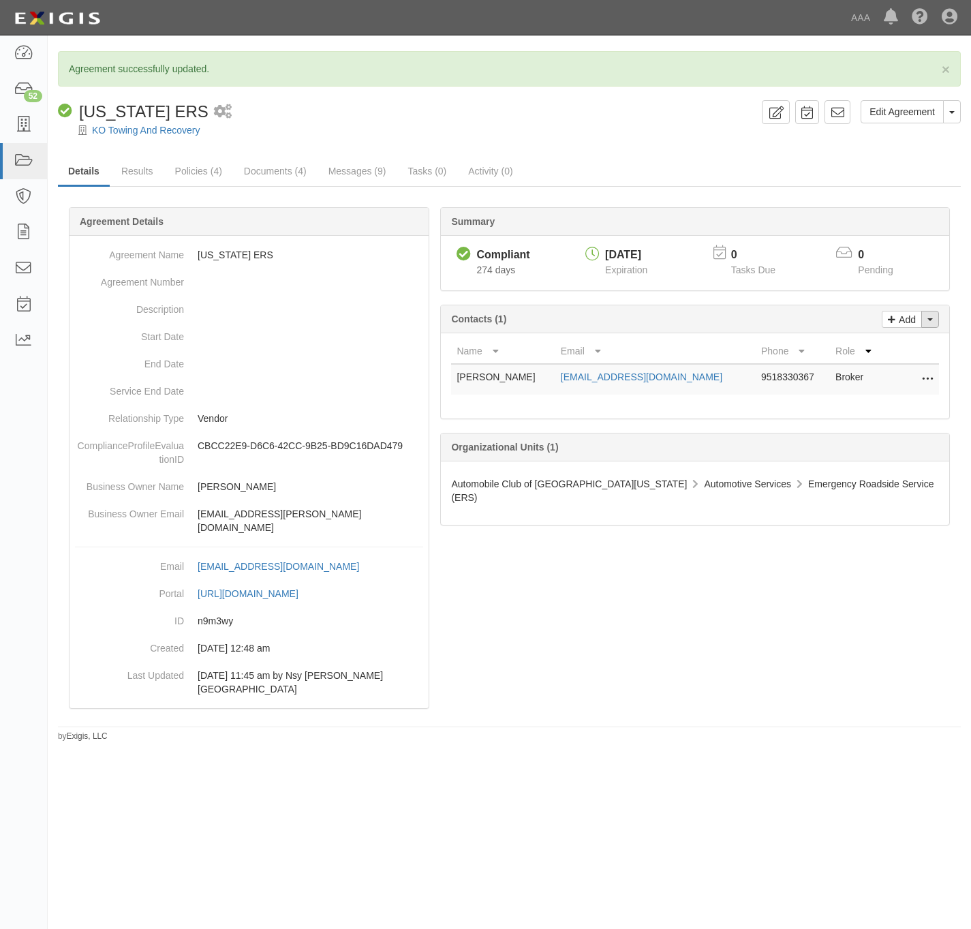
click at [935, 321] on button "Toggle Contact Dropdown" at bounding box center [931, 319] width 18 height 17
click at [904, 350] on link "Change contacts" at bounding box center [885, 344] width 108 height 18
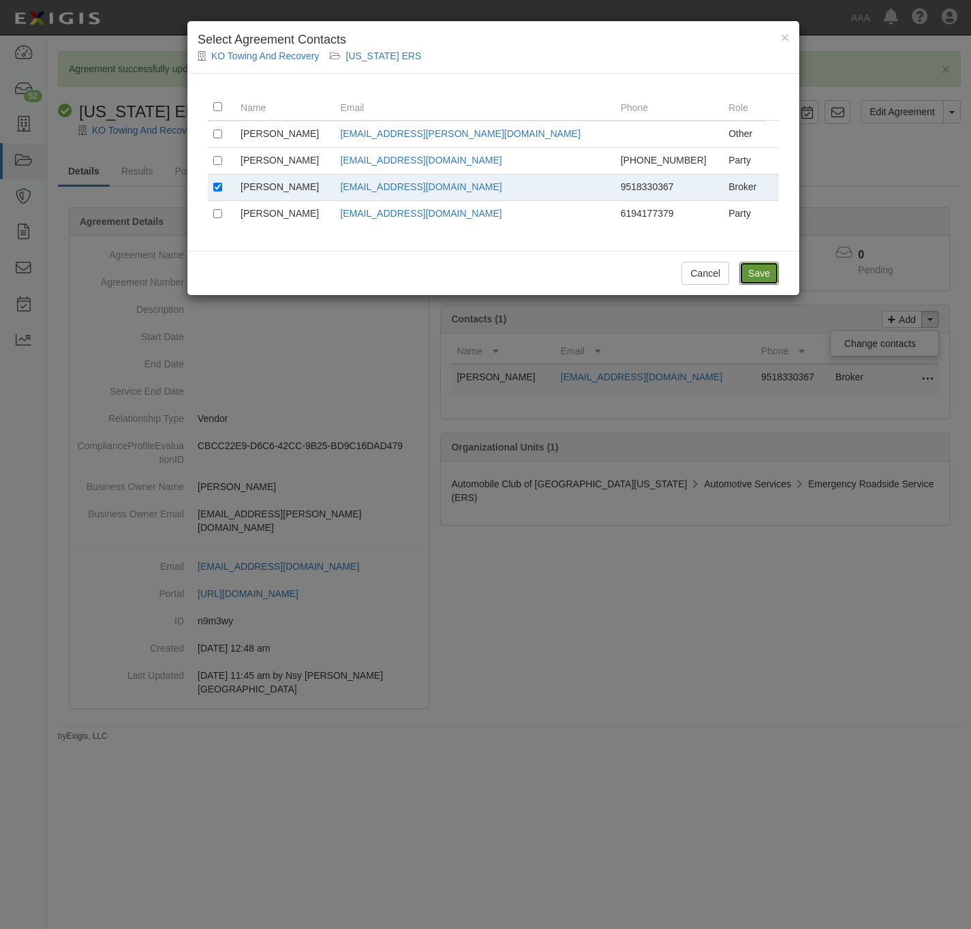
click at [761, 276] on input "Save" at bounding box center [760, 273] width 40 height 23
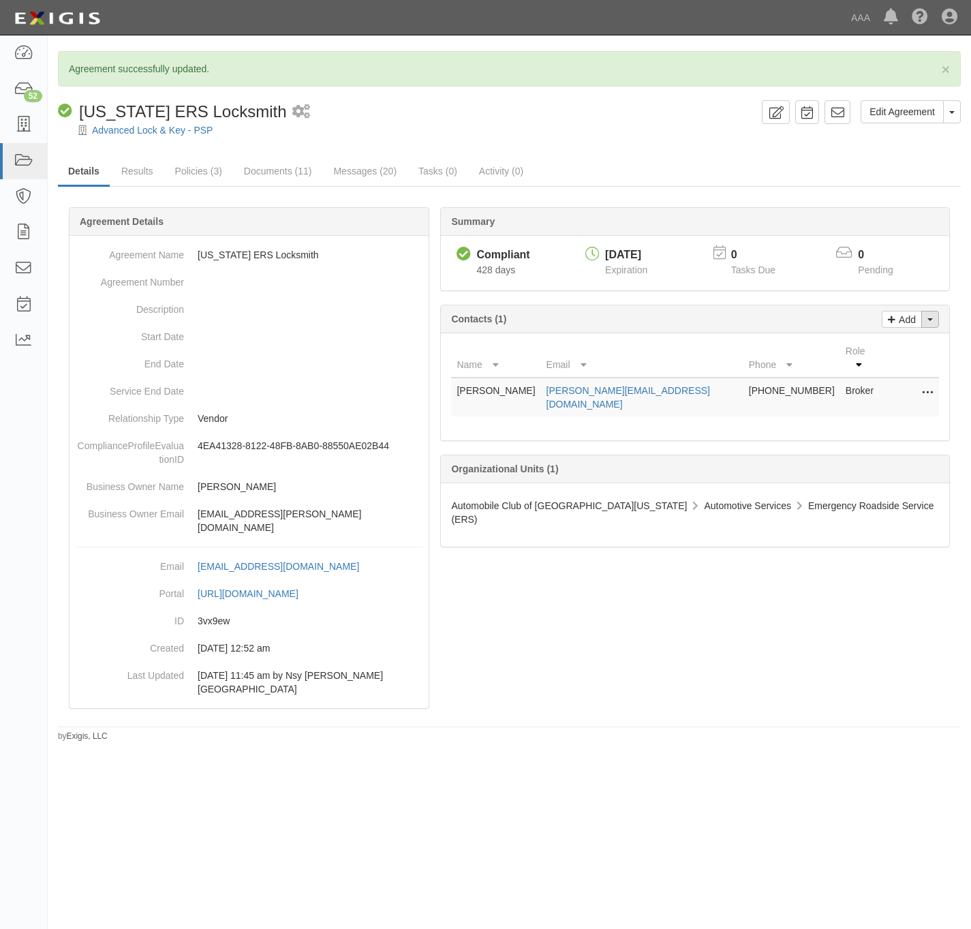
click at [931, 326] on button "Toggle Contact Dropdown" at bounding box center [931, 319] width 18 height 17
click at [917, 350] on link "Change contacts" at bounding box center [885, 344] width 108 height 18
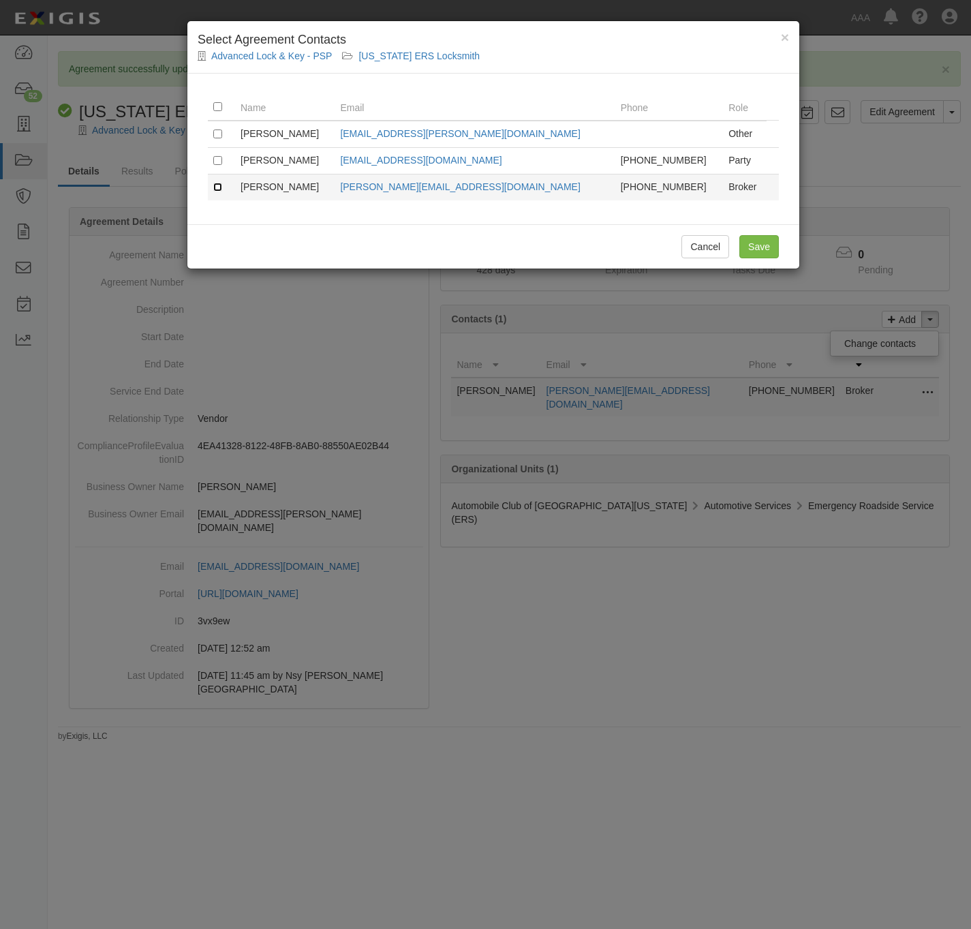
click at [219, 189] on input "checkbox" at bounding box center [217, 187] width 9 height 9
checkbox input "true"
click at [769, 252] on input "Save" at bounding box center [760, 246] width 40 height 23
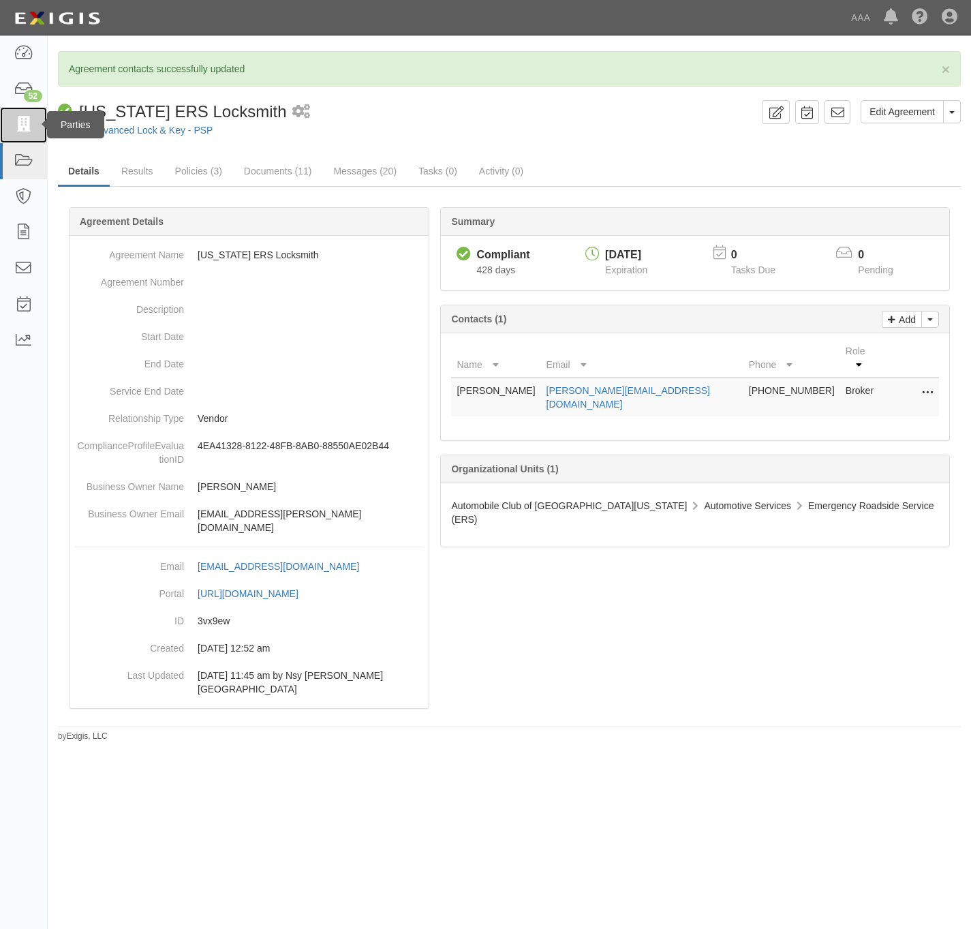
click at [31, 127] on icon at bounding box center [23, 125] width 19 height 16
drag, startPoint x: 31, startPoint y: 127, endPoint x: 23, endPoint y: 125, distance: 8.0
click at [23, 125] on icon at bounding box center [23, 125] width 19 height 16
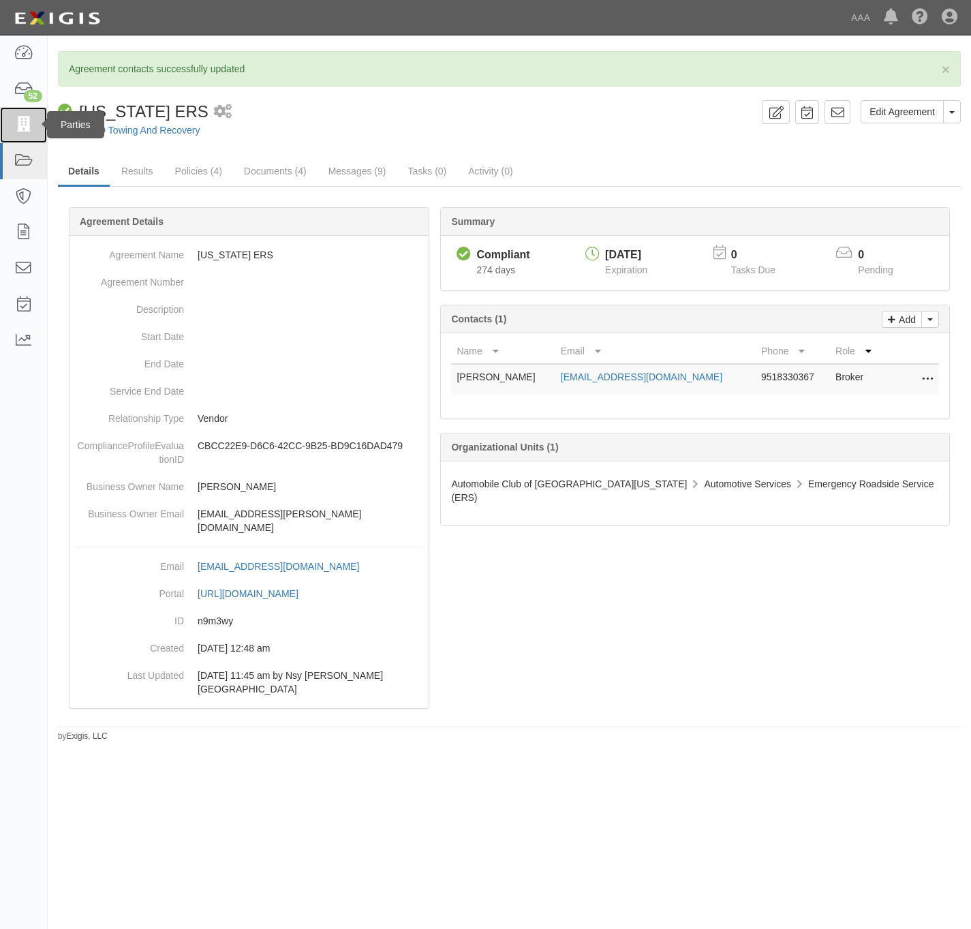
click at [29, 121] on icon at bounding box center [23, 125] width 19 height 16
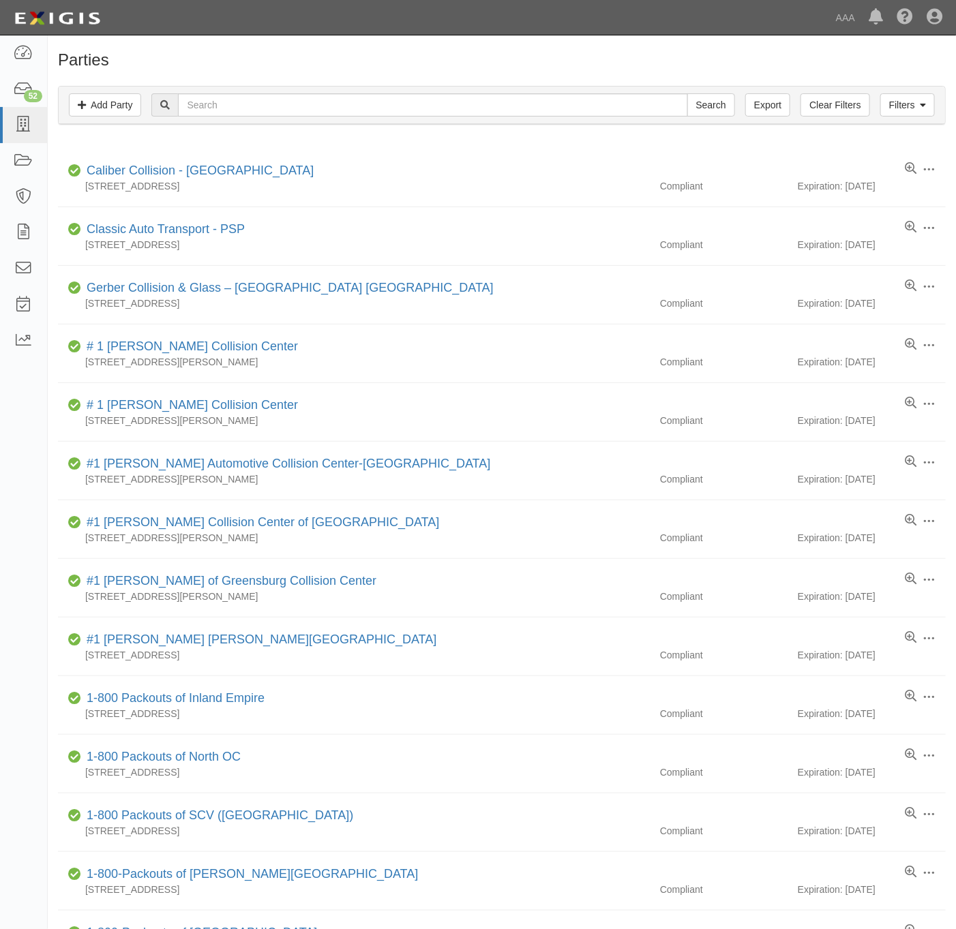
click at [237, 123] on div "Filters Add Party Clear Filters Export Search Filters" at bounding box center [502, 105] width 886 height 37
click at [244, 109] on input "text" at bounding box center [432, 104] width 509 height 23
paste input "Southern California Towing LLC"
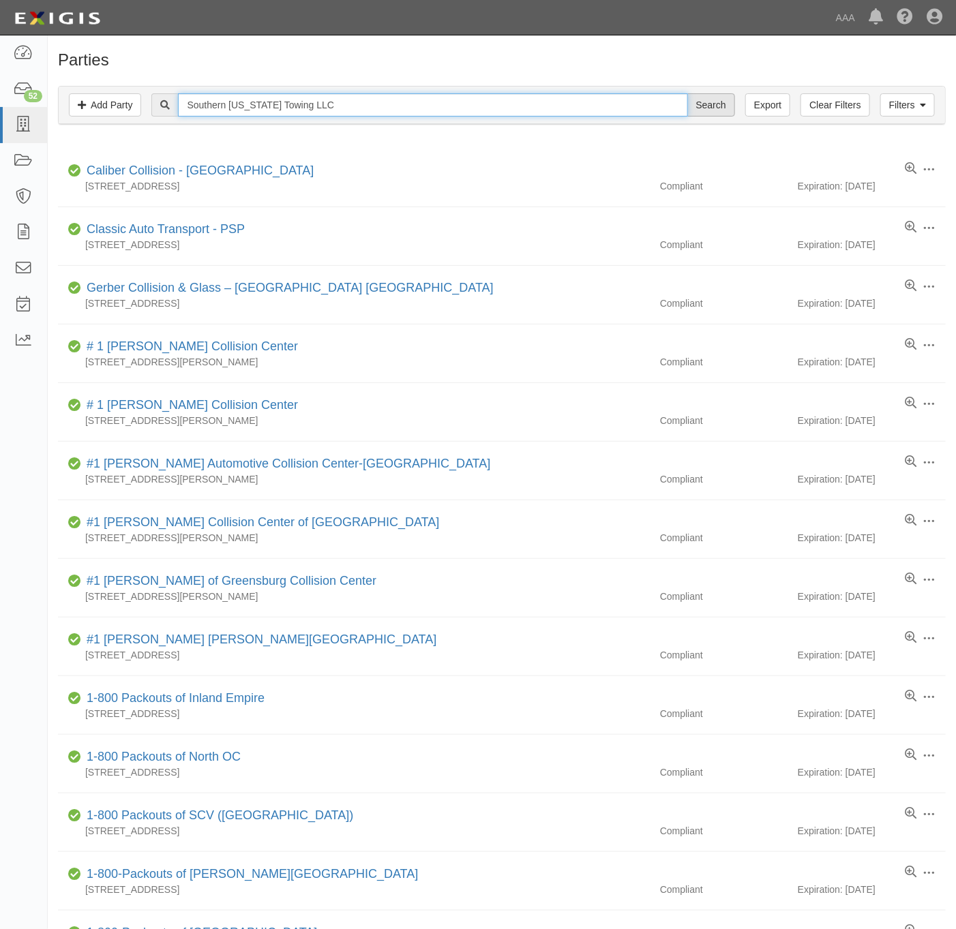
type input "Southern California Towing LLC"
click at [712, 102] on input "Search" at bounding box center [711, 104] width 48 height 23
click at [256, 97] on input "text" at bounding box center [432, 104] width 509 height 23
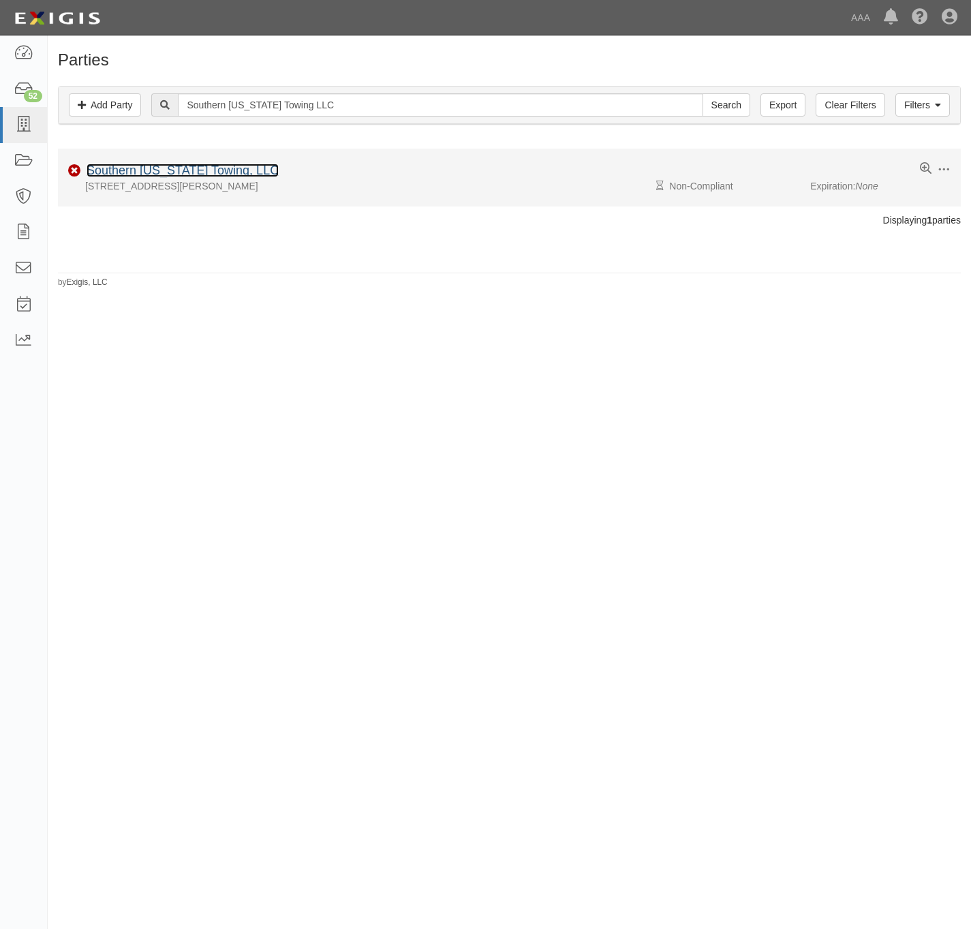
click at [129, 168] on link "Southern California Towing, LLC" at bounding box center [183, 171] width 192 height 14
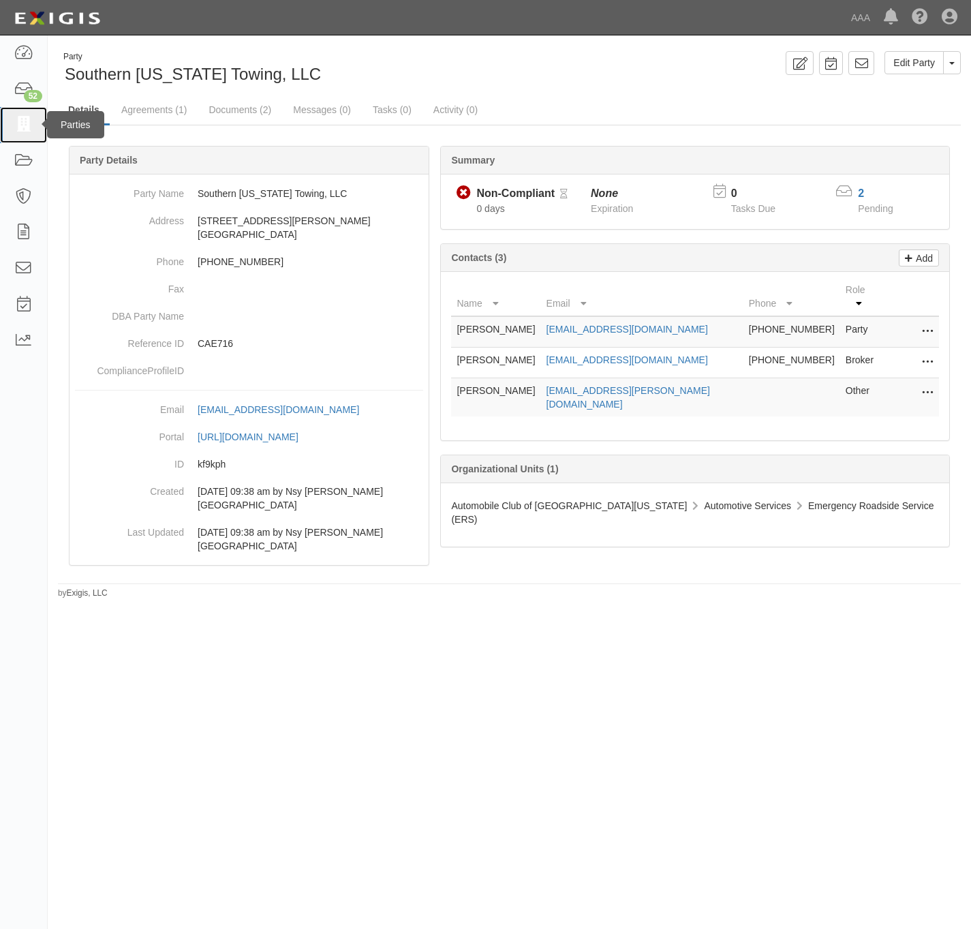
click at [22, 123] on icon at bounding box center [23, 125] width 19 height 16
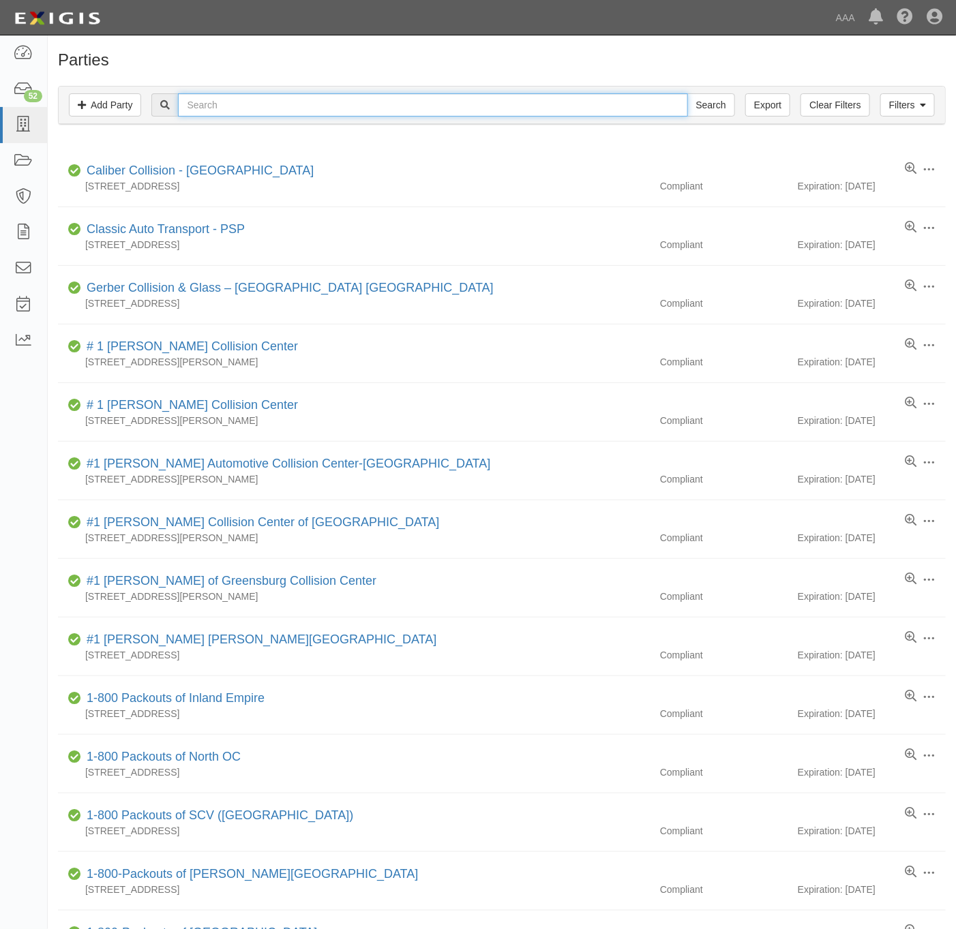
click at [235, 103] on input "text" at bounding box center [432, 104] width 509 height 23
paste input "A & E TOWING, INC."
type input "A & E TOWING, INC."
click at [694, 110] on input "Search" at bounding box center [711, 104] width 48 height 23
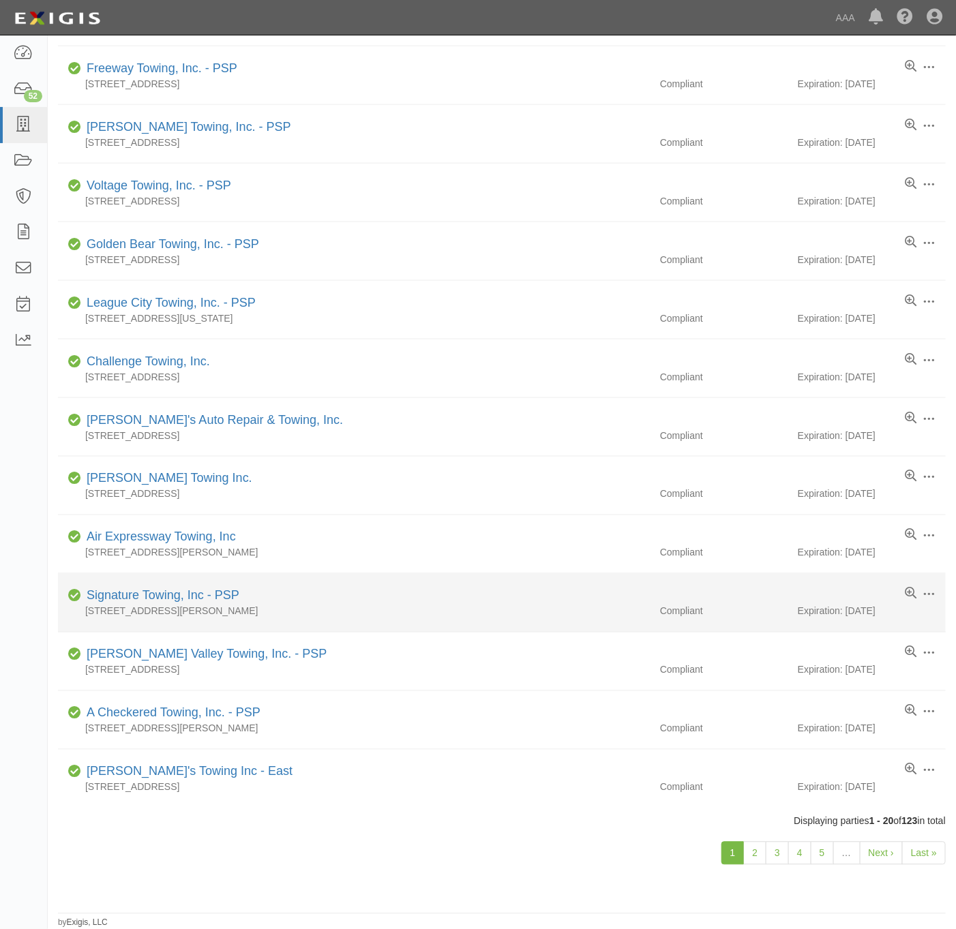
scroll to position [521, 0]
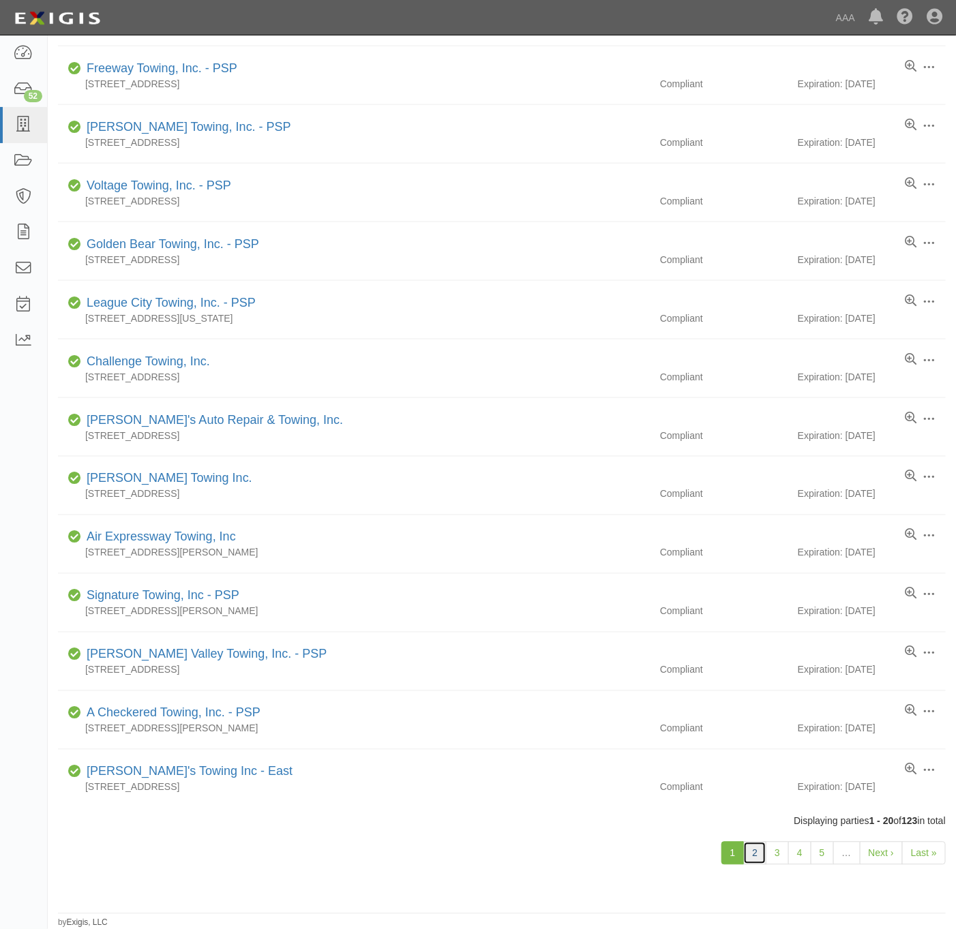
click at [751, 851] on link "2" at bounding box center [754, 853] width 23 height 23
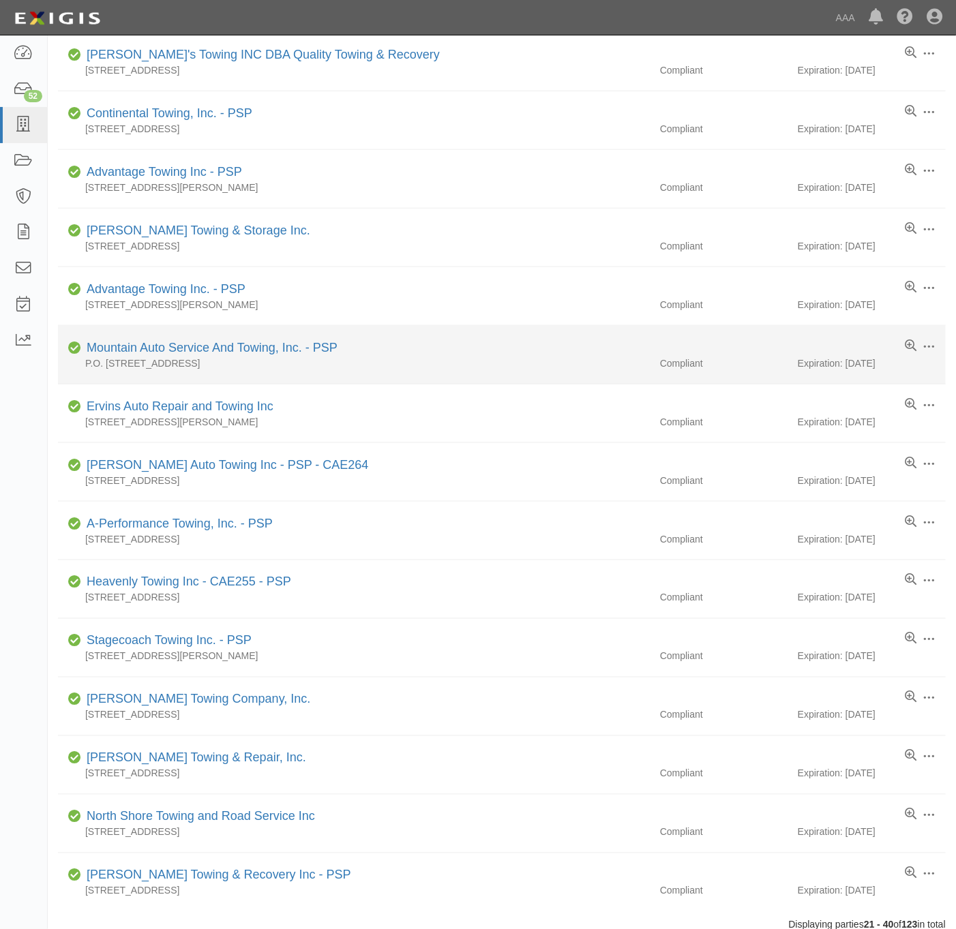
scroll to position [521, 0]
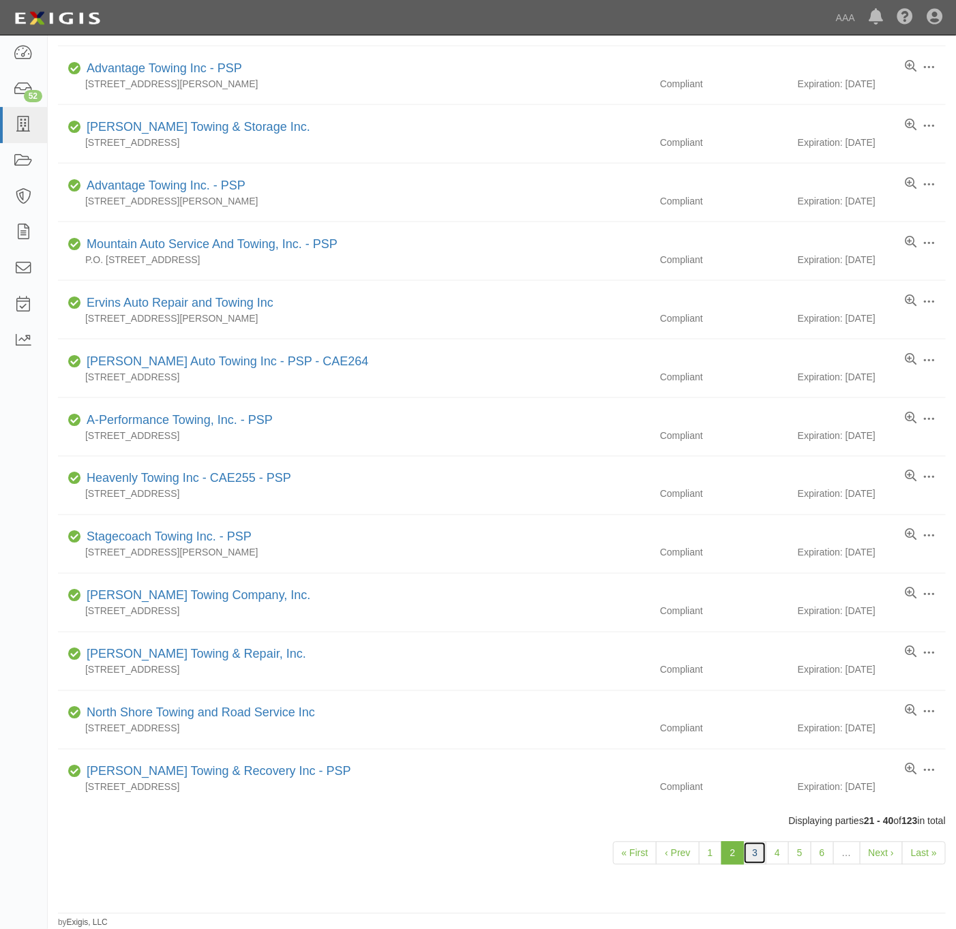
click at [747, 853] on link "3" at bounding box center [754, 853] width 23 height 23
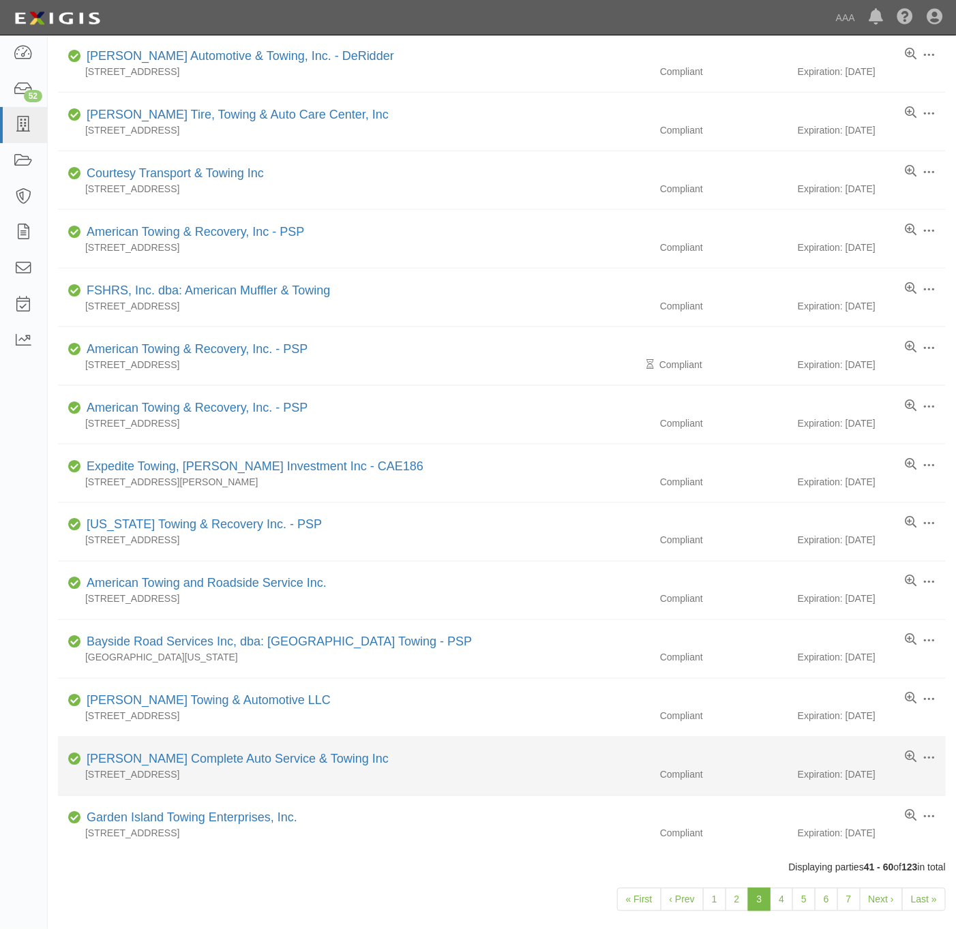
scroll to position [521, 0]
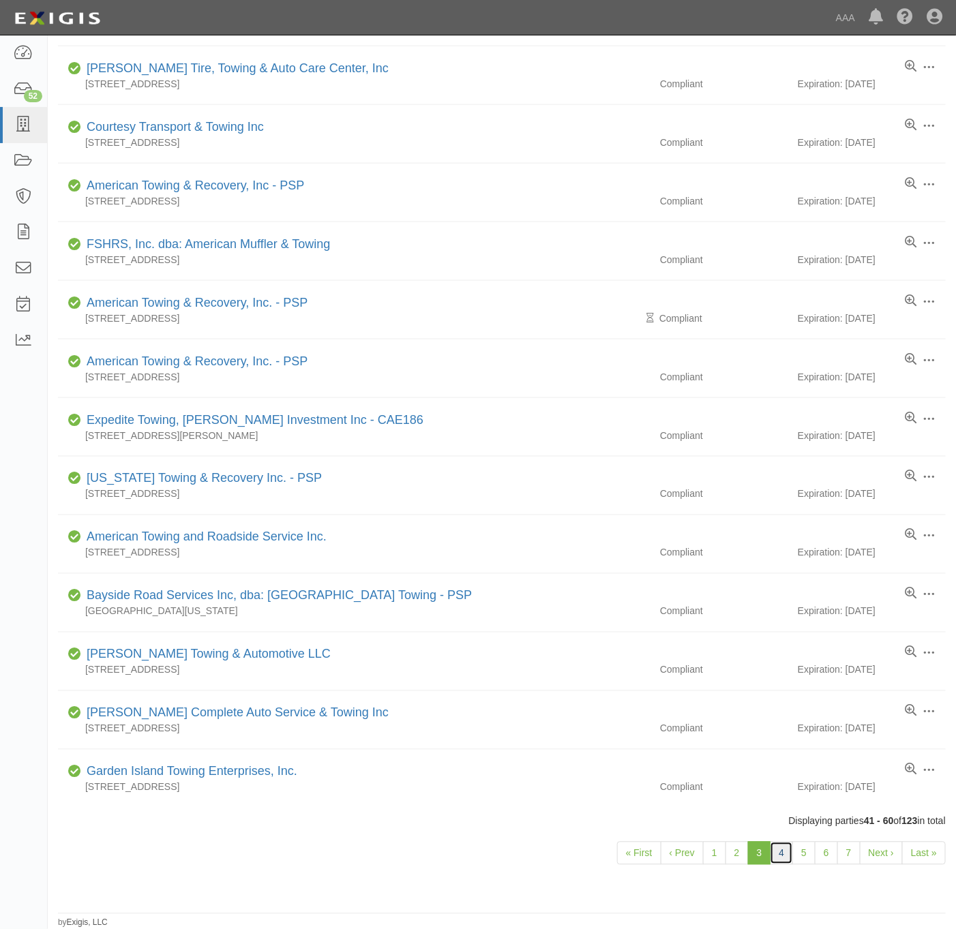
click at [783, 855] on link "4" at bounding box center [781, 853] width 23 height 23
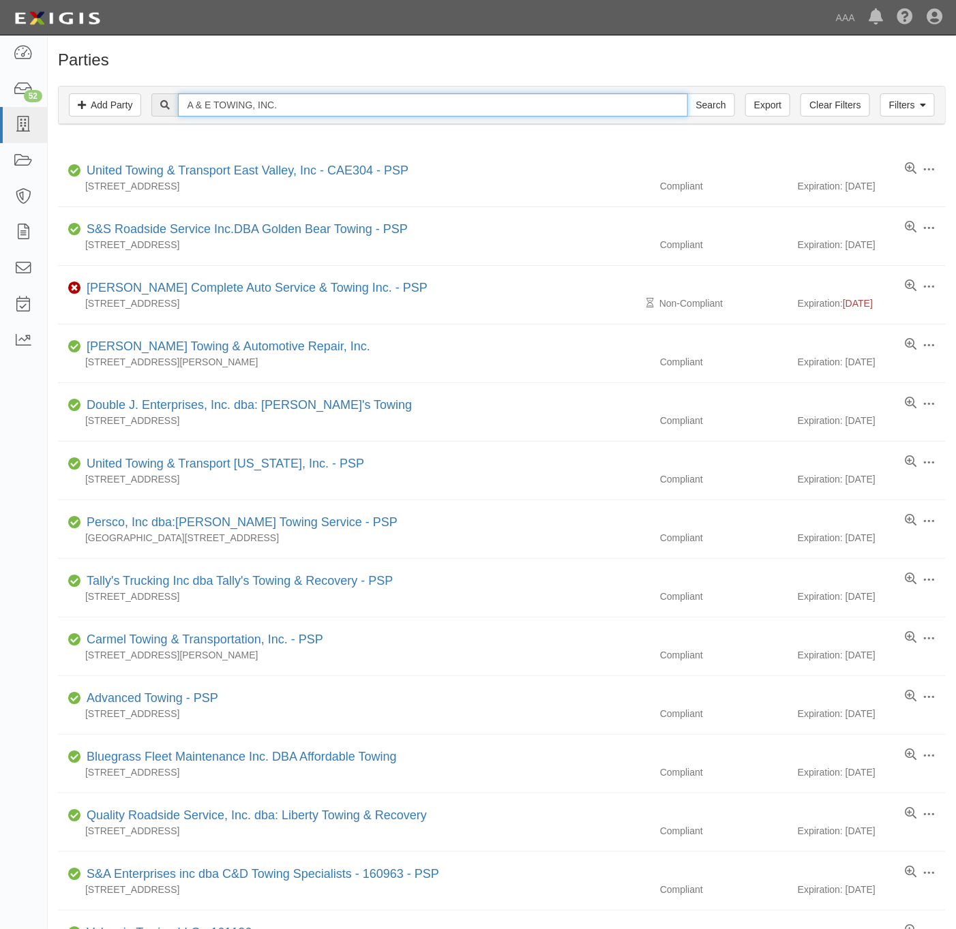
click at [297, 108] on input "A & E TOWING, INC." at bounding box center [432, 104] width 509 height 23
type input "A & E TOWING"
click at [687, 93] on input "Search" at bounding box center [711, 104] width 48 height 23
click at [723, 107] on input "Search" at bounding box center [711, 104] width 48 height 23
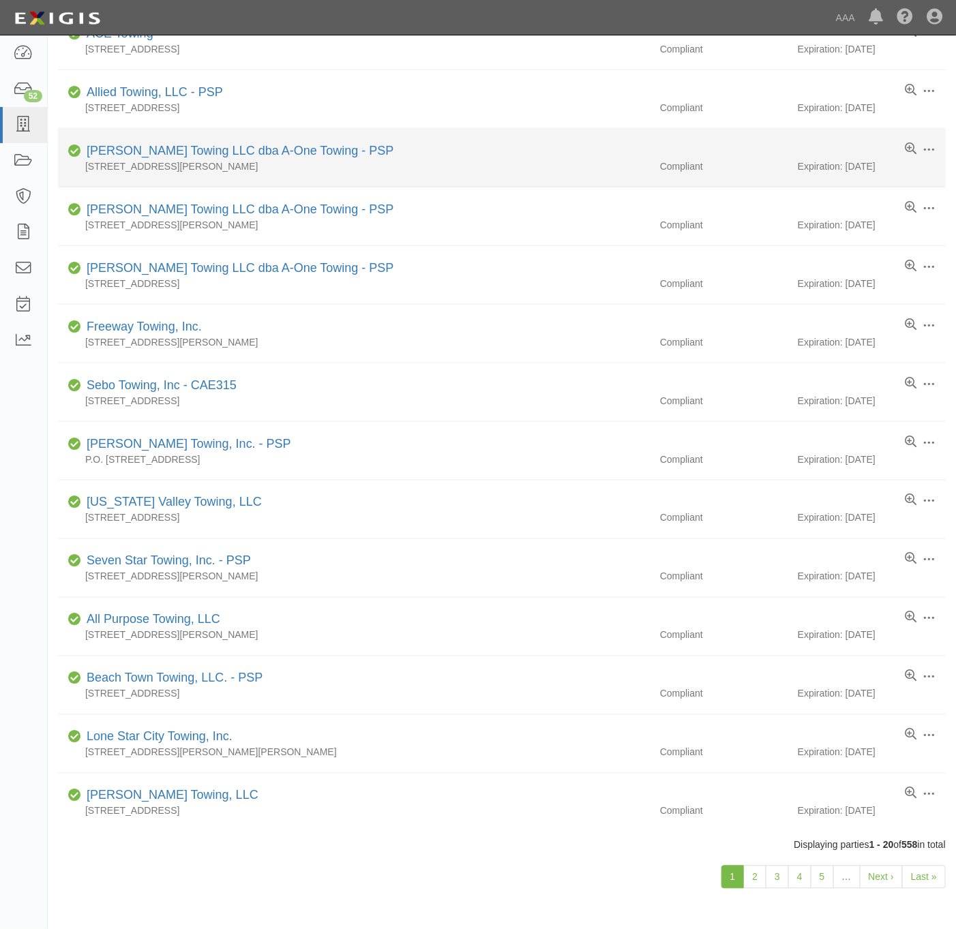
scroll to position [511, 0]
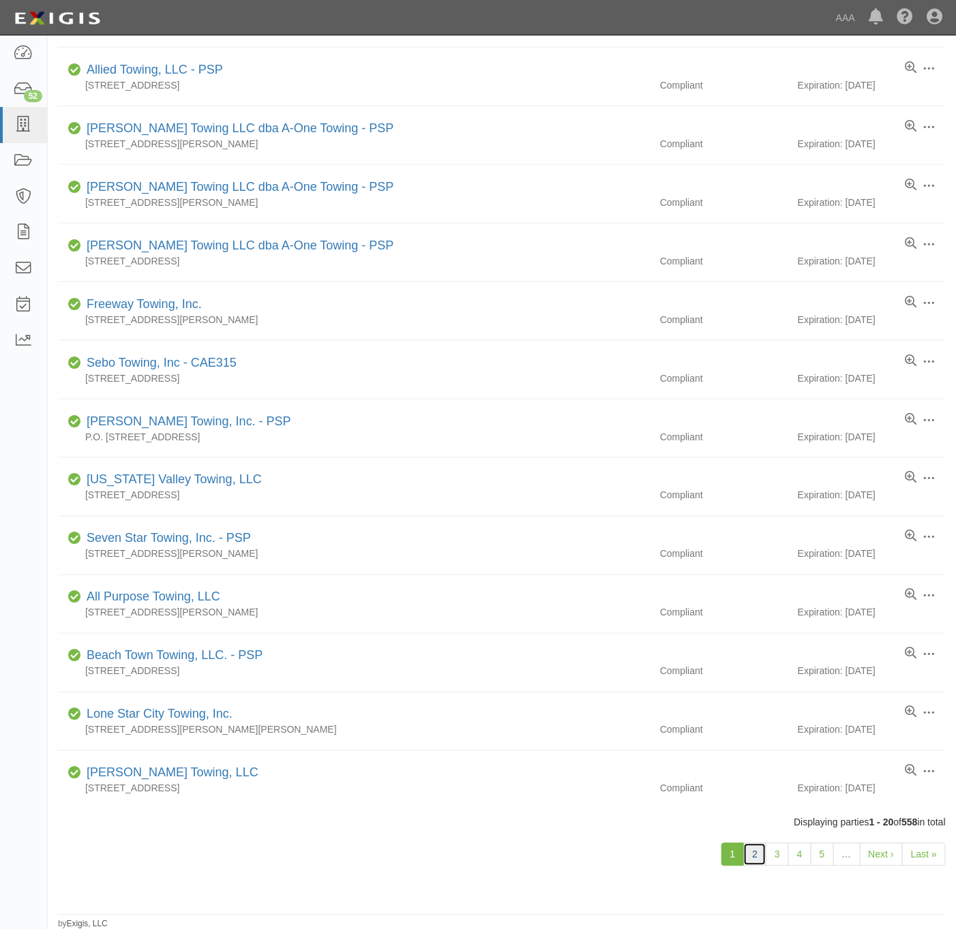
click at [749, 859] on link "2" at bounding box center [754, 854] width 23 height 23
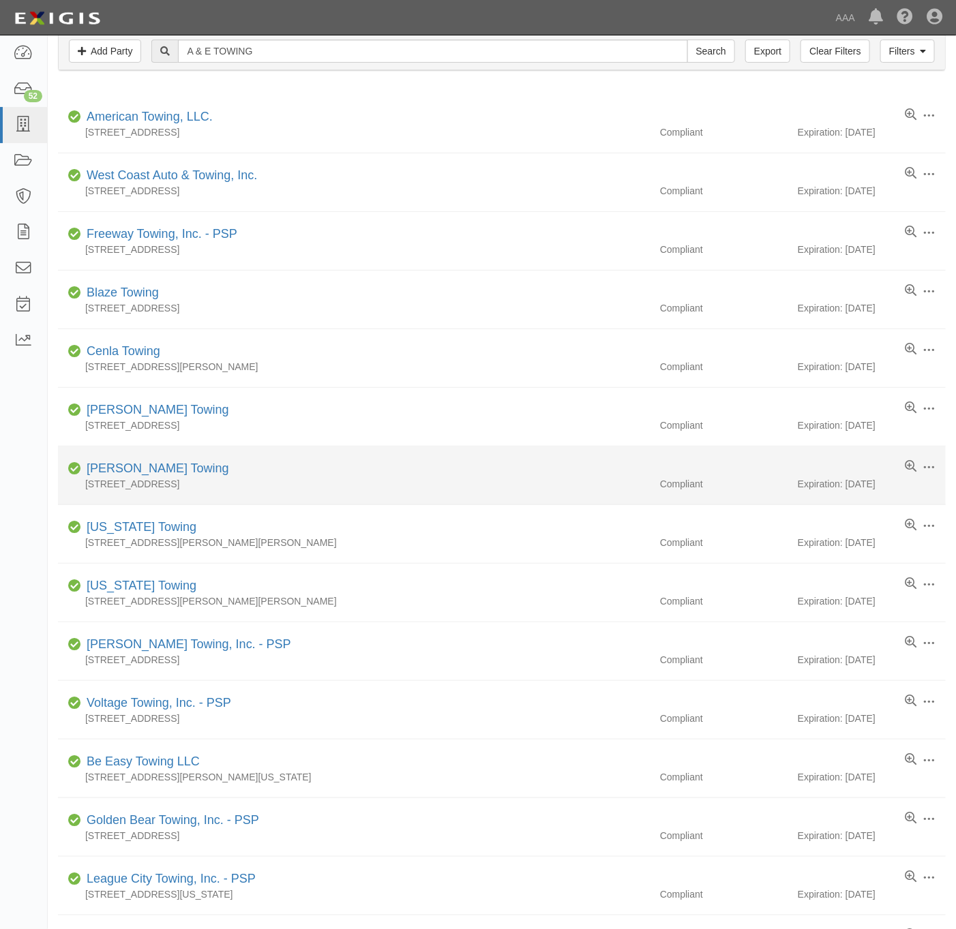
scroll to position [102, 0]
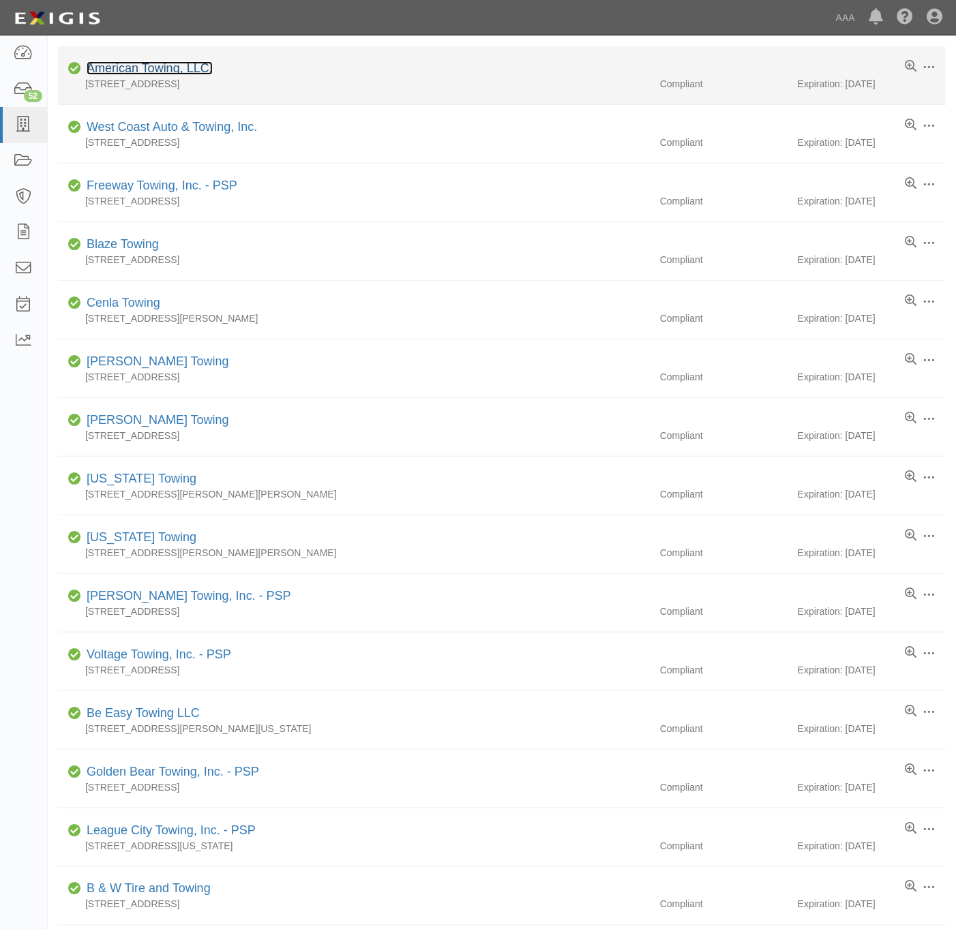
click at [141, 74] on link "American Towing, LLC." at bounding box center [150, 68] width 126 height 14
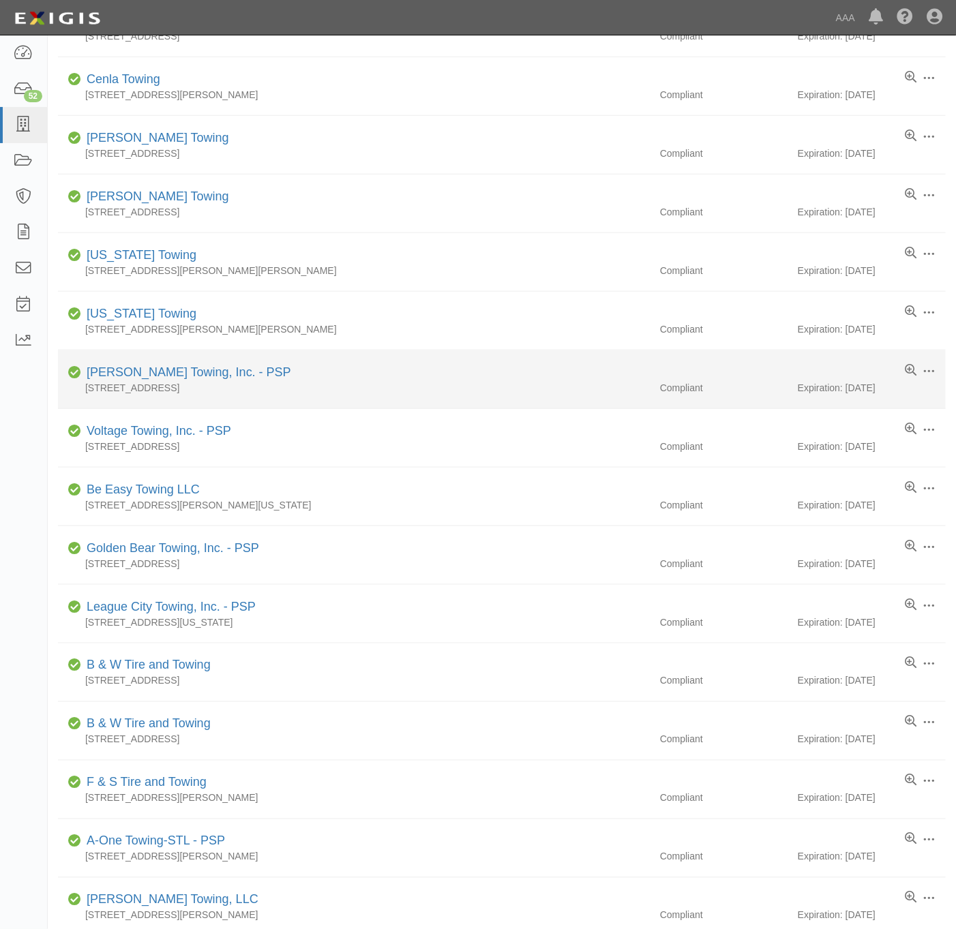
scroll to position [0, 0]
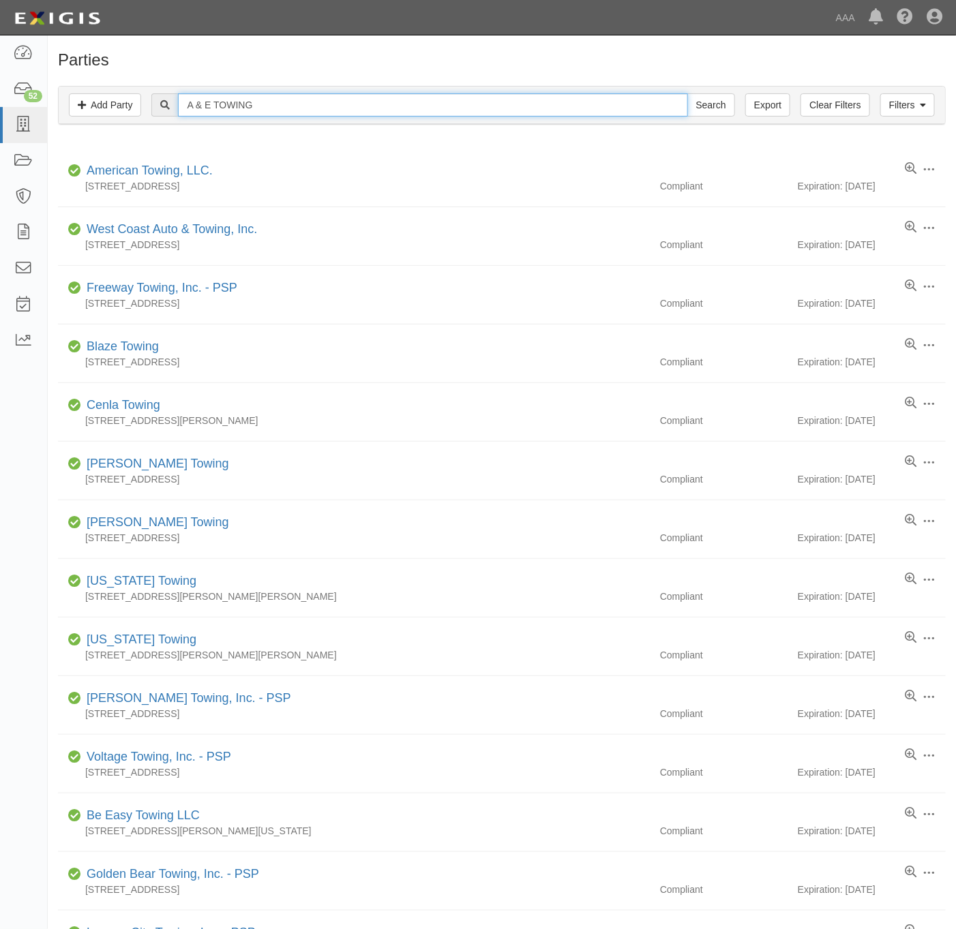
click at [252, 110] on input "A & E TOWING" at bounding box center [432, 104] width 509 height 23
click at [248, 112] on input "A & E TOWING" at bounding box center [432, 104] width 509 height 23
type input "A&E Towing"
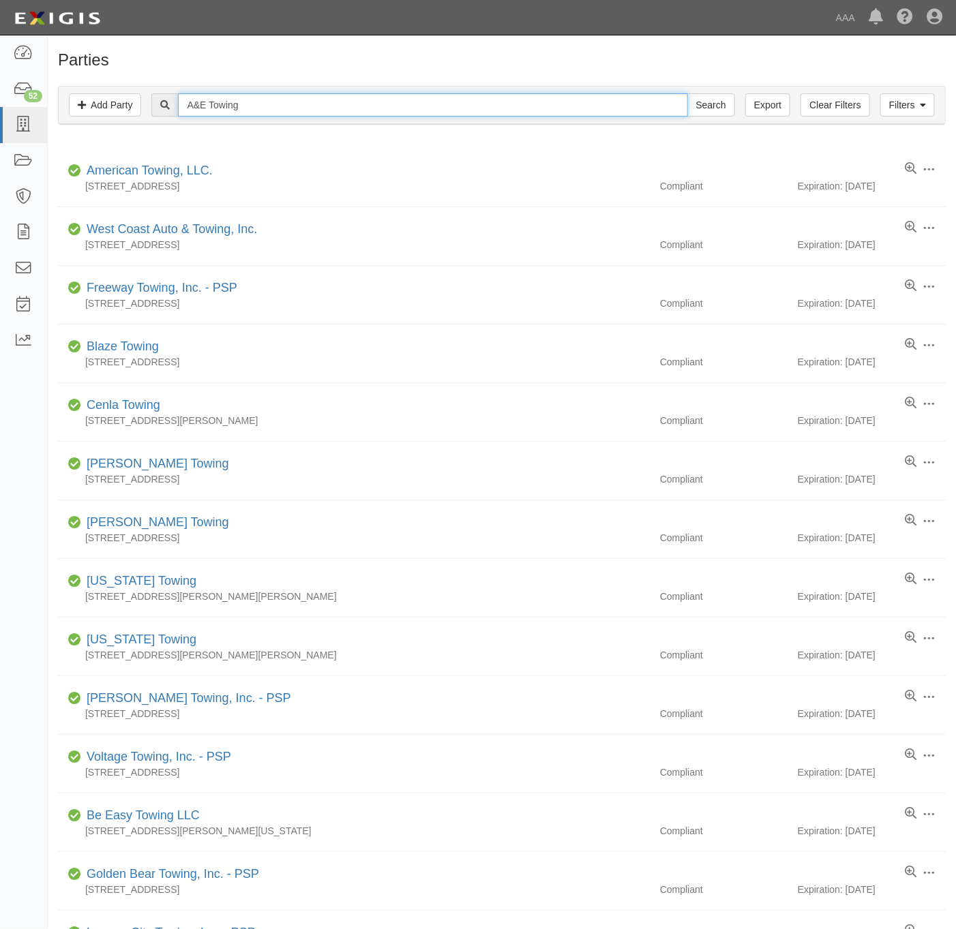
click at [687, 93] on input "Search" at bounding box center [711, 104] width 48 height 23
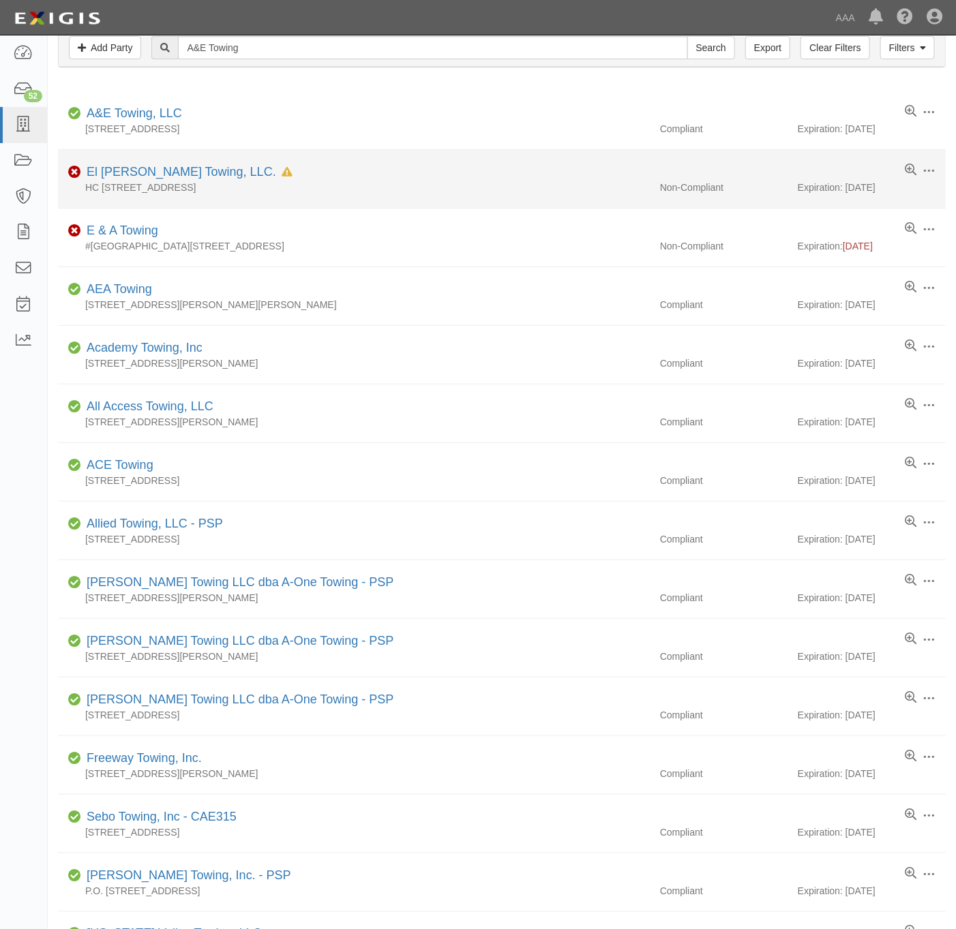
scroll to position [102, 0]
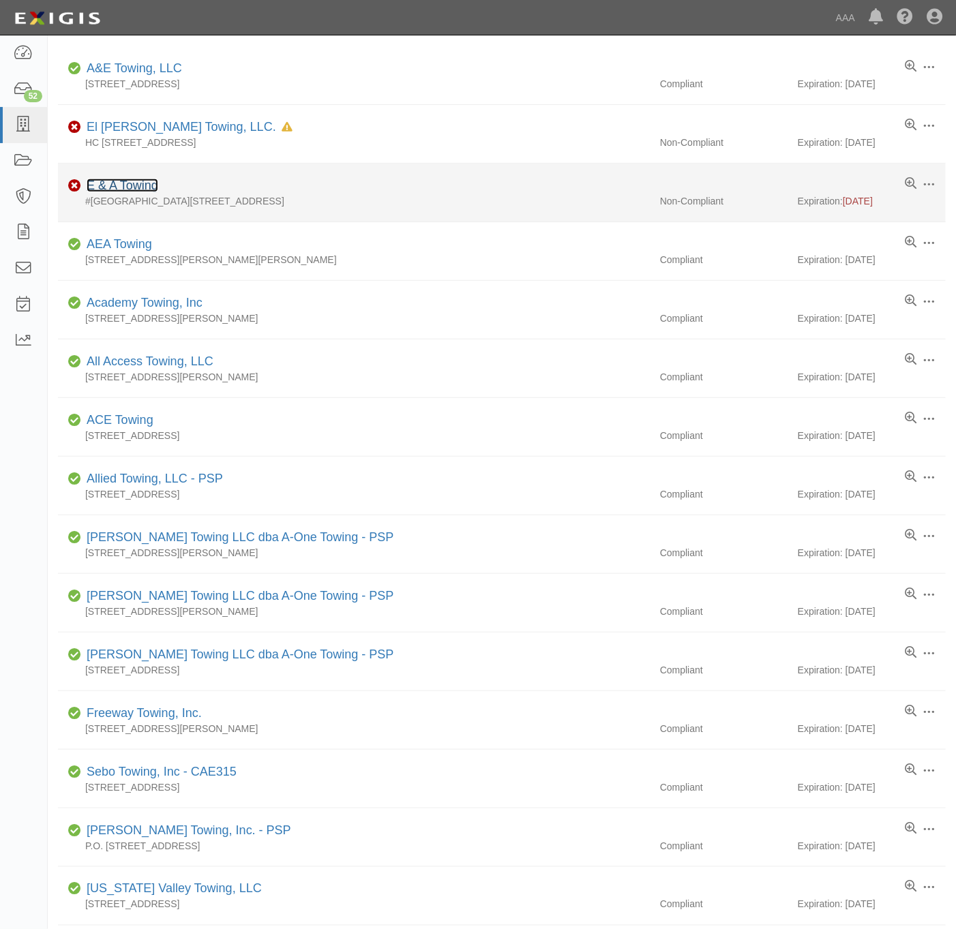
click at [143, 186] on link "E & A Towing" at bounding box center [123, 186] width 72 height 14
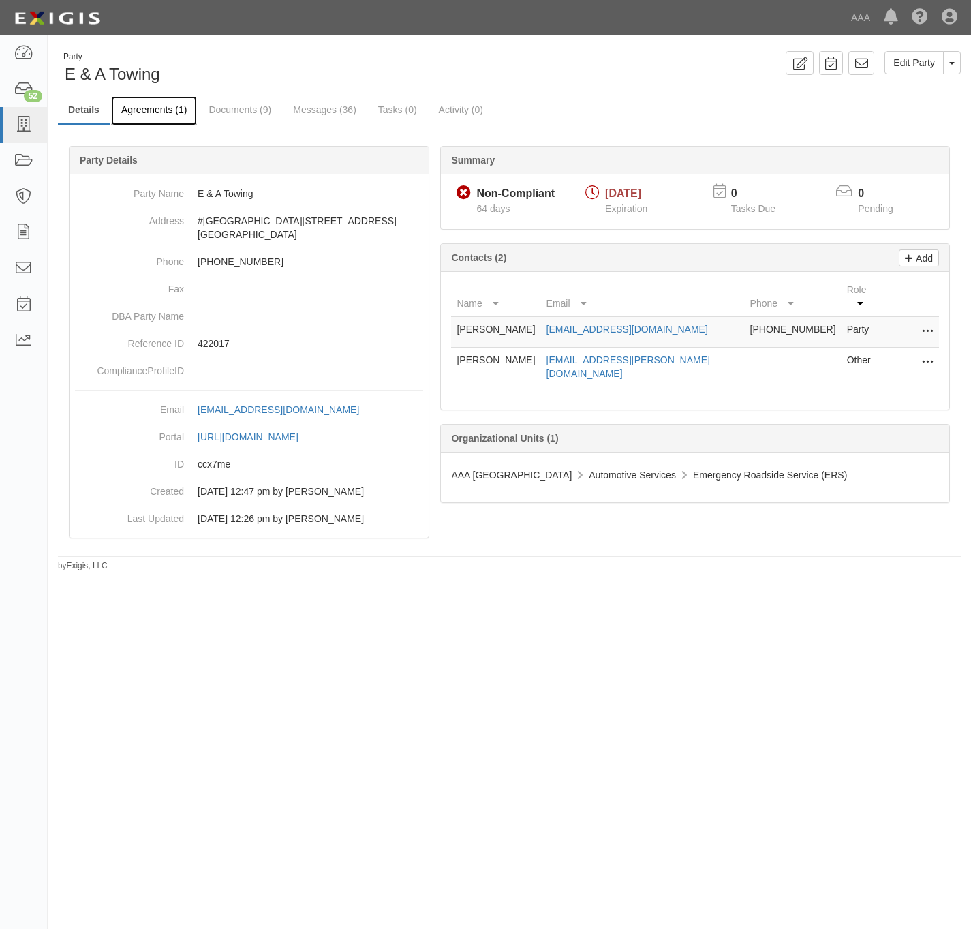
click at [141, 112] on link "Agreements (1)" at bounding box center [154, 110] width 86 height 29
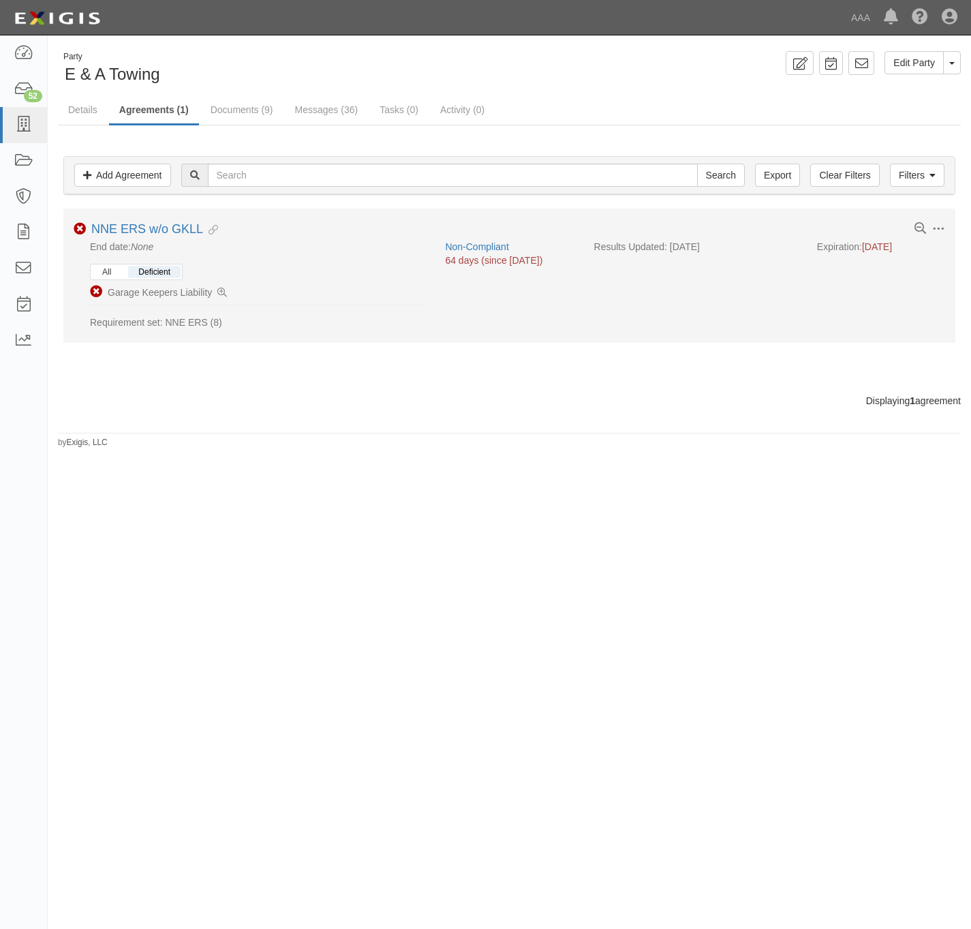
click at [117, 275] on button "All" at bounding box center [106, 272] width 29 height 12
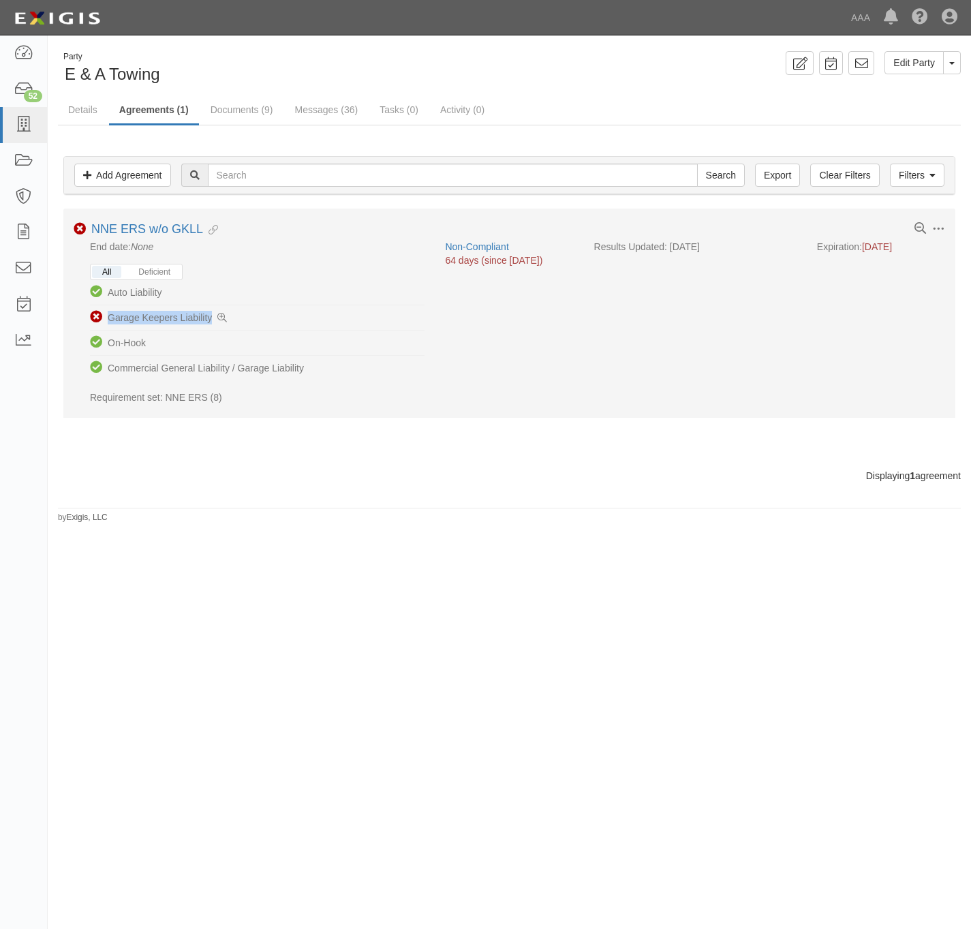
drag, startPoint x: 227, startPoint y: 314, endPoint x: 80, endPoint y: 321, distance: 147.4
click at [80, 321] on div "All Deficient There are no deficiencies Compliant Auto Liability Non-Compliant …" at bounding box center [249, 334] width 351 height 140
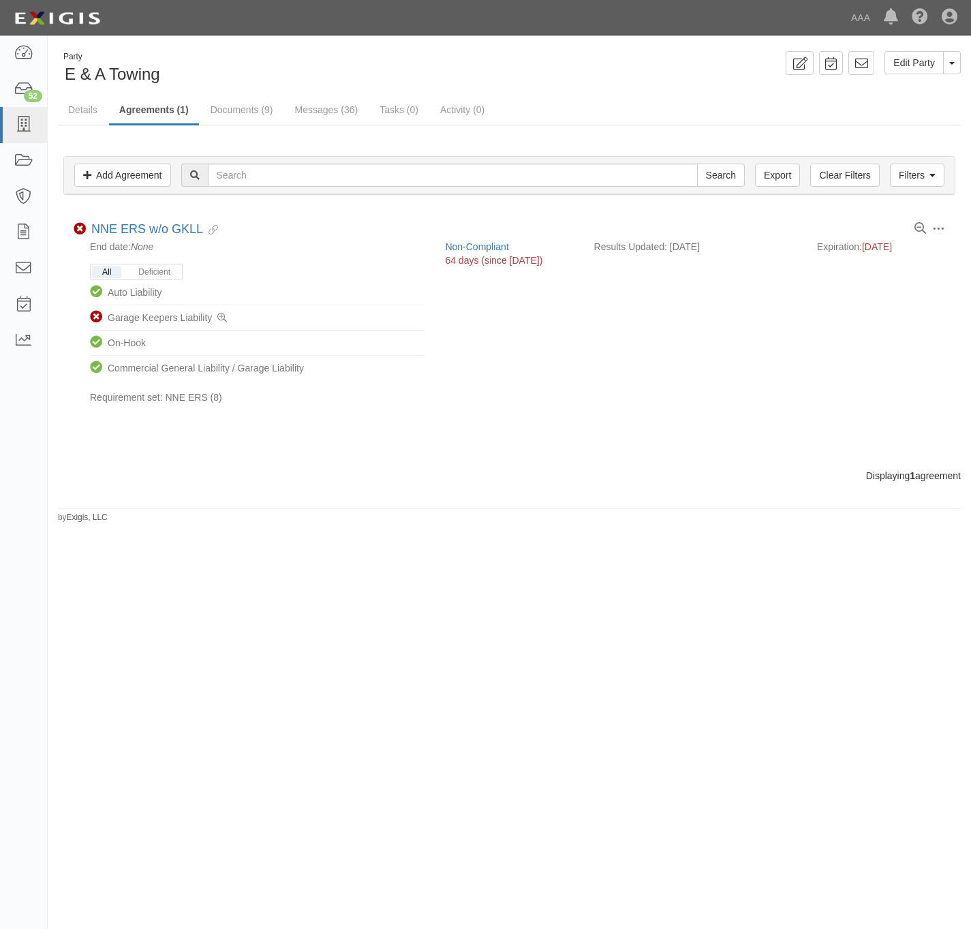
click at [260, 577] on div "Party E & A Towing Edit Party Toggle Party Dropdown View Audit Trail Archive Pa…" at bounding box center [485, 459] width 971 height 836
click at [23, 123] on icon at bounding box center [23, 125] width 19 height 16
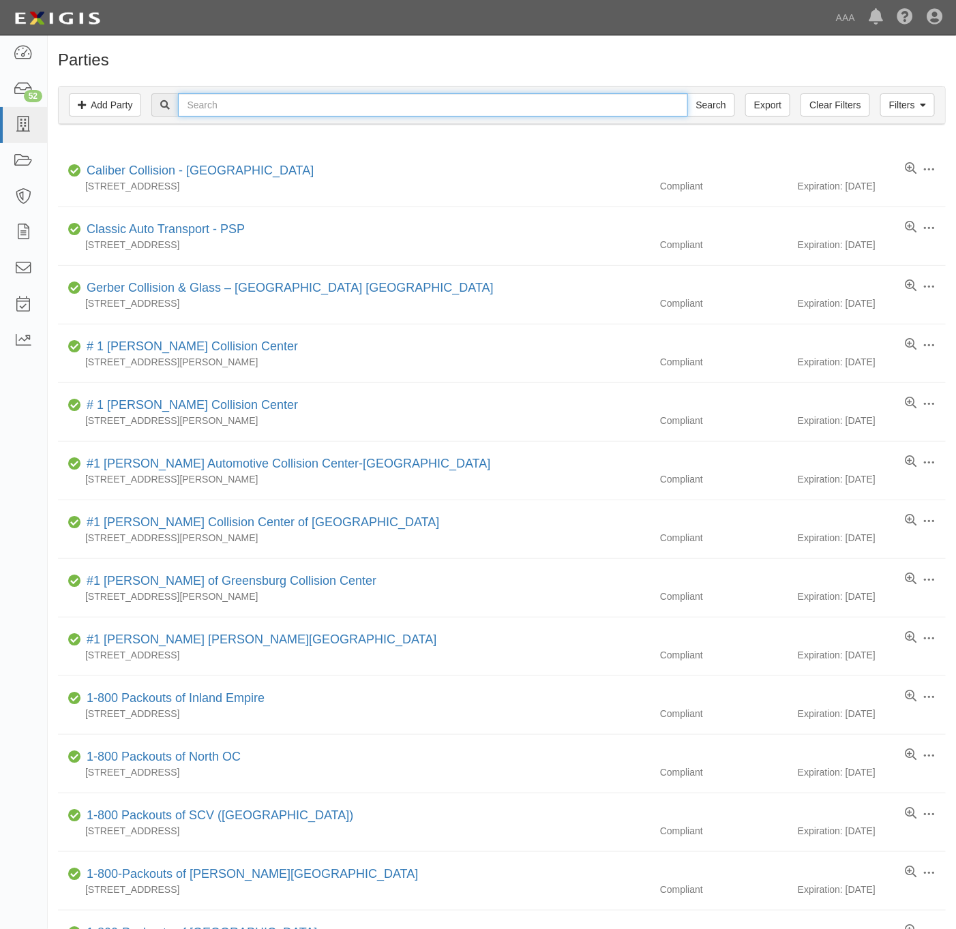
click at [330, 100] on input "text" at bounding box center [432, 104] width 509 height 23
type input "A & E"
click at [687, 93] on input "Search" at bounding box center [711, 104] width 48 height 23
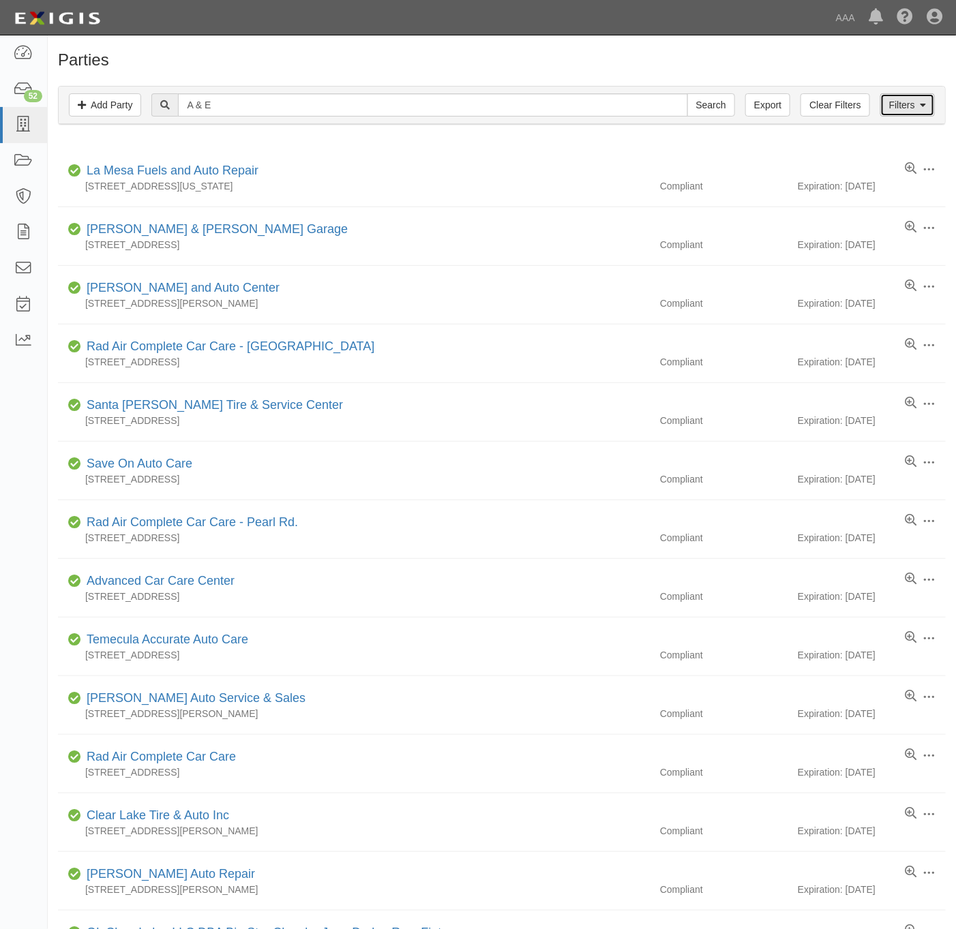
click at [906, 109] on link "Filters" at bounding box center [907, 104] width 55 height 23
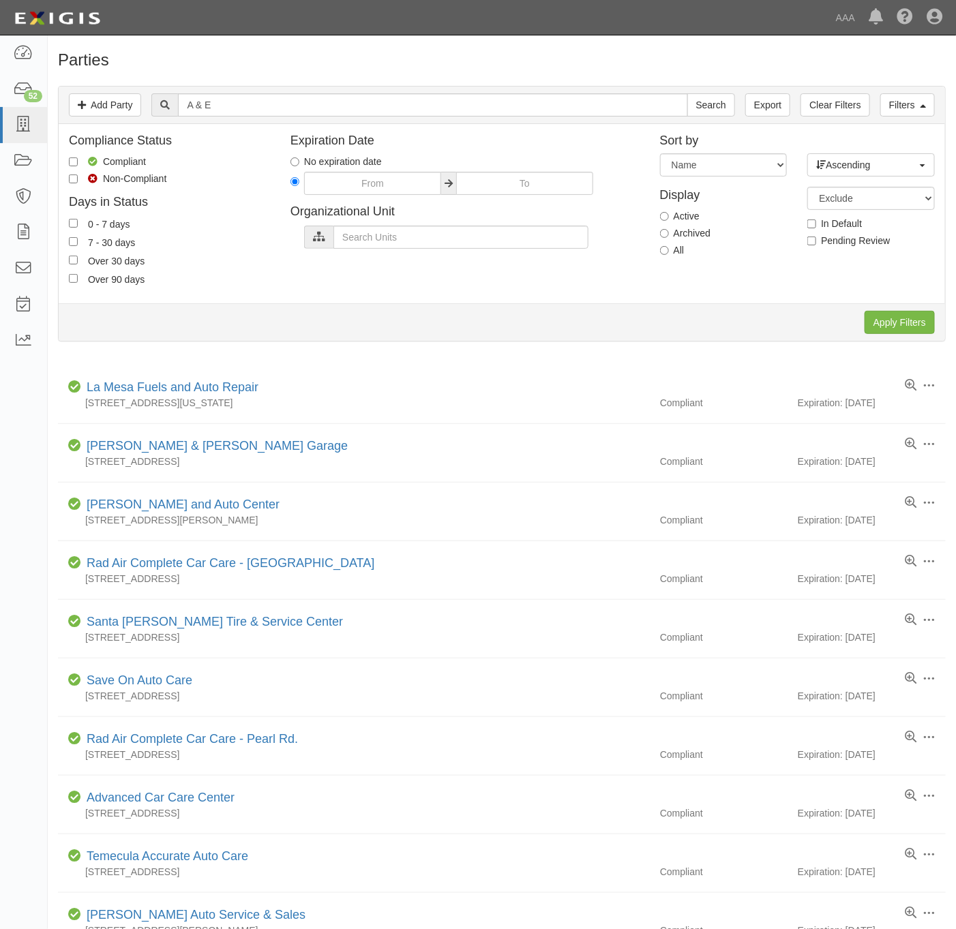
click at [693, 254] on div "All" at bounding box center [723, 250] width 127 height 14
click at [673, 243] on div "Display Active Archived All" at bounding box center [724, 220] width 148 height 87
drag, startPoint x: 673, startPoint y: 243, endPoint x: 677, endPoint y: 254, distance: 10.8
click at [673, 252] on label "All" at bounding box center [672, 250] width 25 height 14
click at [669, 252] on input "All" at bounding box center [664, 250] width 9 height 9
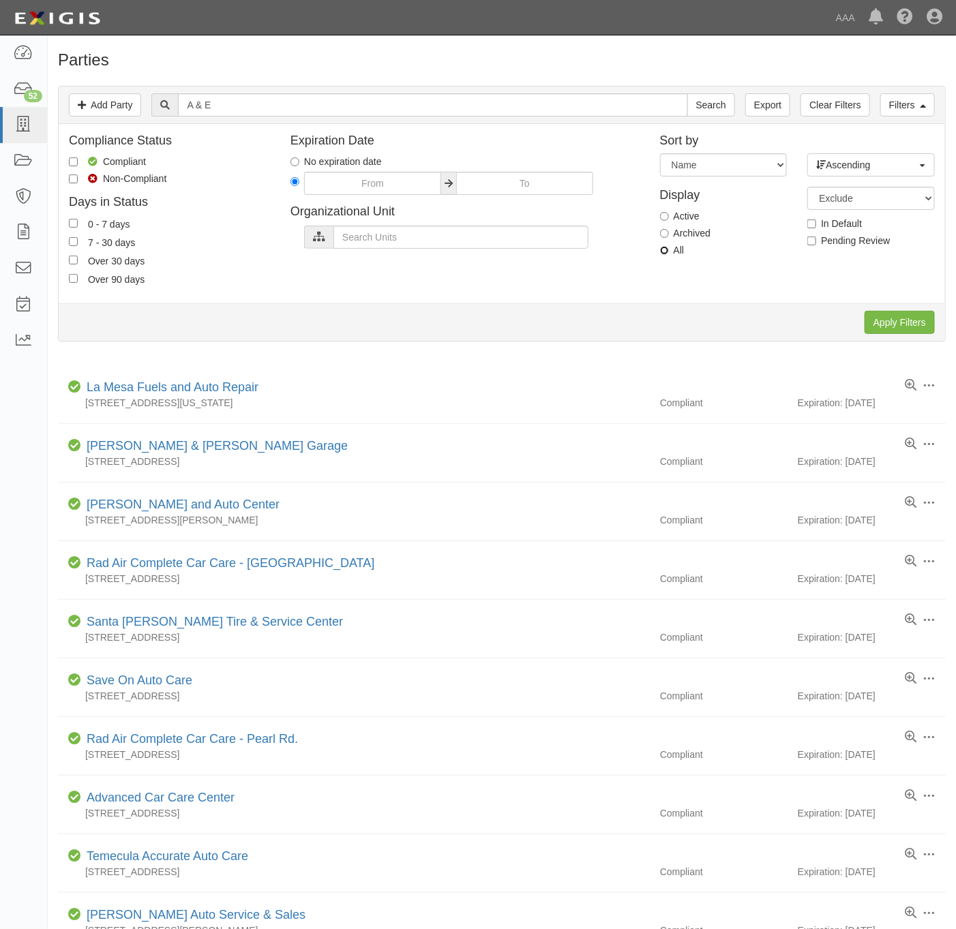
radio input "true"
click at [902, 329] on input "Apply Filters" at bounding box center [899, 322] width 70 height 23
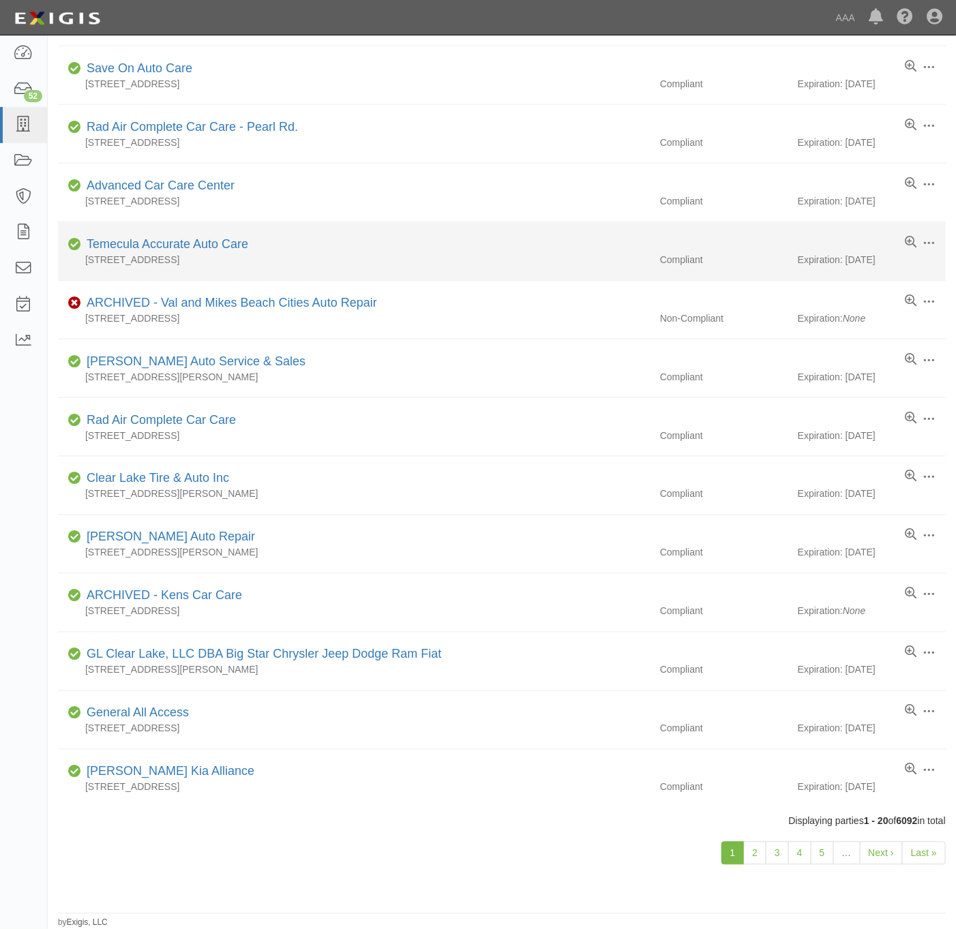
scroll to position [521, 0]
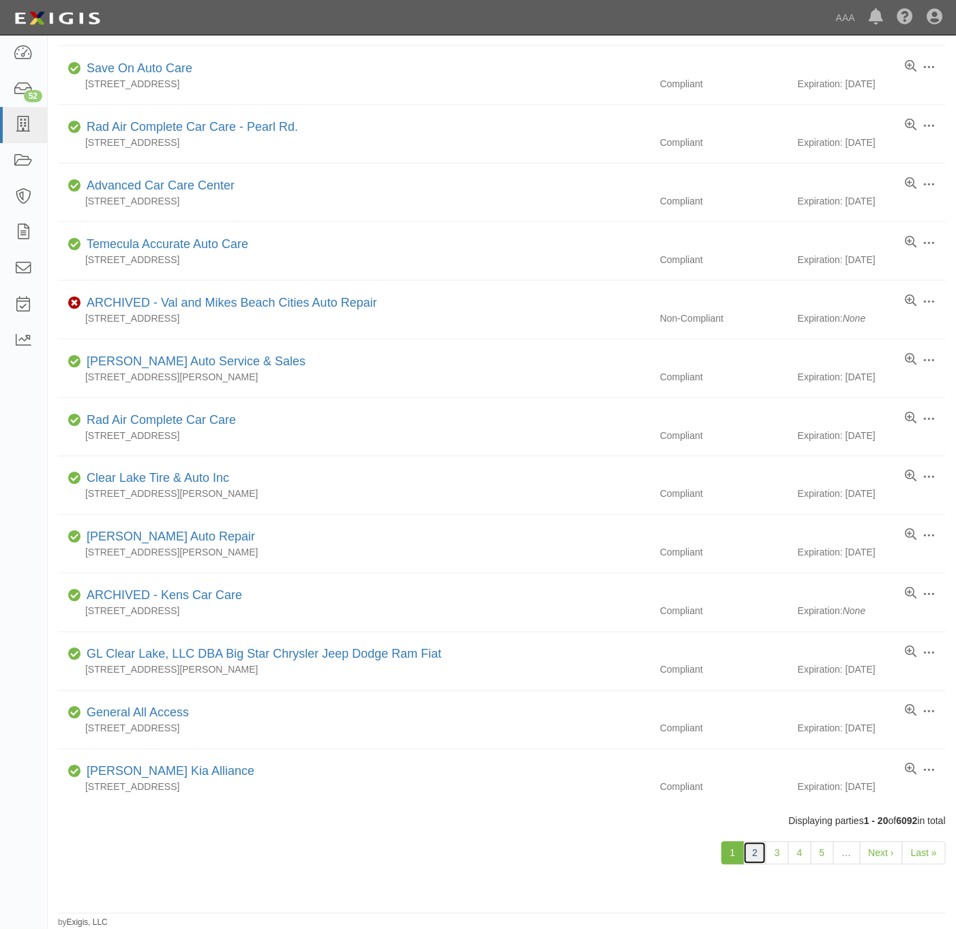
click at [753, 855] on link "2" at bounding box center [754, 853] width 23 height 23
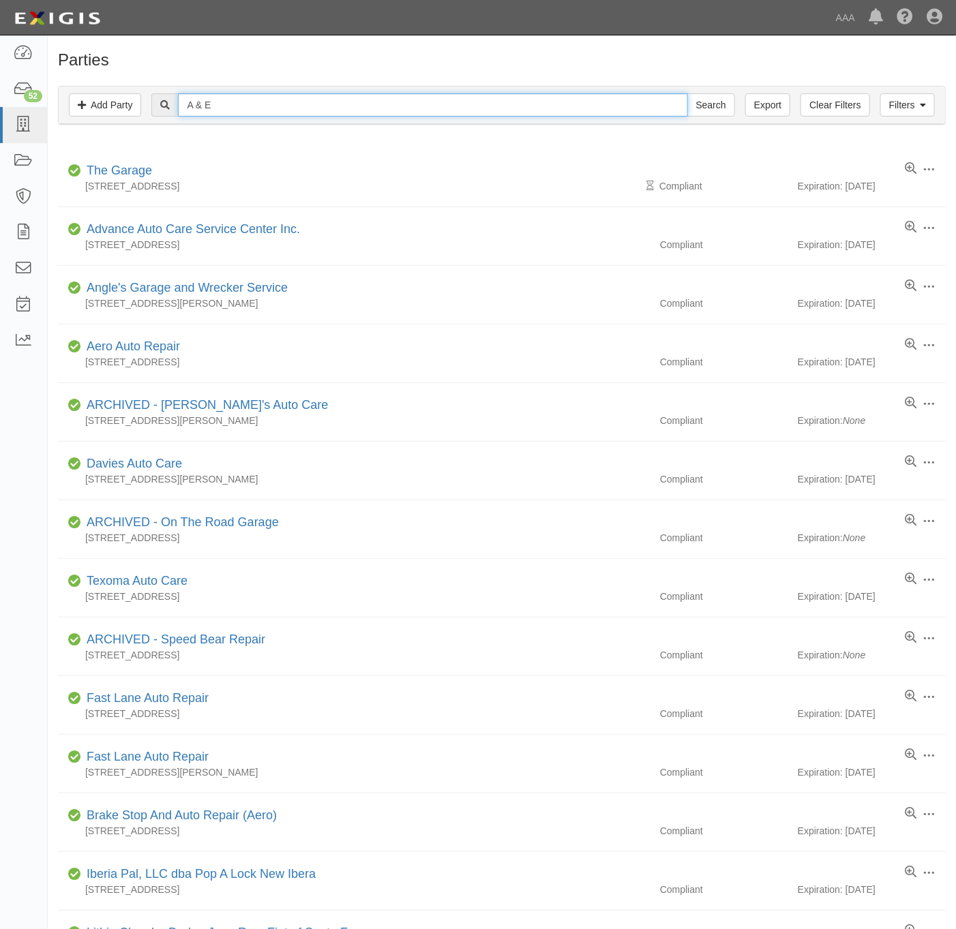
click at [249, 108] on input "A & E" at bounding box center [432, 104] width 509 height 23
type input "A&E Towing"
click at [687, 93] on input "Search" at bounding box center [711, 104] width 48 height 23
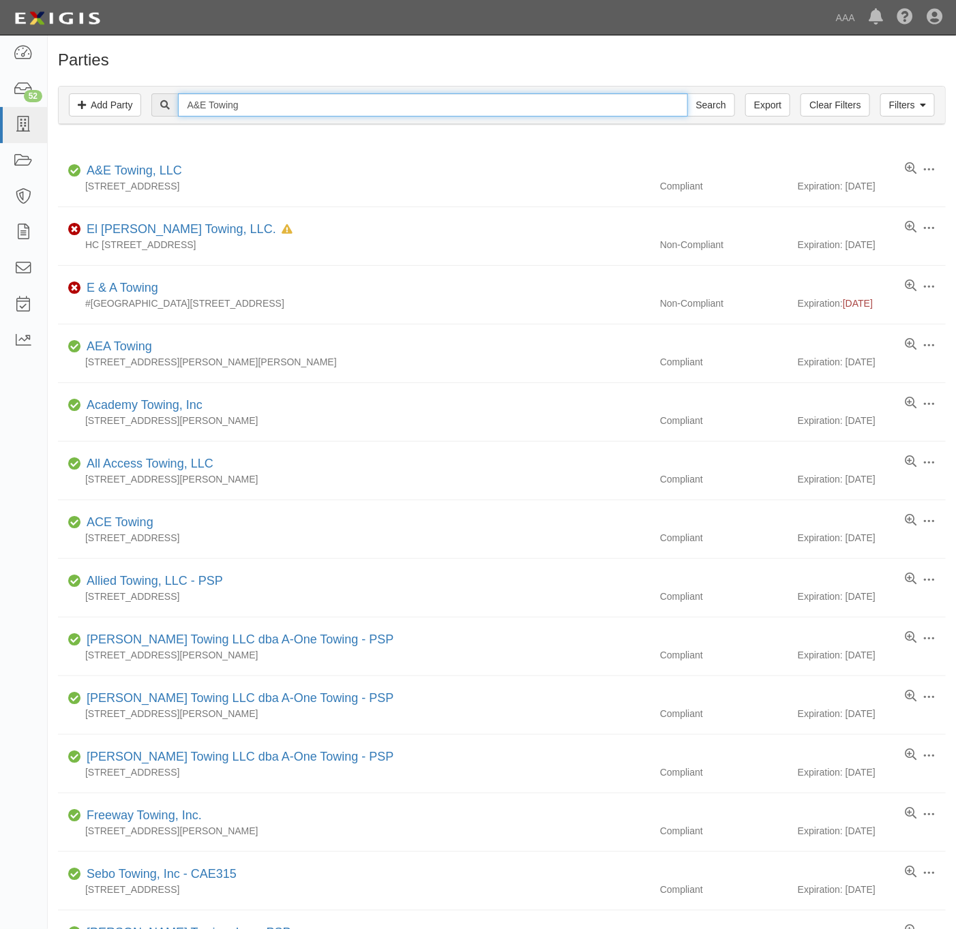
click at [252, 112] on input "A&E Towing" at bounding box center [432, 104] width 509 height 23
click at [252, 111] on input "A&E Towing" at bounding box center [432, 104] width 509 height 23
paste input "& E Automotive Repair & Towing - PSP"
type input "A & E Automotive Repair & Towing - PSP"
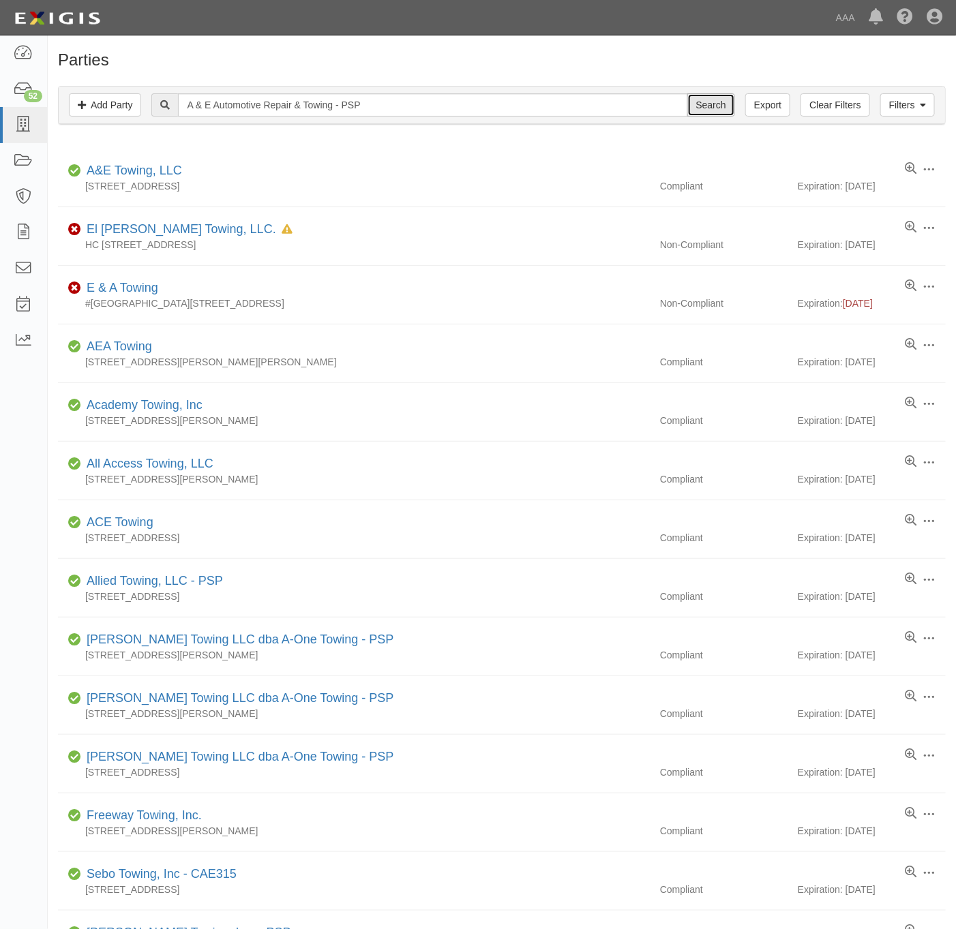
click at [691, 100] on input "Search" at bounding box center [711, 104] width 48 height 23
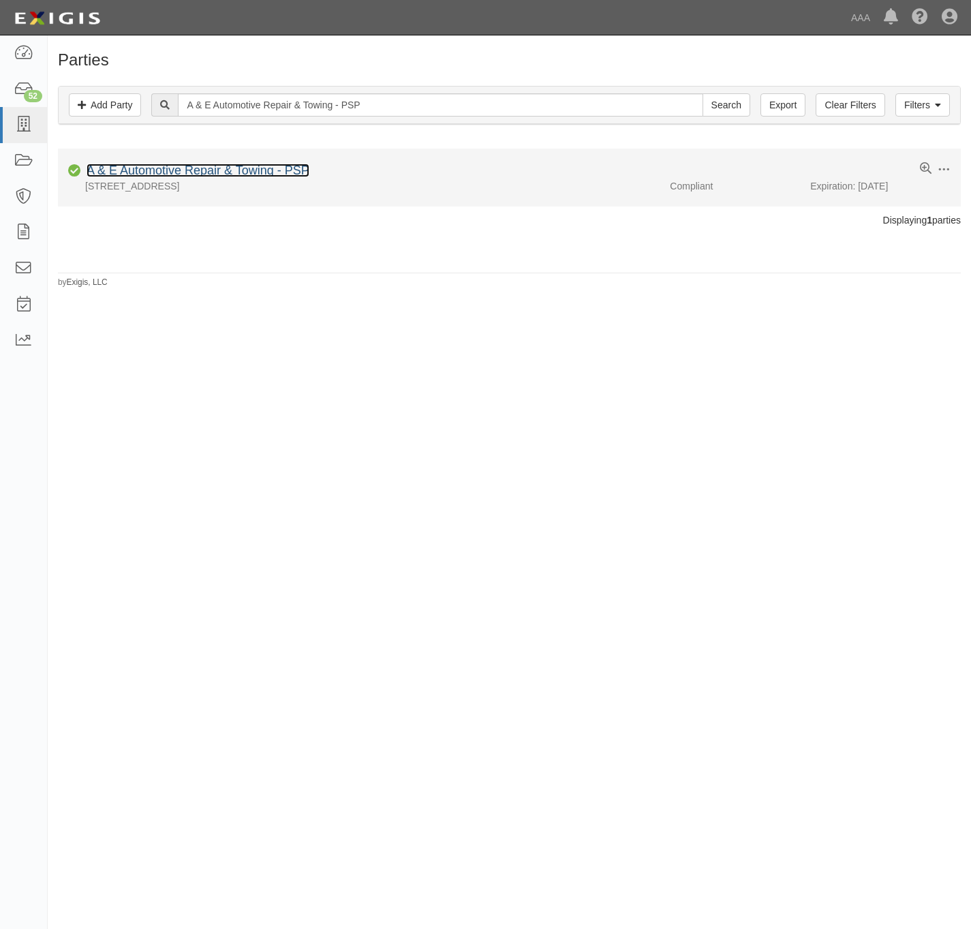
click at [170, 172] on link "A & E Automotive Repair & Towing - PSP" at bounding box center [198, 171] width 223 height 14
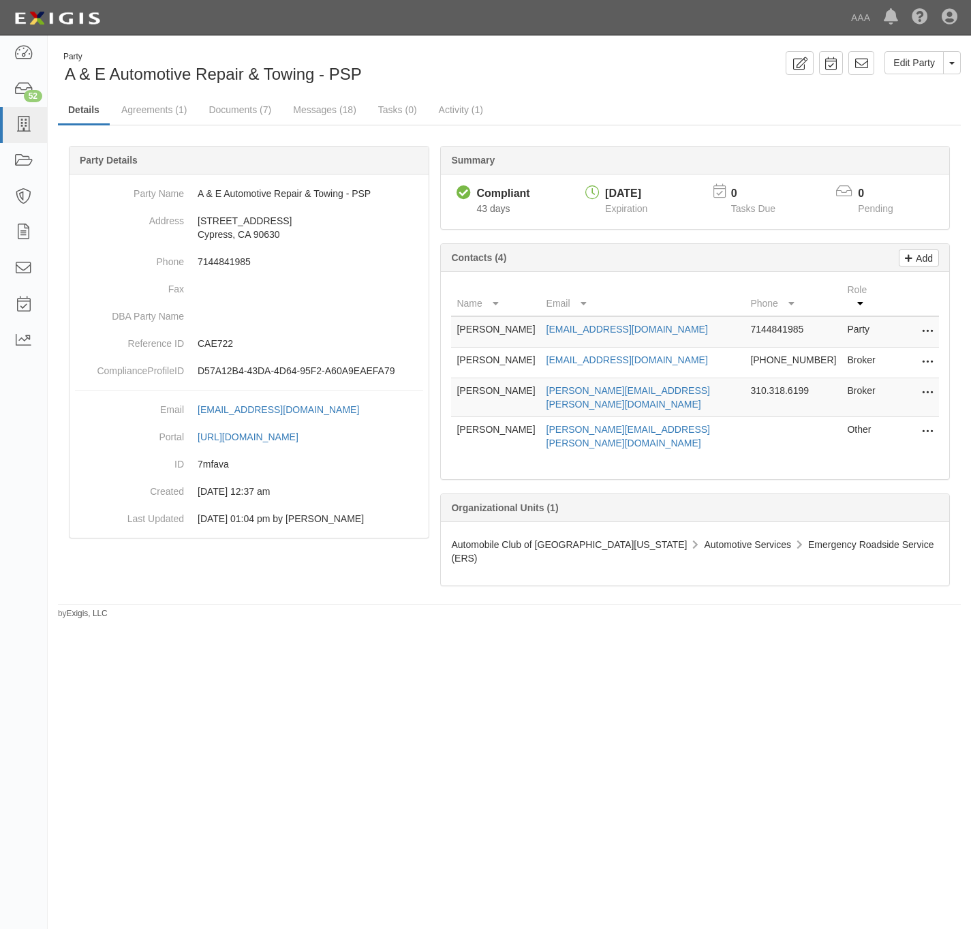
click at [927, 423] on icon at bounding box center [927, 432] width 11 height 18
click at [873, 418] on link "Edit" at bounding box center [879, 428] width 108 height 25
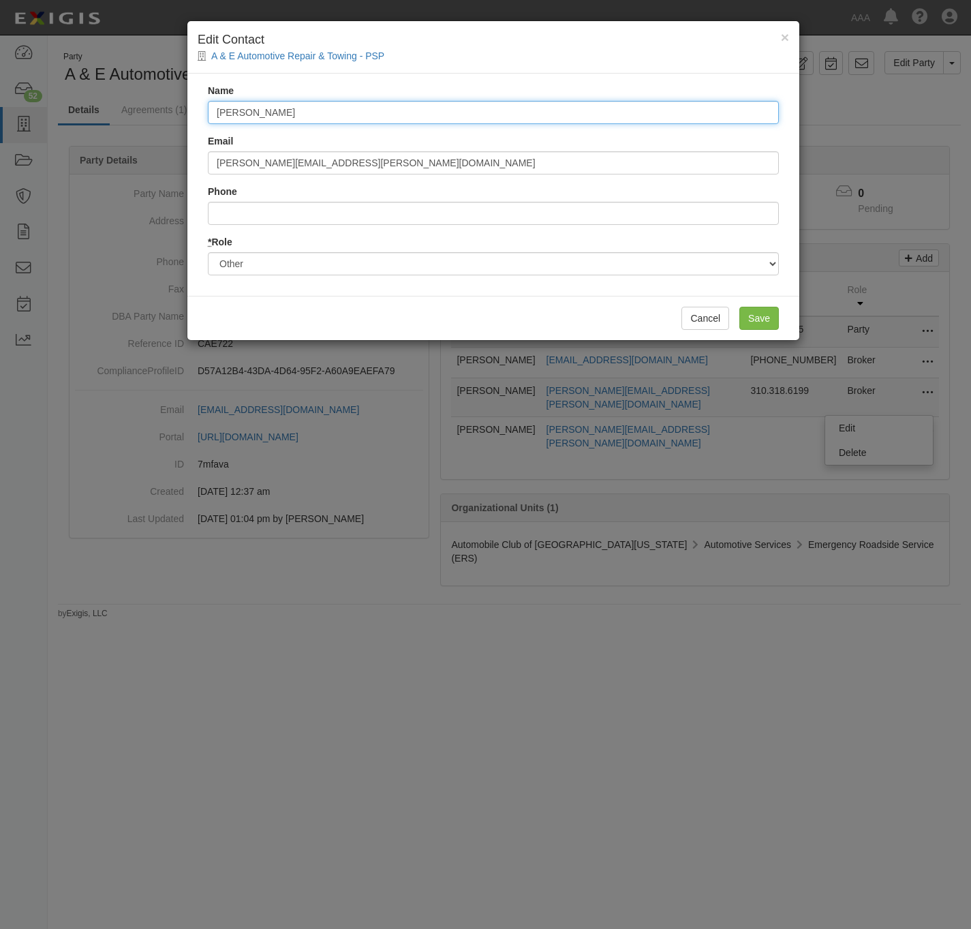
click at [361, 117] on input "Anthony Rios" at bounding box center [493, 112] width 571 height 23
paste input "Raegan Miranda"
type input "Raegan Miranda"
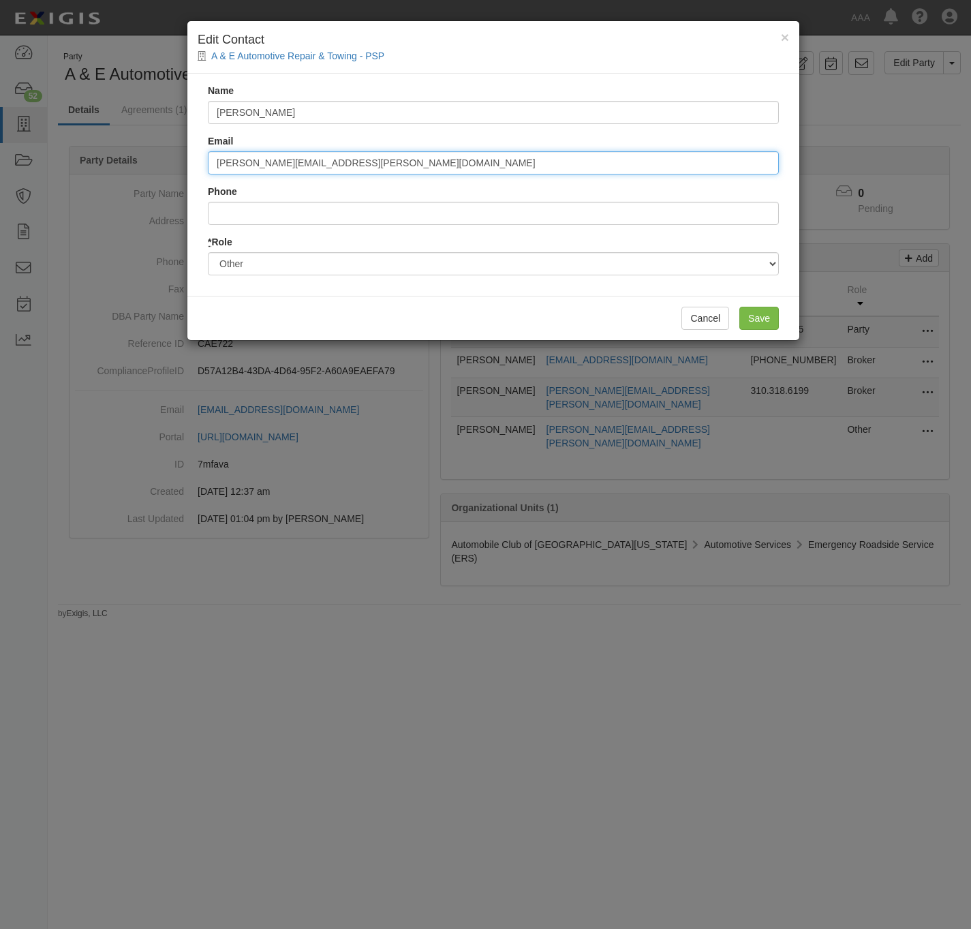
click at [299, 166] on input "rios.anthony@ace.aaa.com" at bounding box center [493, 162] width 571 height 23
click at [299, 166] on input "[PERSON_NAME][EMAIL_ADDRESS][PERSON_NAME][DOMAIN_NAME]" at bounding box center [493, 162] width 571 height 23
paste input "[PERSON_NAME].[PERSON_NAME]"
type input "[EMAIL_ADDRESS][PERSON_NAME][DOMAIN_NAME]"
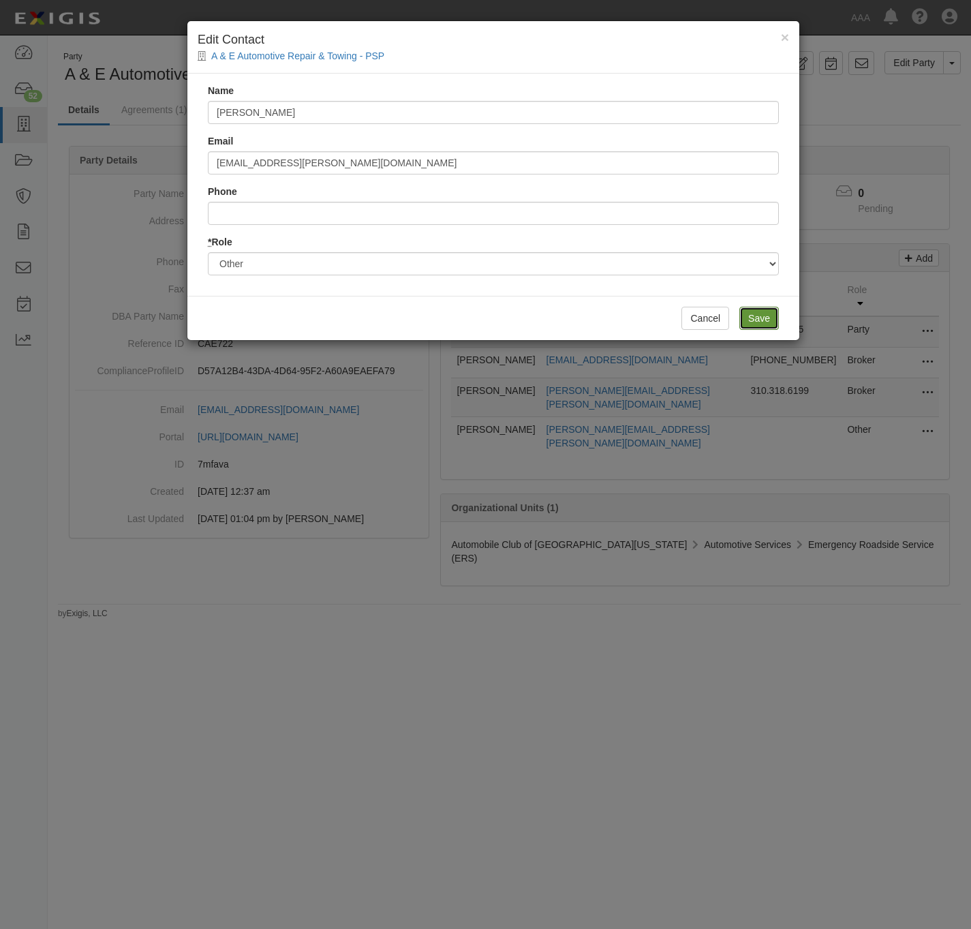
click at [765, 319] on input "Save" at bounding box center [760, 318] width 40 height 23
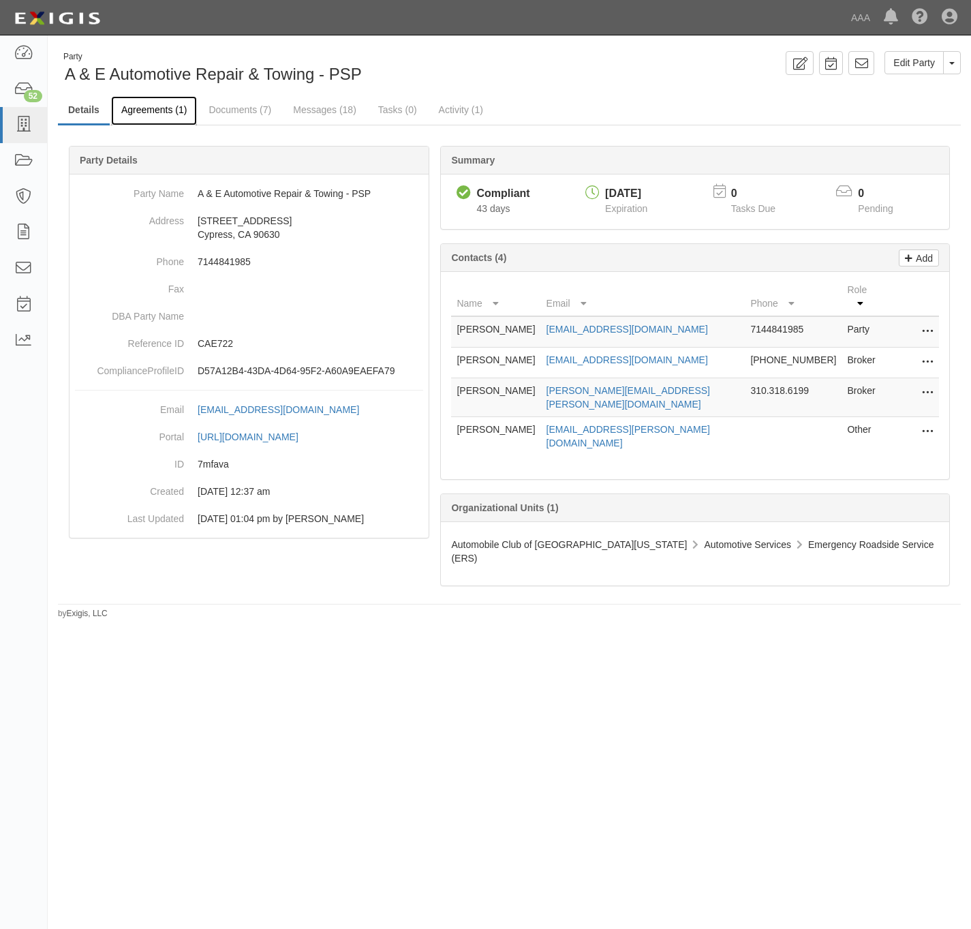
click at [156, 109] on link "Agreements (1)" at bounding box center [154, 110] width 86 height 29
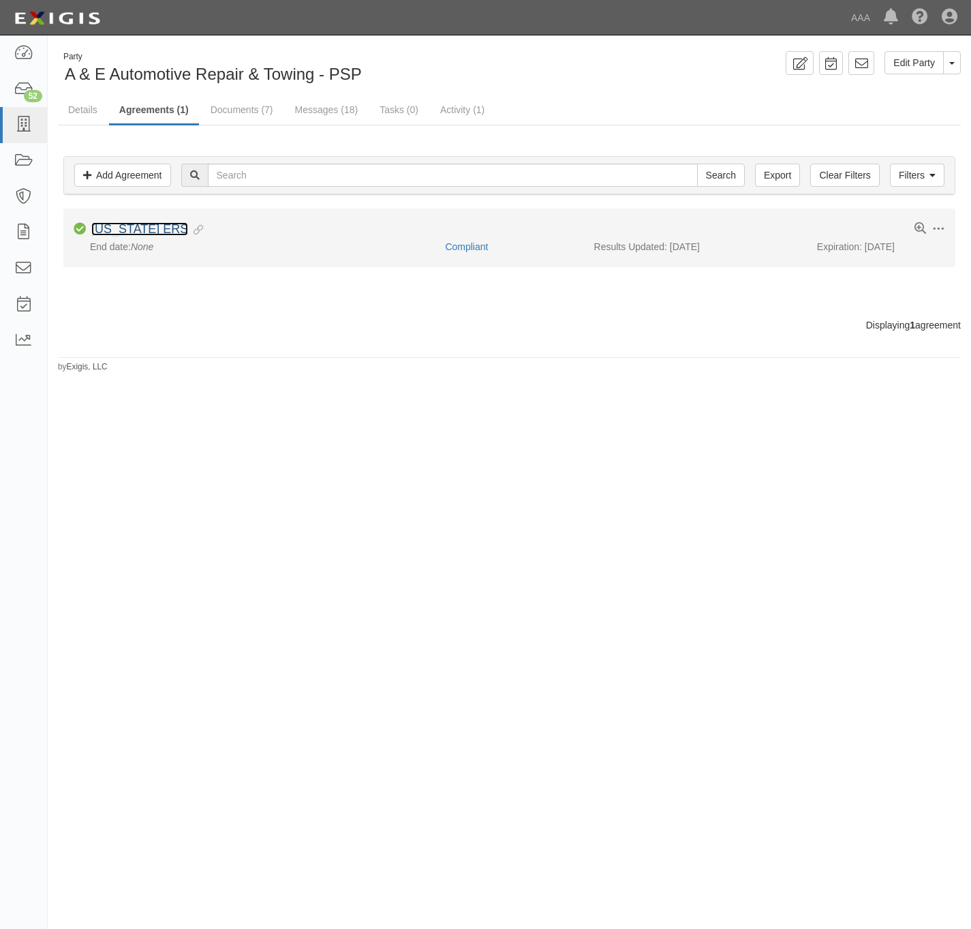
click at [131, 226] on link "[US_STATE] ERS" at bounding box center [139, 229] width 97 height 14
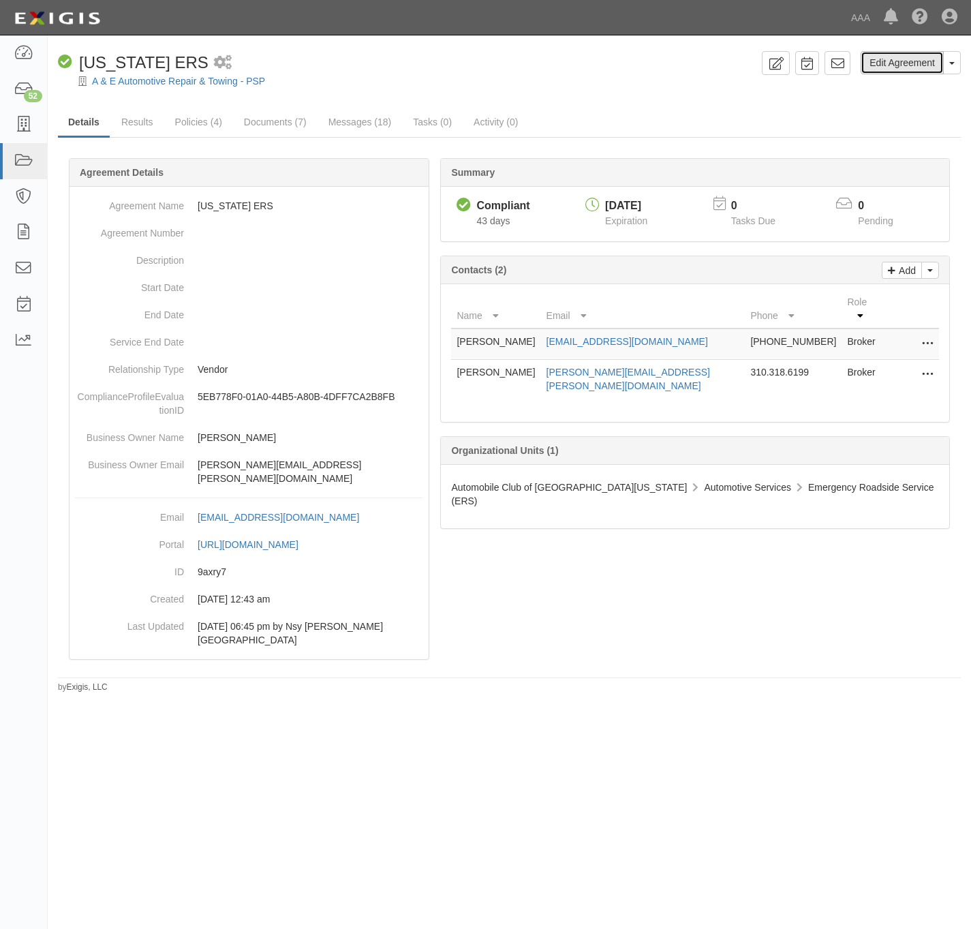
drag, startPoint x: 907, startPoint y: 61, endPoint x: 810, endPoint y: 85, distance: 98.9
click at [905, 61] on link "Edit Agreement" at bounding box center [902, 62] width 83 height 23
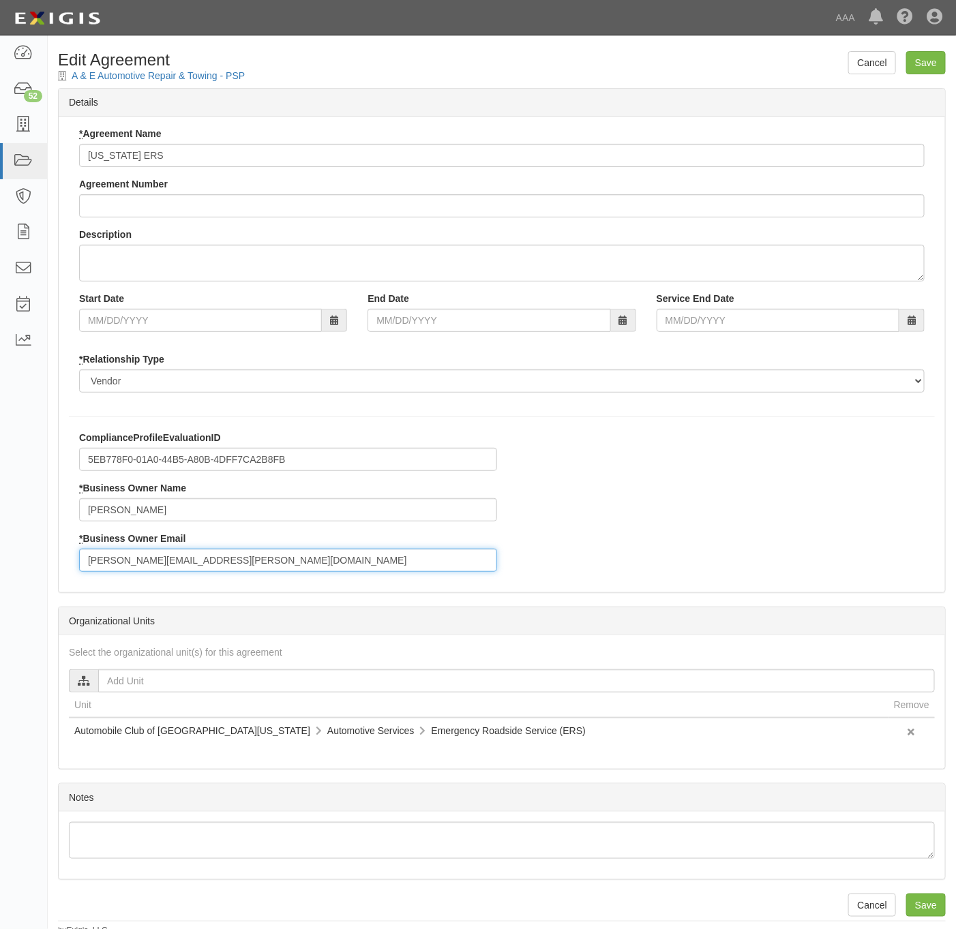
click at [213, 556] on input "[PERSON_NAME][EMAIL_ADDRESS][PERSON_NAME][DOMAIN_NAME]" at bounding box center [288, 560] width 418 height 23
click at [215, 555] on input "[PERSON_NAME][EMAIL_ADDRESS][PERSON_NAME][DOMAIN_NAME]" at bounding box center [288, 560] width 418 height 23
paste input "[PERSON_NAME].[PERSON_NAME]"
type input "[EMAIL_ADDRESS][PERSON_NAME][DOMAIN_NAME]"
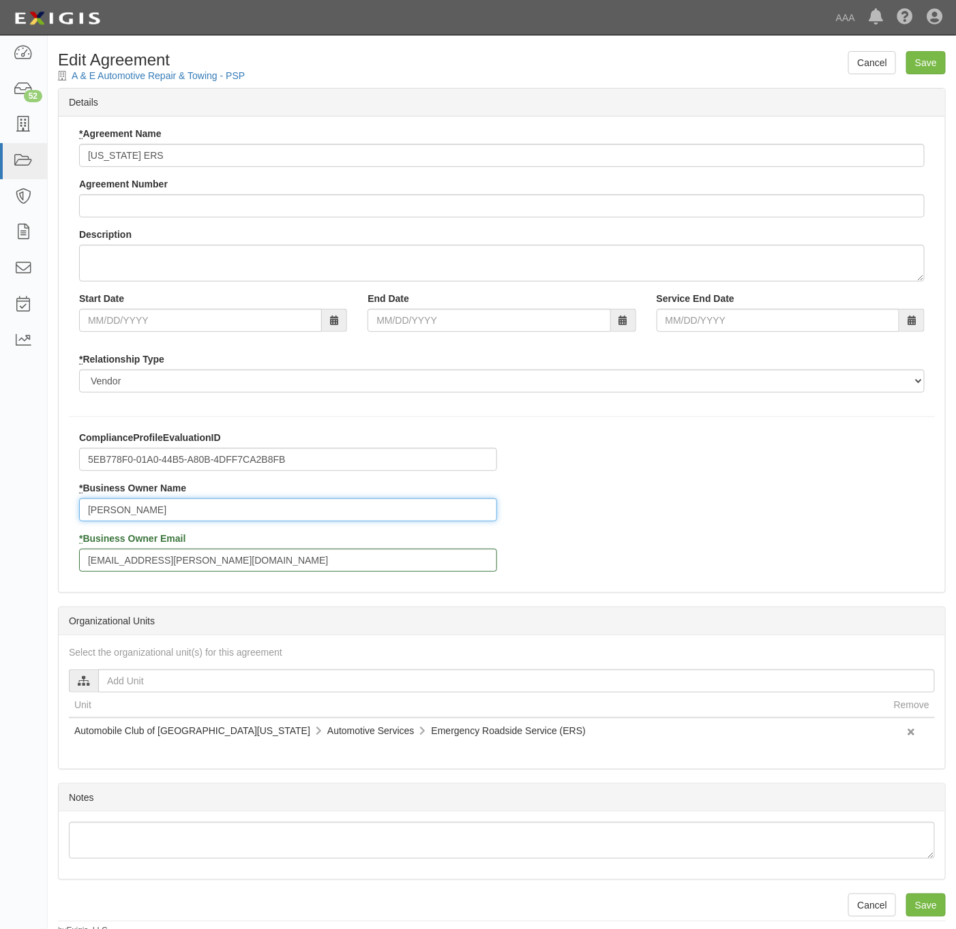
click at [285, 506] on input "[PERSON_NAME]" at bounding box center [288, 509] width 418 height 23
click at [283, 506] on input "Anthony Rios" at bounding box center [288, 509] width 418 height 23
paste input "[PERSON_NAME]"
type input "[PERSON_NAME]"
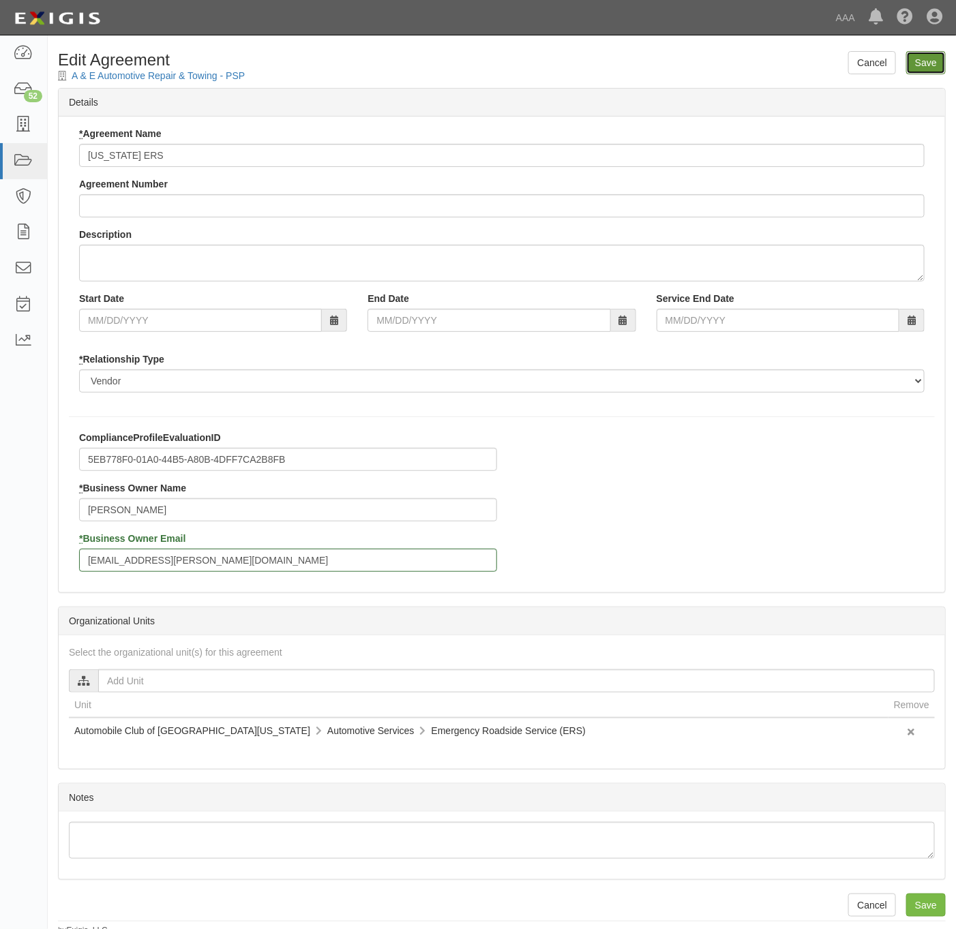
click at [926, 64] on input "Save" at bounding box center [926, 62] width 40 height 23
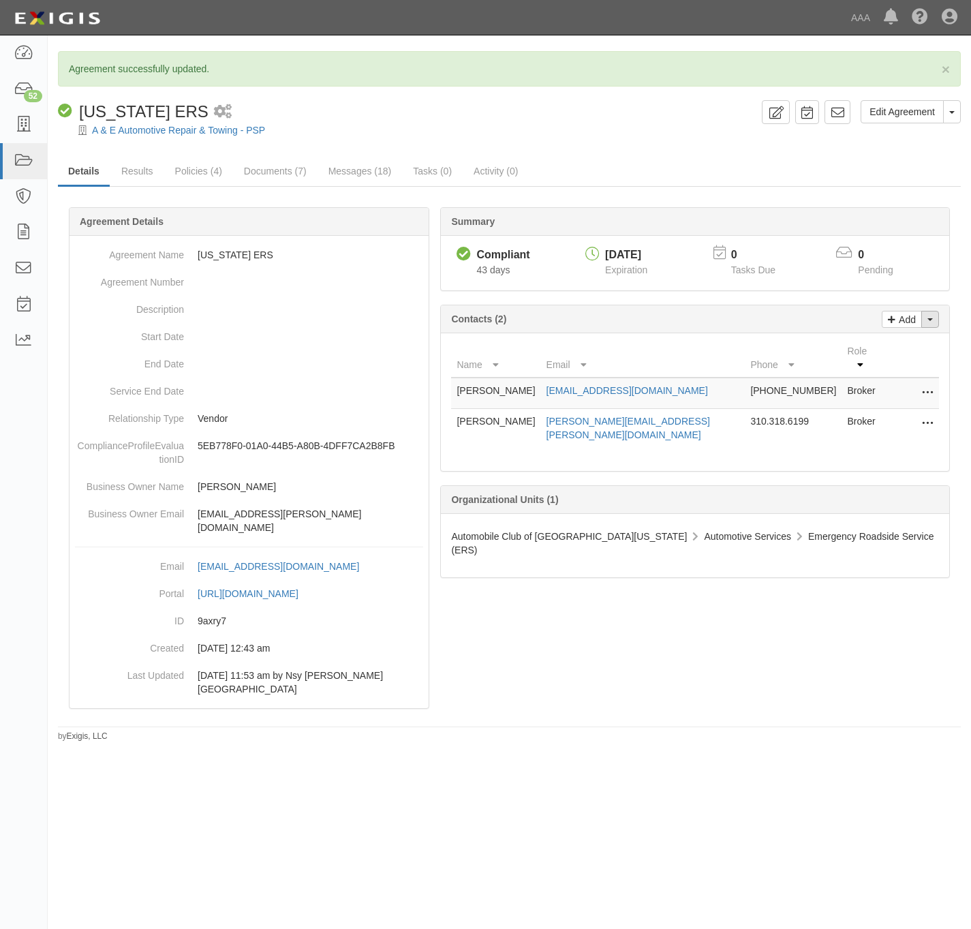
click at [937, 323] on button "Toggle Contact Dropdown" at bounding box center [931, 319] width 18 height 17
click at [871, 342] on link "Change contacts" at bounding box center [885, 344] width 108 height 18
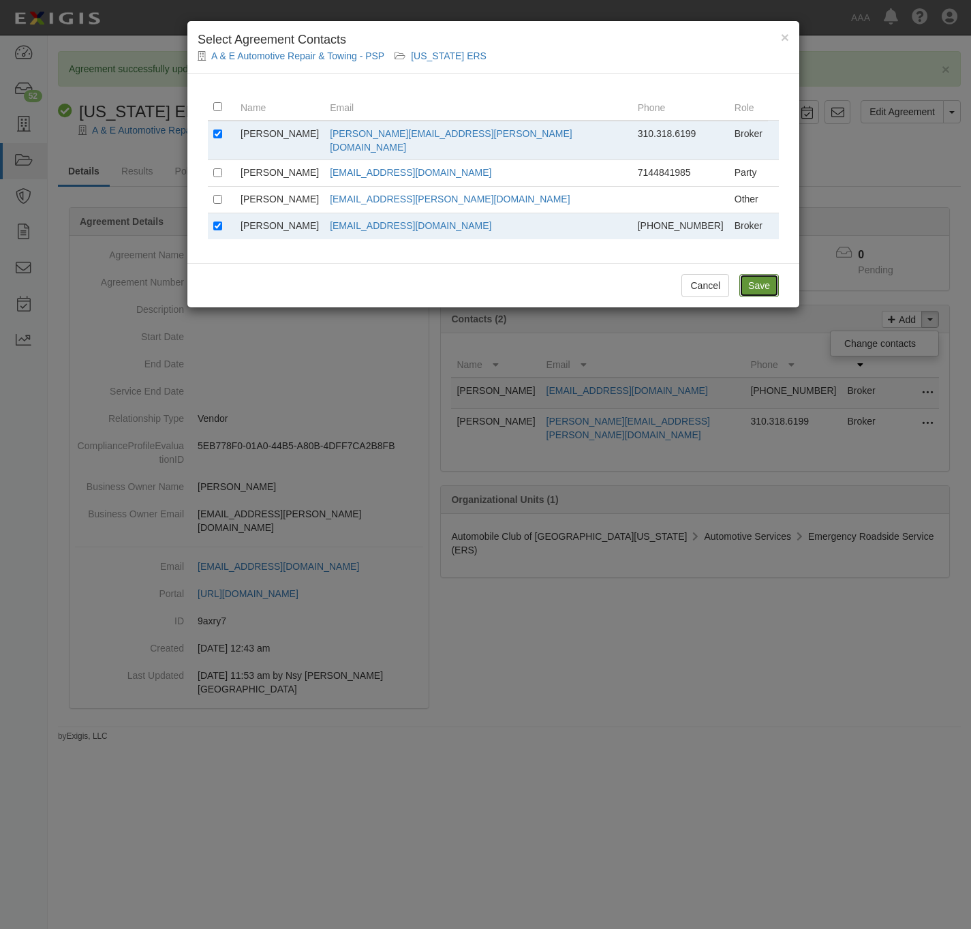
click at [759, 280] on input "Save" at bounding box center [760, 285] width 40 height 23
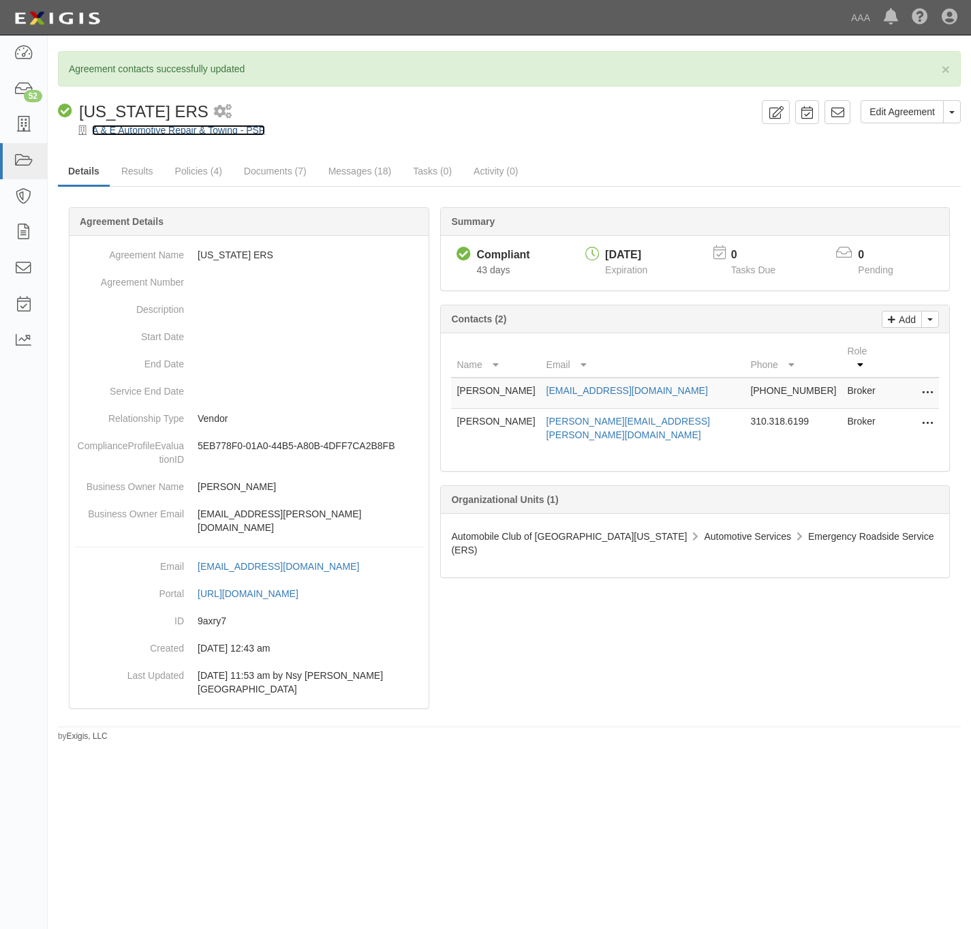
click at [138, 127] on link "A & E Automotive Repair & Towing - PSP" at bounding box center [178, 130] width 173 height 11
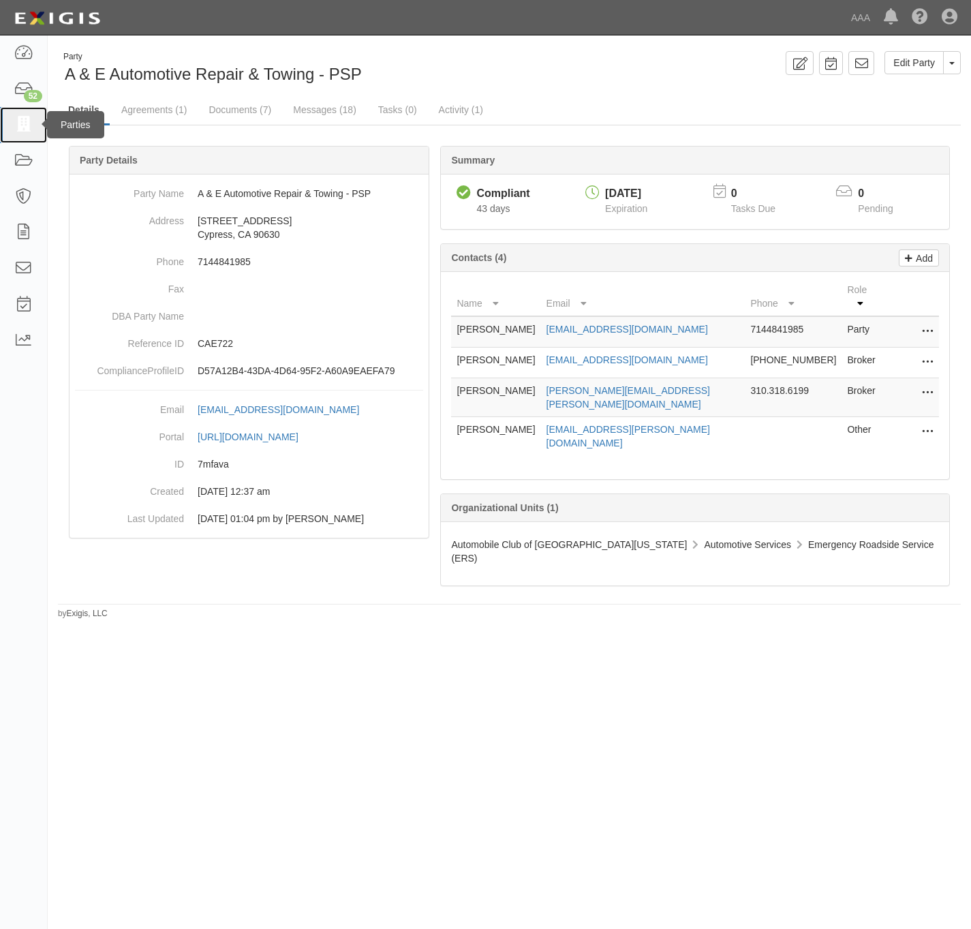
click at [29, 123] on icon at bounding box center [23, 125] width 19 height 16
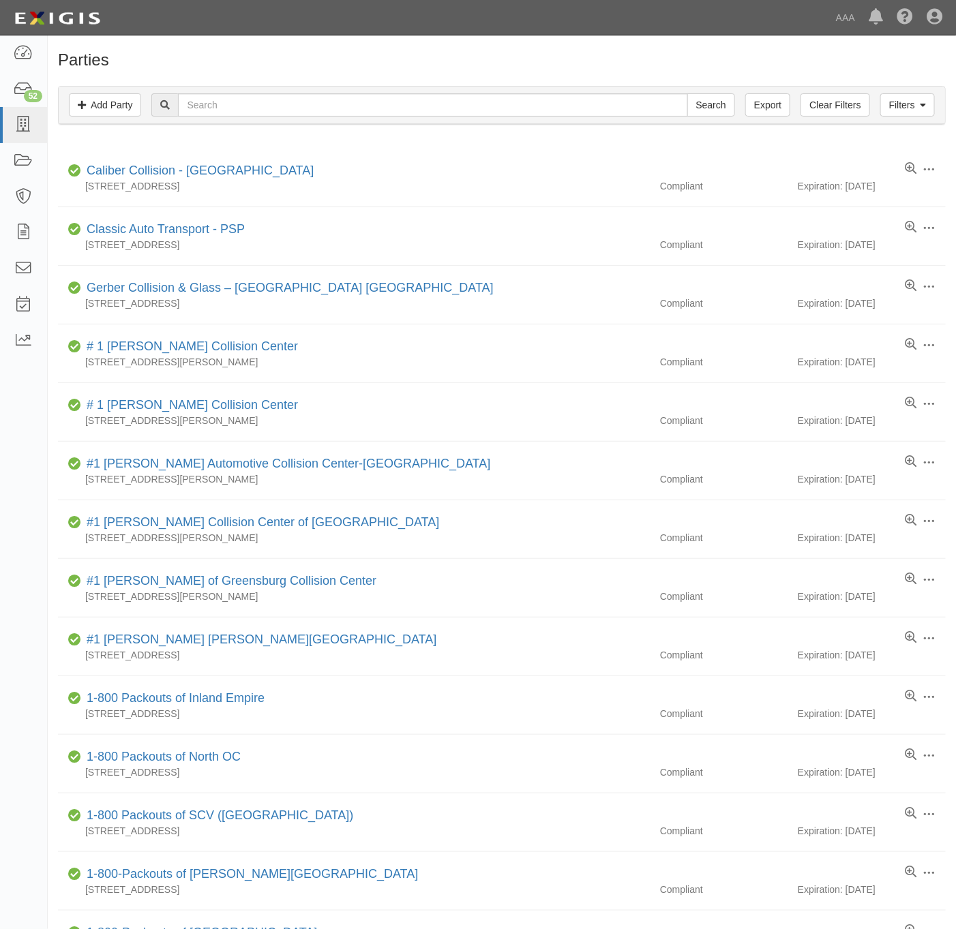
click at [663, 78] on div "Filters Add Party Clear Filters Export Search Filters Compliance Status Complia…" at bounding box center [502, 107] width 908 height 63
